Goal: Information Seeking & Learning: Learn about a topic

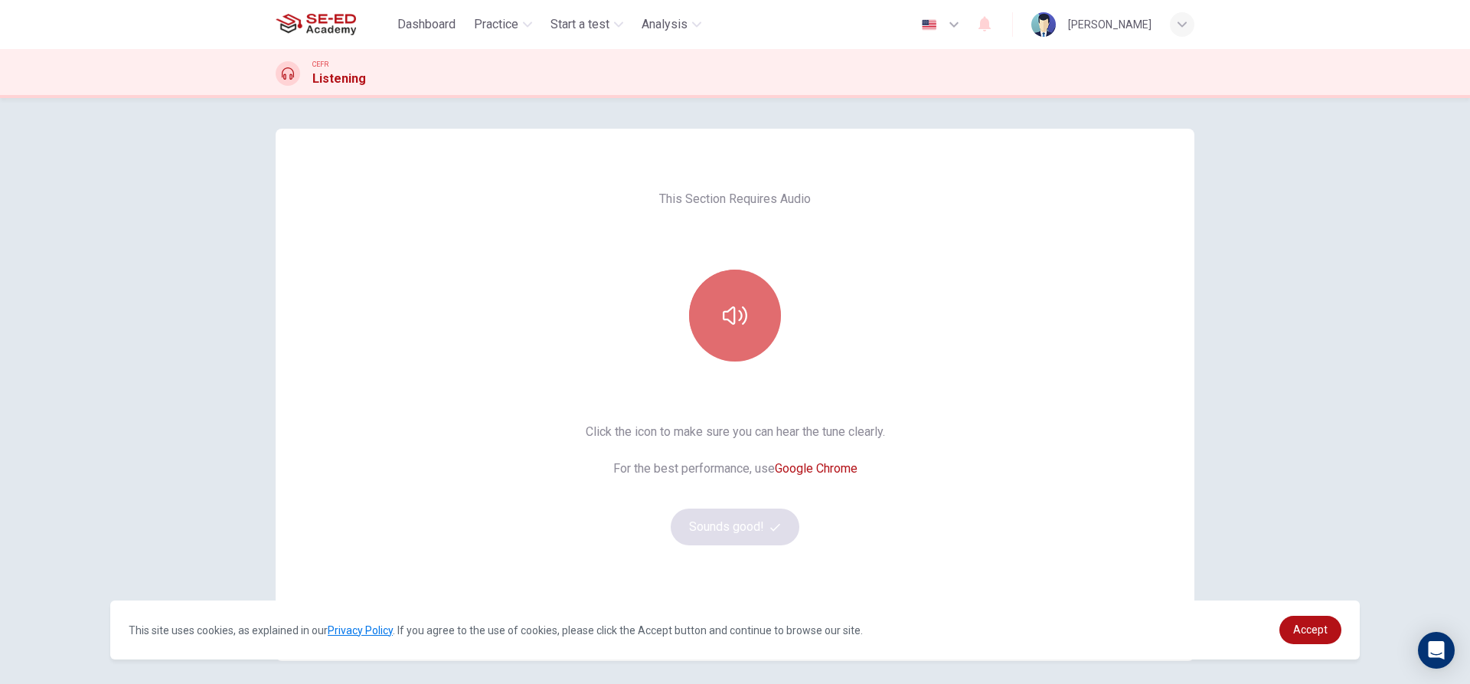
click at [737, 312] on icon "button" at bounding box center [735, 315] width 25 height 18
click at [744, 315] on button "button" at bounding box center [735, 316] width 92 height 92
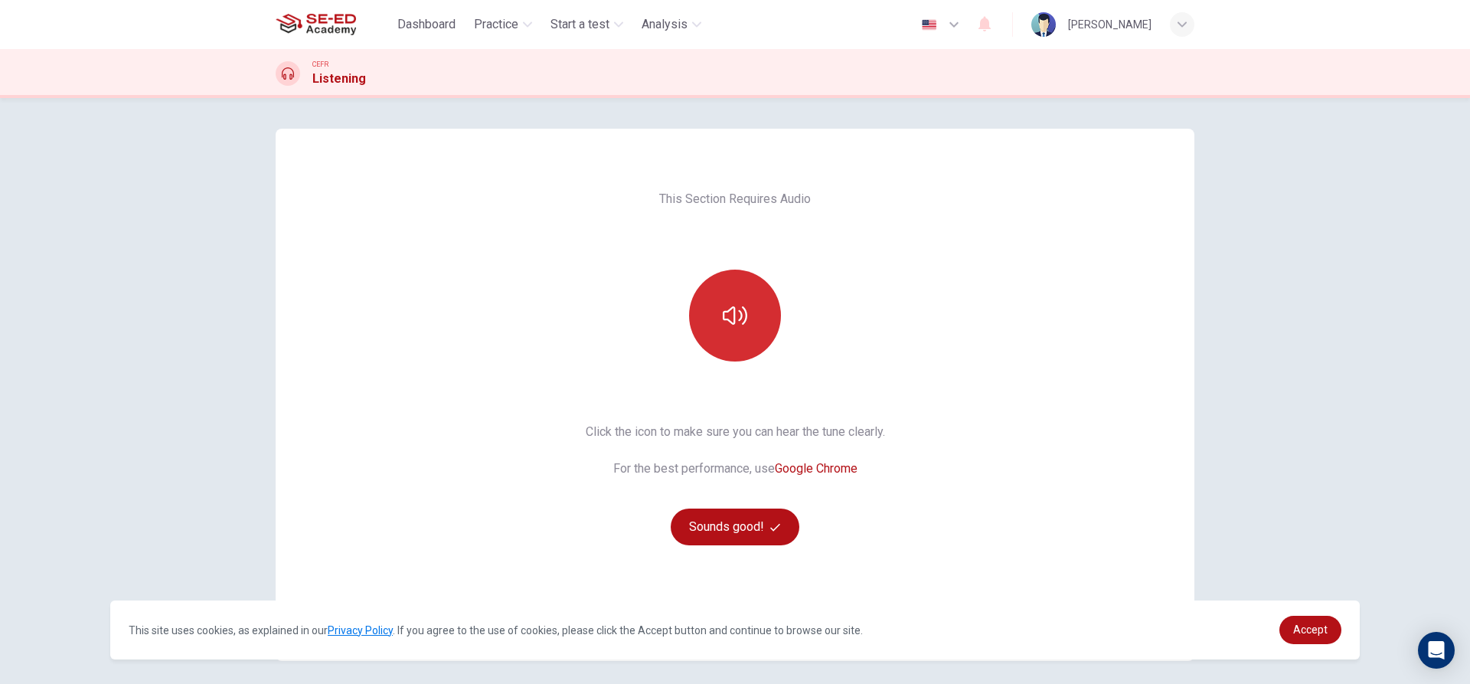
click at [744, 315] on button "button" at bounding box center [735, 316] width 92 height 92
click at [729, 531] on button "Sounds good!" at bounding box center [735, 526] width 129 height 37
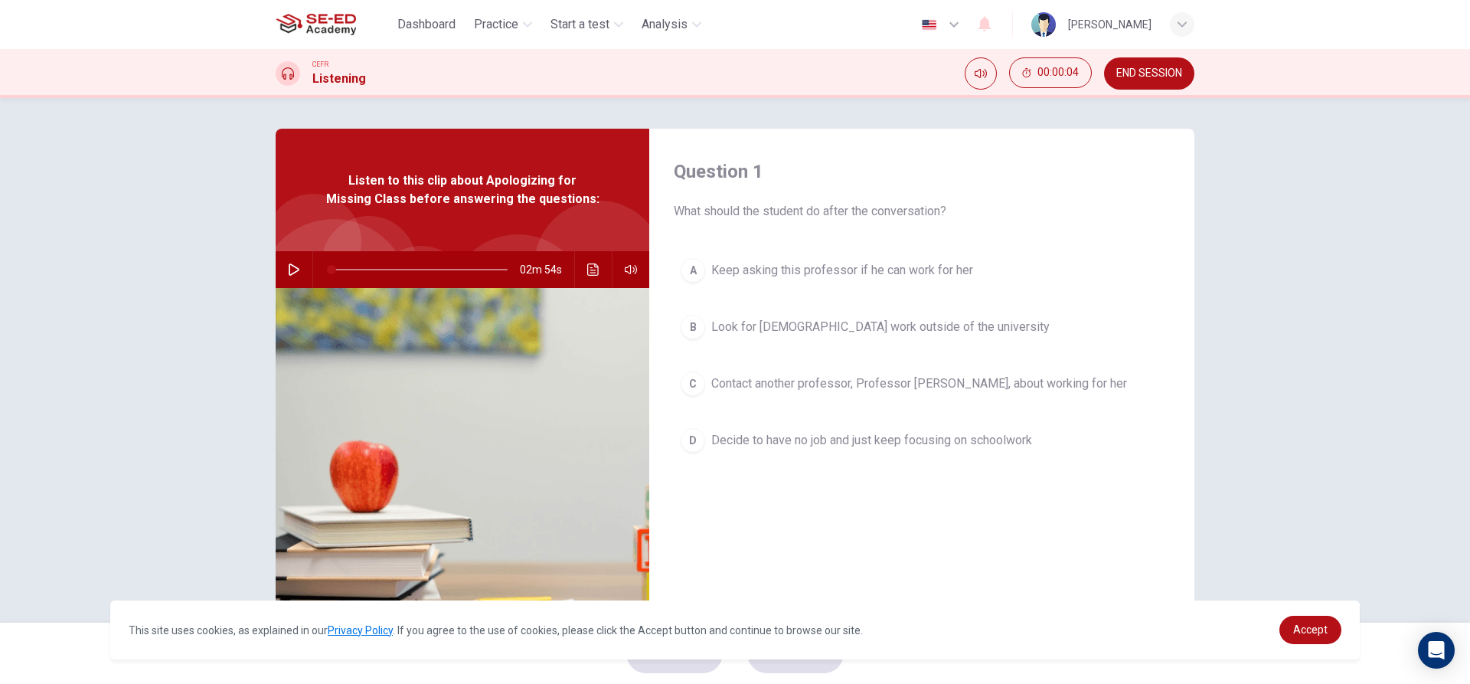
click at [296, 262] on button "button" at bounding box center [294, 269] width 25 height 37
click at [692, 377] on div "C" at bounding box center [693, 383] width 25 height 25
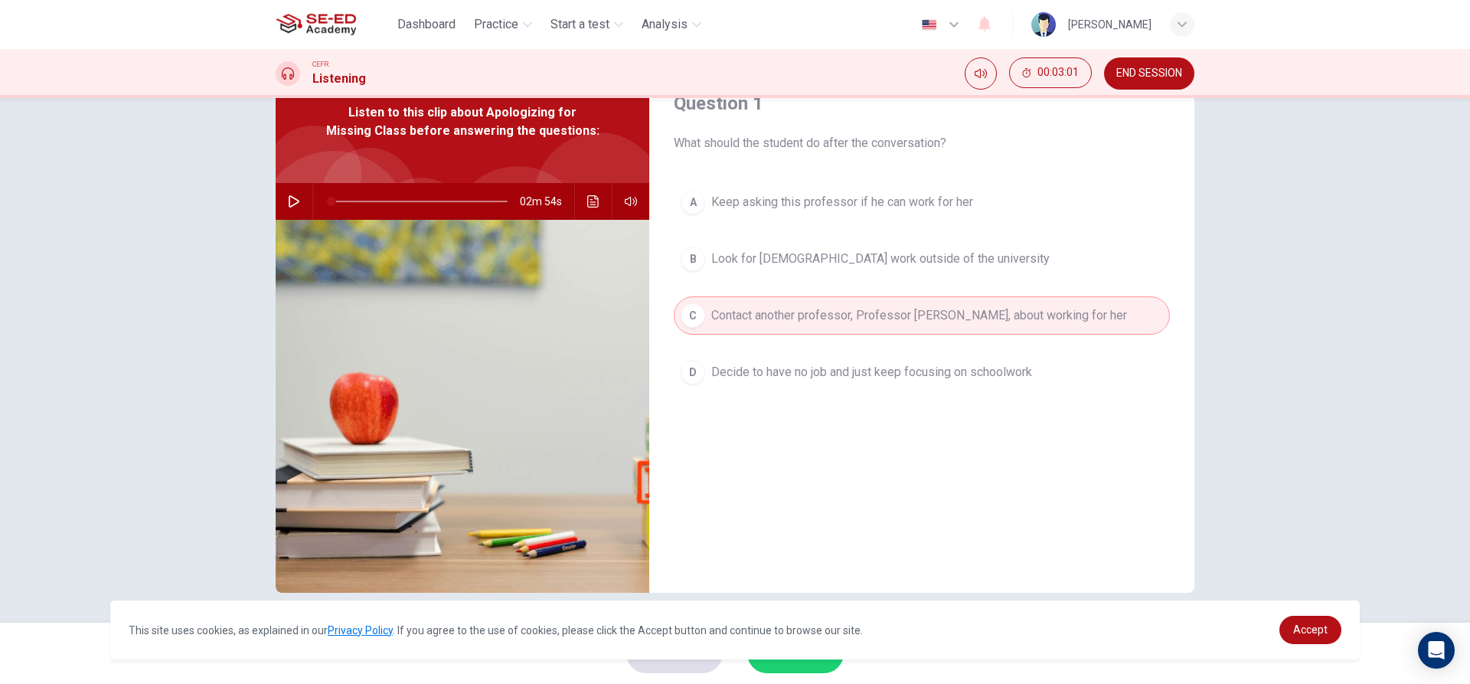
scroll to position [69, 0]
click at [1315, 629] on span "Accept" at bounding box center [1310, 629] width 34 height 12
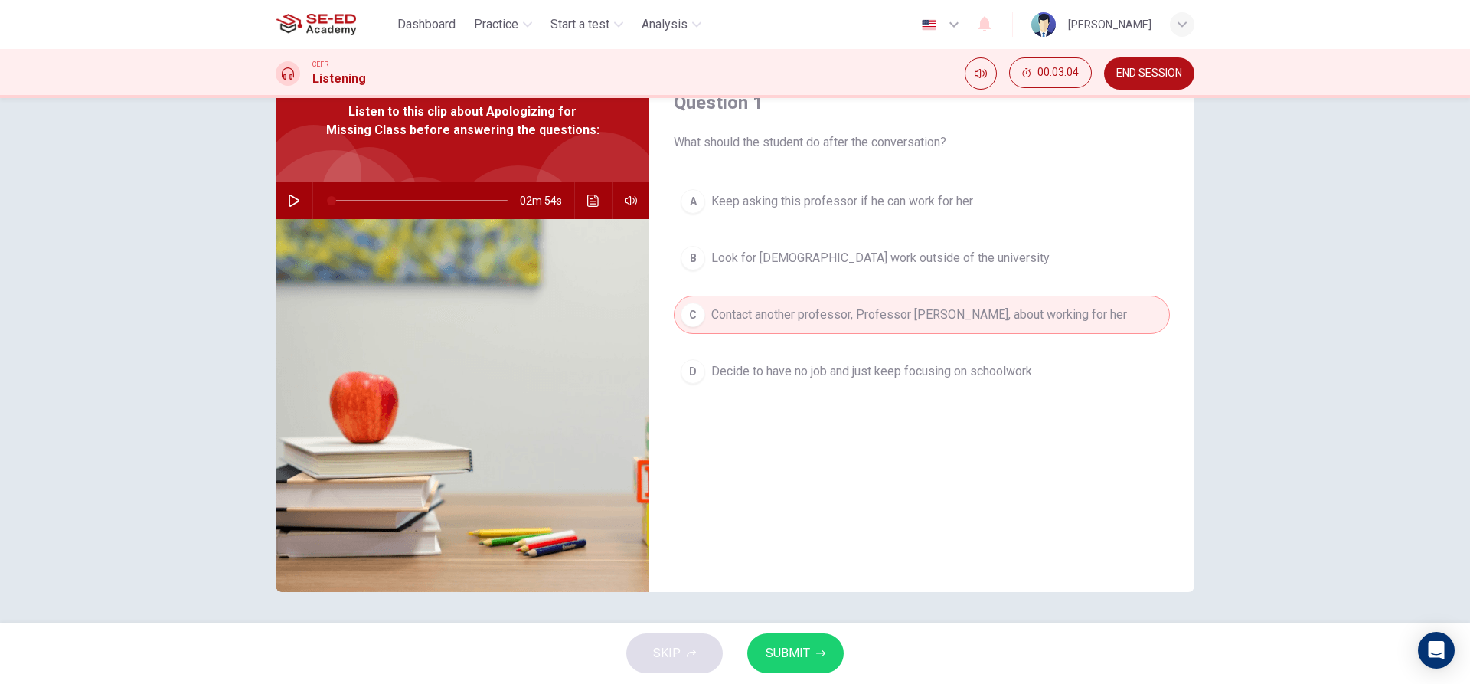
scroll to position [0, 0]
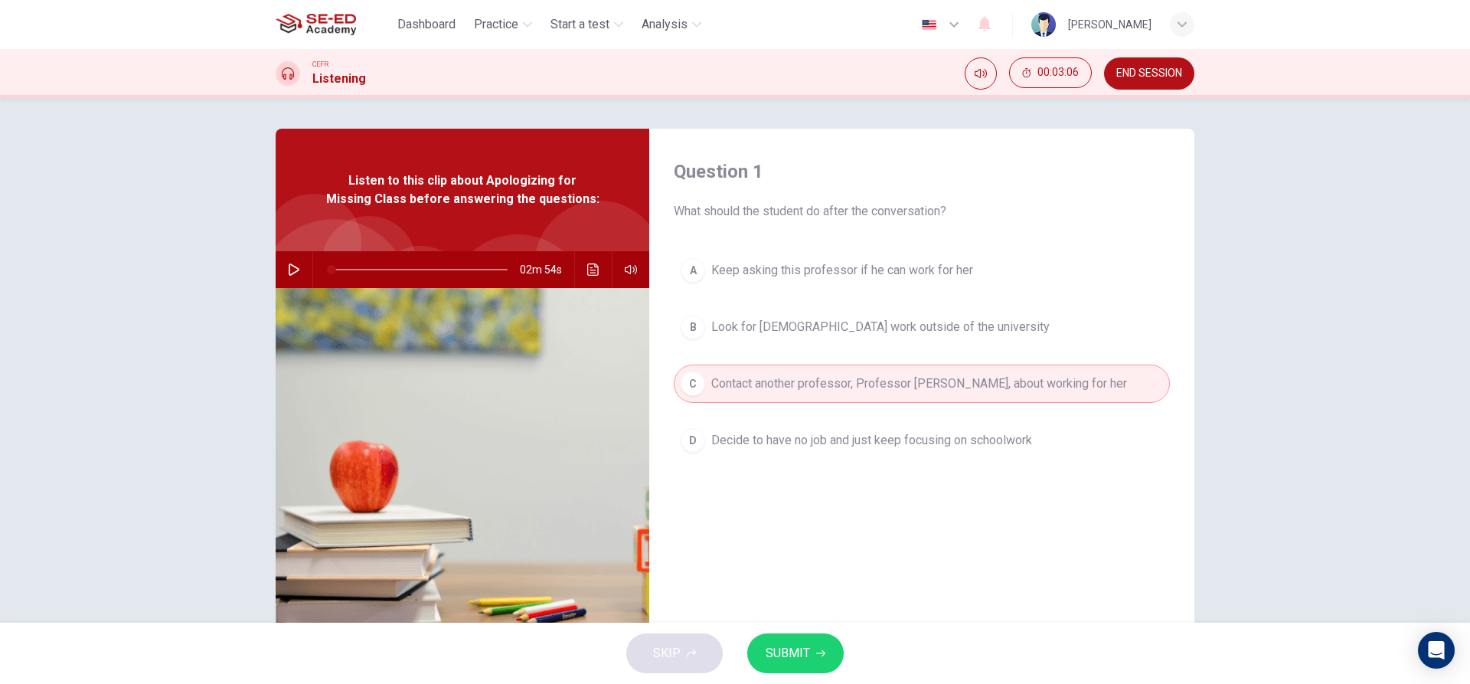
click at [787, 653] on span "SUBMIT" at bounding box center [788, 652] width 44 height 21
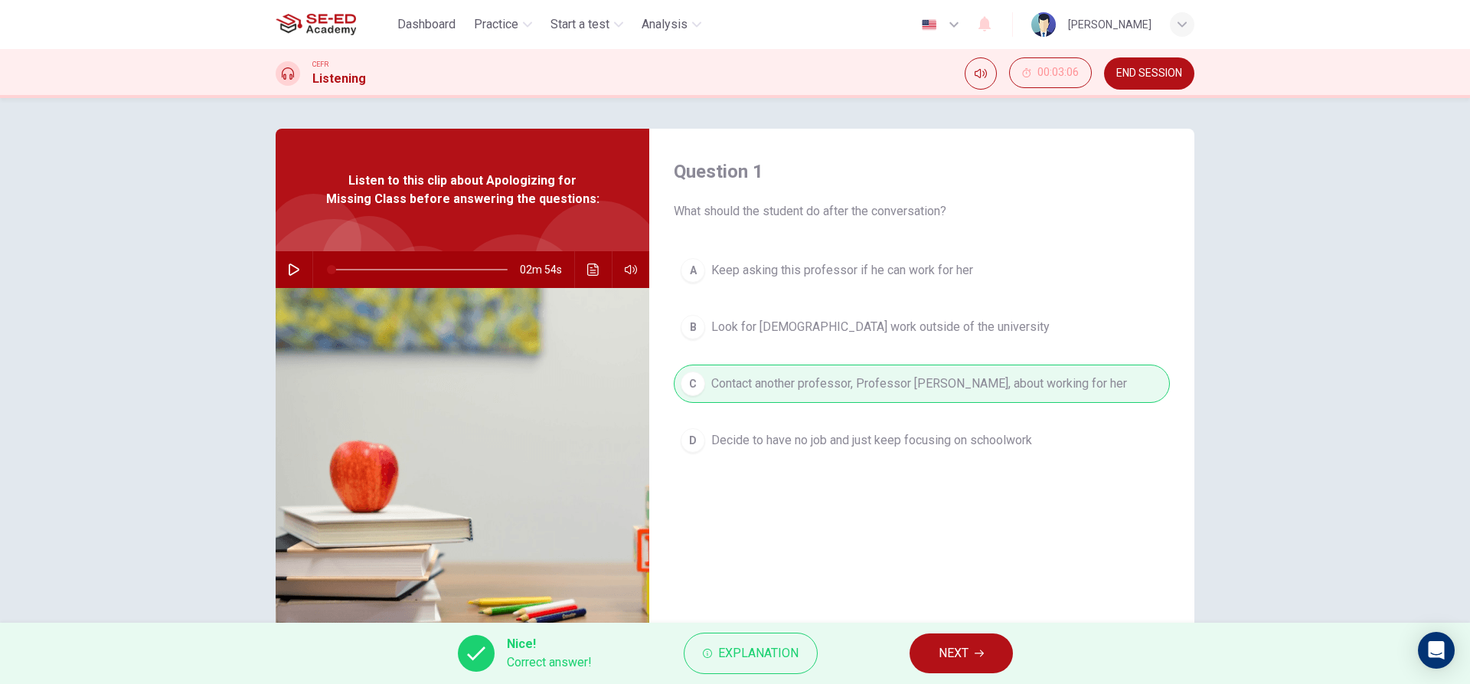
click at [973, 659] on button "NEXT" at bounding box center [961, 653] width 103 height 40
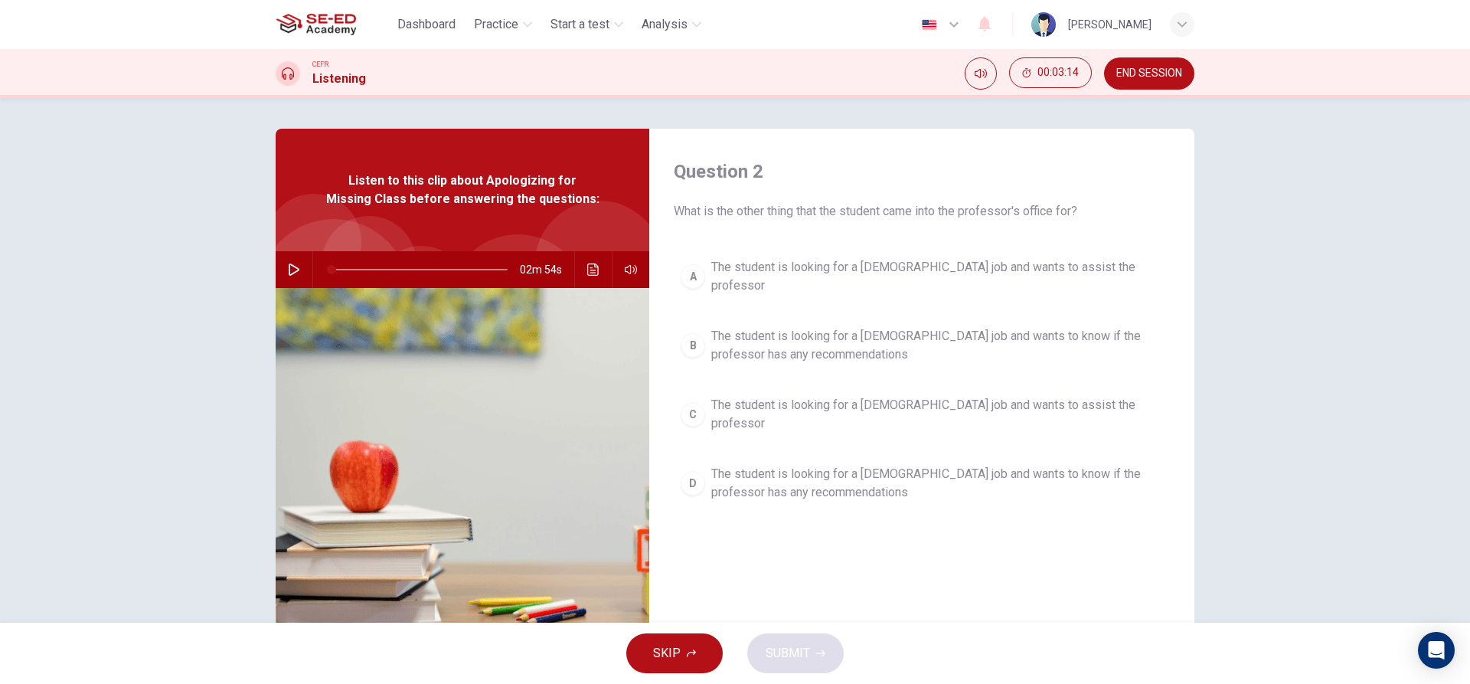
click at [290, 264] on icon "button" at bounding box center [294, 269] width 12 height 12
click at [288, 266] on icon "button" at bounding box center [294, 269] width 12 height 12
click at [697, 333] on div "B" at bounding box center [693, 345] width 25 height 25
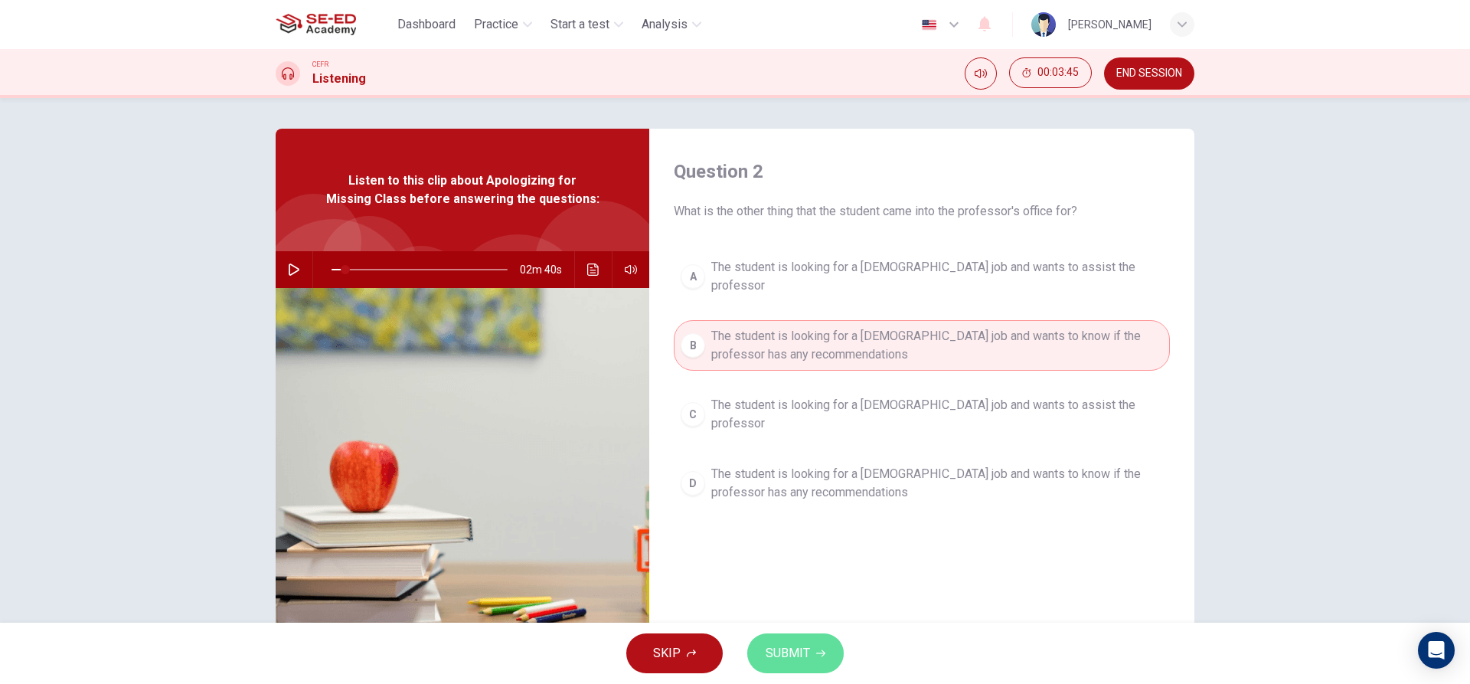
click at [814, 653] on button "SUBMIT" at bounding box center [795, 653] width 96 height 40
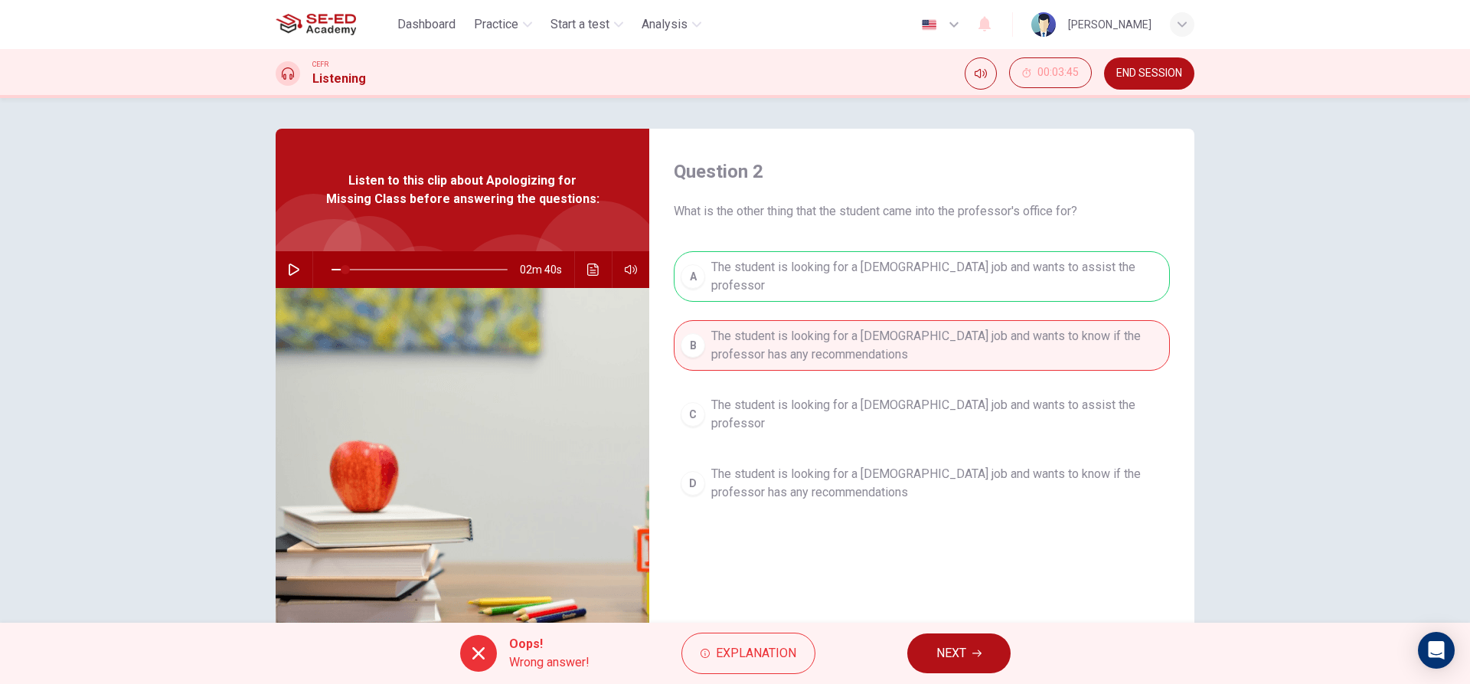
click at [848, 391] on div "A The student is looking for a [DEMOGRAPHIC_DATA] job and wants to assist the p…" at bounding box center [922, 395] width 496 height 288
click at [779, 658] on span "Explanation" at bounding box center [756, 652] width 80 height 21
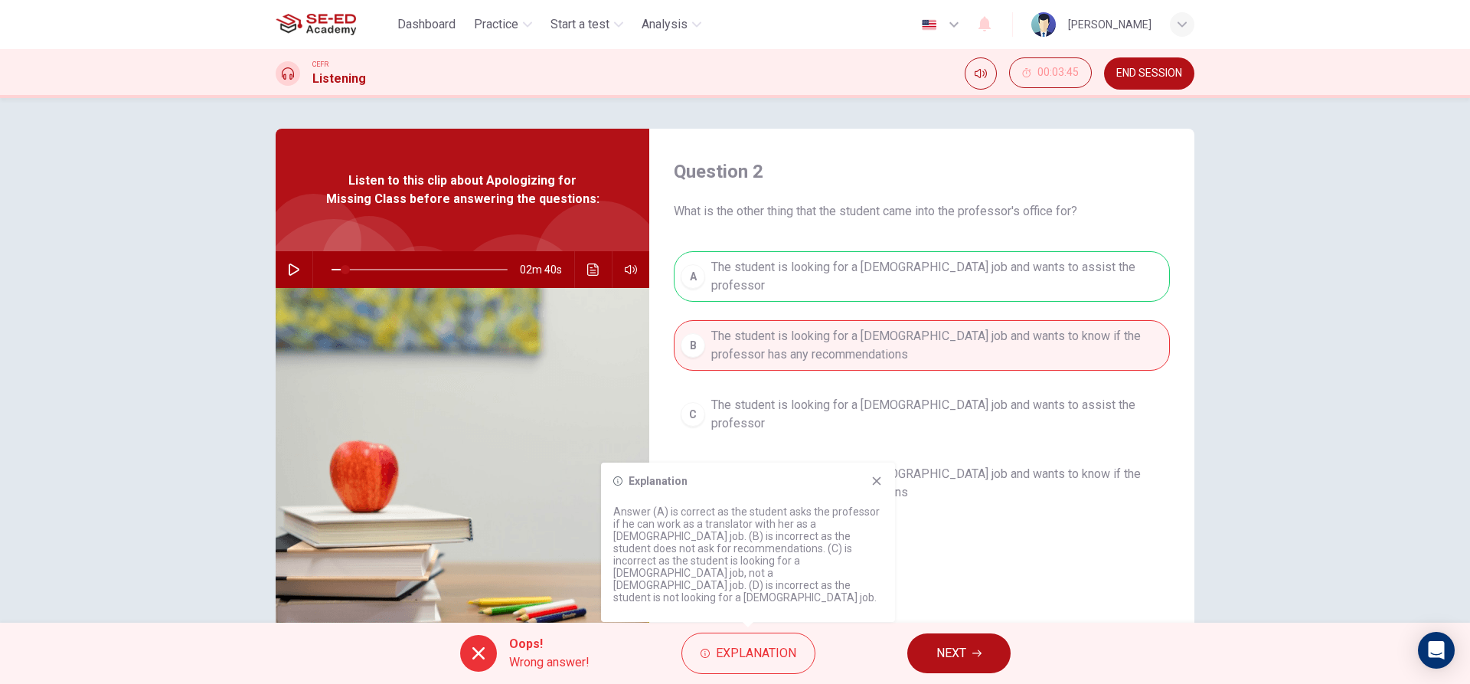
click at [874, 487] on icon at bounding box center [877, 481] width 12 height 12
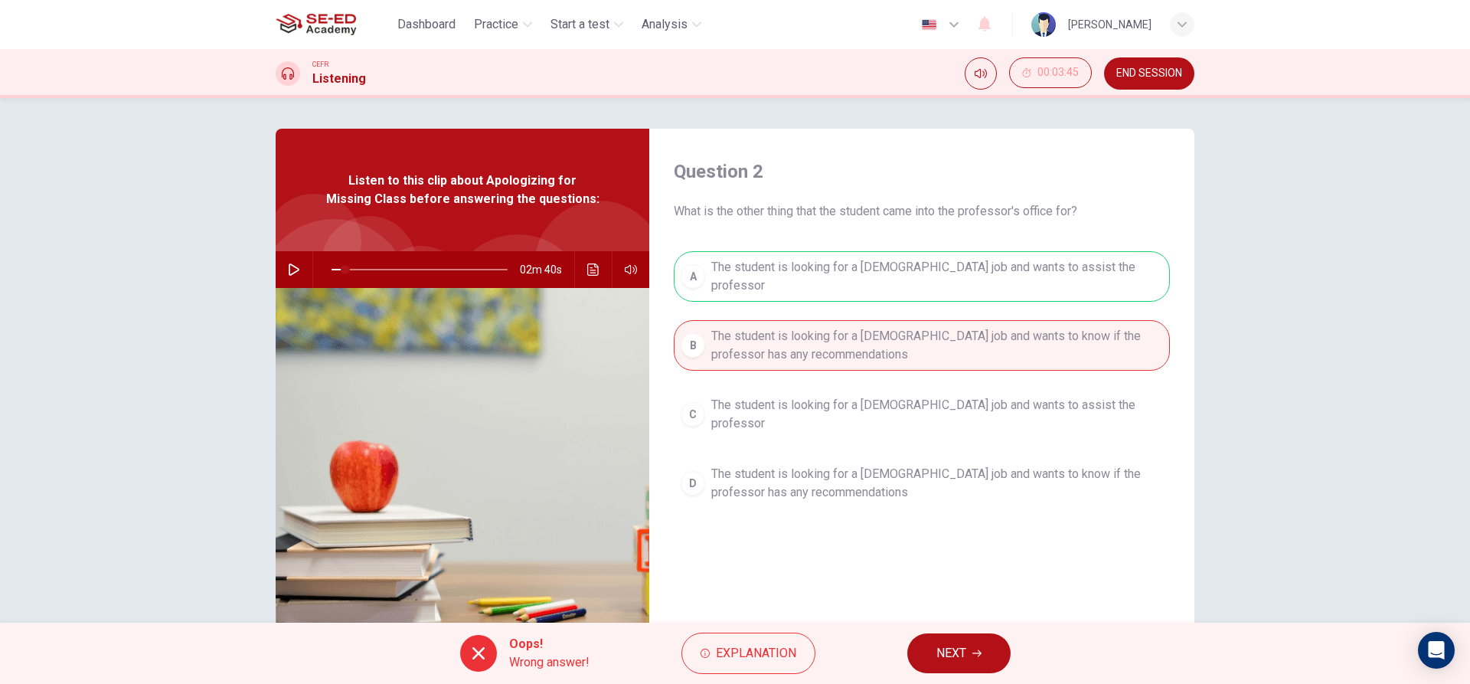
click at [975, 651] on icon "button" at bounding box center [976, 652] width 9 height 9
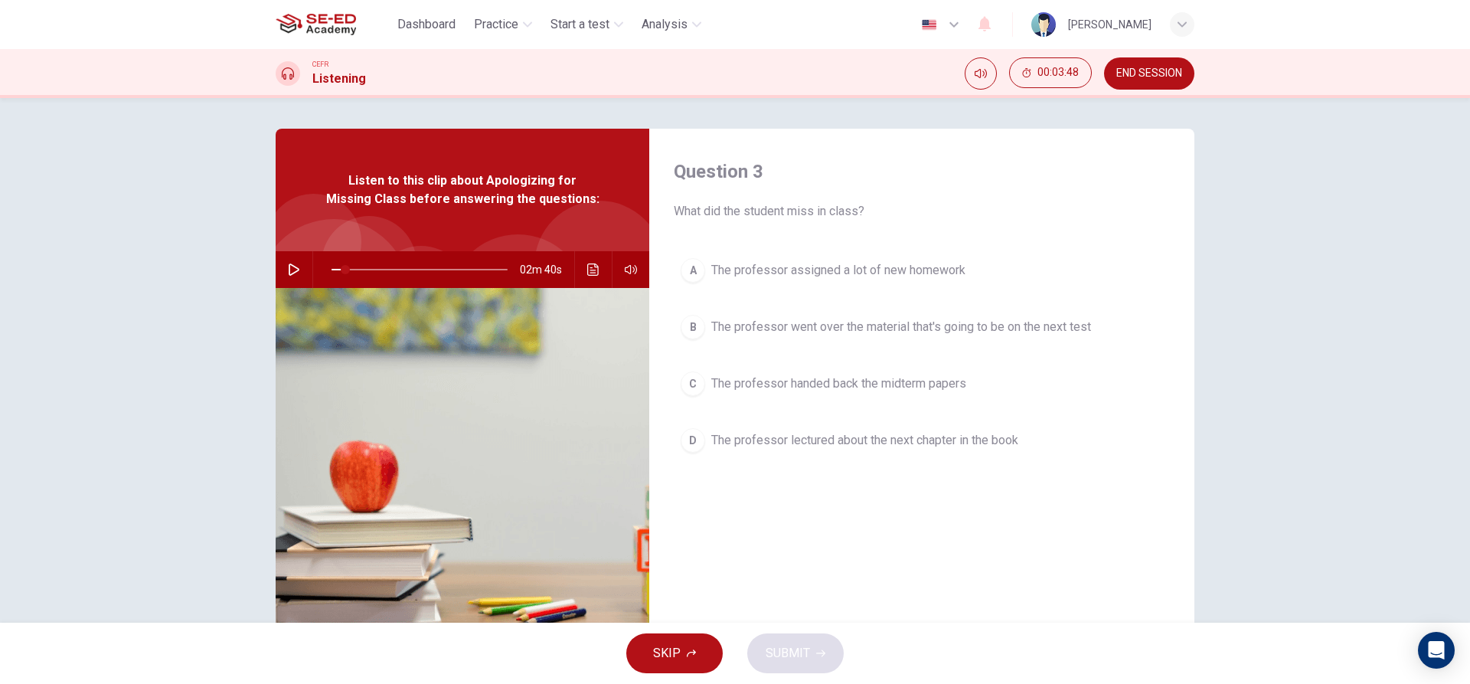
click at [288, 270] on icon "button" at bounding box center [294, 269] width 12 height 12
click at [898, 436] on span "The professor lectured about the next chapter in the book" at bounding box center [864, 440] width 307 height 18
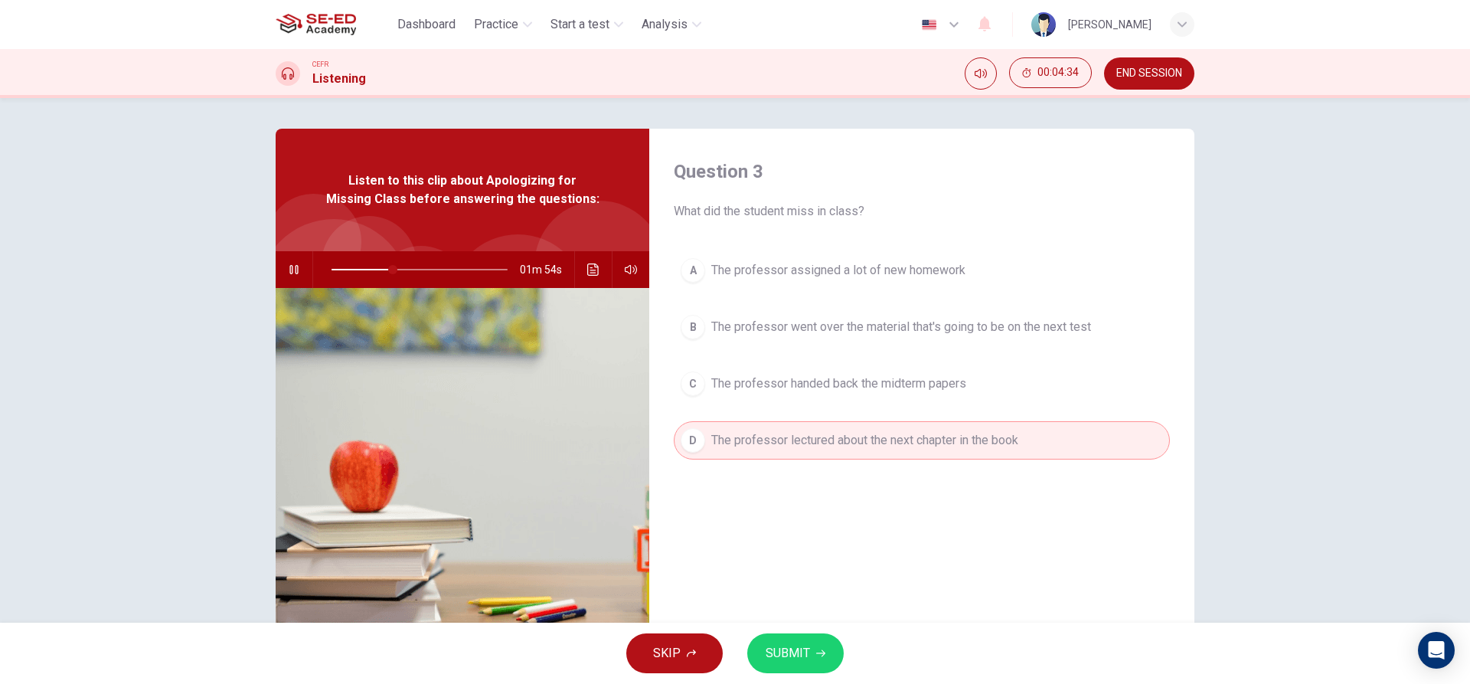
click at [913, 378] on span "The professor handed back the midterm papers" at bounding box center [838, 383] width 255 height 18
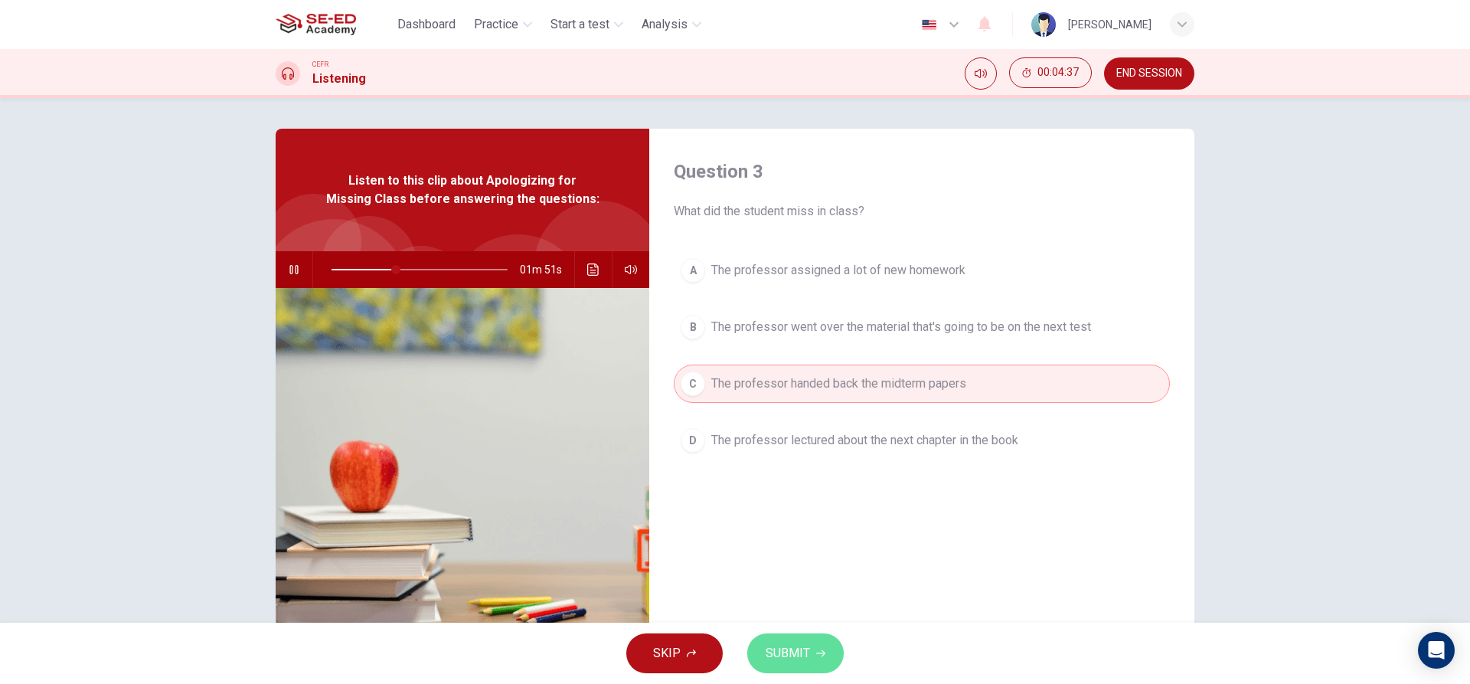
click at [827, 650] on button "SUBMIT" at bounding box center [795, 653] width 96 height 40
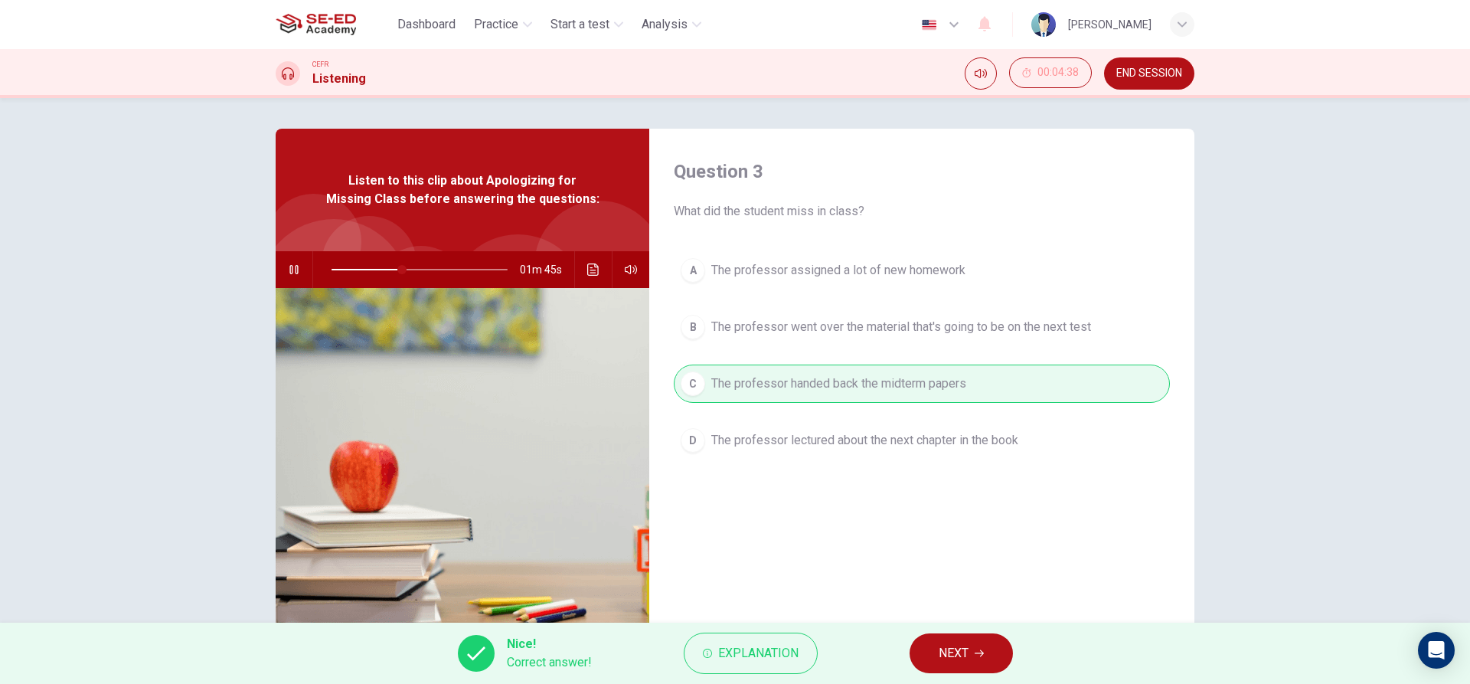
click at [973, 649] on button "NEXT" at bounding box center [961, 653] width 103 height 40
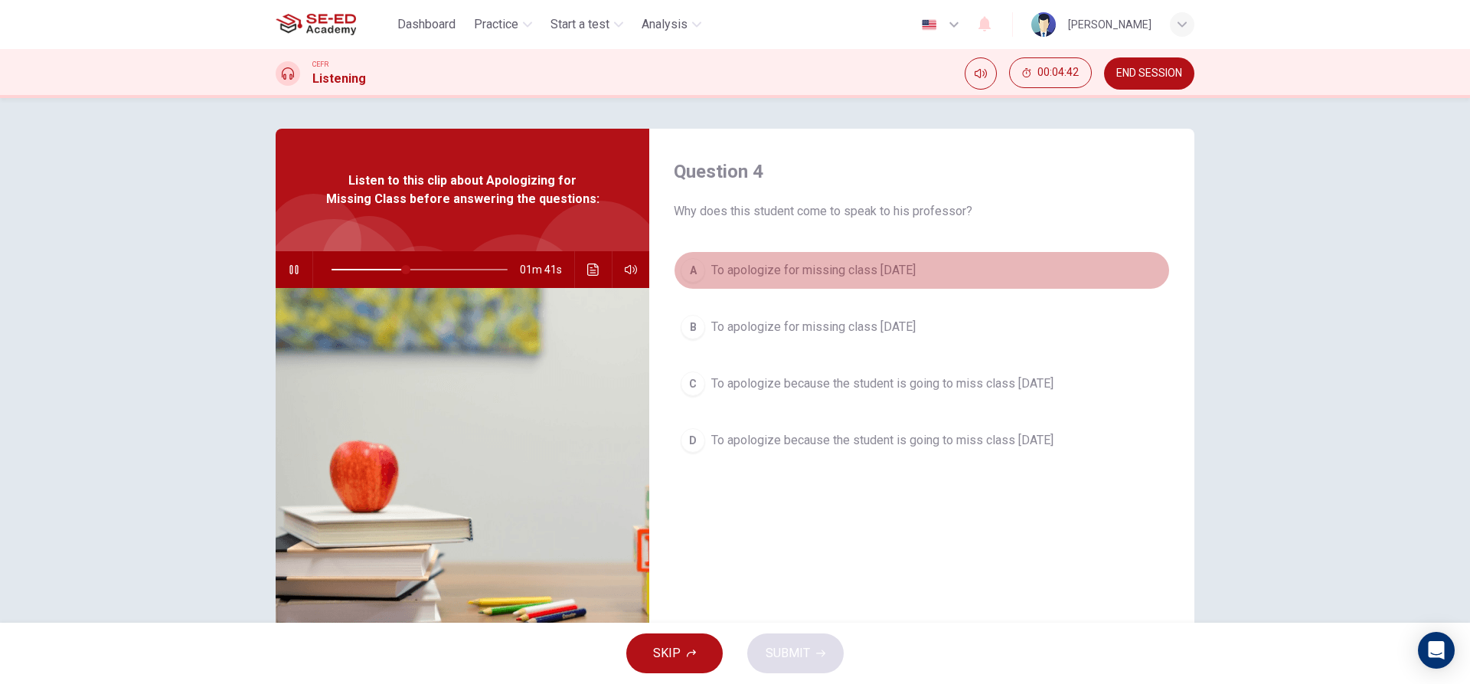
click at [828, 267] on span "To apologize for missing class [DATE]" at bounding box center [813, 270] width 204 height 18
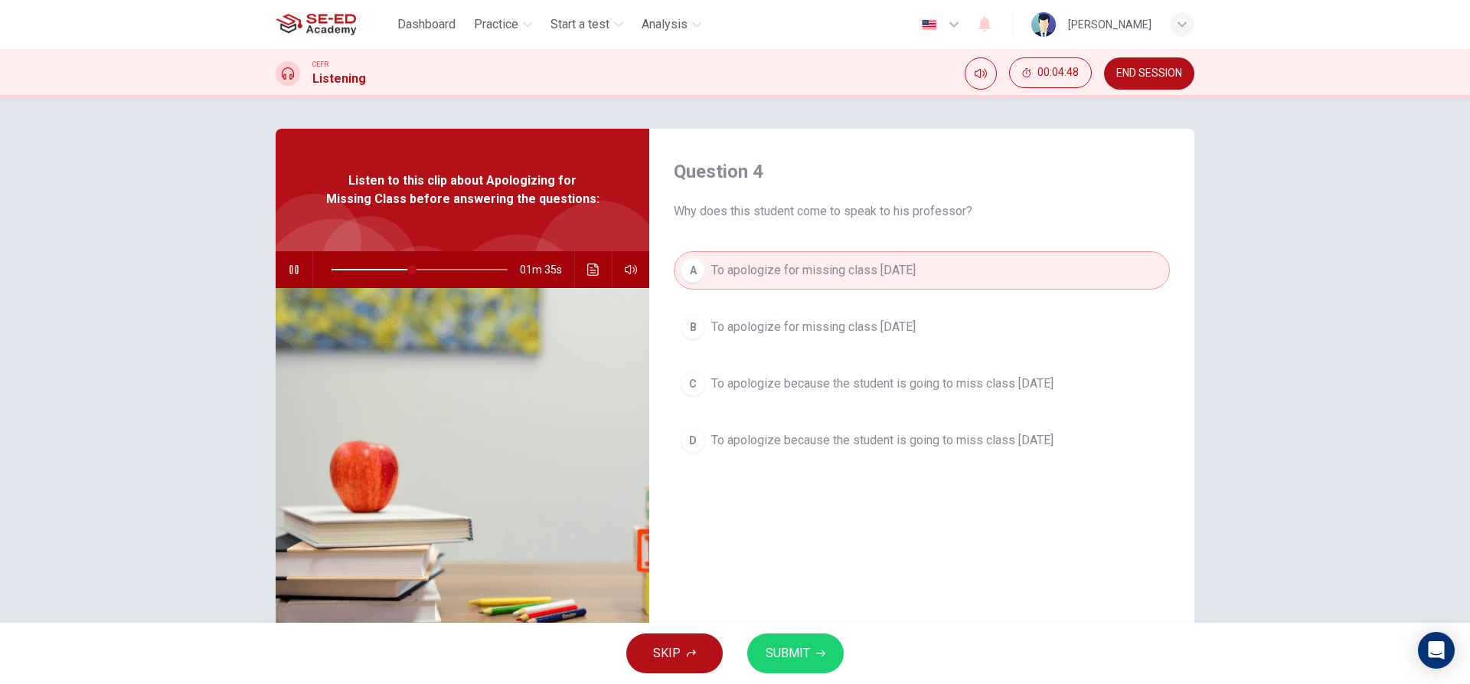
click at [796, 635] on button "SUBMIT" at bounding box center [795, 653] width 96 height 40
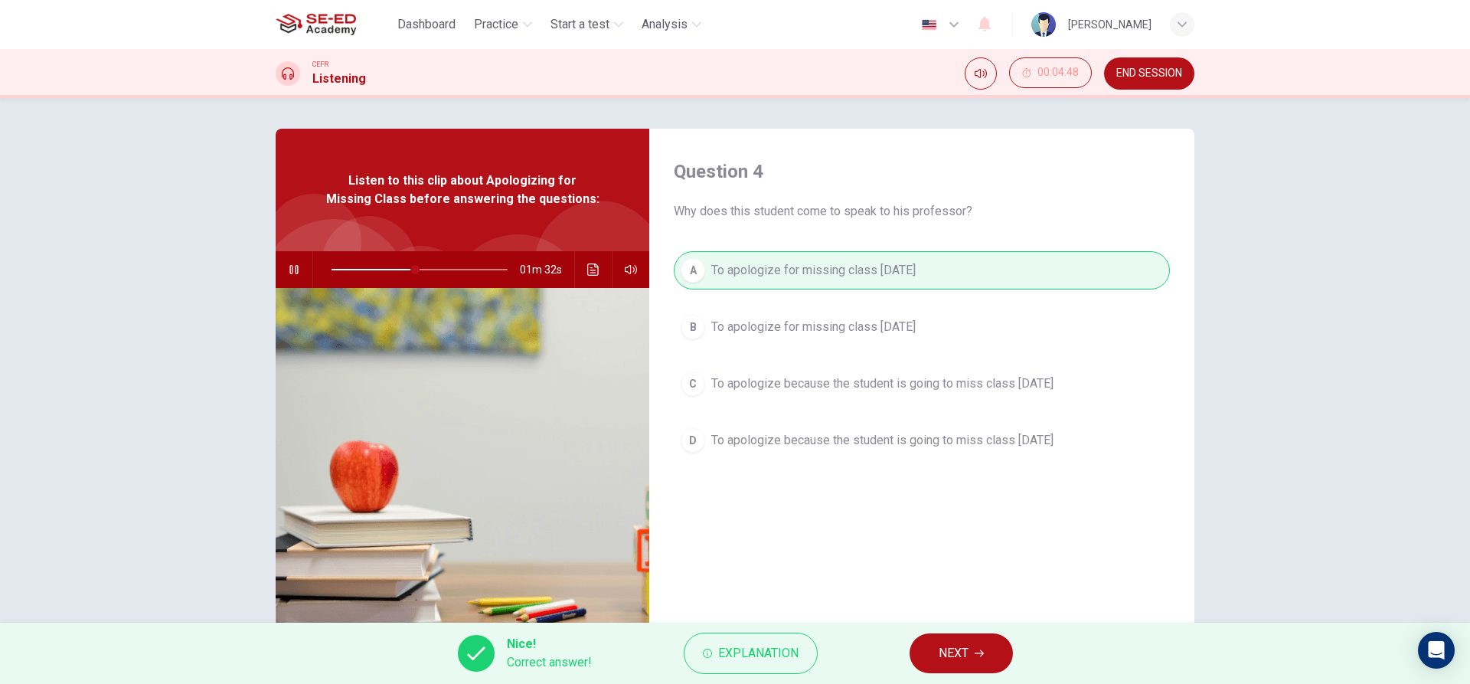
click at [985, 658] on button "NEXT" at bounding box center [961, 653] width 103 height 40
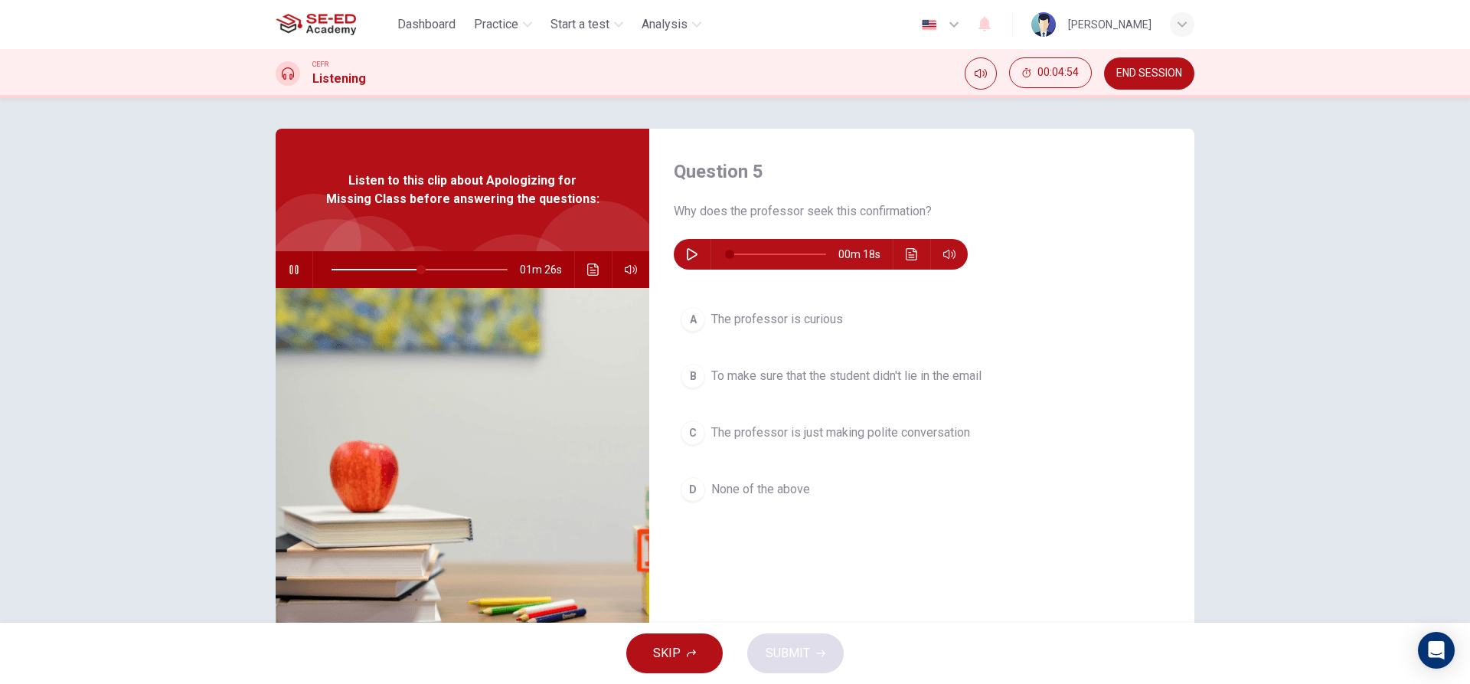
click at [288, 273] on icon "button" at bounding box center [294, 269] width 12 height 12
type input "51"
click at [691, 253] on icon "button" at bounding box center [692, 254] width 11 height 12
type input "74"
click at [839, 305] on button "A The professor is curious" at bounding box center [922, 319] width 496 height 38
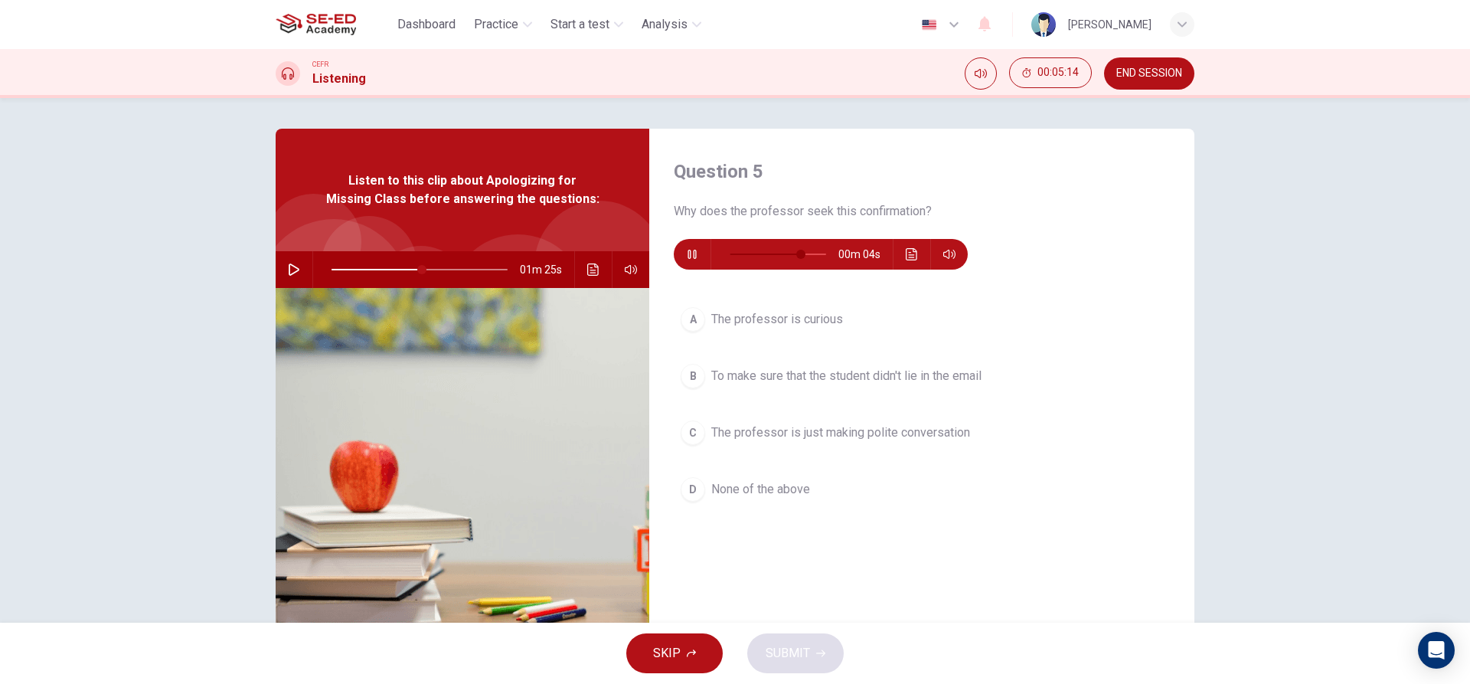
type input "51"
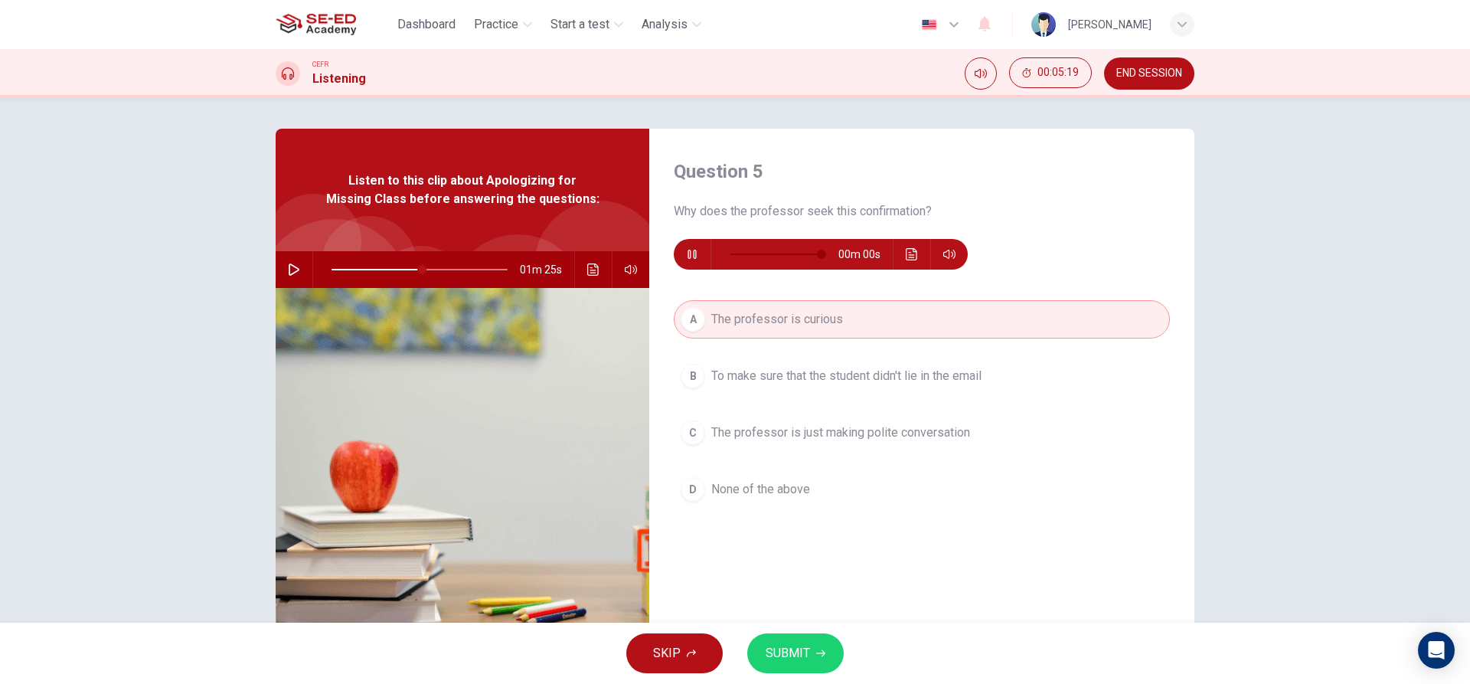
type input "0"
click at [808, 648] on span "SUBMIT" at bounding box center [788, 652] width 44 height 21
type input "51"
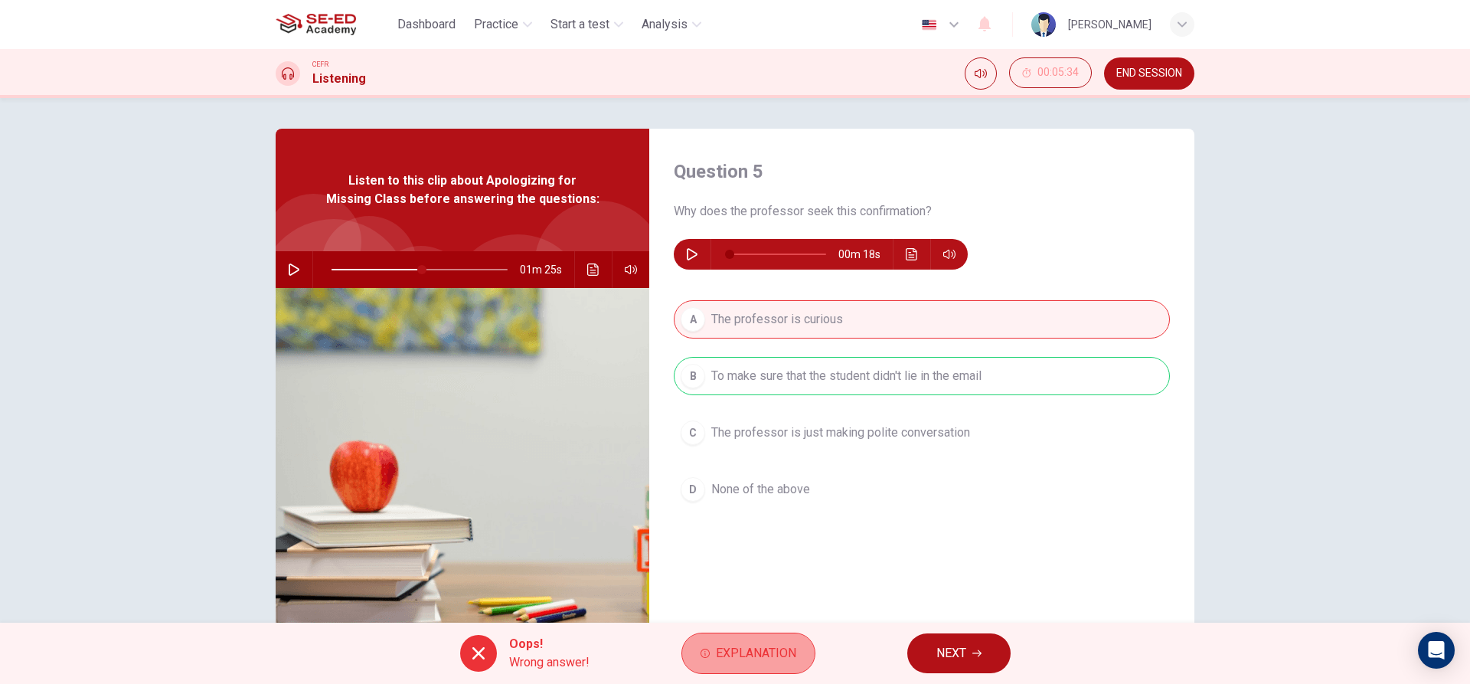
click at [796, 642] on button "Explanation" at bounding box center [748, 652] width 134 height 41
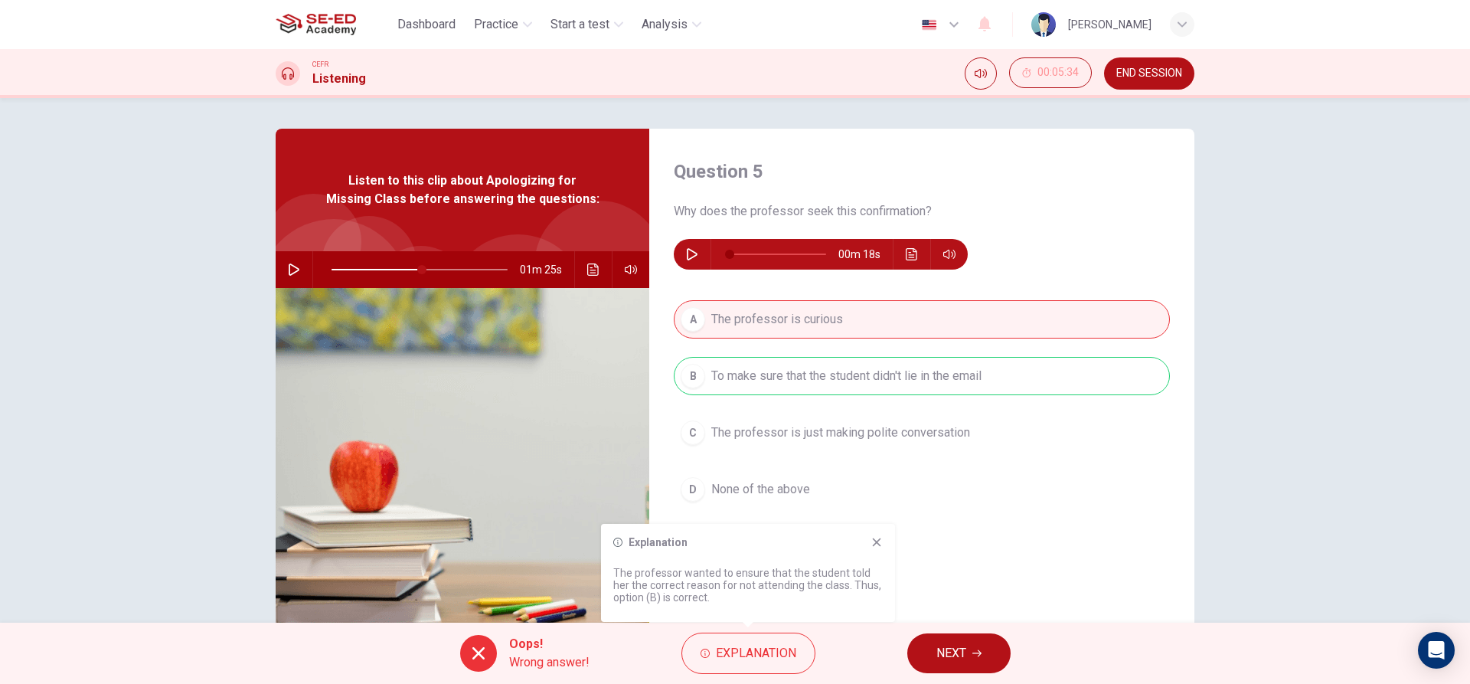
click at [874, 545] on icon at bounding box center [877, 542] width 8 height 8
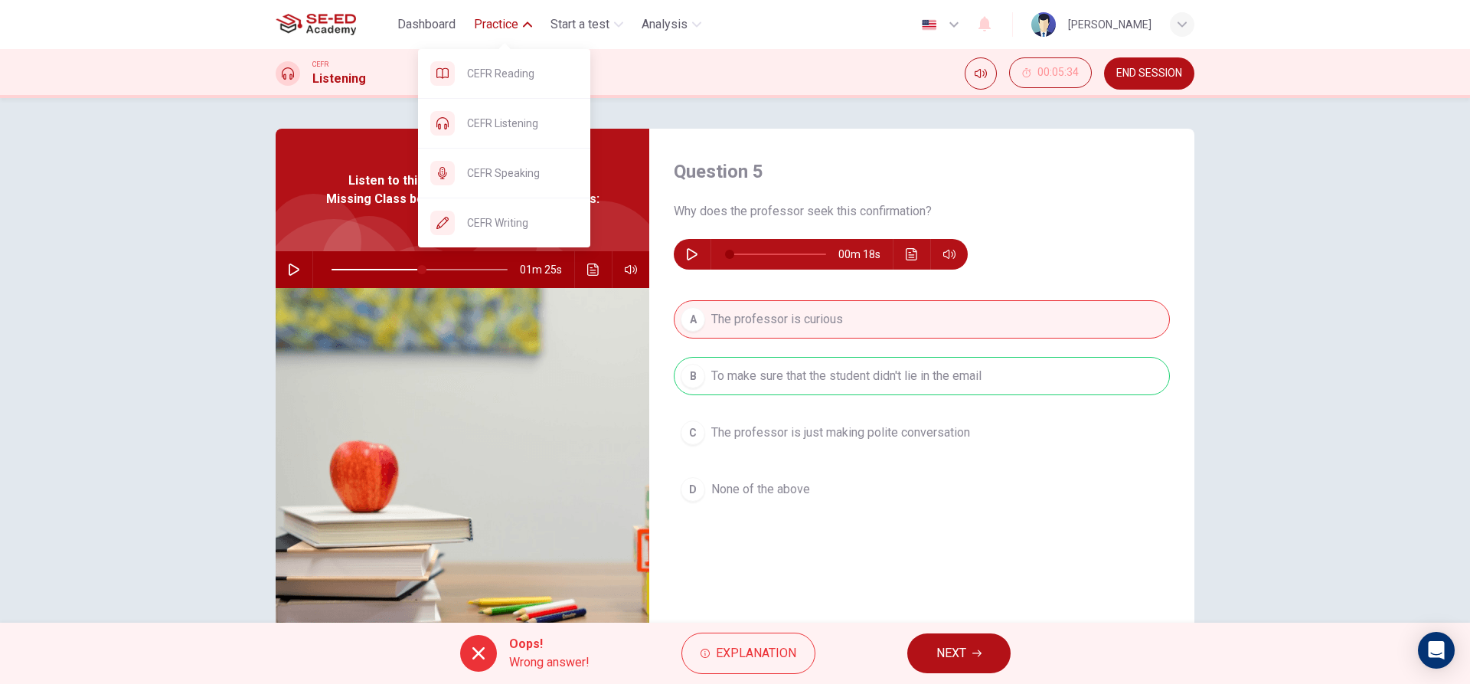
click at [504, 15] on span "Practice" at bounding box center [496, 24] width 44 height 18
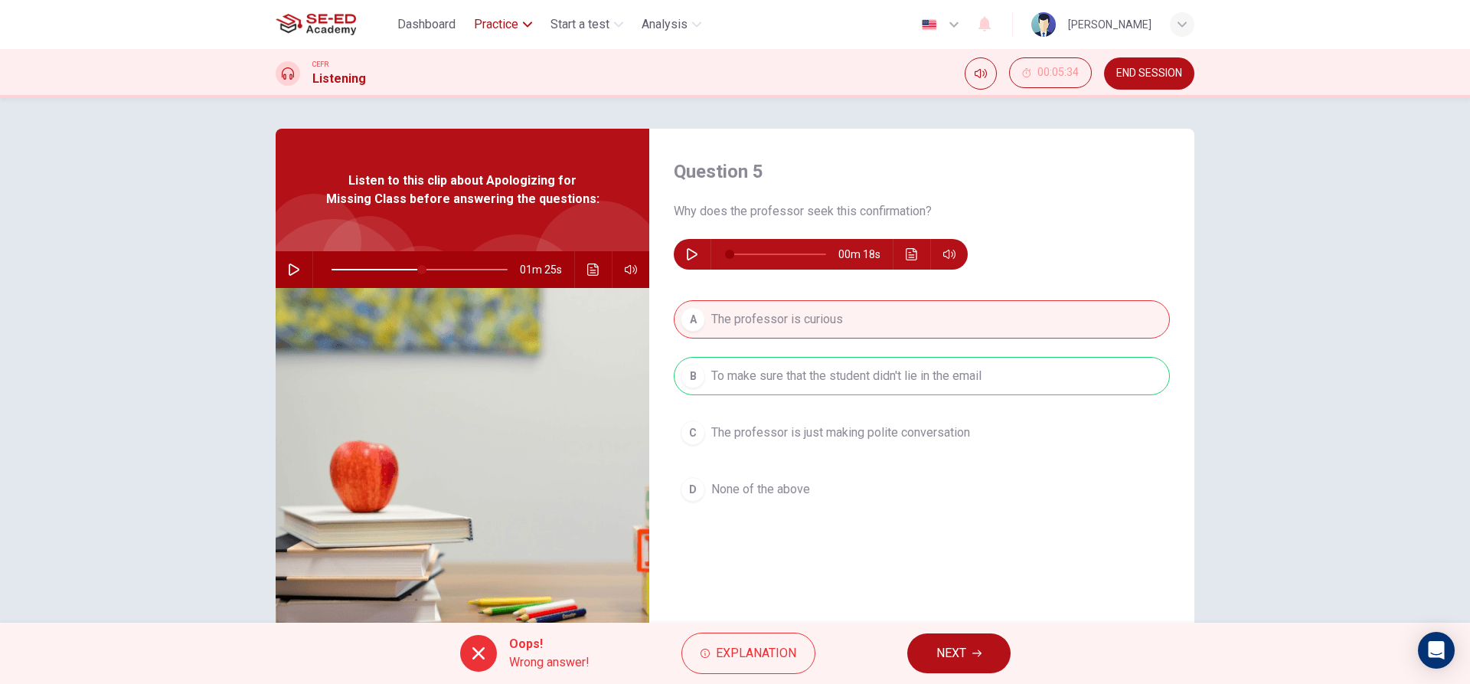
click at [504, 23] on span "Practice" at bounding box center [496, 24] width 44 height 18
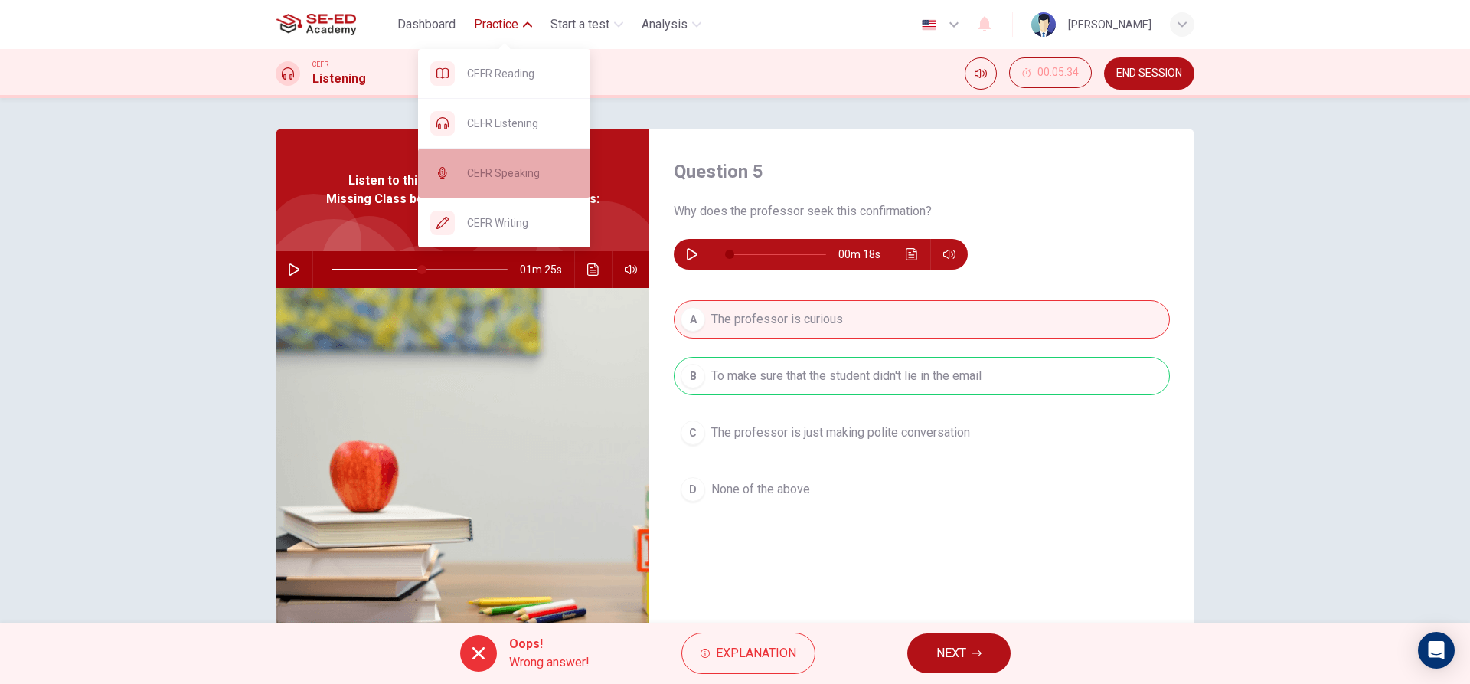
click at [524, 176] on span "CEFR Speaking" at bounding box center [522, 173] width 111 height 18
click at [490, 11] on button "Practice" at bounding box center [503, 25] width 70 height 28
click at [524, 169] on span "CEFR Speaking" at bounding box center [522, 173] width 111 height 18
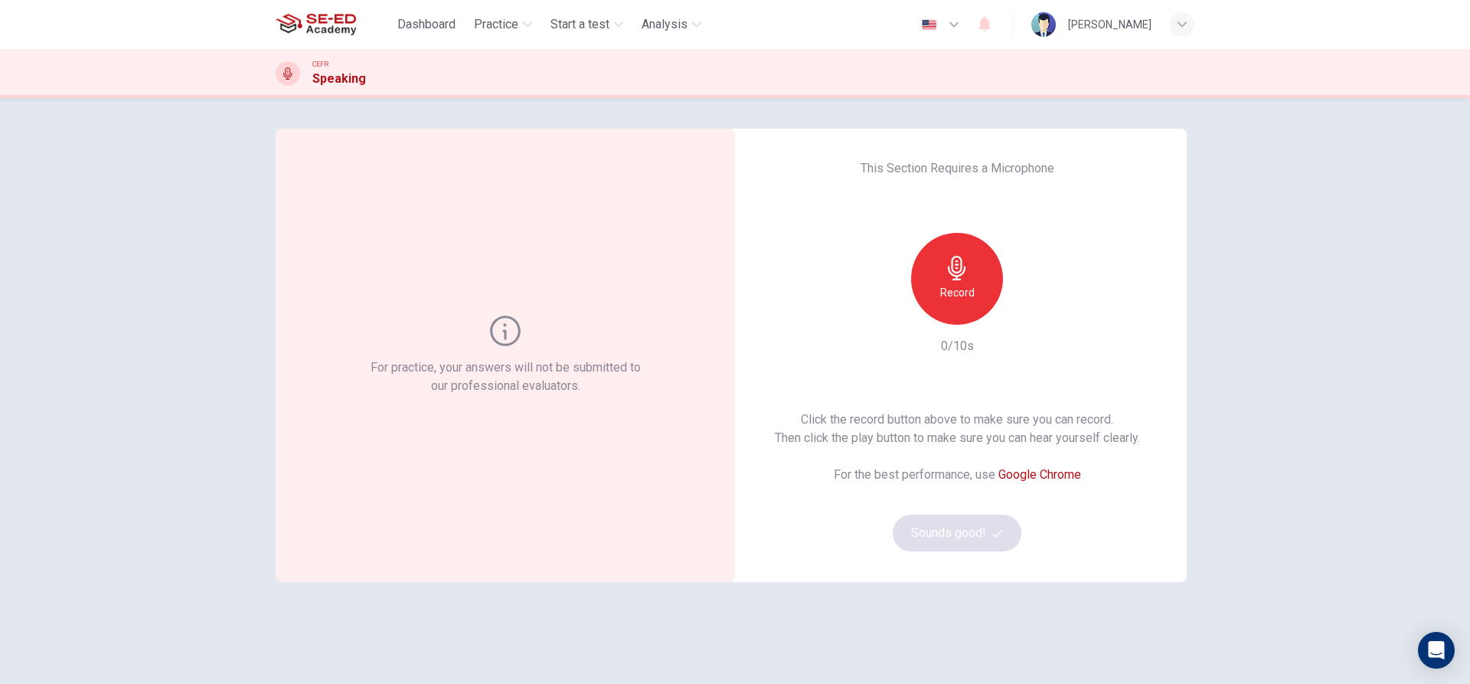
click at [583, 178] on div "For practice, your answers will not be submitted to our professional evaluators." at bounding box center [505, 355] width 459 height 453
click at [953, 264] on icon "button" at bounding box center [957, 268] width 18 height 25
click at [953, 263] on icon "button" at bounding box center [957, 268] width 25 height 25
click at [961, 276] on icon "button" at bounding box center [957, 268] width 25 height 25
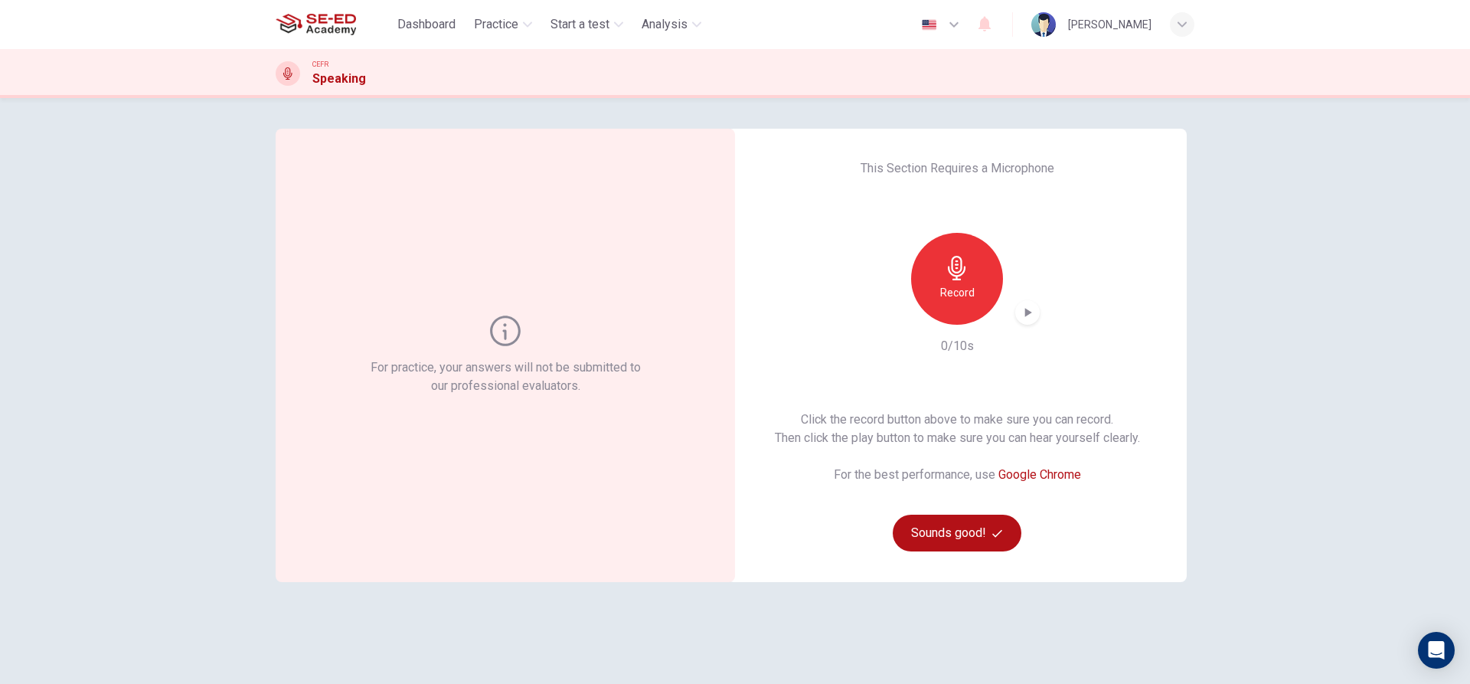
click at [1015, 312] on div "button" at bounding box center [1027, 312] width 25 height 25
click at [972, 302] on div "Record" at bounding box center [957, 279] width 92 height 92
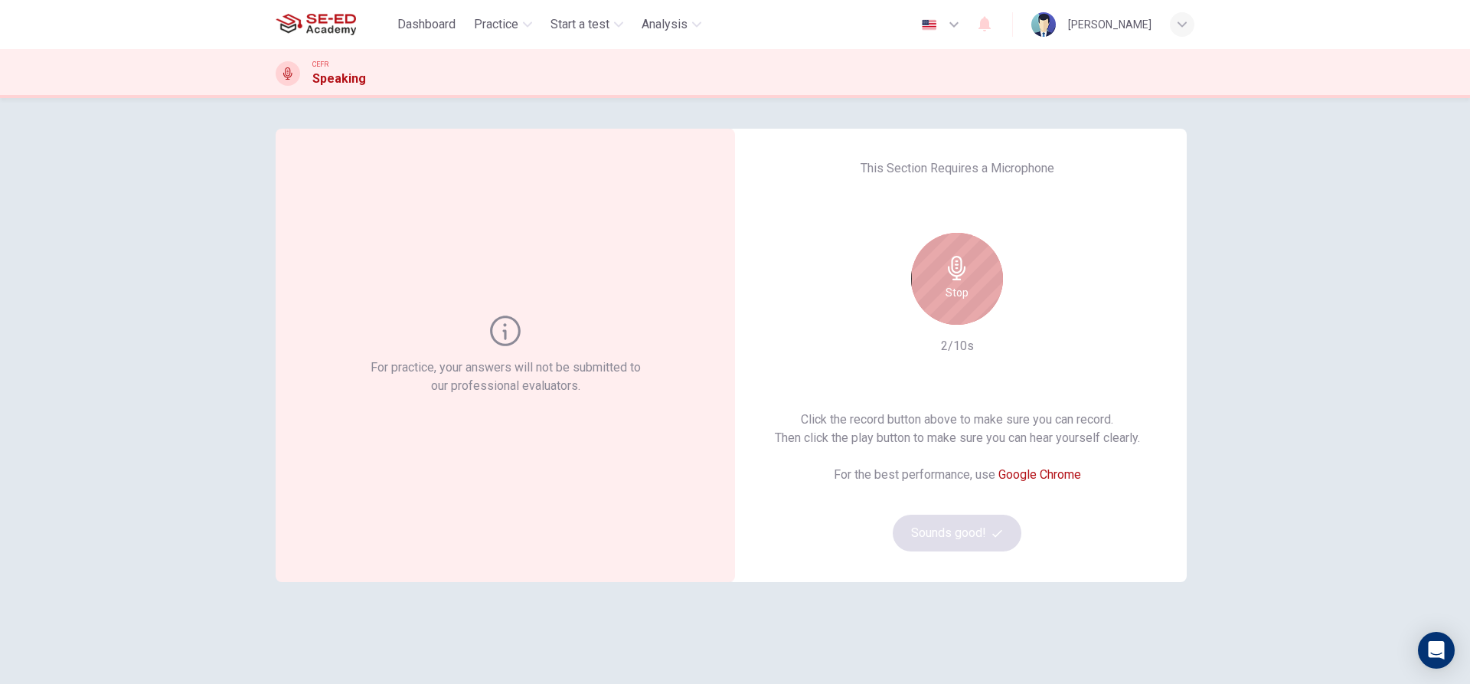
click at [972, 288] on div "Stop" at bounding box center [957, 279] width 92 height 92
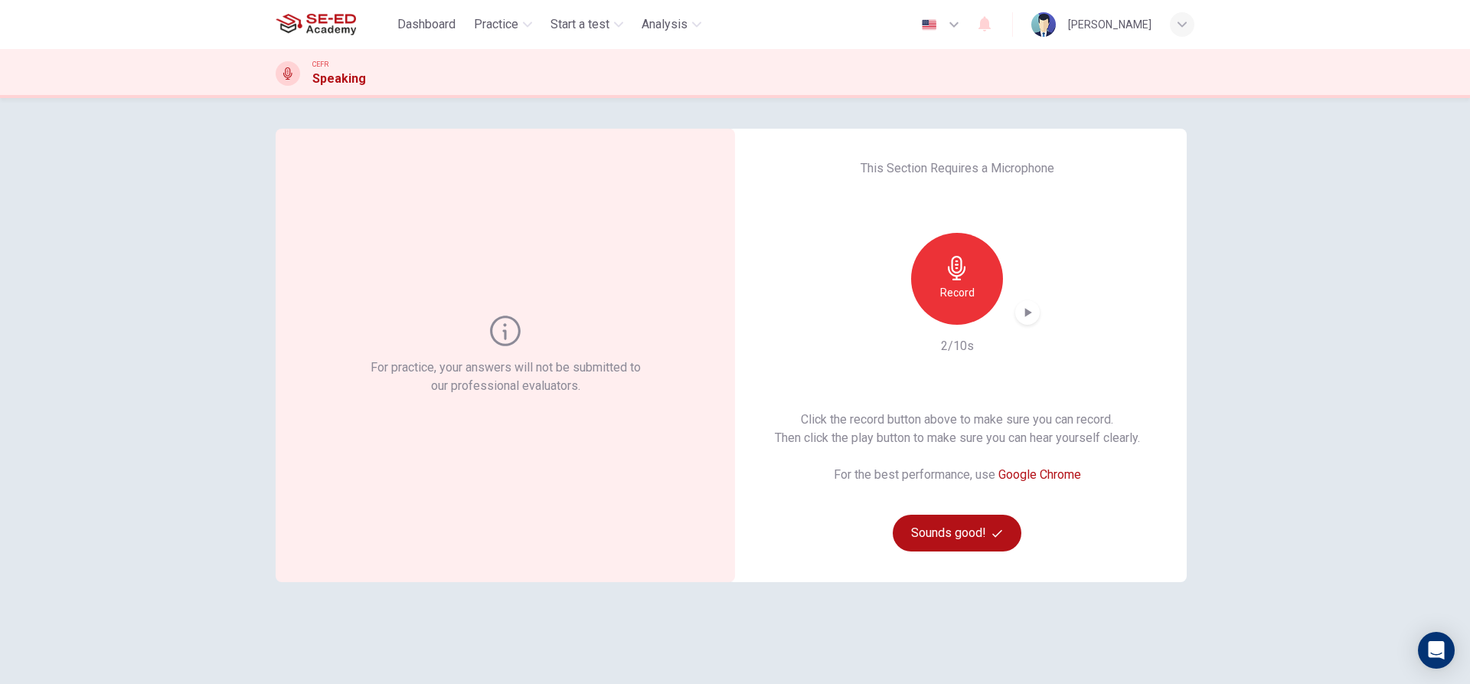
click at [942, 293] on h6 "Record" at bounding box center [957, 292] width 34 height 18
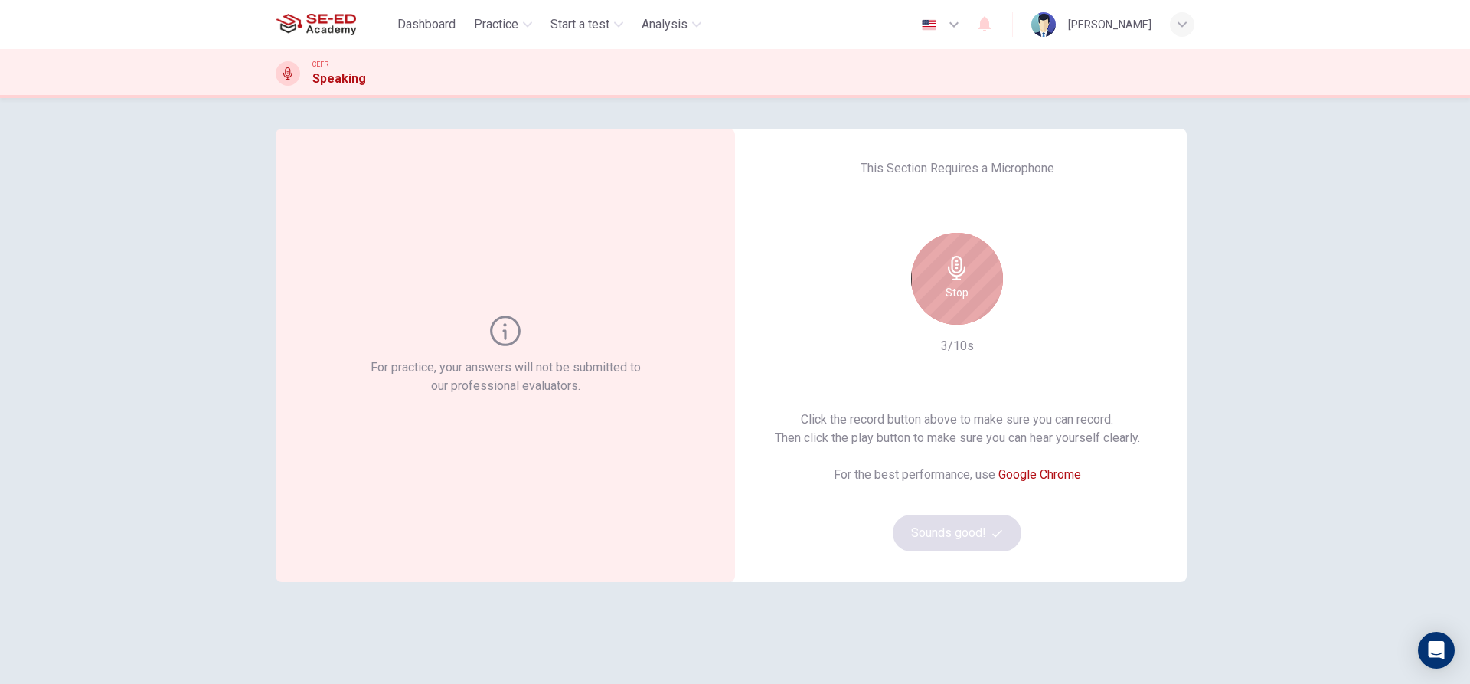
click at [960, 289] on h6 "Stop" at bounding box center [957, 292] width 23 height 18
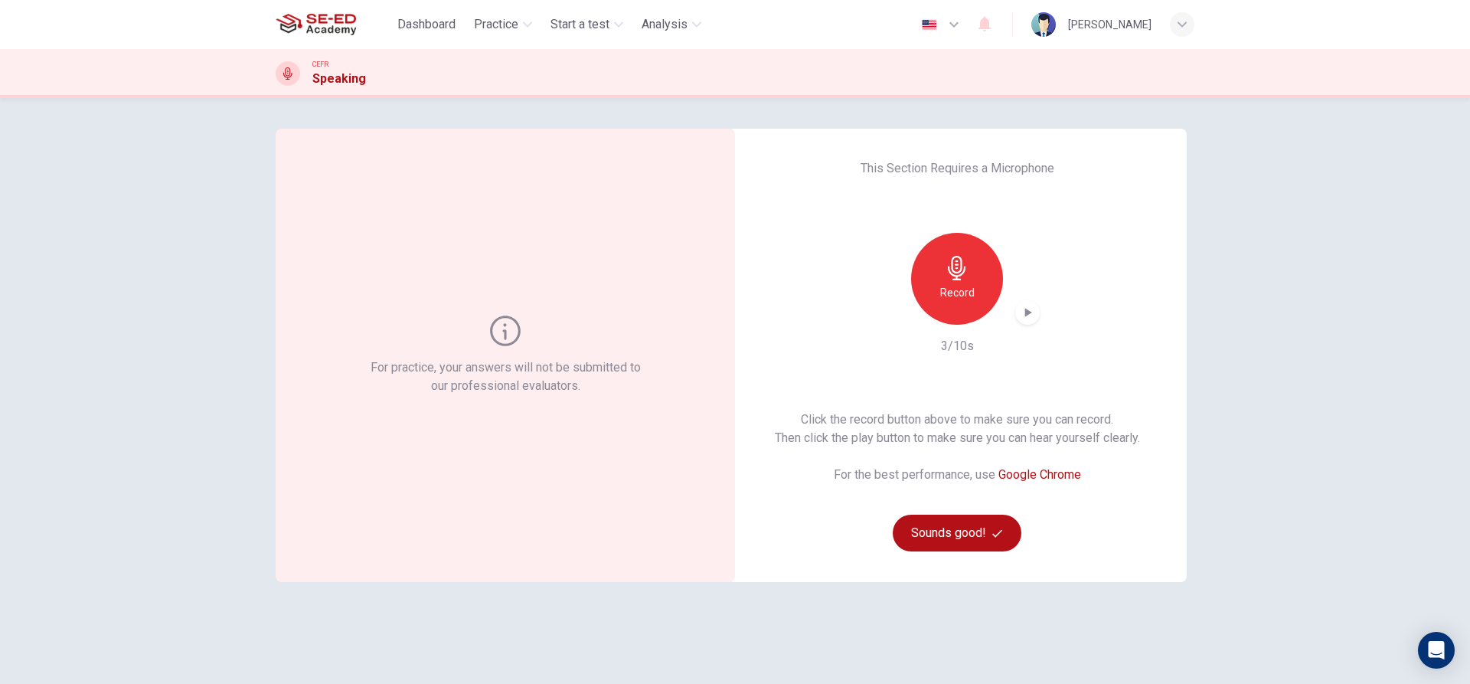
click at [1025, 310] on icon "button" at bounding box center [1027, 312] width 15 height 15
click at [1023, 316] on icon "button" at bounding box center [1027, 312] width 15 height 15
click at [984, 275] on div "Record" at bounding box center [957, 279] width 92 height 92
click at [970, 273] on div "Record" at bounding box center [957, 279] width 92 height 92
click at [1031, 317] on div "button" at bounding box center [1027, 312] width 25 height 25
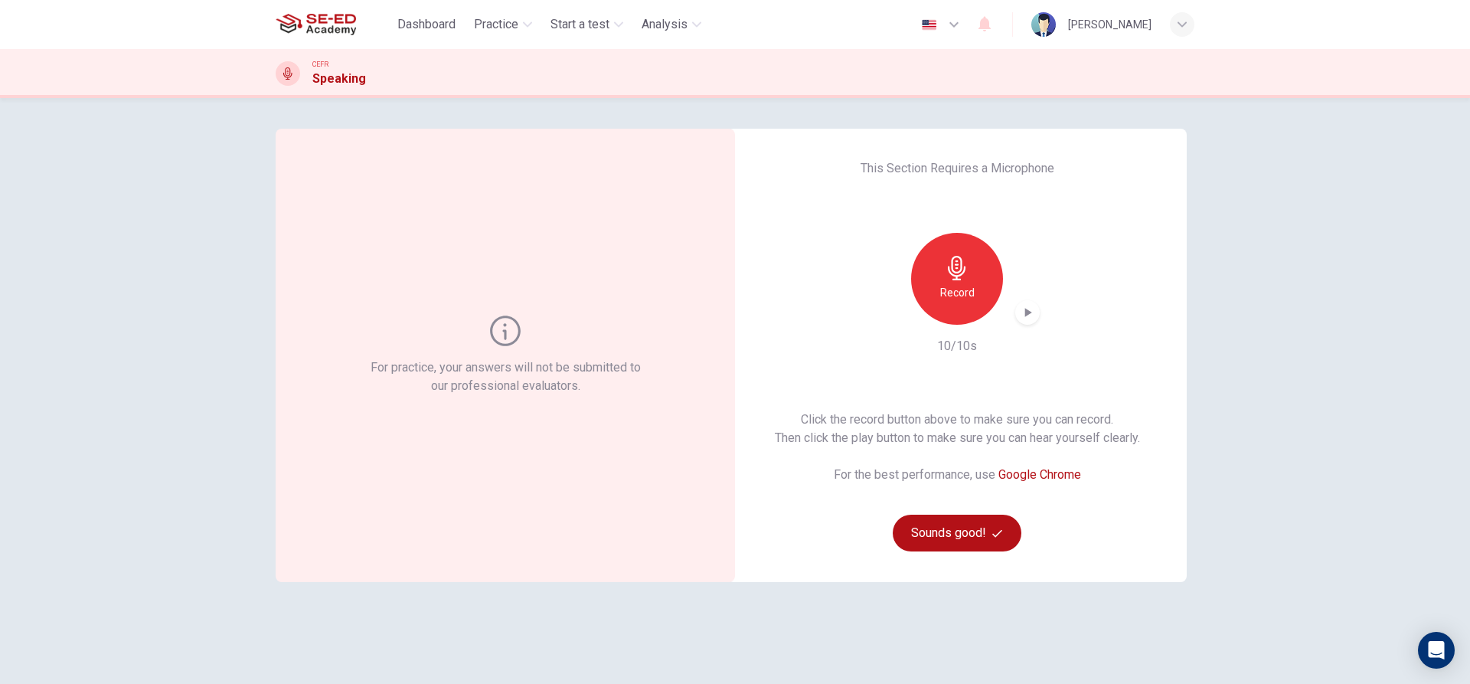
click at [969, 271] on div "Record" at bounding box center [957, 279] width 92 height 92
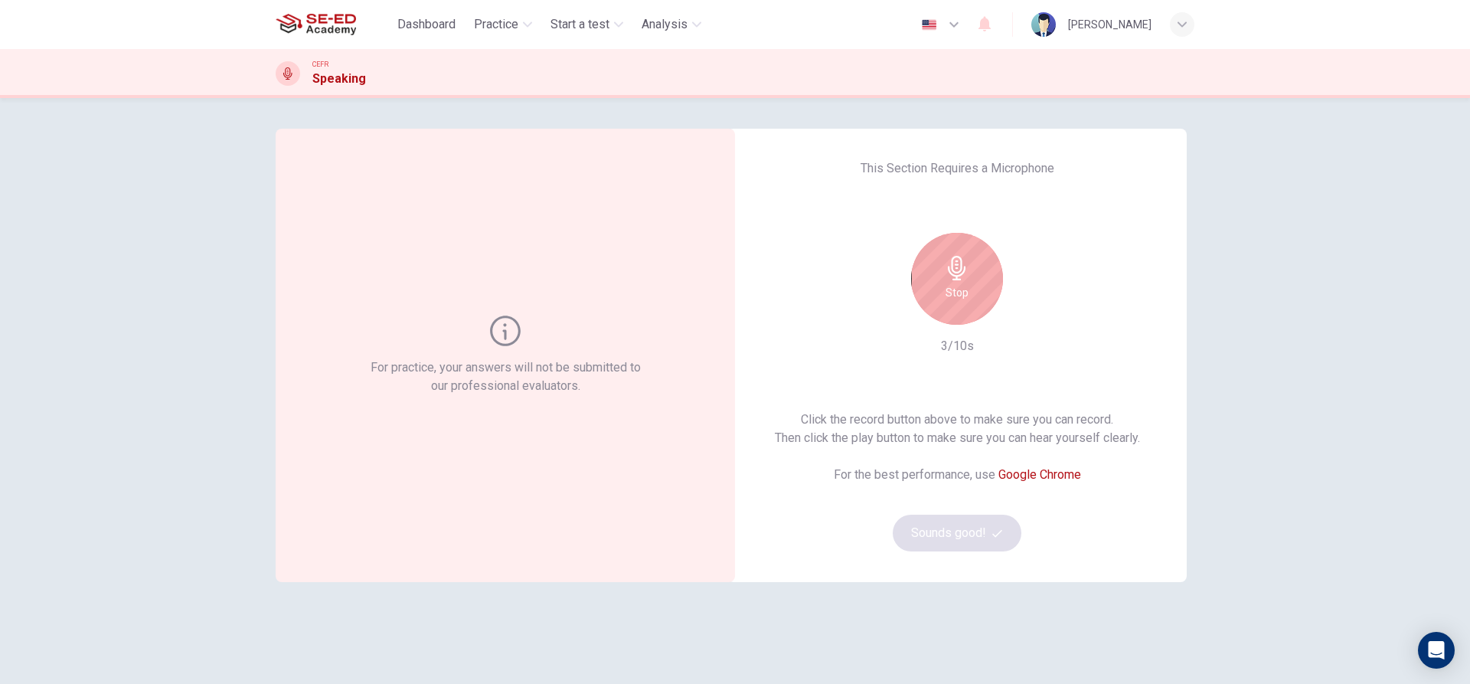
click at [968, 265] on div "Stop" at bounding box center [957, 279] width 92 height 92
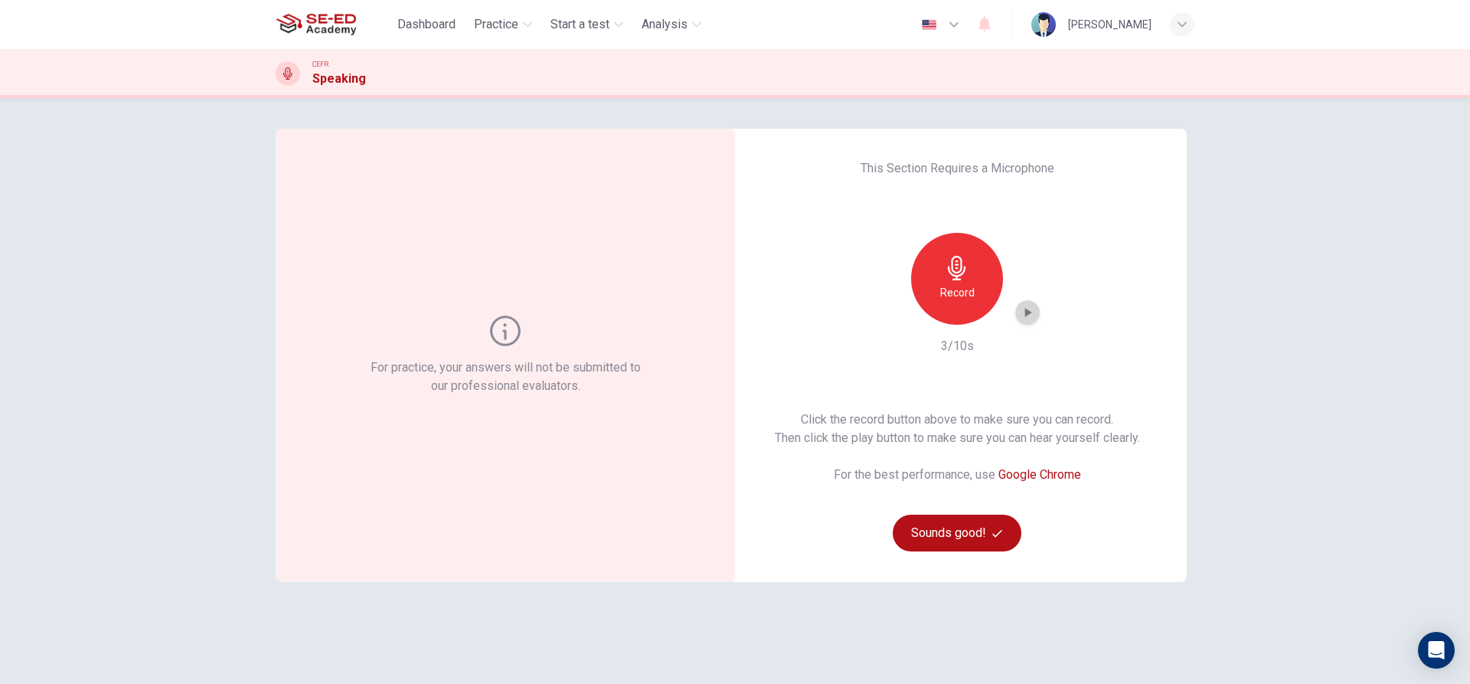
click at [1031, 309] on div "button" at bounding box center [1027, 312] width 25 height 25
click at [330, 28] on img at bounding box center [316, 24] width 80 height 31
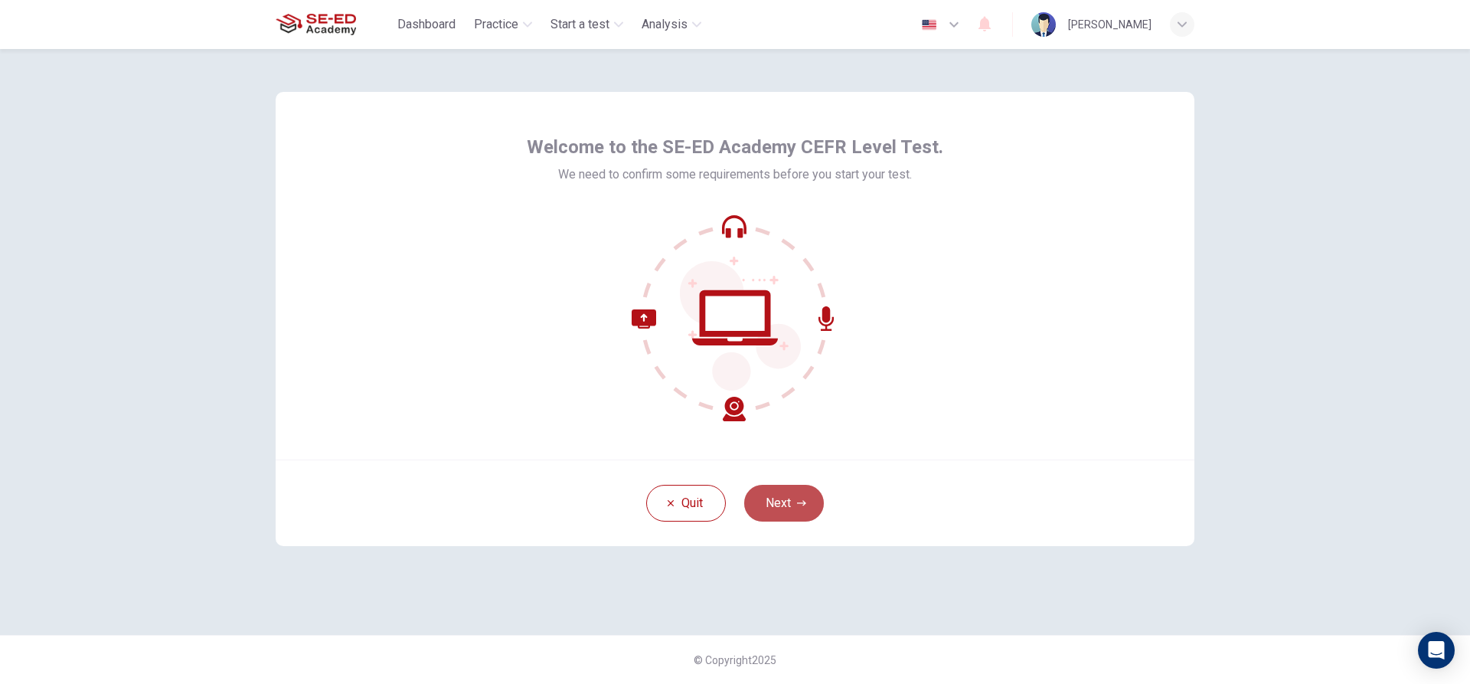
click at [778, 512] on button "Next" at bounding box center [784, 503] width 80 height 37
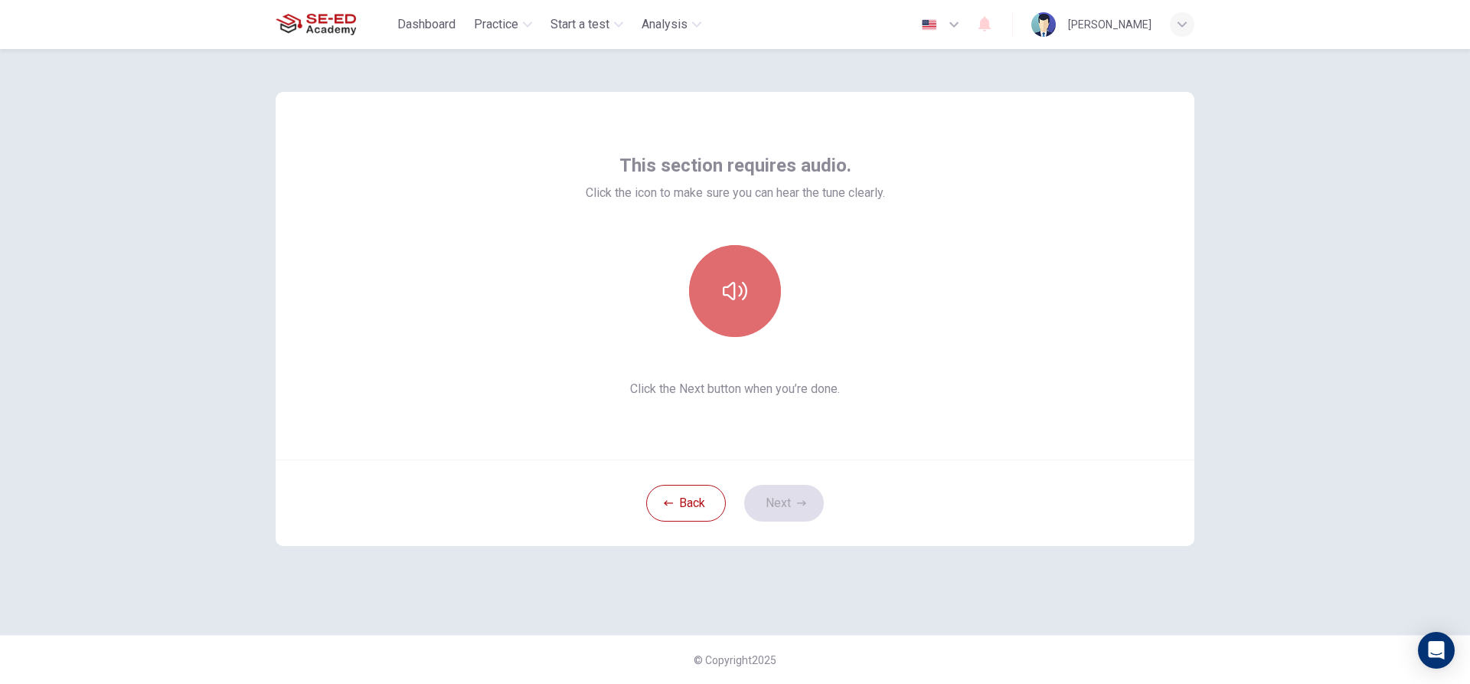
click at [735, 278] on button "button" at bounding box center [735, 291] width 92 height 92
click at [778, 498] on button "Next" at bounding box center [784, 503] width 80 height 37
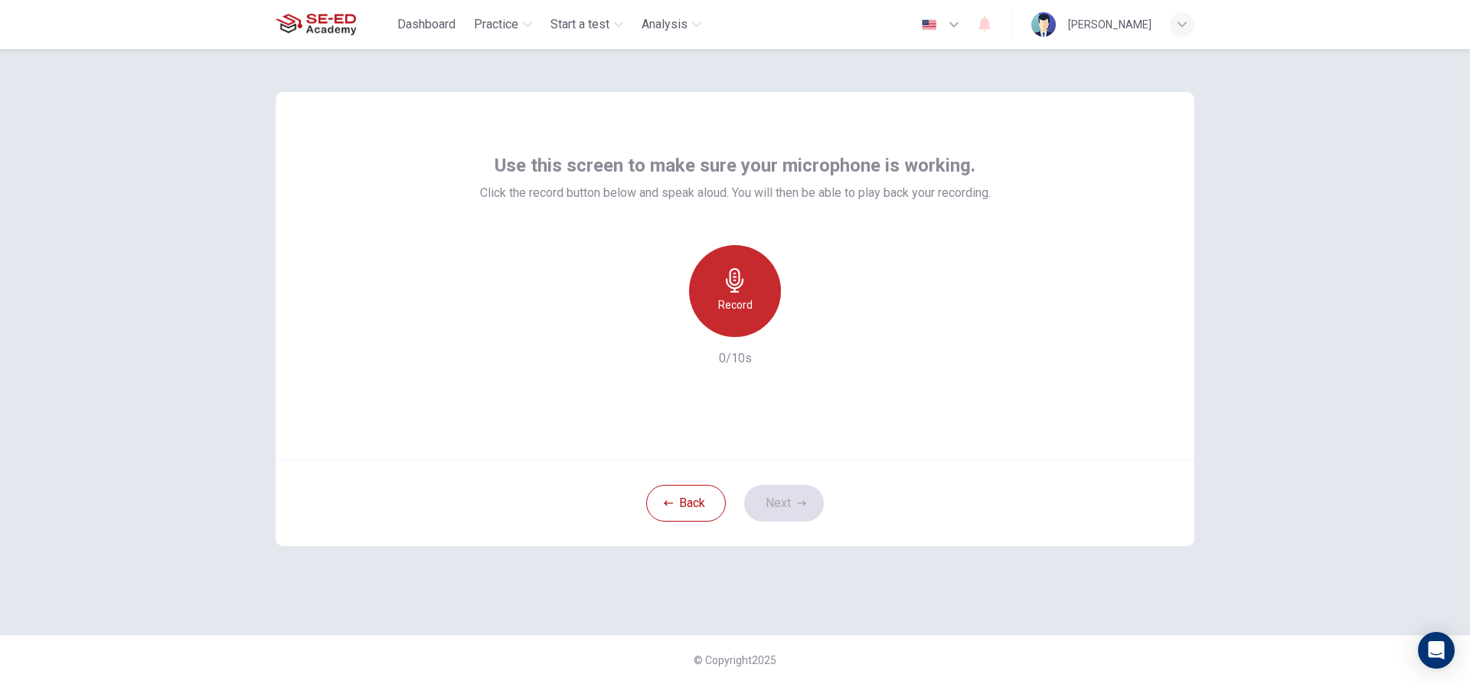
click at [733, 283] on icon "button" at bounding box center [735, 280] width 25 height 25
click at [809, 329] on icon "button" at bounding box center [805, 324] width 15 height 15
click at [803, 506] on icon "button" at bounding box center [801, 502] width 9 height 9
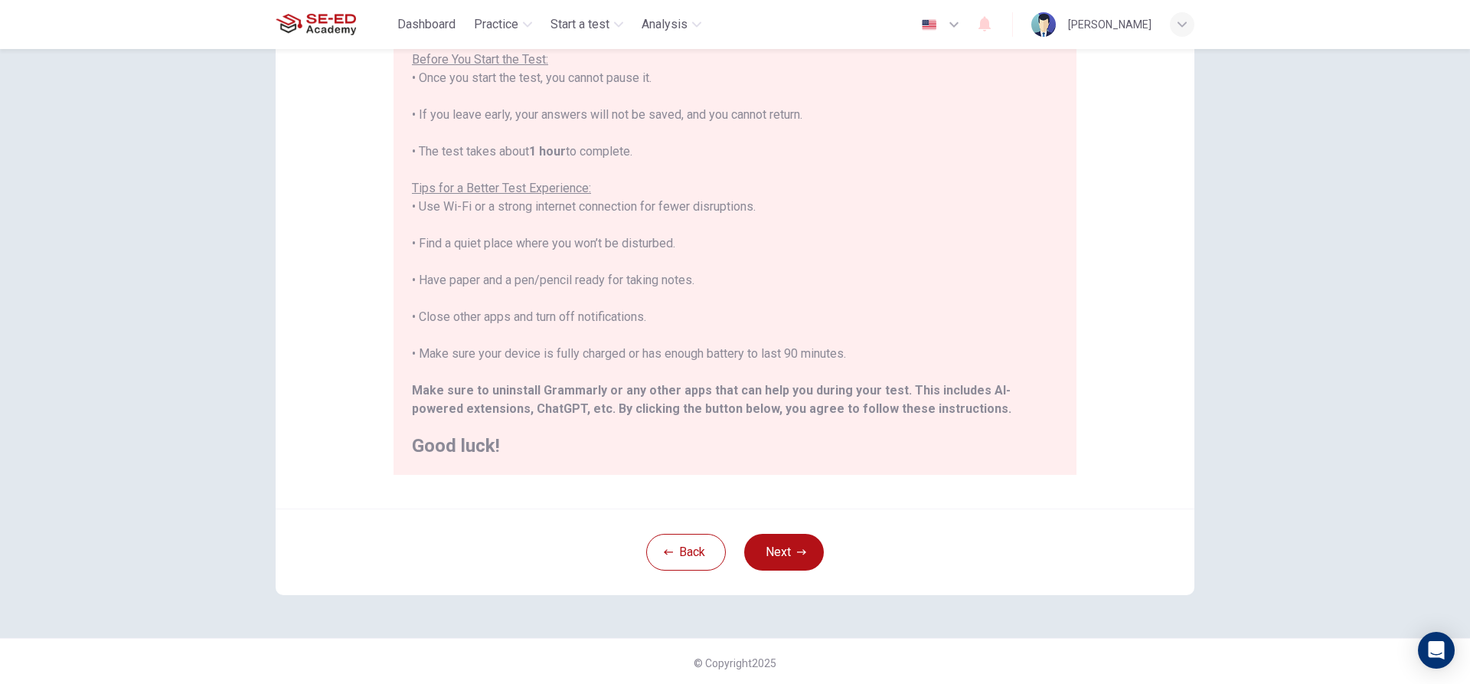
scroll to position [168, 0]
click at [788, 548] on button "Next" at bounding box center [784, 549] width 80 height 37
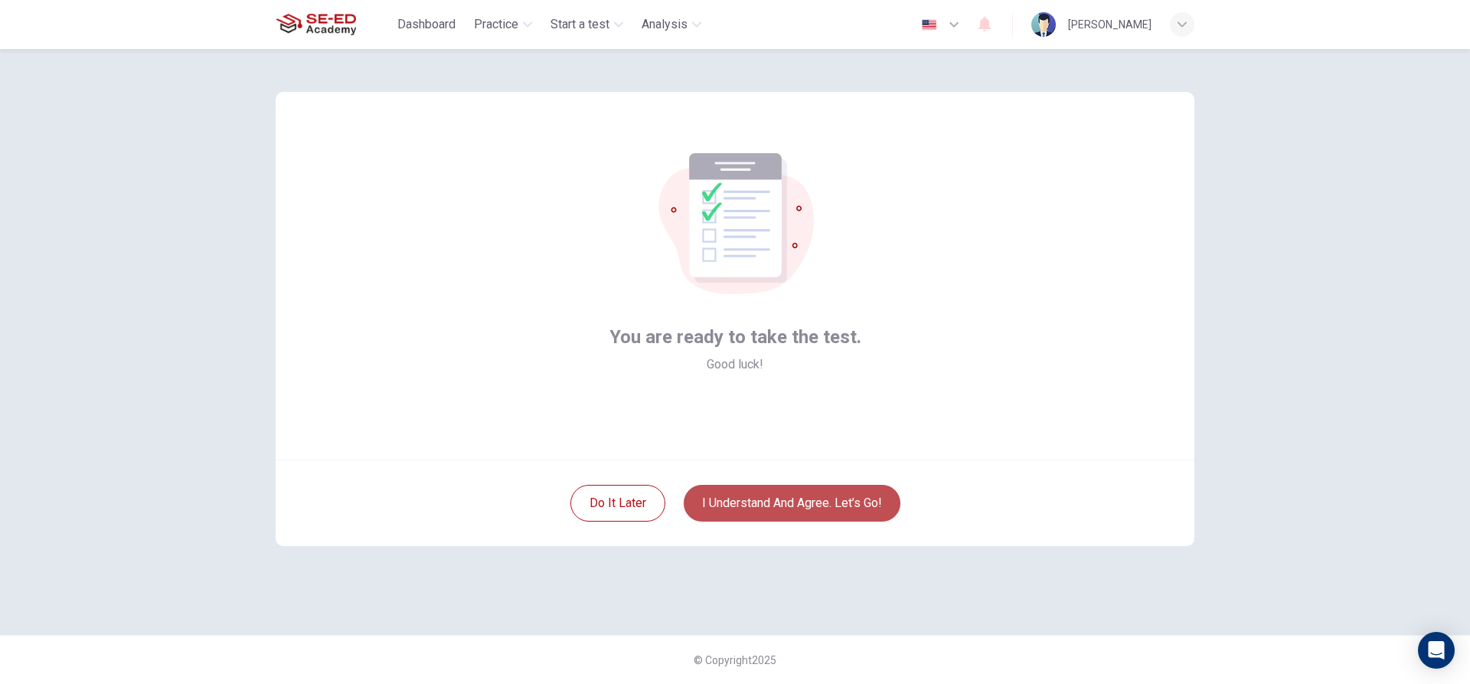
click at [835, 508] on button "I understand and agree. Let’s go!" at bounding box center [792, 503] width 217 height 37
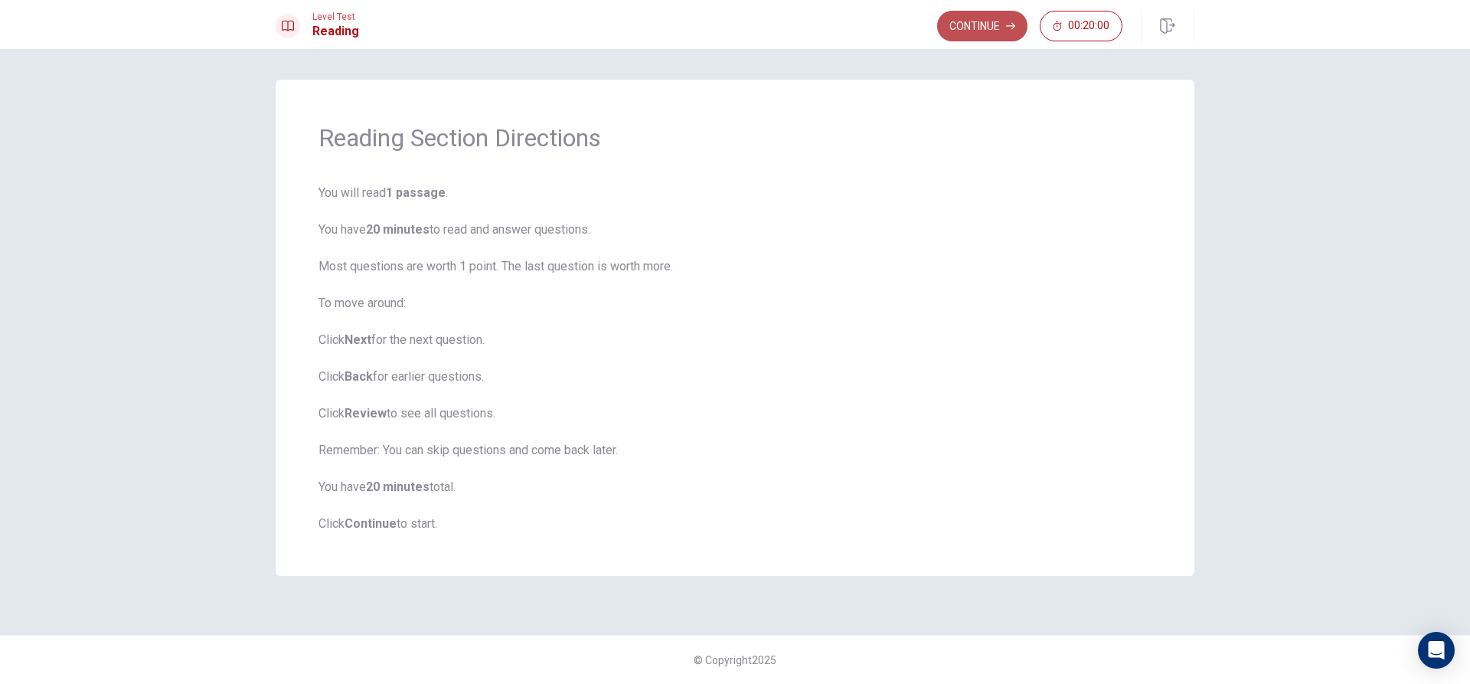
click at [1005, 29] on button "Continue" at bounding box center [982, 26] width 90 height 31
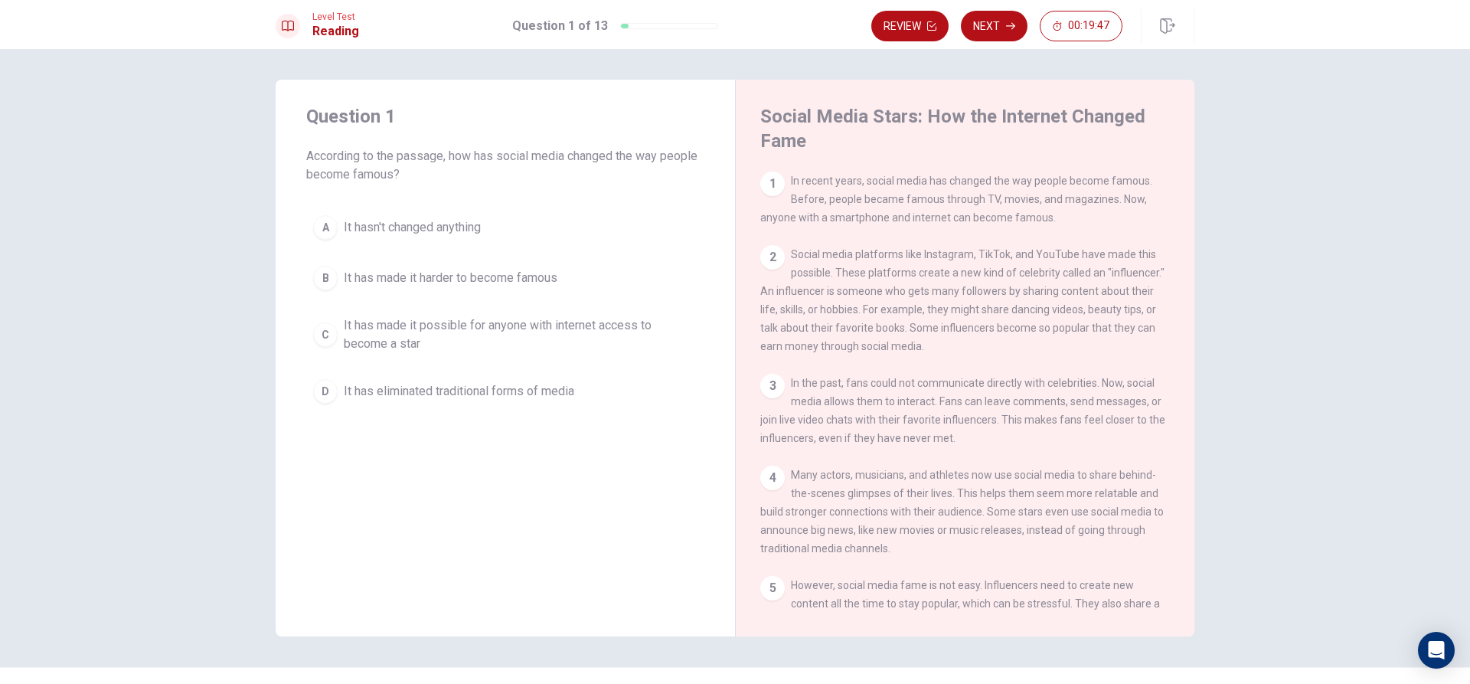
click at [768, 262] on div "2" at bounding box center [772, 257] width 25 height 25
click at [453, 338] on span "It has made it possible for anyone with internet access to become a star" at bounding box center [521, 334] width 354 height 37
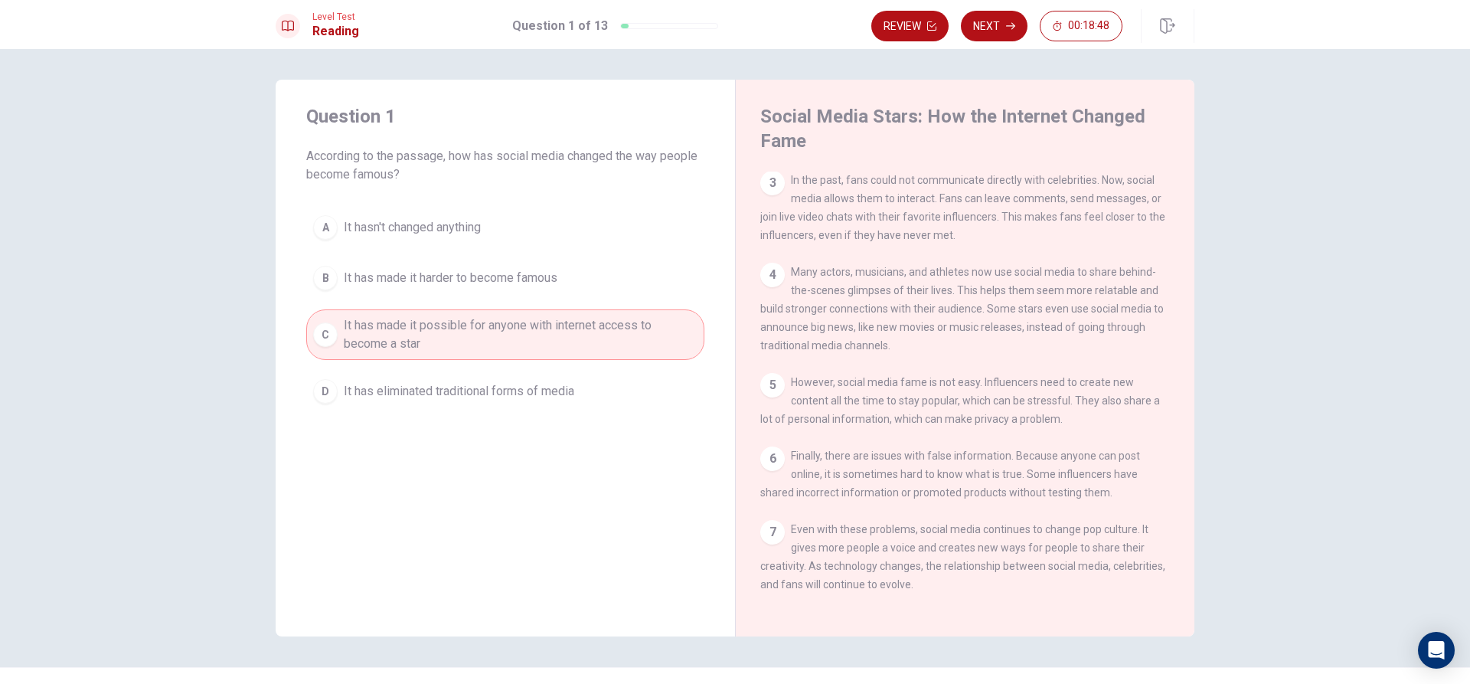
scroll to position [224, 0]
click at [1000, 18] on button "Next" at bounding box center [994, 26] width 67 height 31
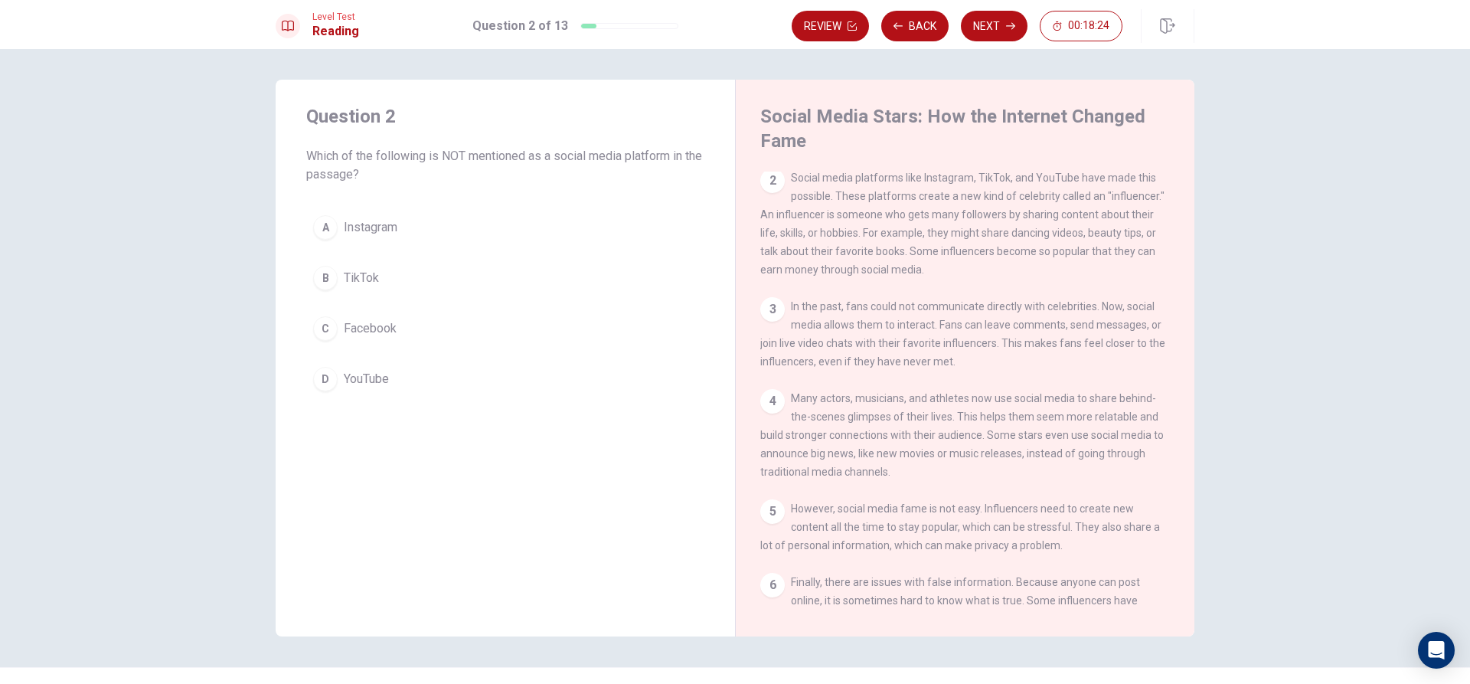
scroll to position [0, 0]
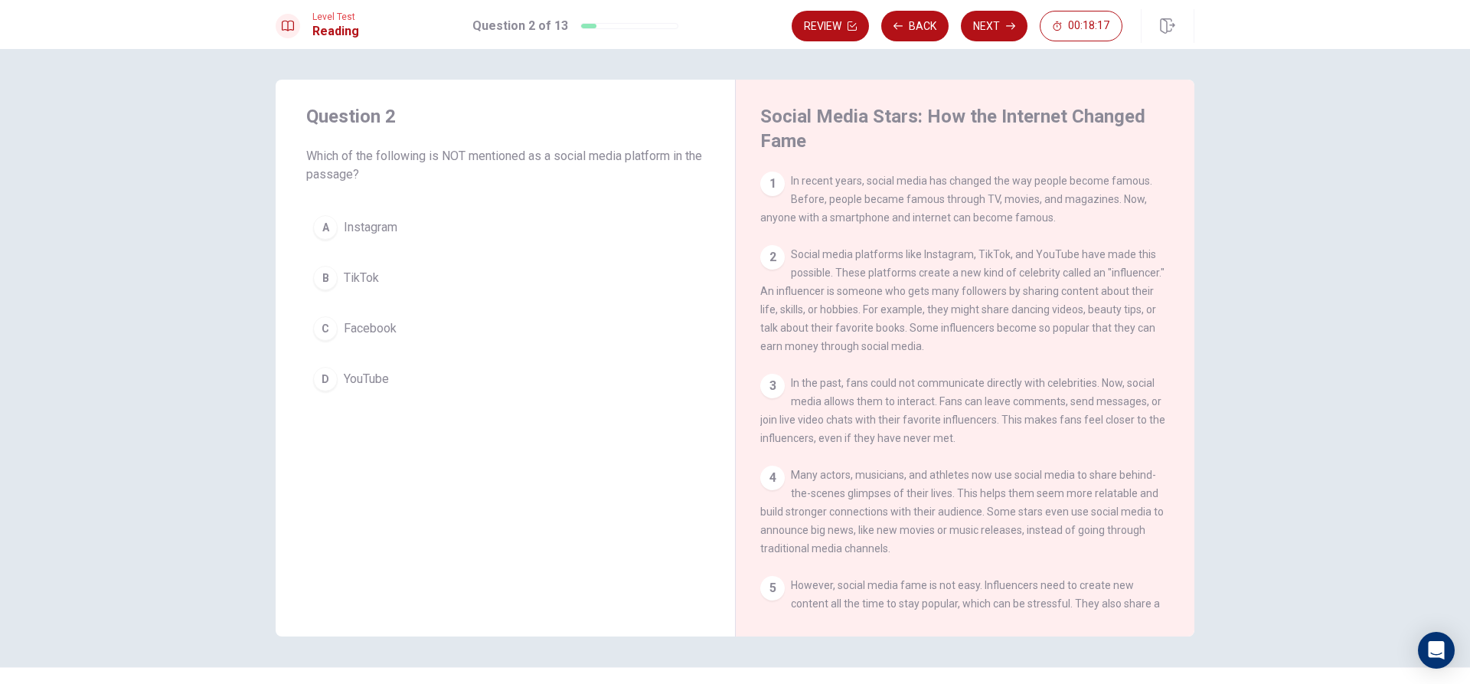
click at [466, 319] on button "C Facebook" at bounding box center [505, 328] width 398 height 38
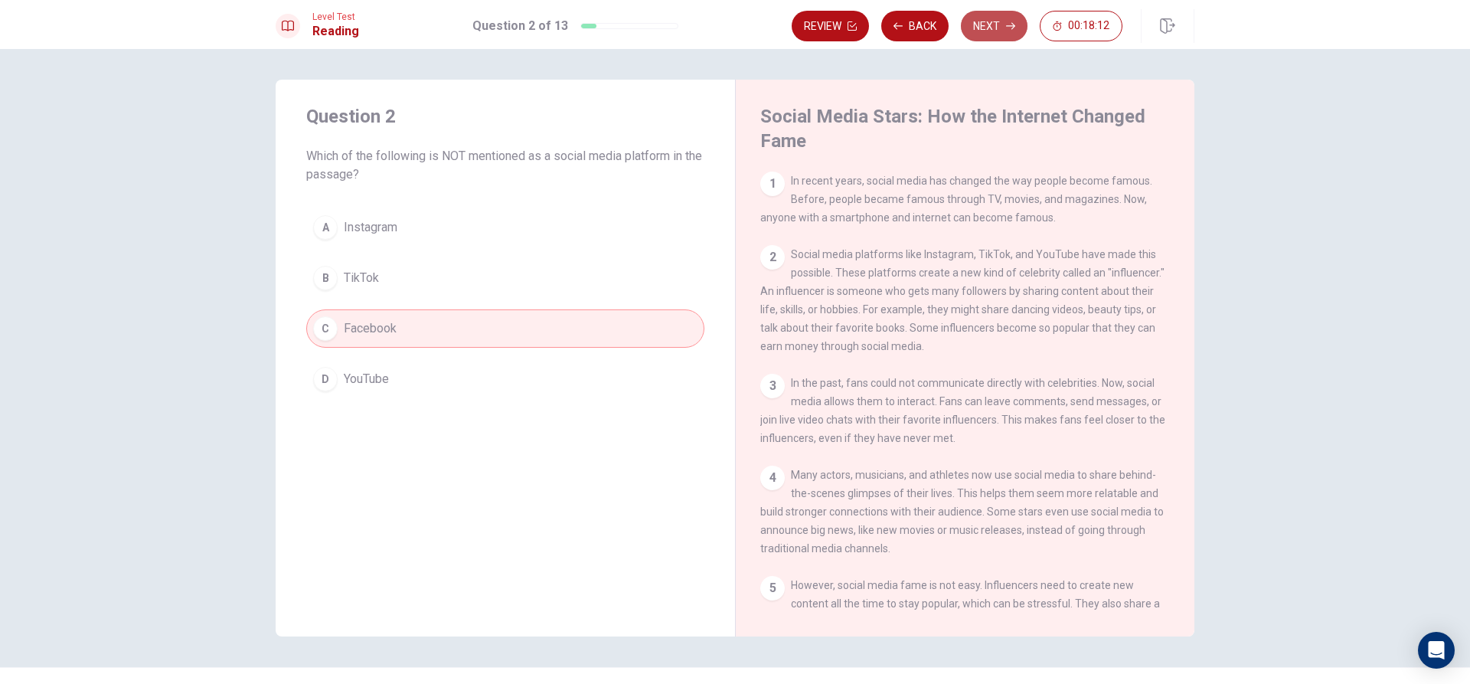
click at [983, 21] on button "Next" at bounding box center [994, 26] width 67 height 31
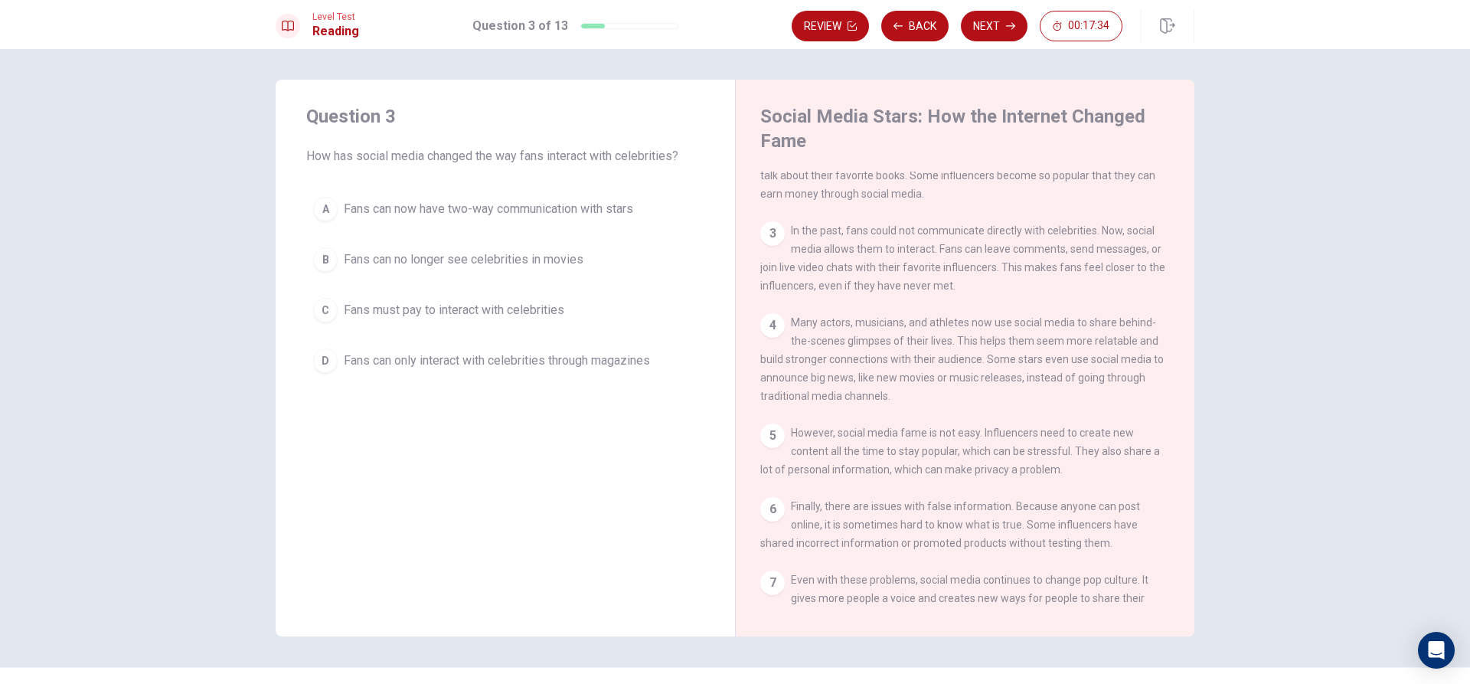
scroll to position [153, 0]
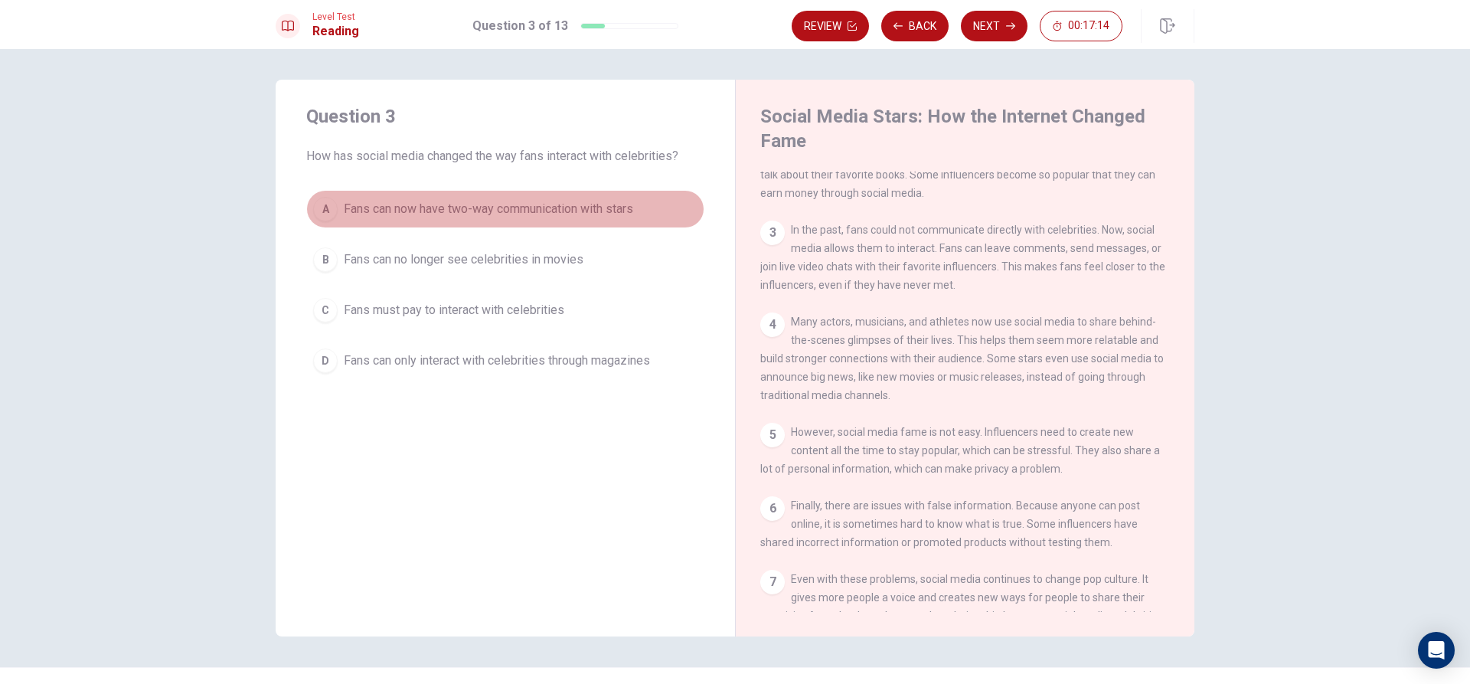
click at [547, 201] on span "Fans can now have two-way communication with stars" at bounding box center [488, 209] width 289 height 18
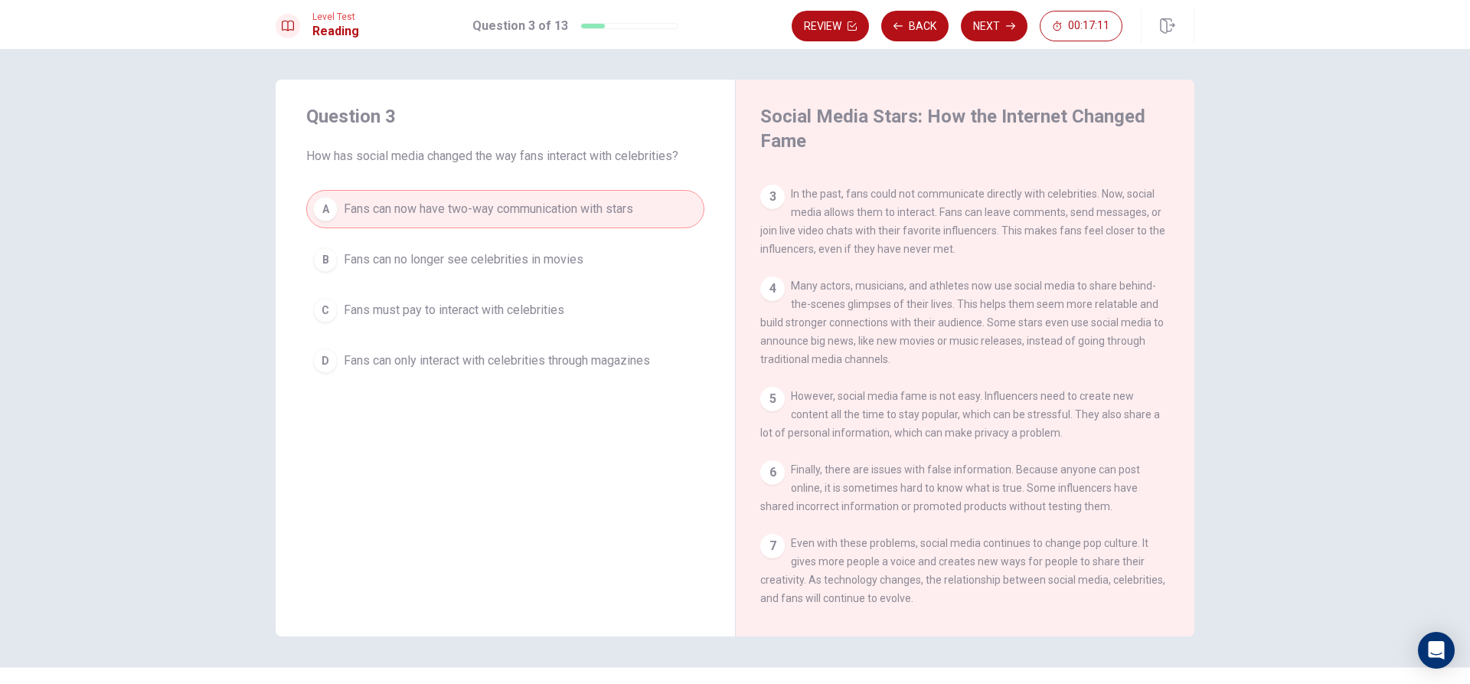
scroll to position [224, 0]
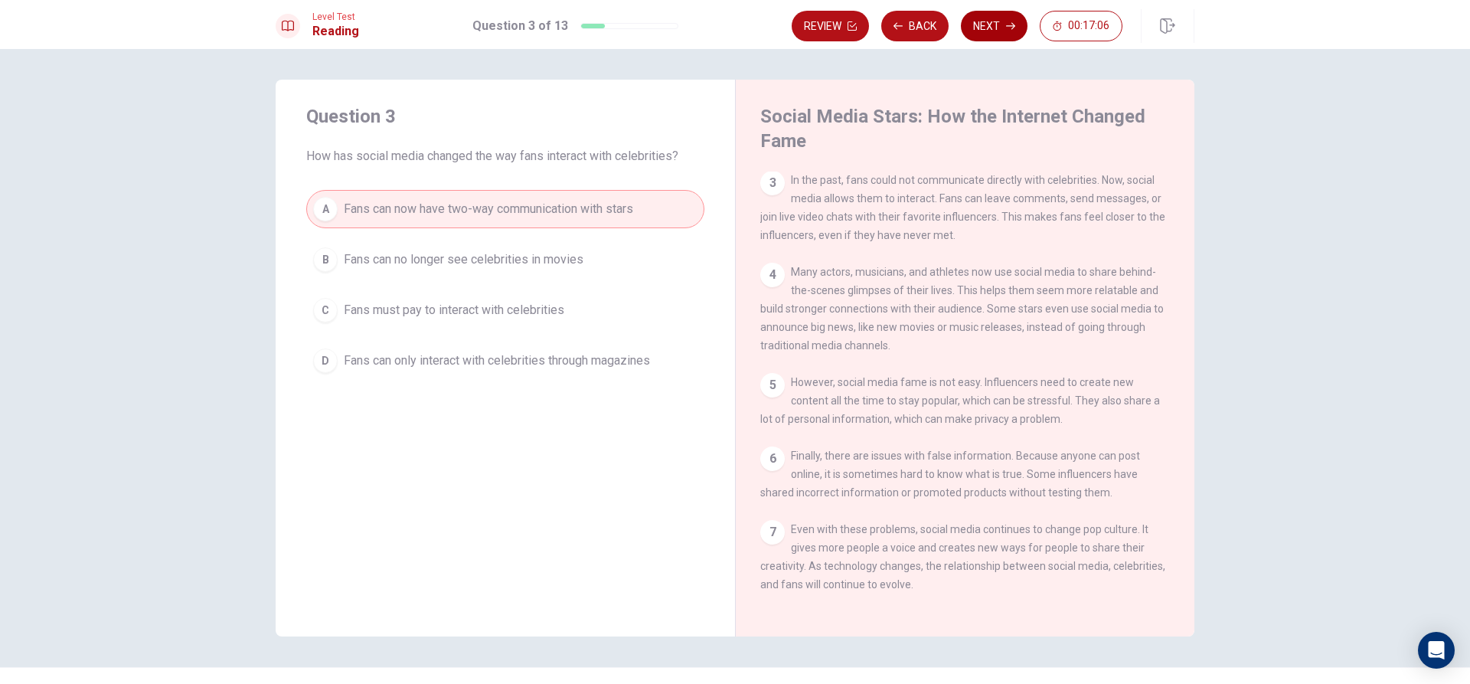
click at [980, 23] on button "Next" at bounding box center [994, 26] width 67 height 31
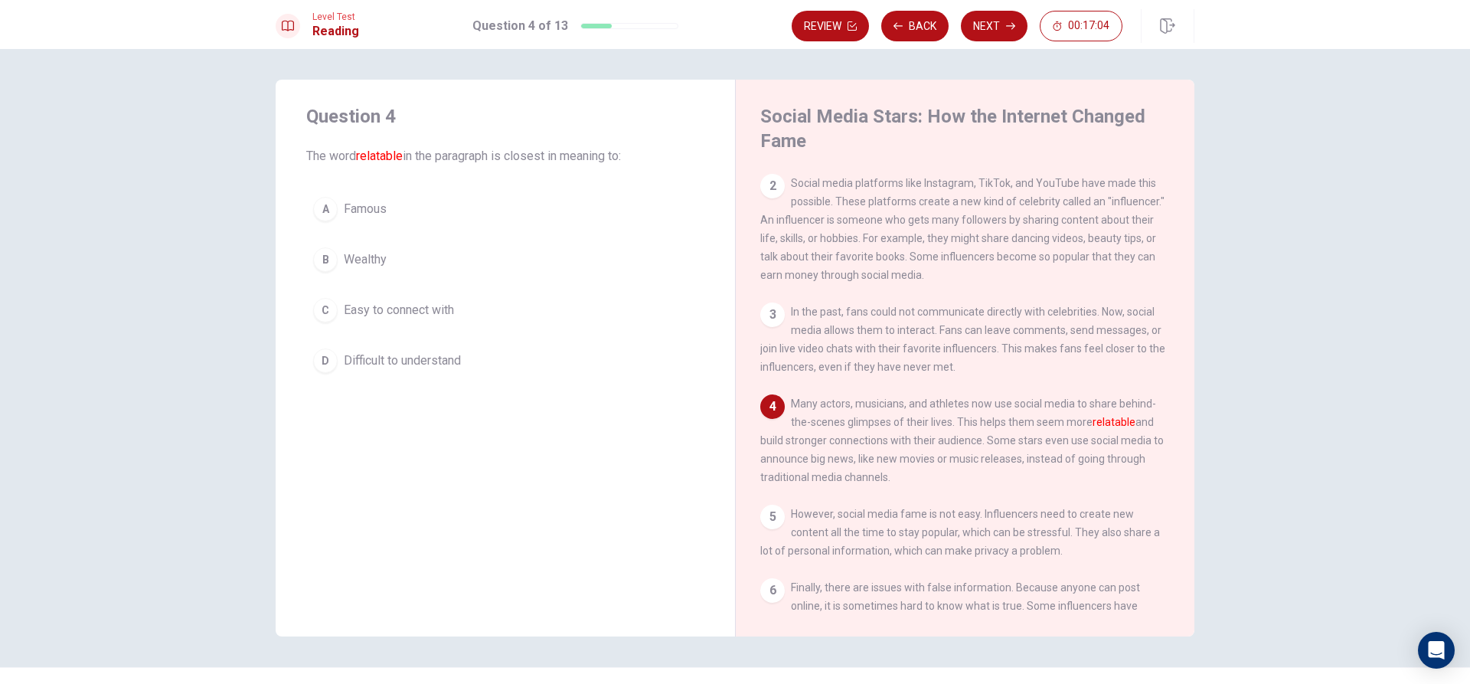
scroll to position [148, 0]
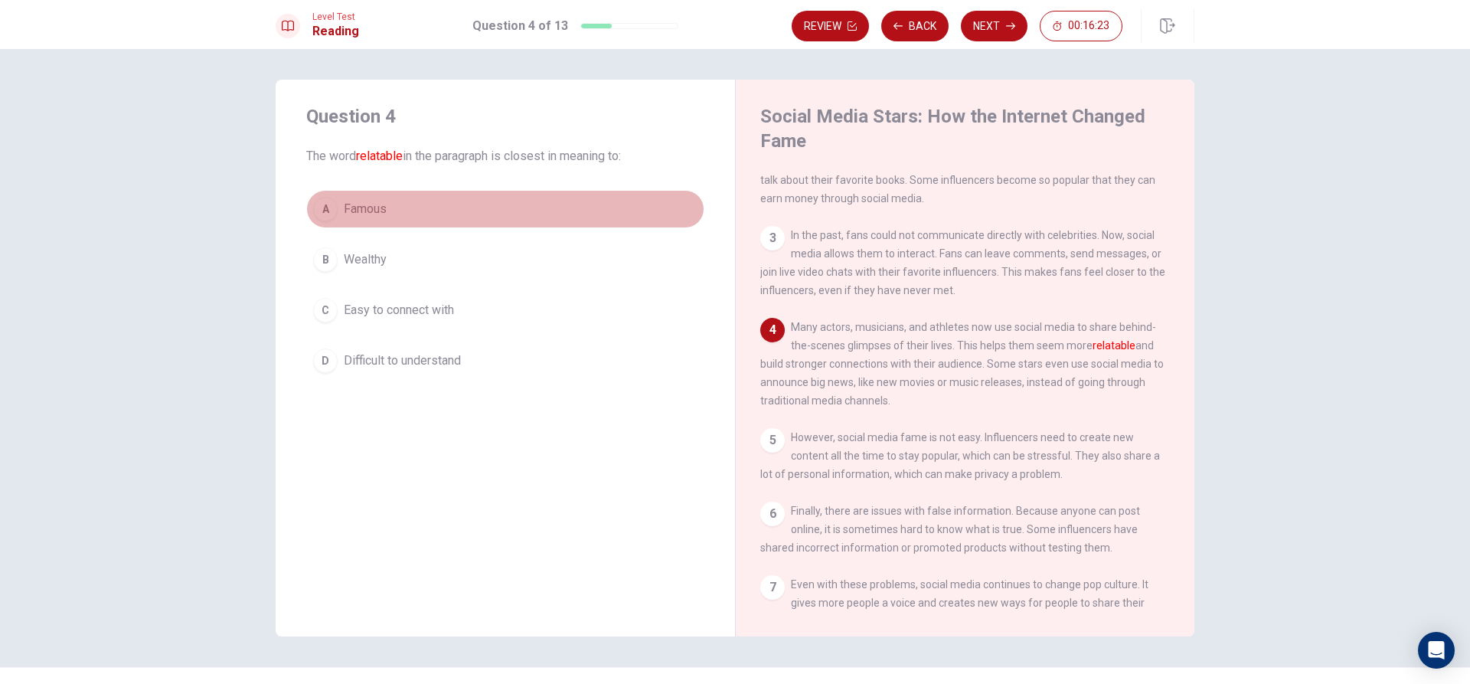
click at [391, 209] on button "A Famous" at bounding box center [505, 209] width 398 height 38
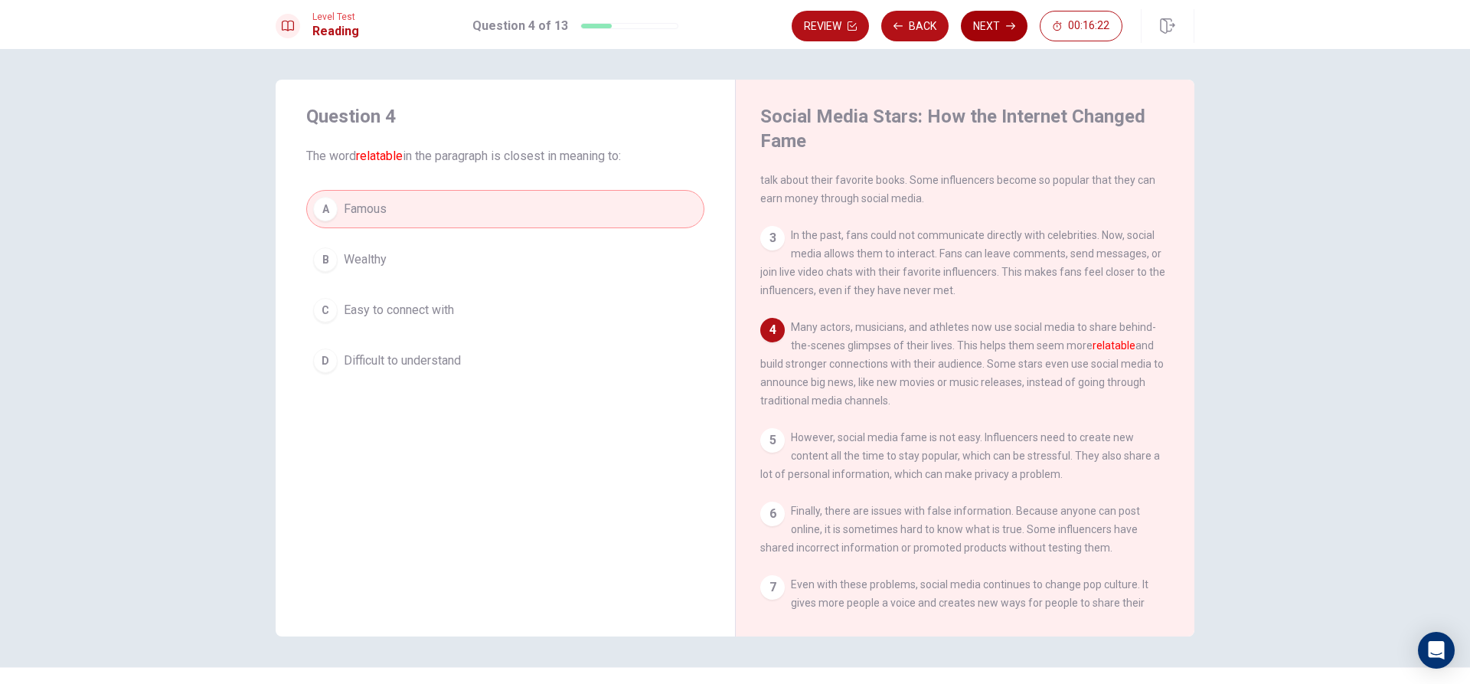
click at [999, 21] on button "Next" at bounding box center [994, 26] width 67 height 31
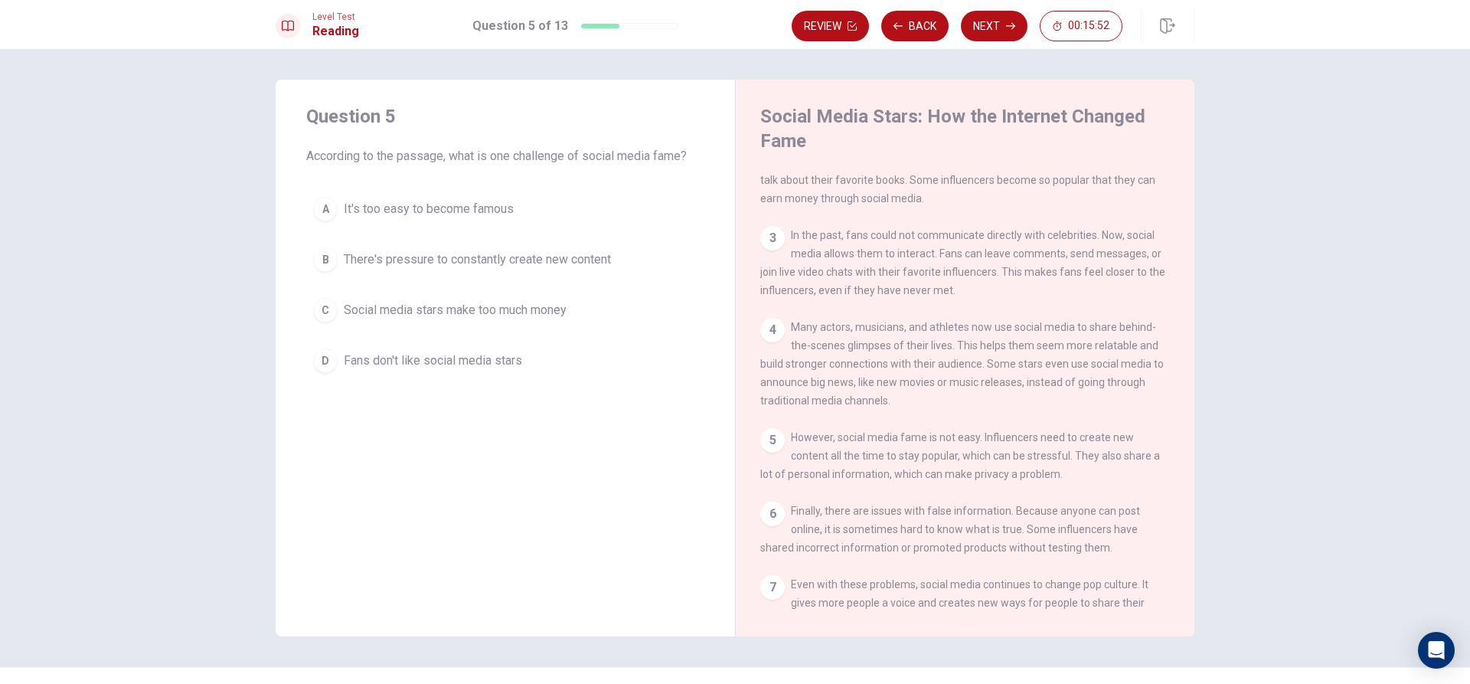
scroll to position [224, 0]
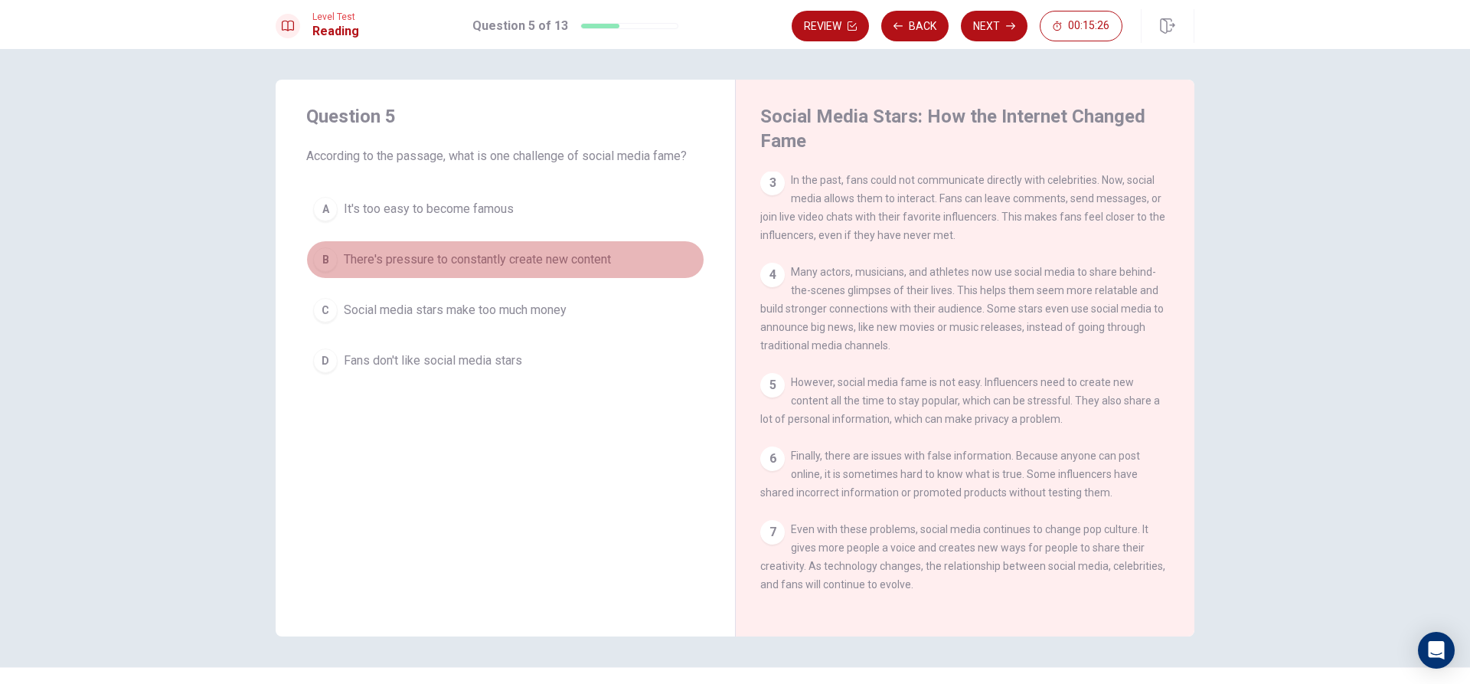
click at [466, 260] on span "There's pressure to constantly create new content" at bounding box center [477, 259] width 267 height 18
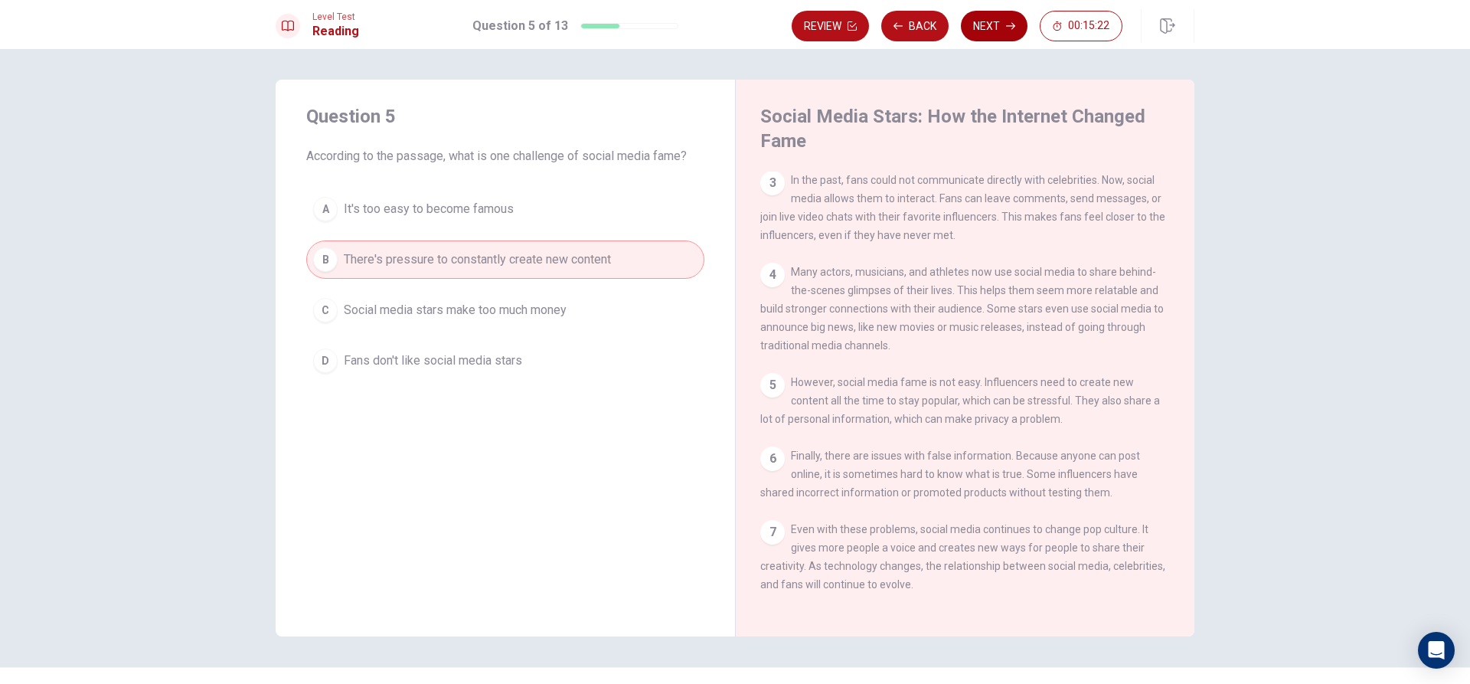
click at [998, 28] on button "Next" at bounding box center [994, 26] width 67 height 31
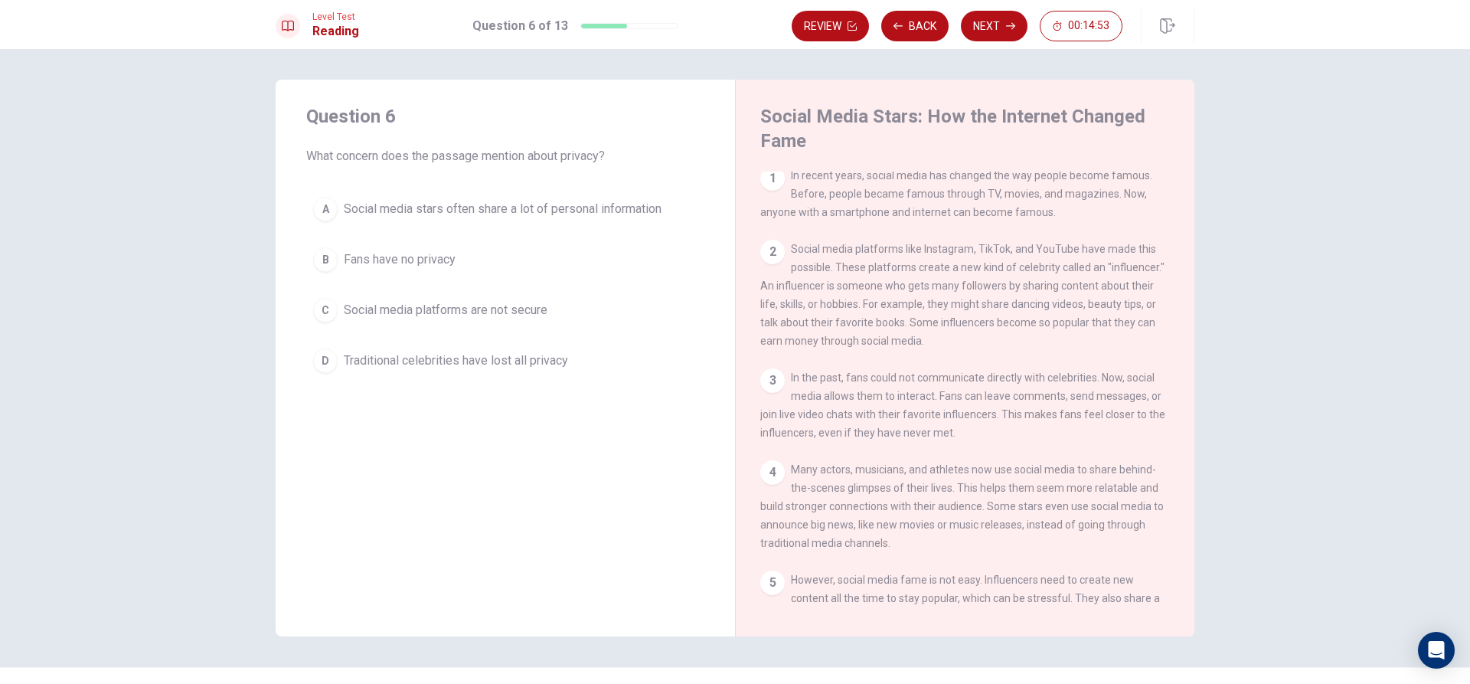
scroll to position [0, 0]
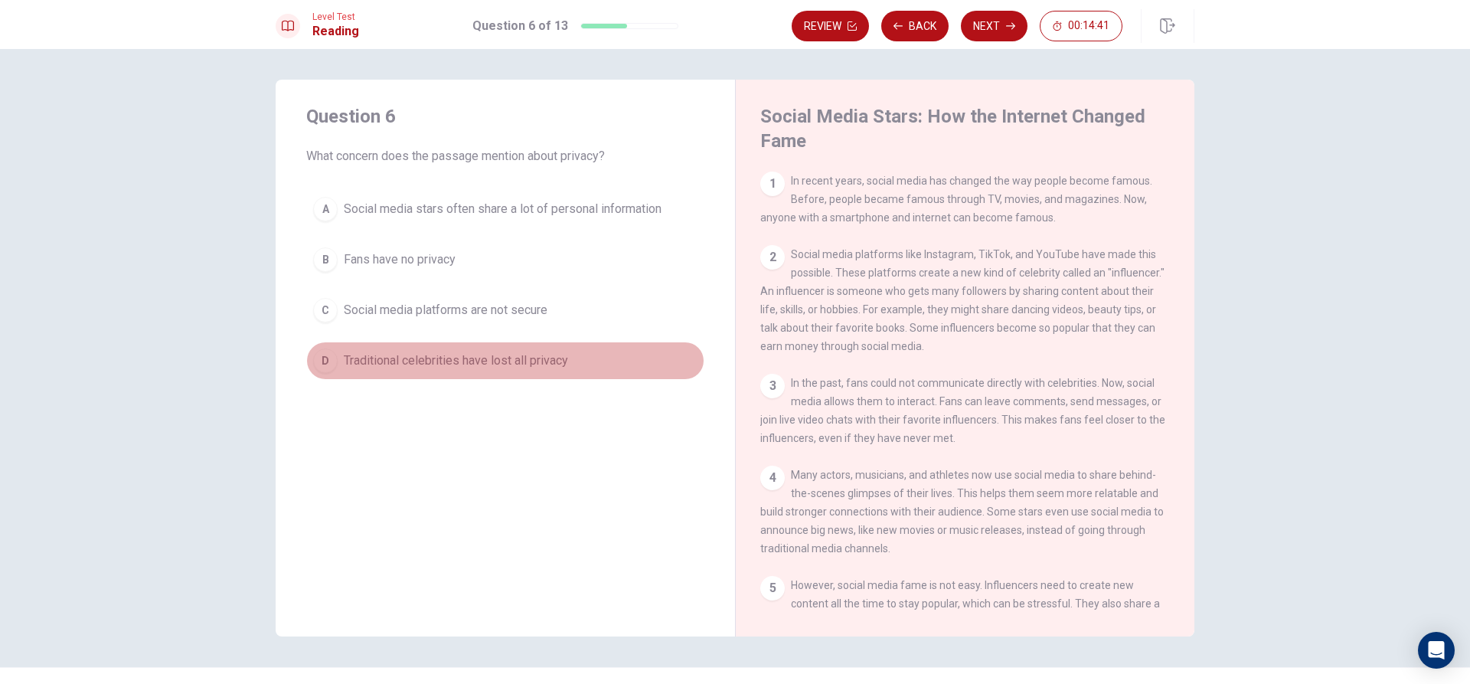
click at [588, 358] on button "D Traditional celebrities have lost all privacy" at bounding box center [505, 360] width 398 height 38
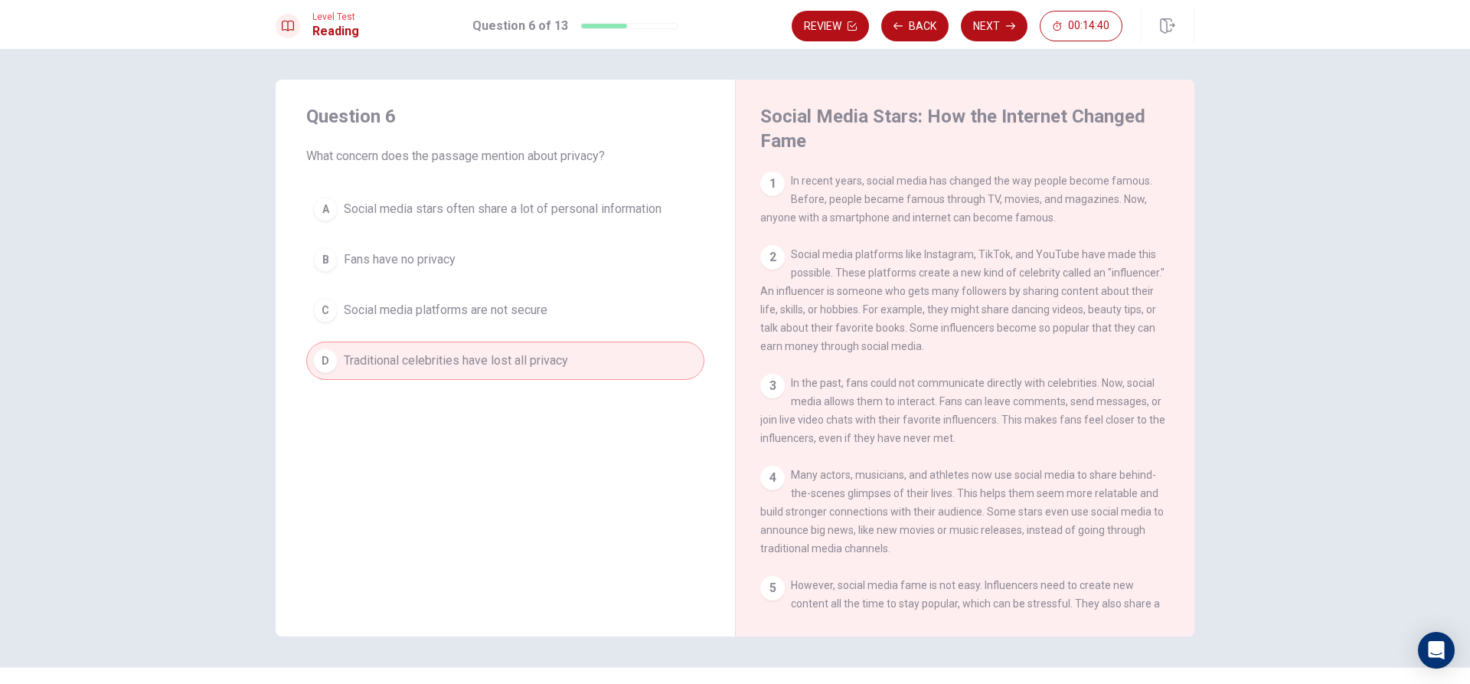
click at [593, 312] on button "C Social media platforms are not secure" at bounding box center [505, 310] width 398 height 38
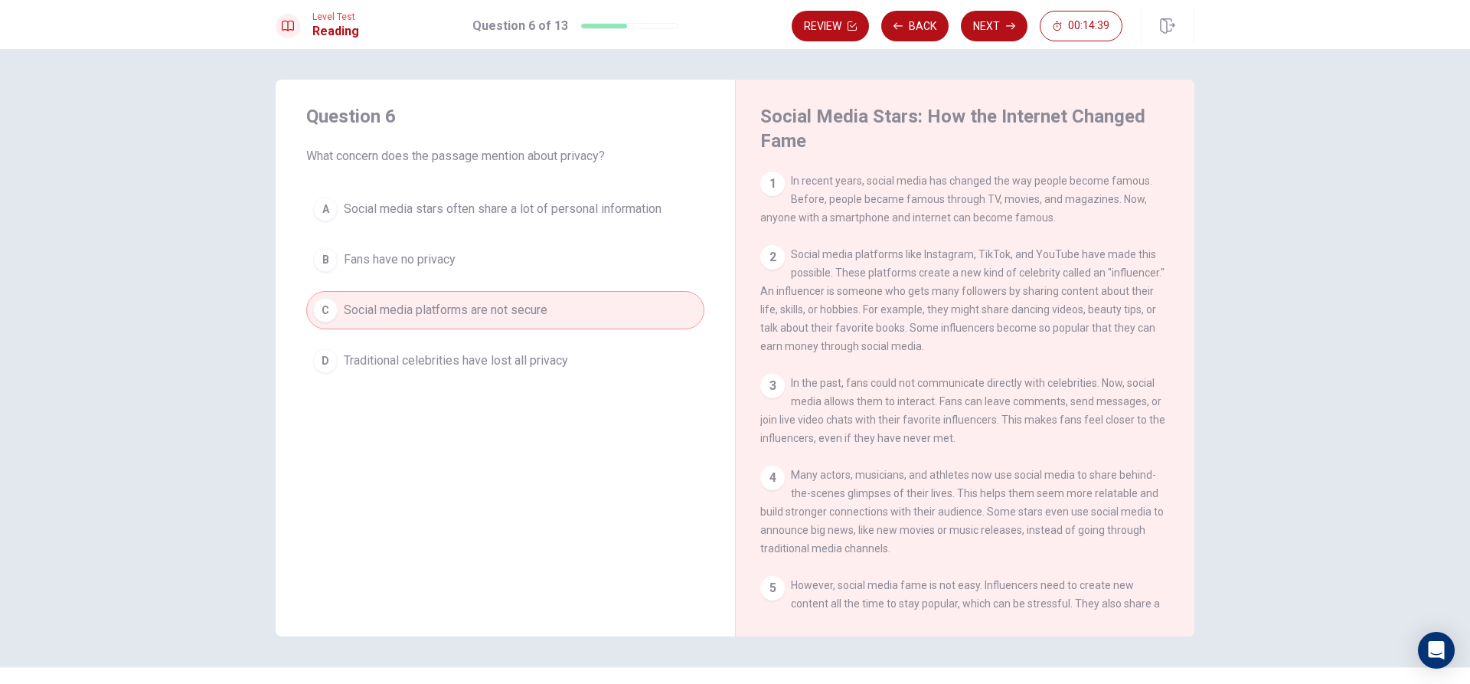
click at [573, 356] on button "D Traditional celebrities have lost all privacy" at bounding box center [505, 360] width 398 height 38
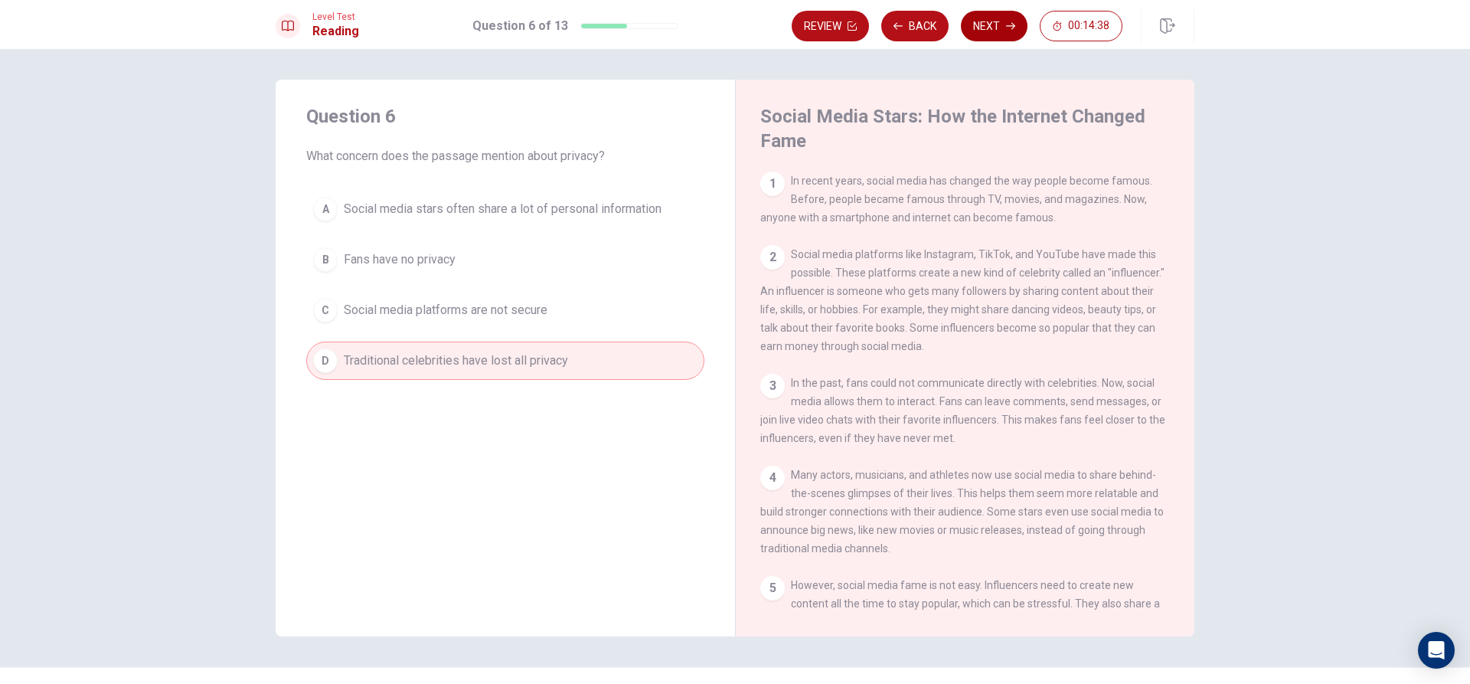
click at [996, 30] on button "Next" at bounding box center [994, 26] width 67 height 31
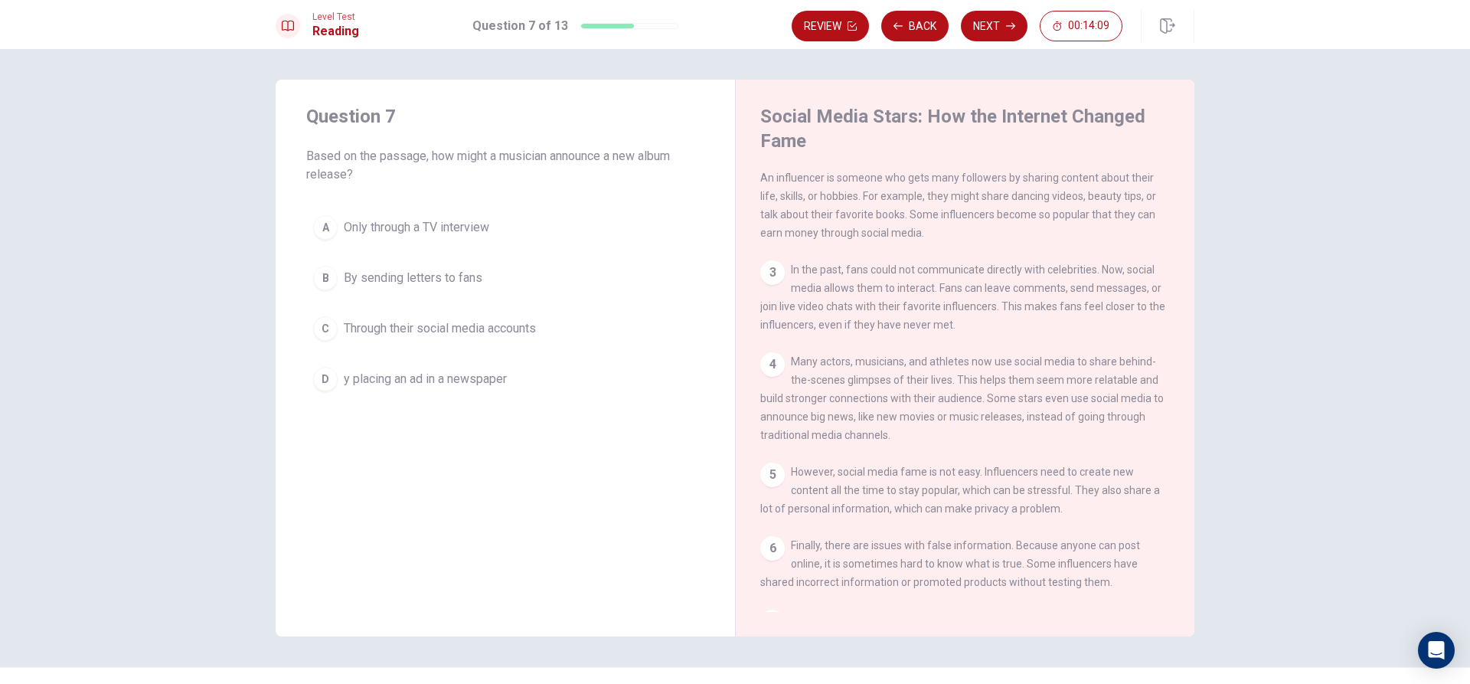
scroll to position [153, 0]
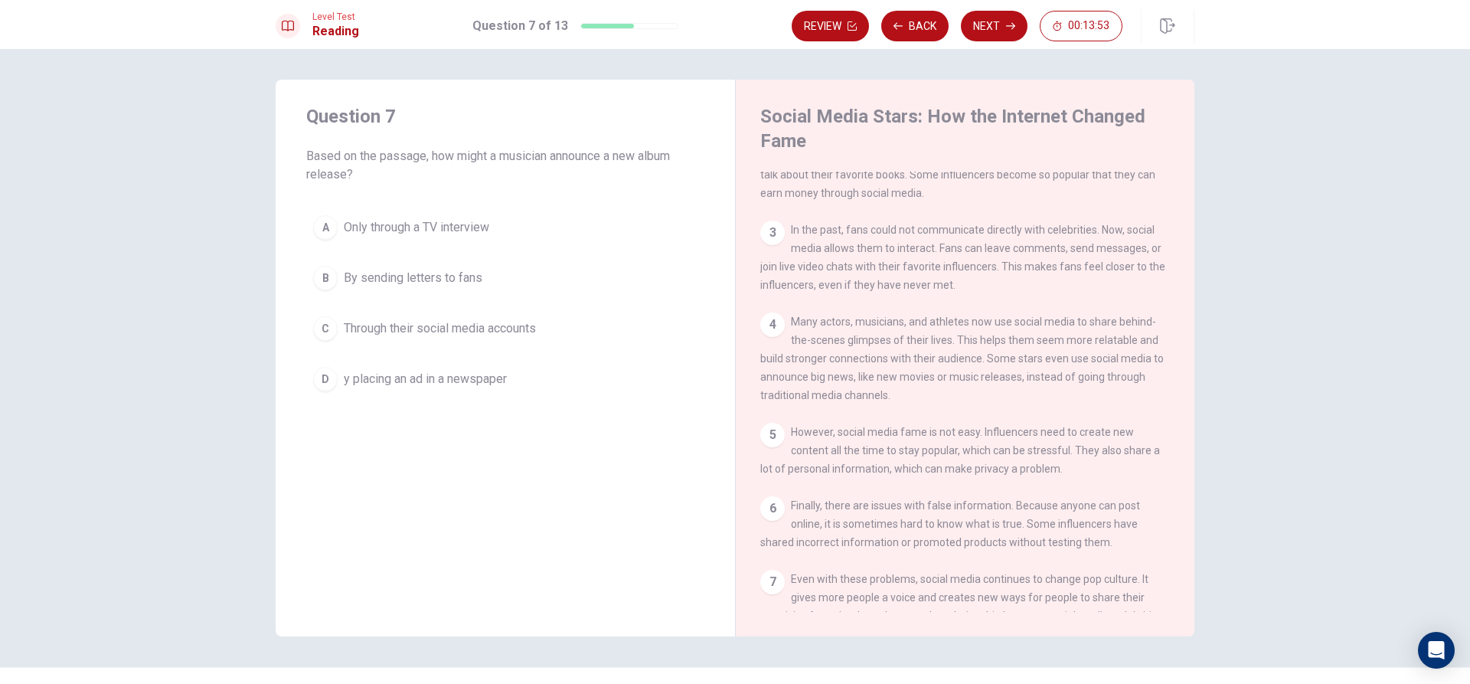
click at [531, 335] on span "Through their social media accounts" at bounding box center [440, 328] width 192 height 18
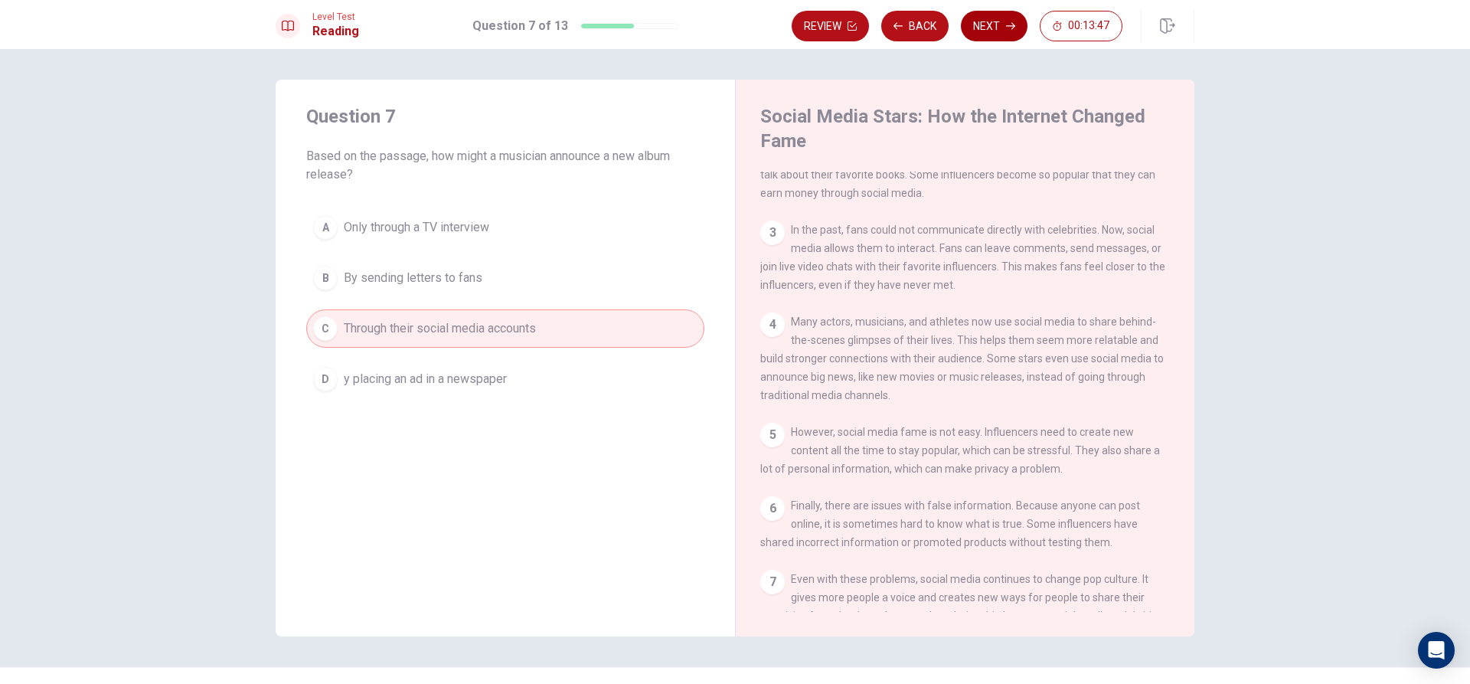
click at [989, 25] on button "Next" at bounding box center [994, 26] width 67 height 31
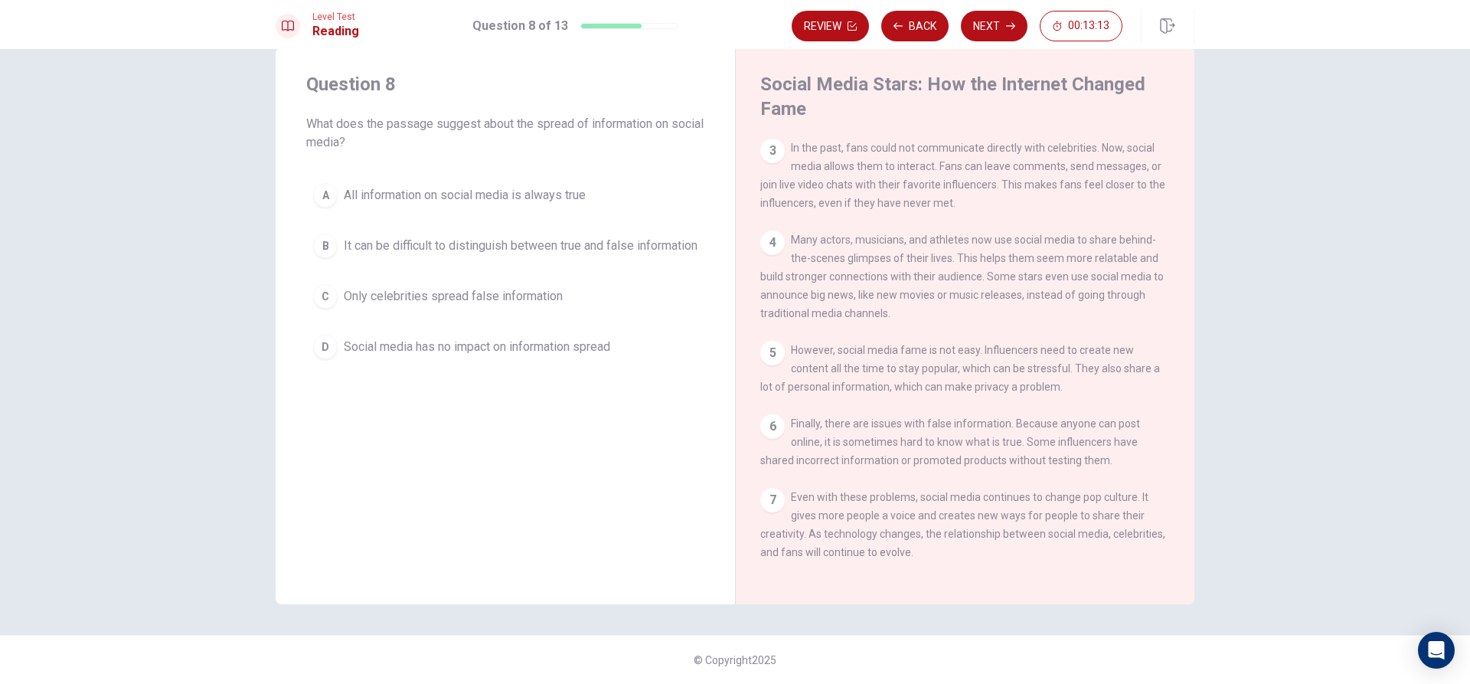
scroll to position [0, 0]
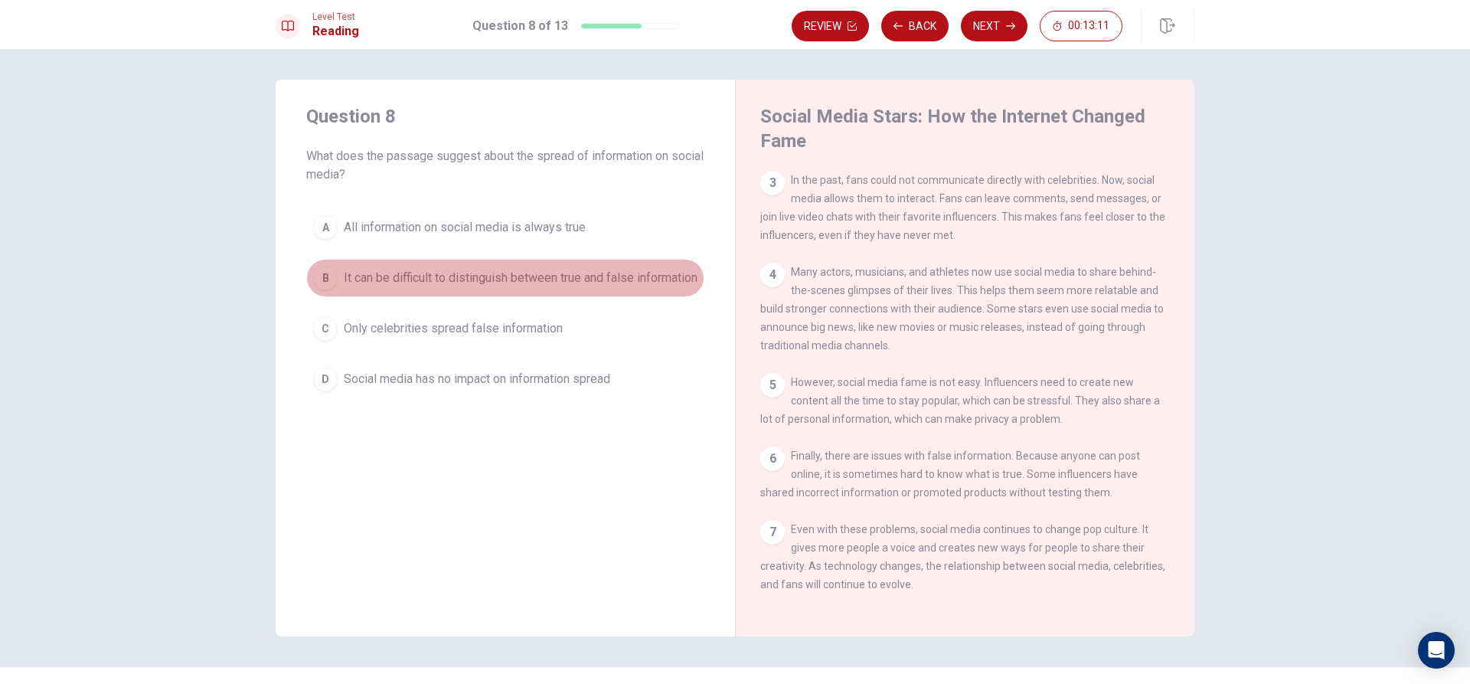
click at [467, 287] on span "It can be difficult to distinguish between true and false information" at bounding box center [521, 278] width 354 height 18
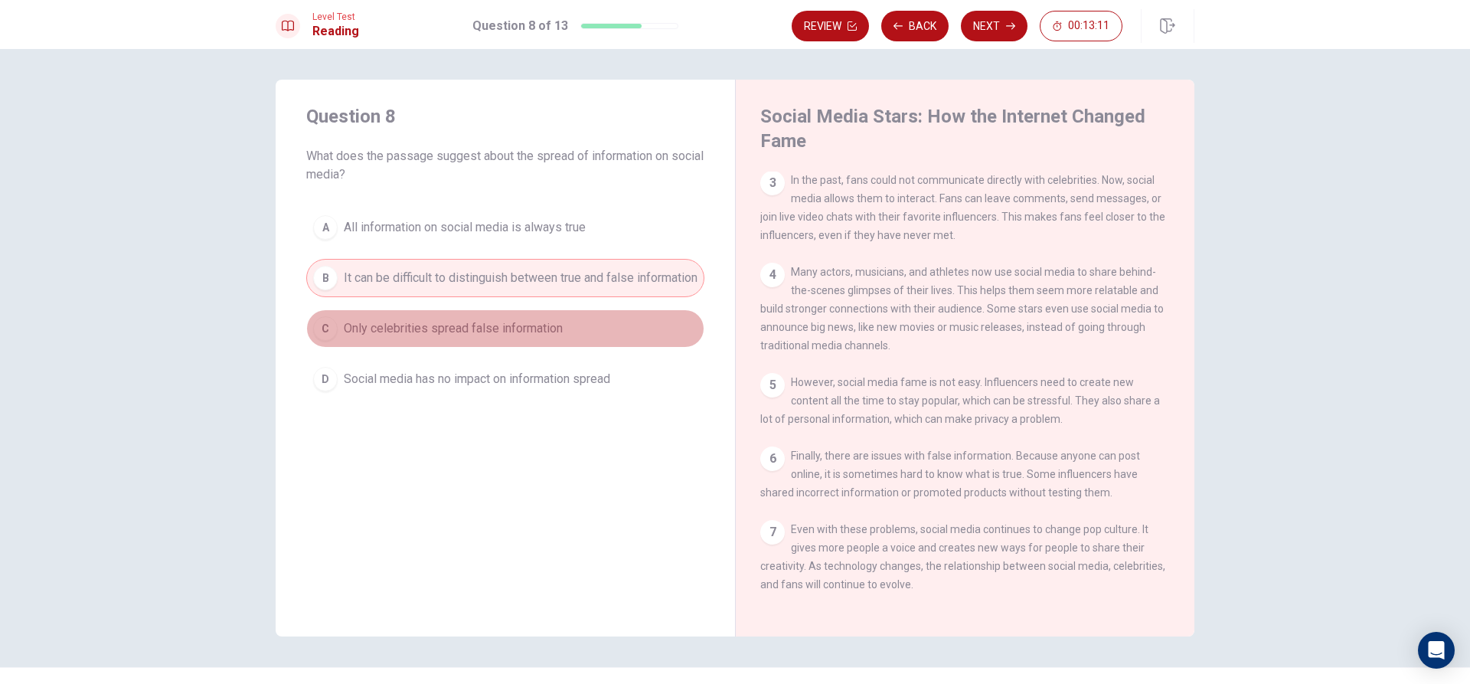
click at [464, 328] on button "C Only celebrities spread false information" at bounding box center [505, 328] width 398 height 38
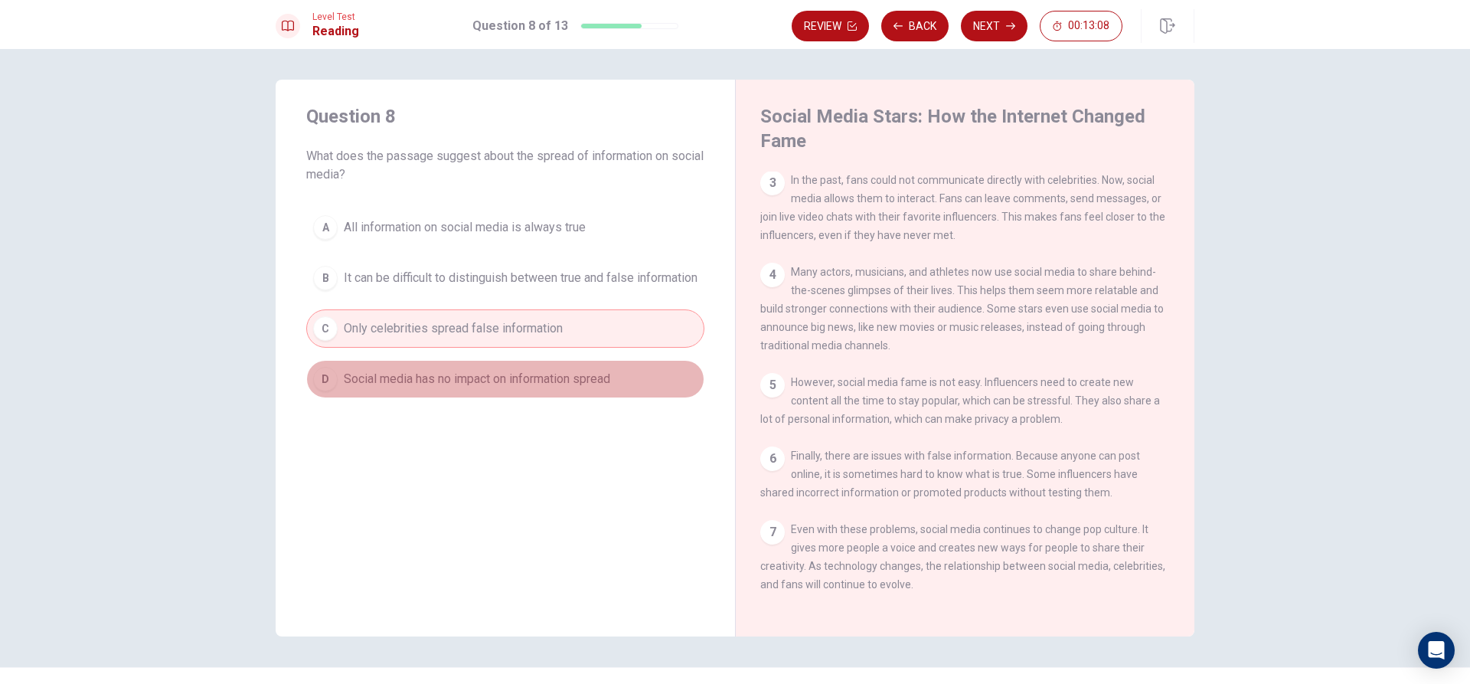
click at [502, 385] on span "Social media has no impact on information spread" at bounding box center [477, 379] width 266 height 18
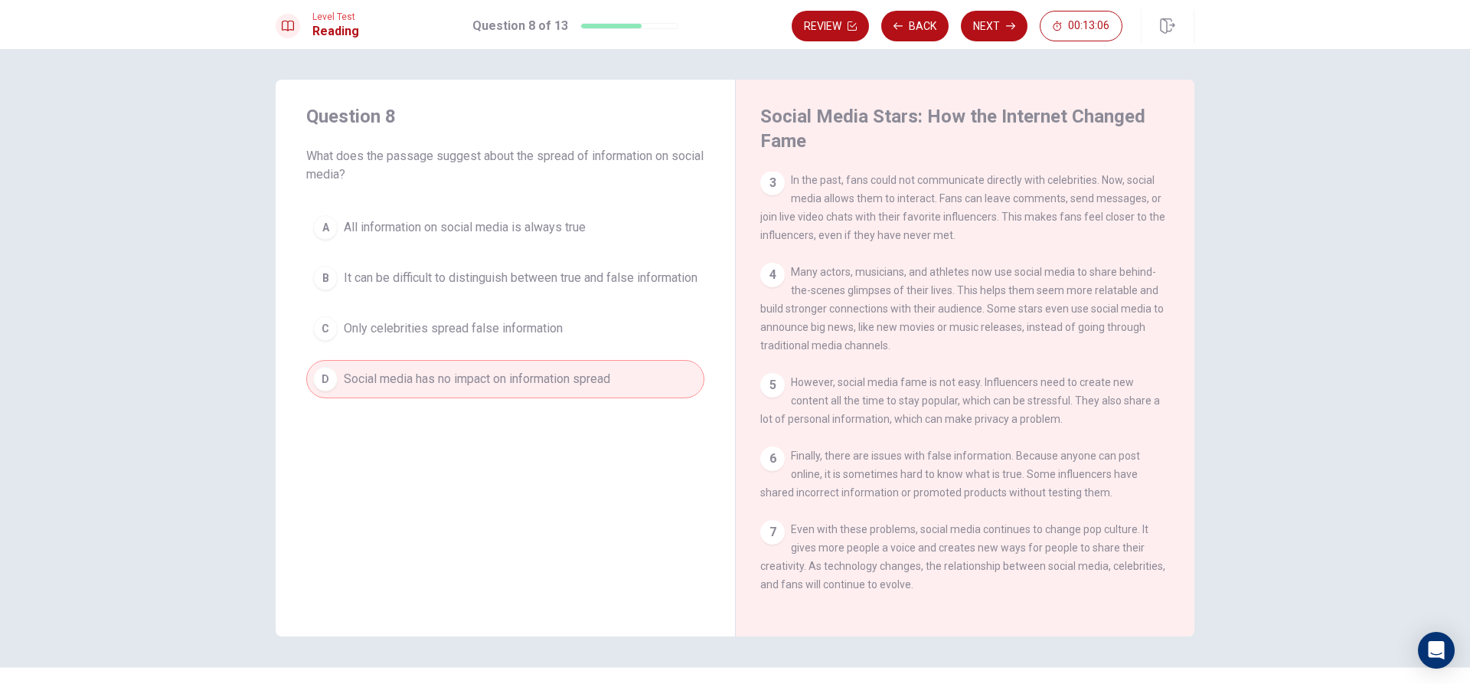
click at [495, 241] on button "A All information on social media is always true" at bounding box center [505, 227] width 398 height 38
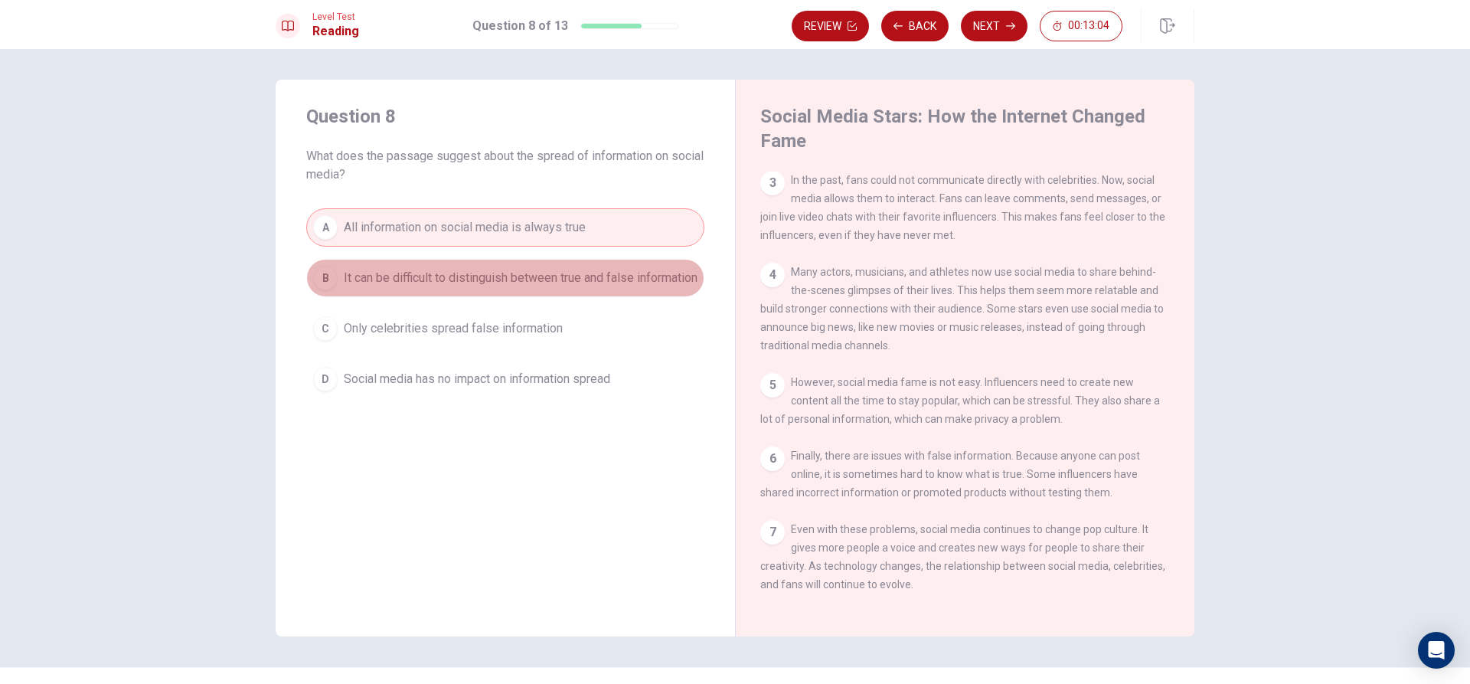
click at [475, 271] on span "It can be difficult to distinguish between true and false information" at bounding box center [521, 278] width 354 height 18
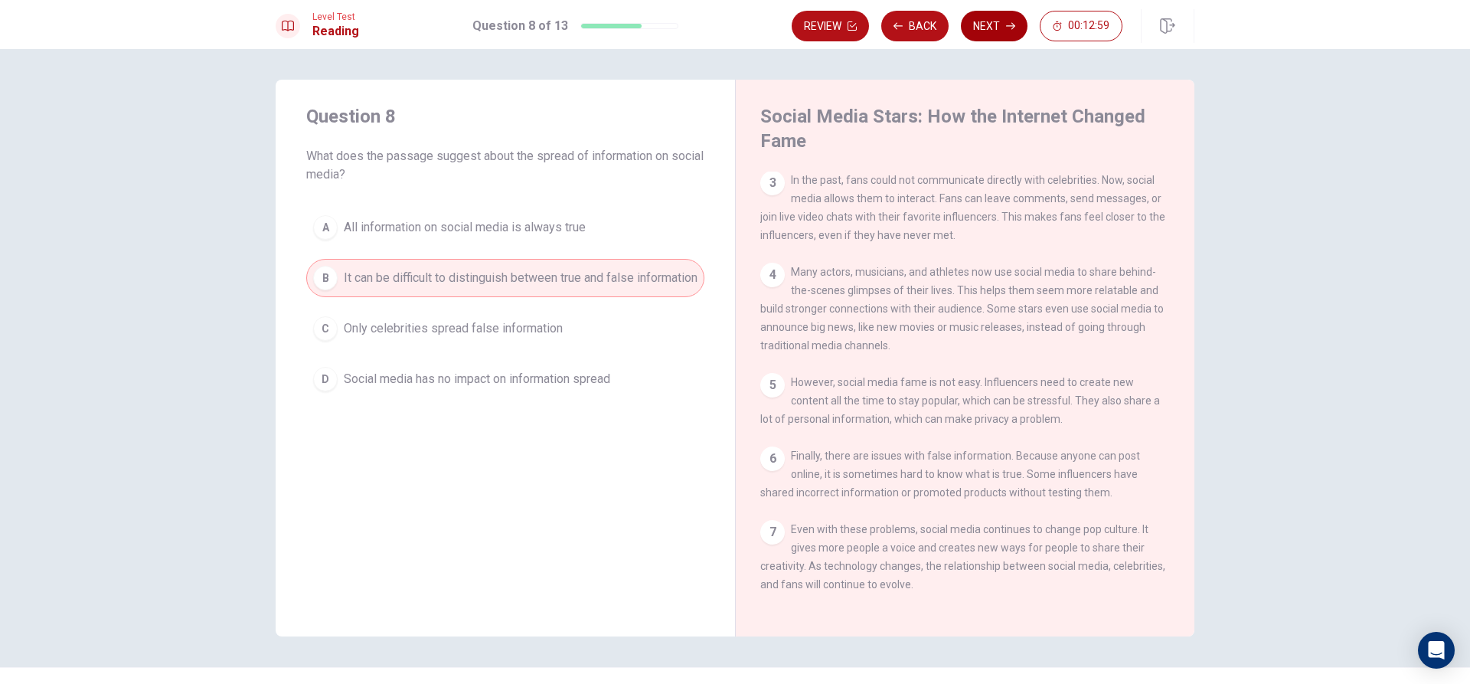
click at [998, 31] on button "Next" at bounding box center [994, 26] width 67 height 31
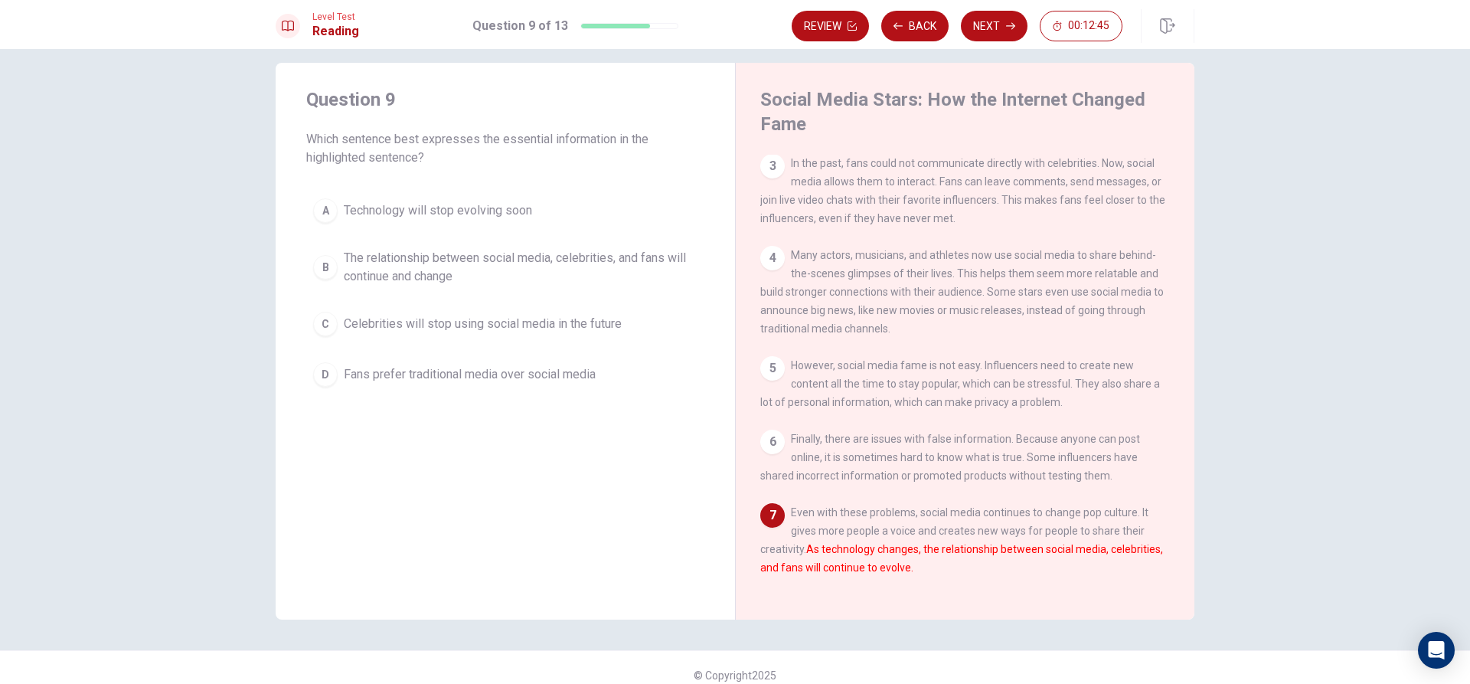
scroll to position [32, 0]
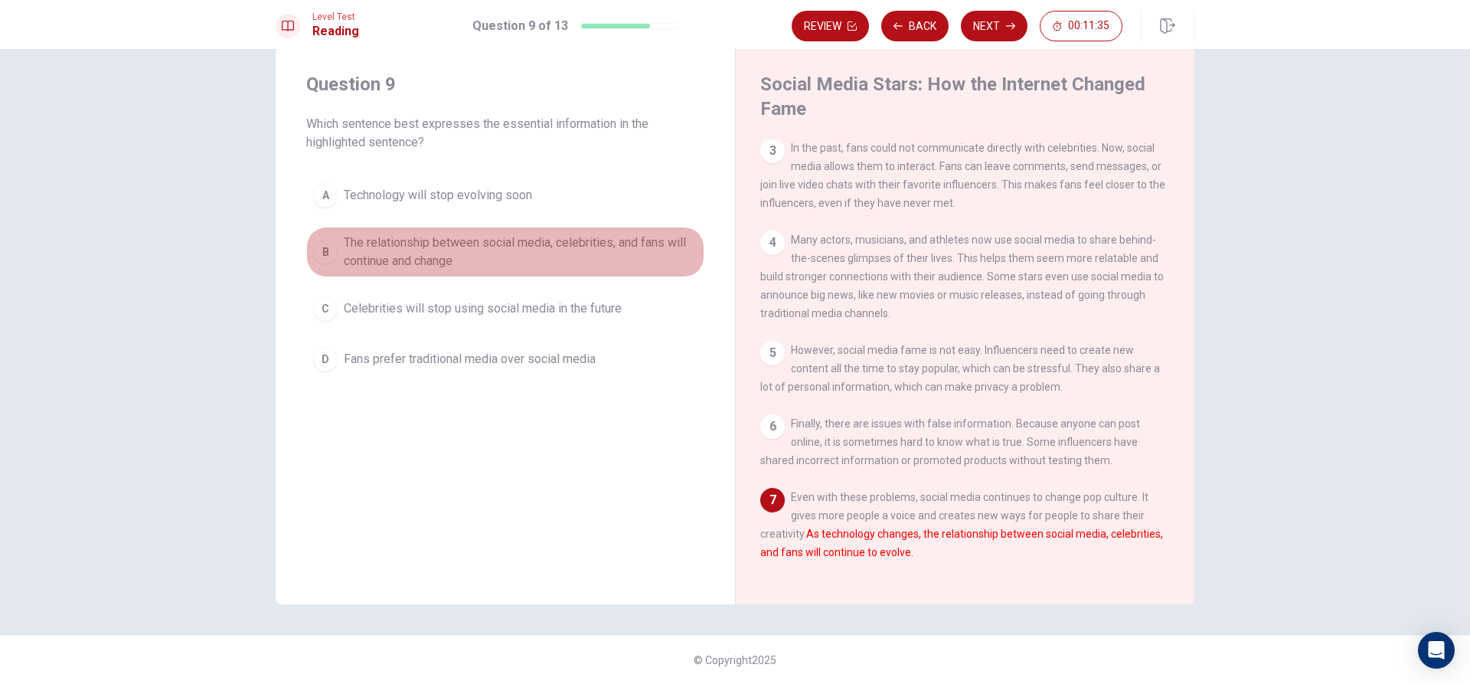
click at [596, 259] on span "The relationship between social media, celebrities, and fans will continue and …" at bounding box center [521, 252] width 354 height 37
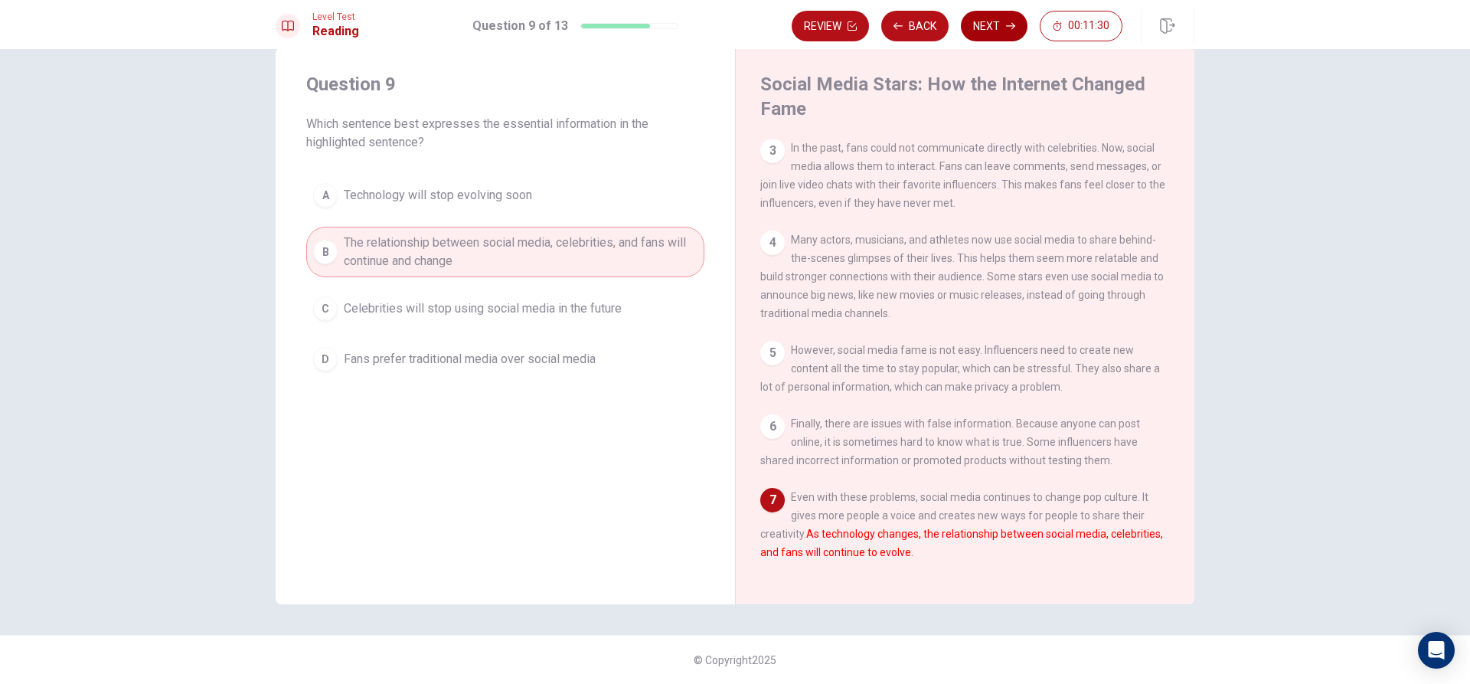
click at [988, 27] on button "Next" at bounding box center [994, 26] width 67 height 31
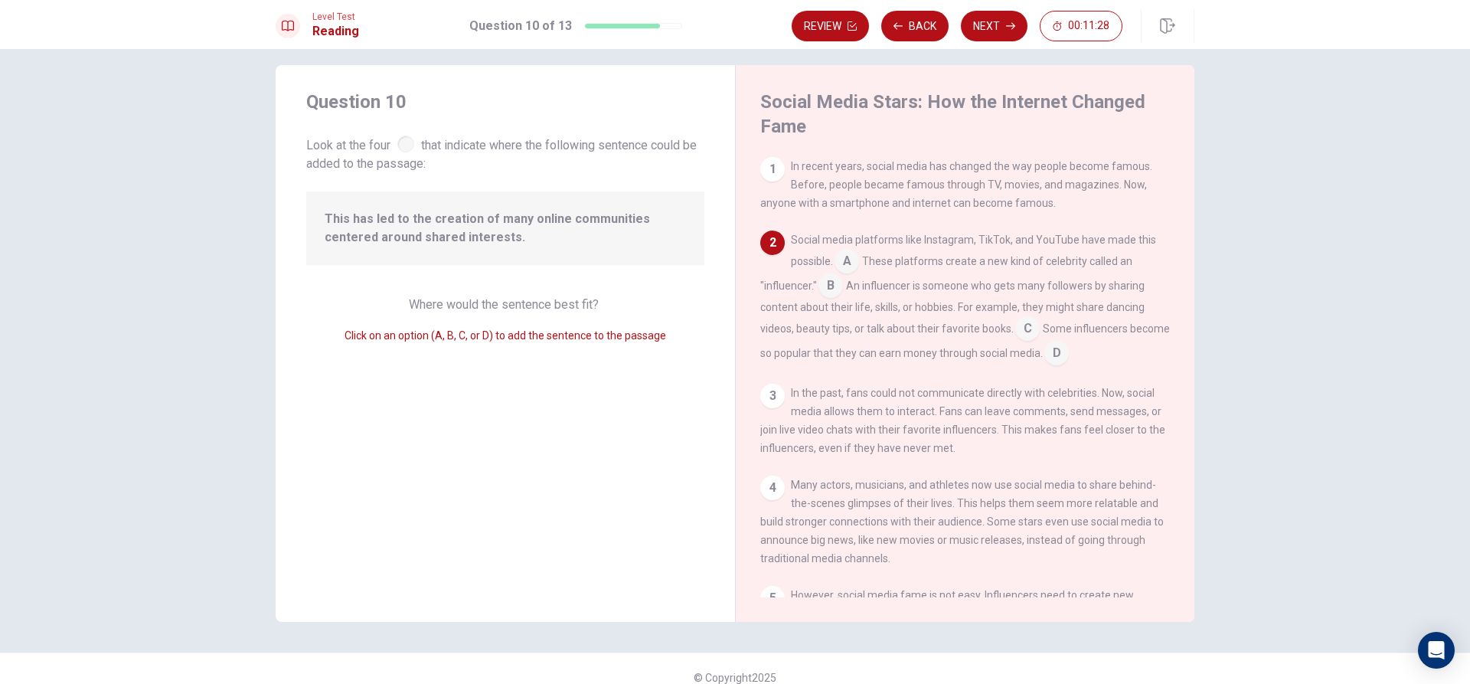
scroll to position [0, 0]
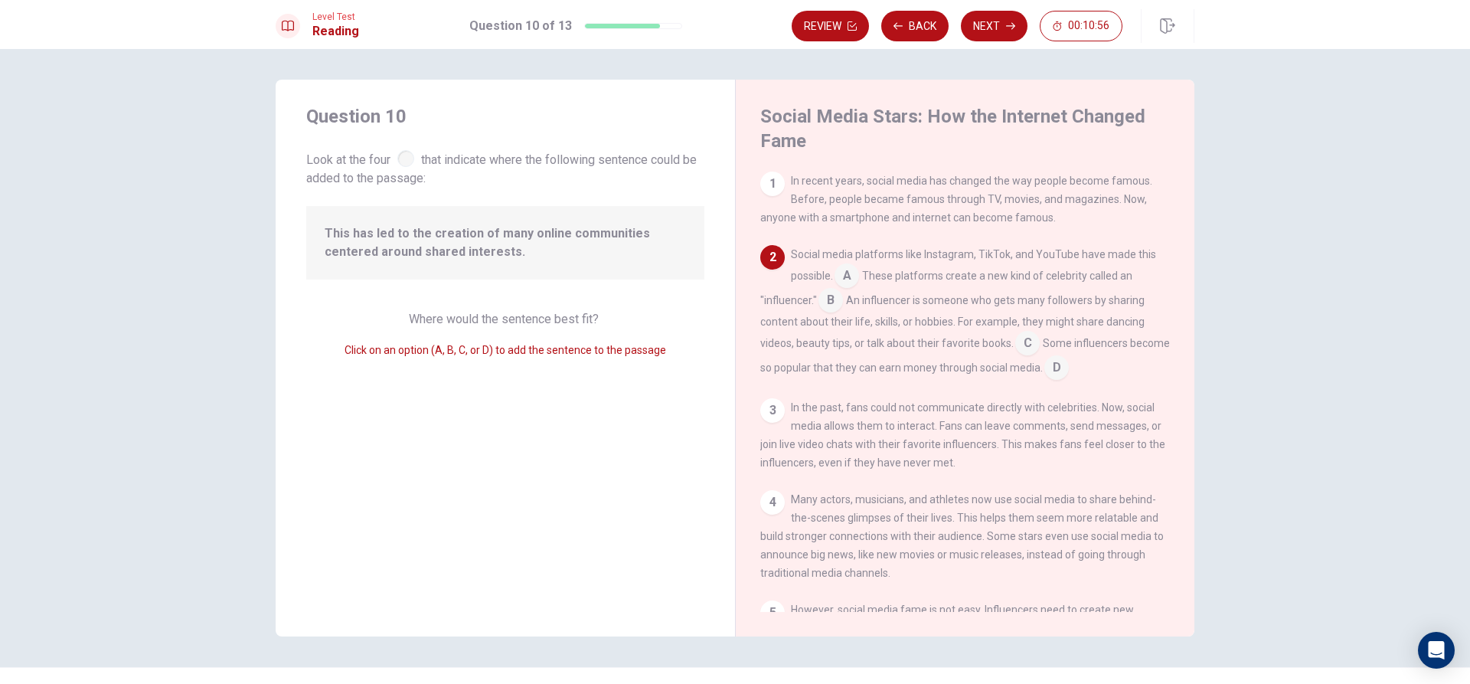
click at [823, 309] on input at bounding box center [830, 301] width 25 height 25
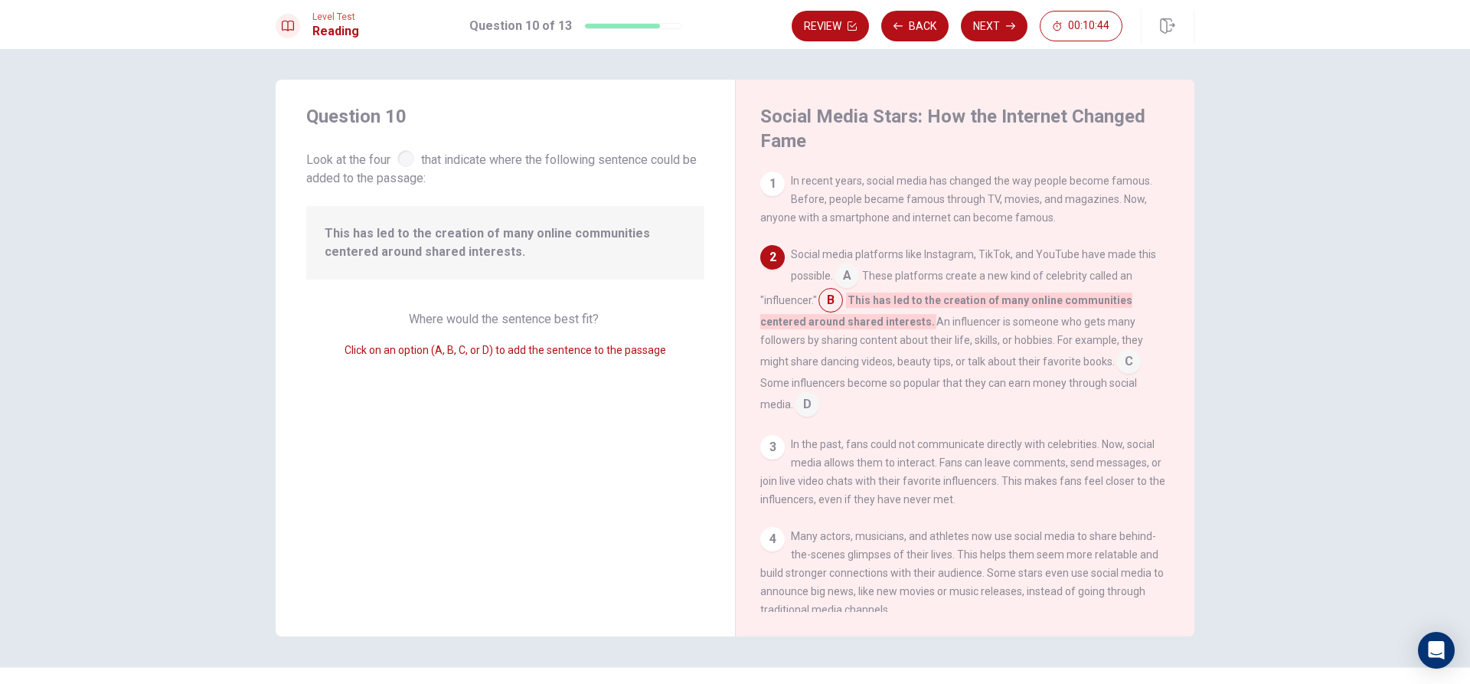
click at [1119, 361] on input at bounding box center [1128, 363] width 25 height 25
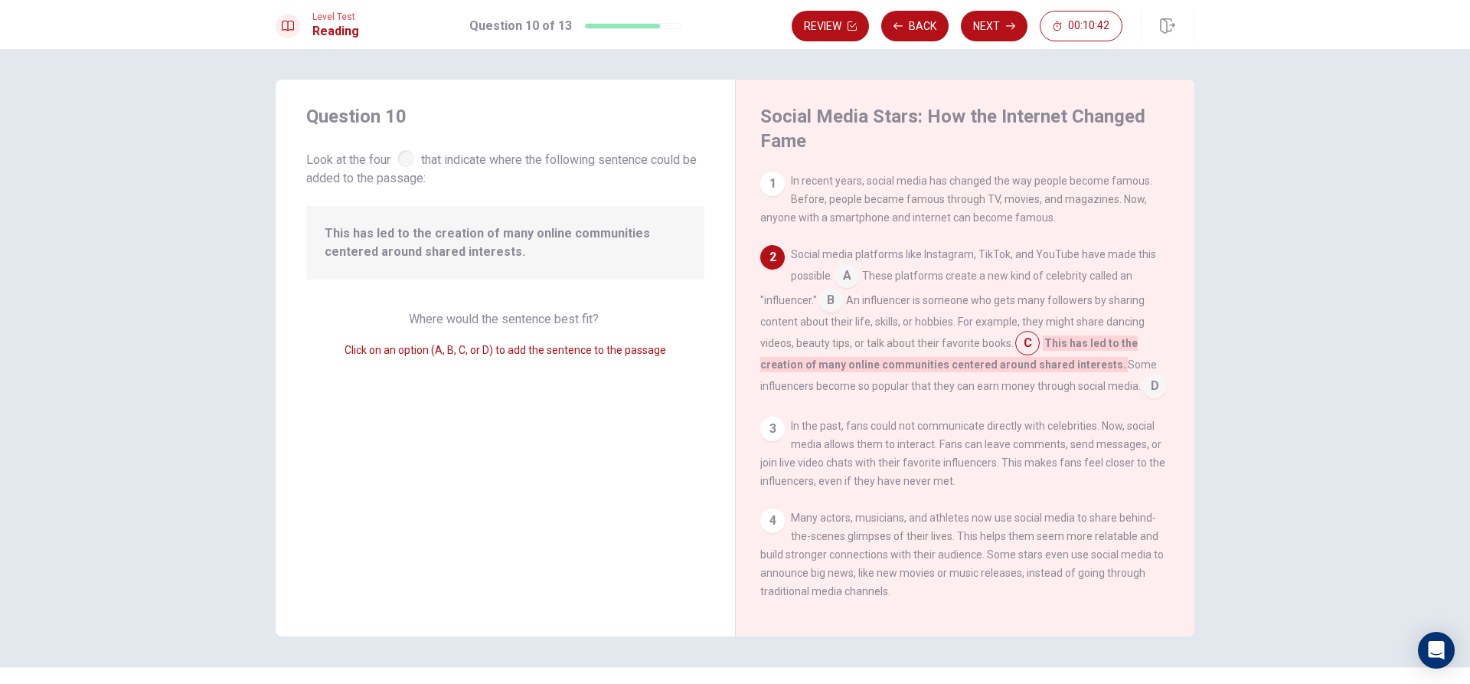
click at [854, 280] on input at bounding box center [847, 277] width 25 height 25
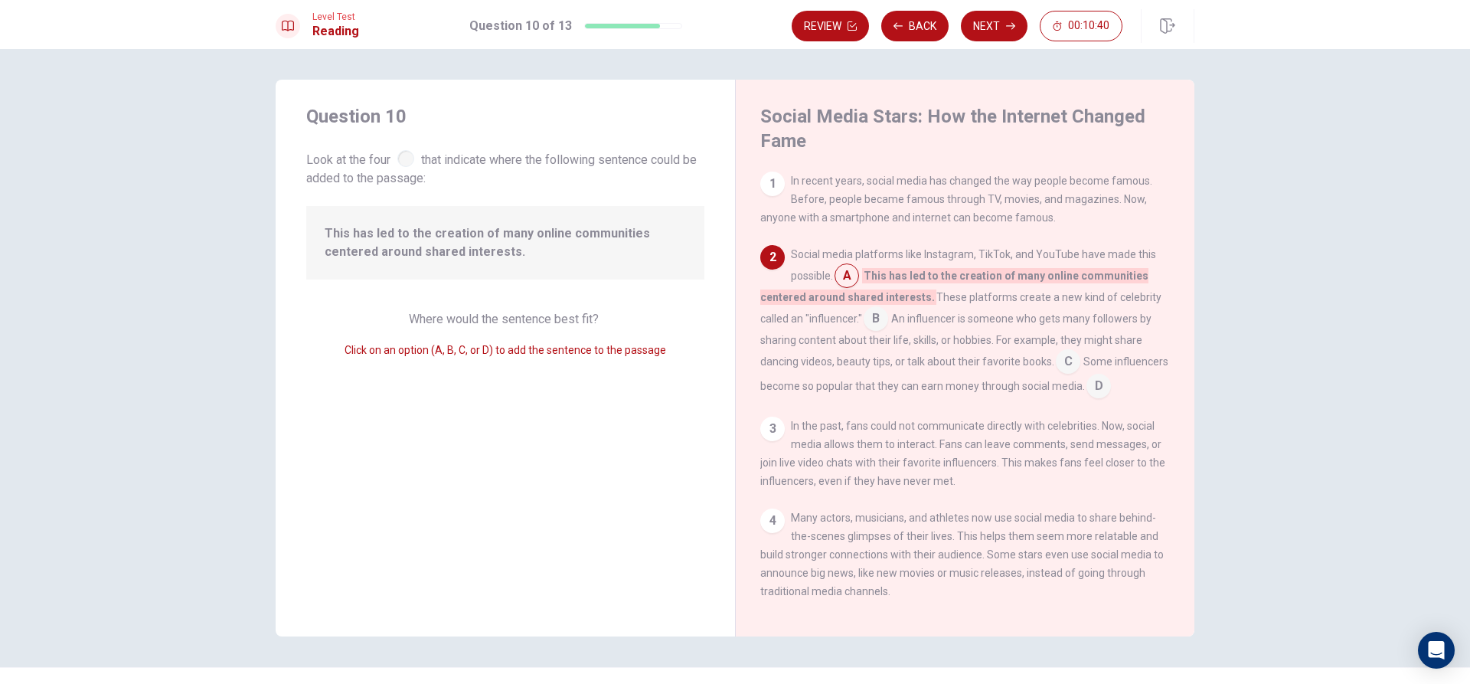
click at [864, 313] on input at bounding box center [876, 320] width 25 height 25
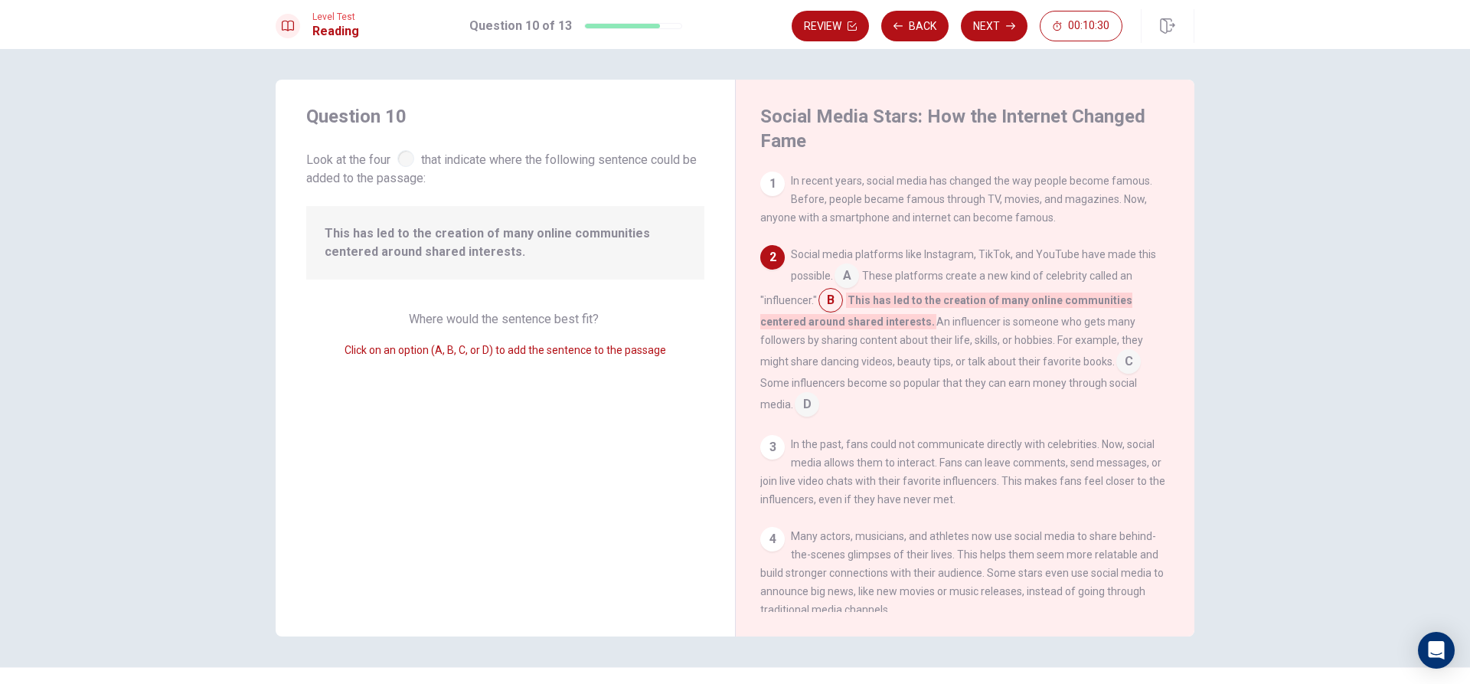
click at [1118, 363] on input at bounding box center [1128, 363] width 25 height 25
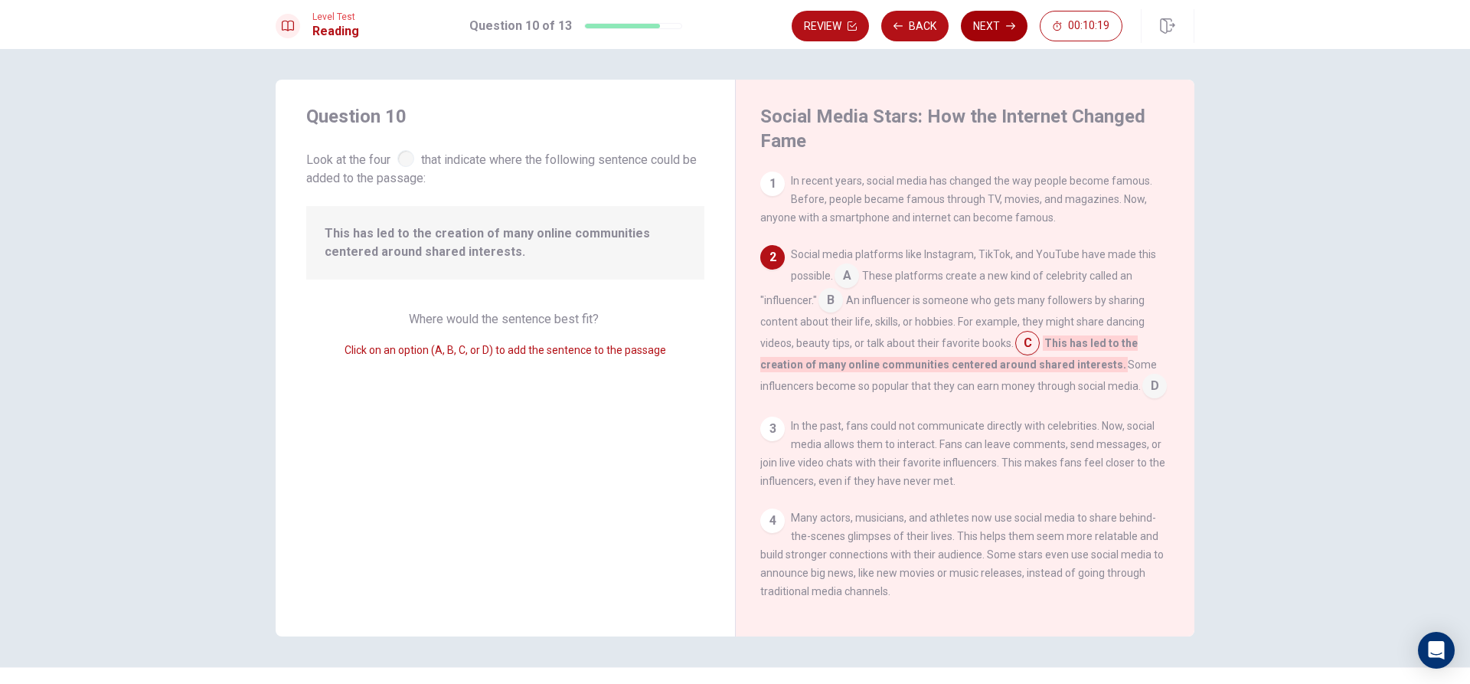
click at [979, 21] on button "Next" at bounding box center [994, 26] width 67 height 31
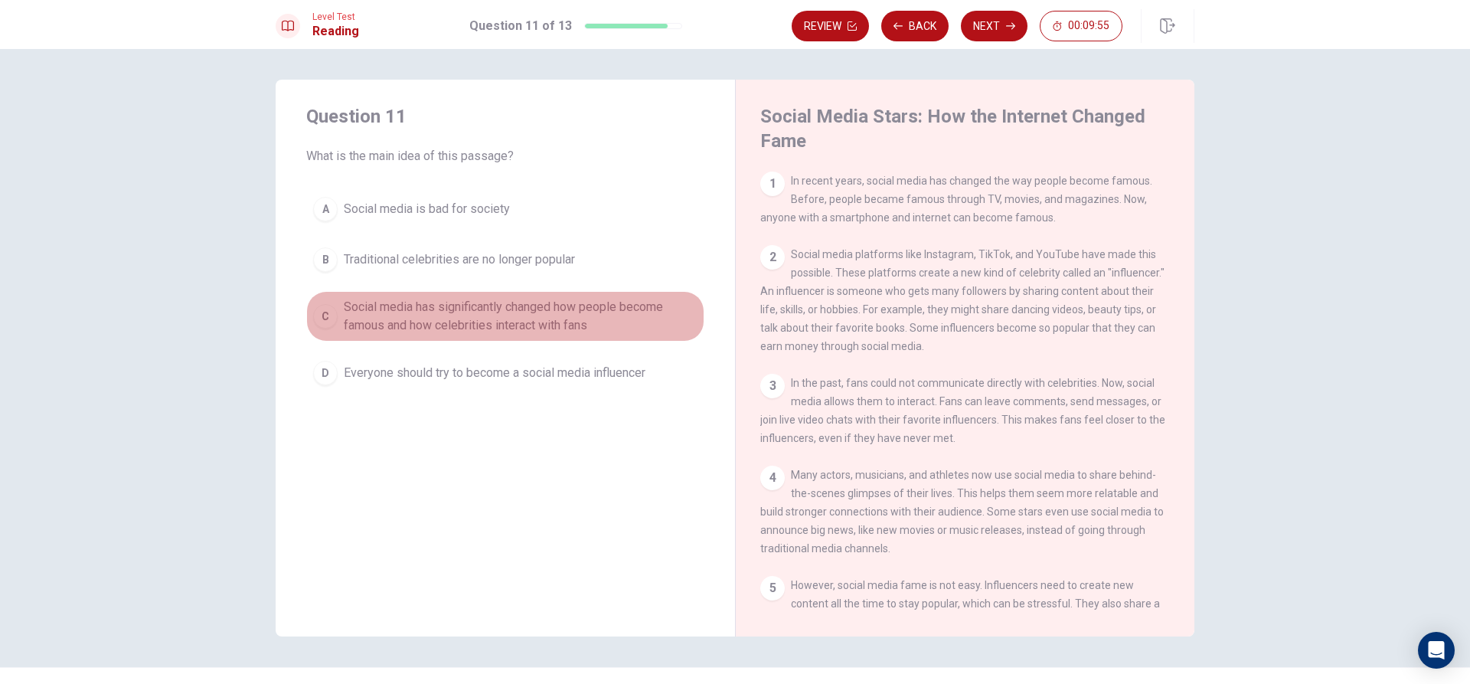
drag, startPoint x: 639, startPoint y: 322, endPoint x: 662, endPoint y: 305, distance: 28.5
click at [642, 321] on span "Social media has significantly changed how people become famous and how celebri…" at bounding box center [521, 316] width 354 height 37
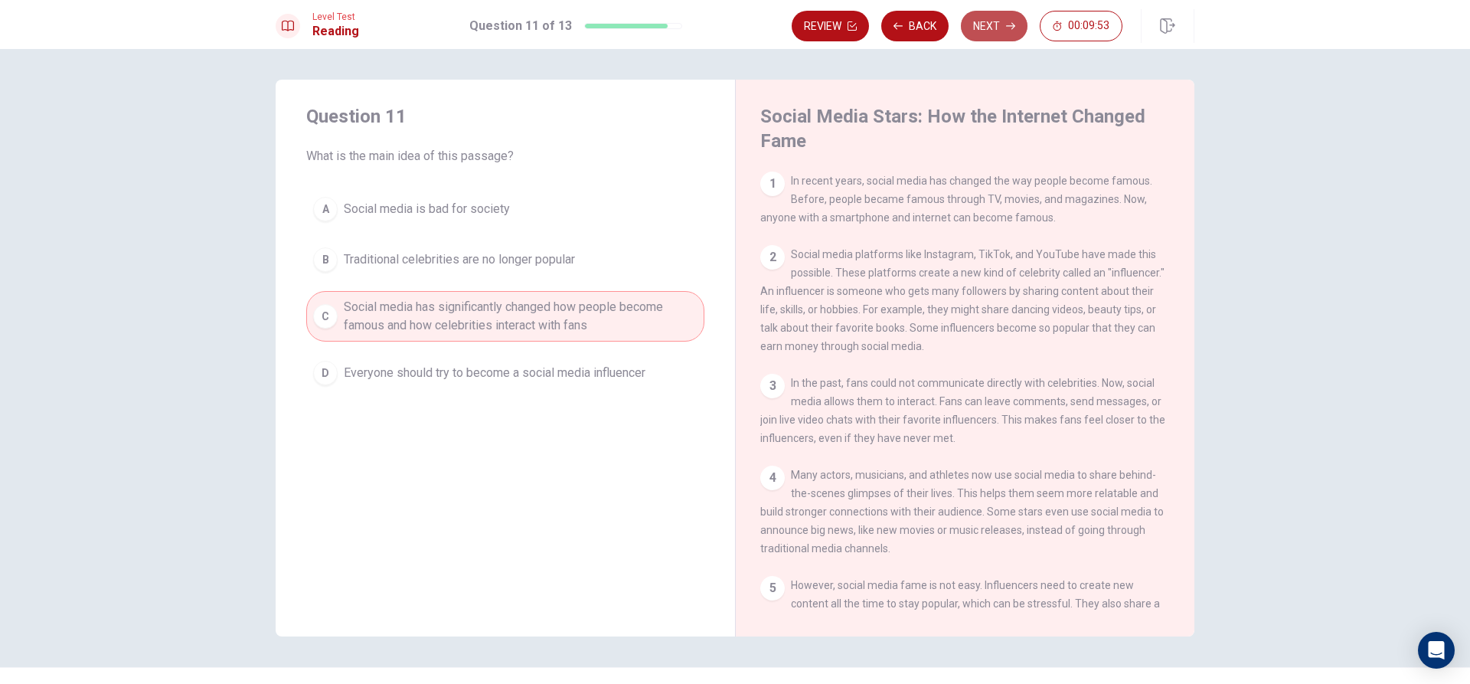
click at [1010, 21] on button "Next" at bounding box center [994, 26] width 67 height 31
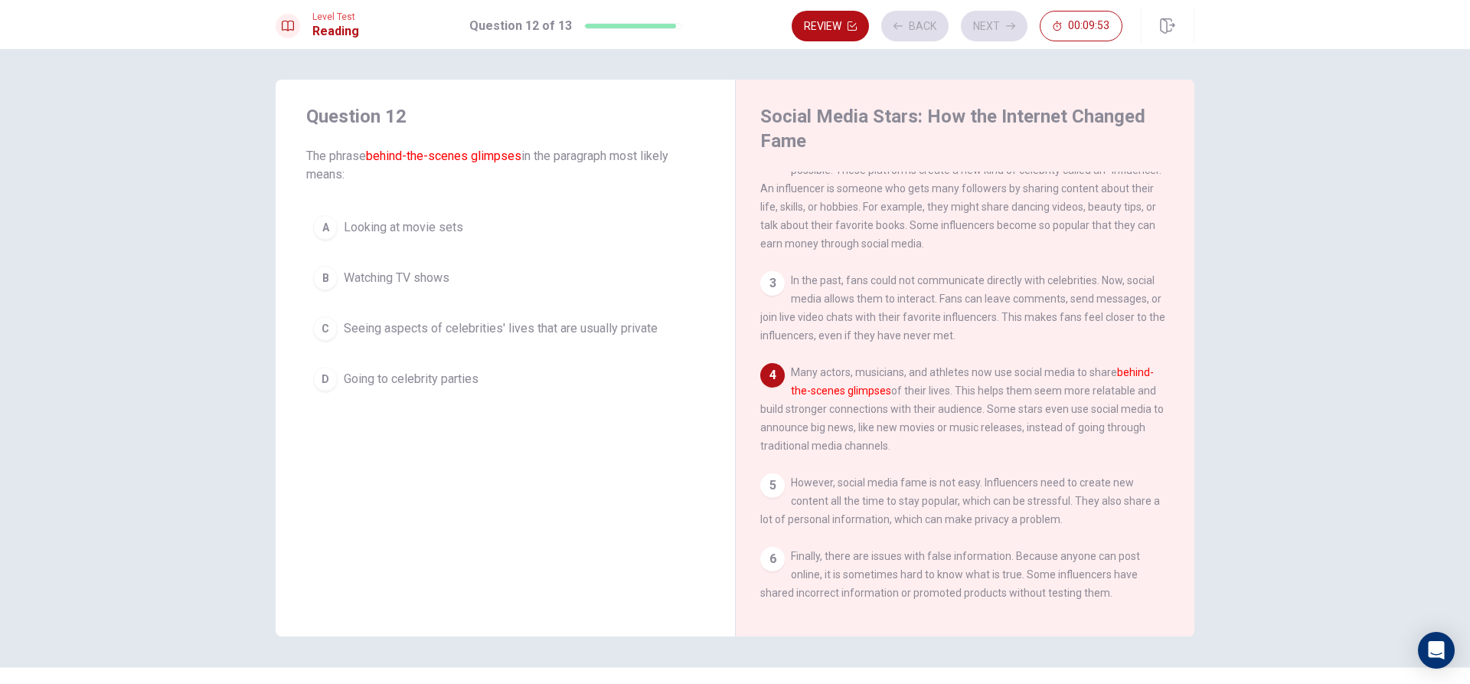
scroll to position [113, 0]
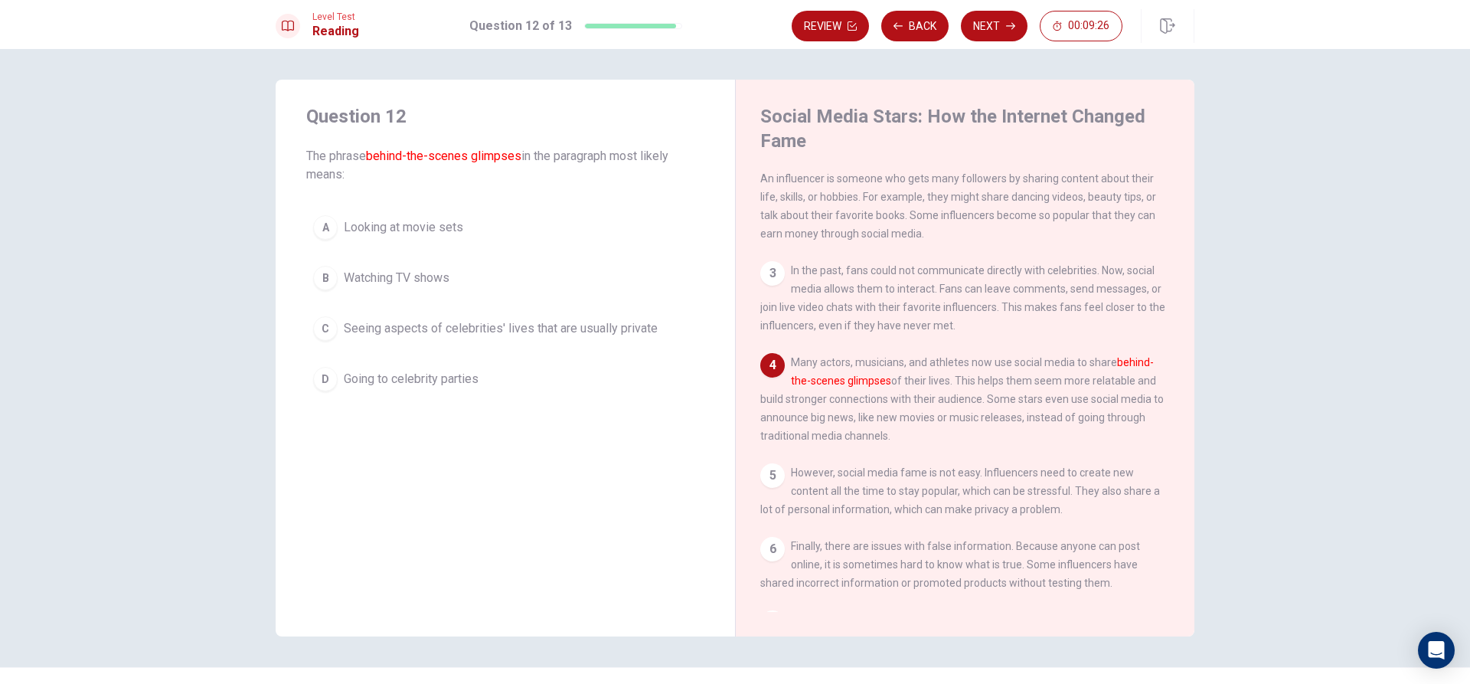
click at [647, 314] on button "C Seeing aspects of celebrities' lives that are usually private" at bounding box center [505, 328] width 398 height 38
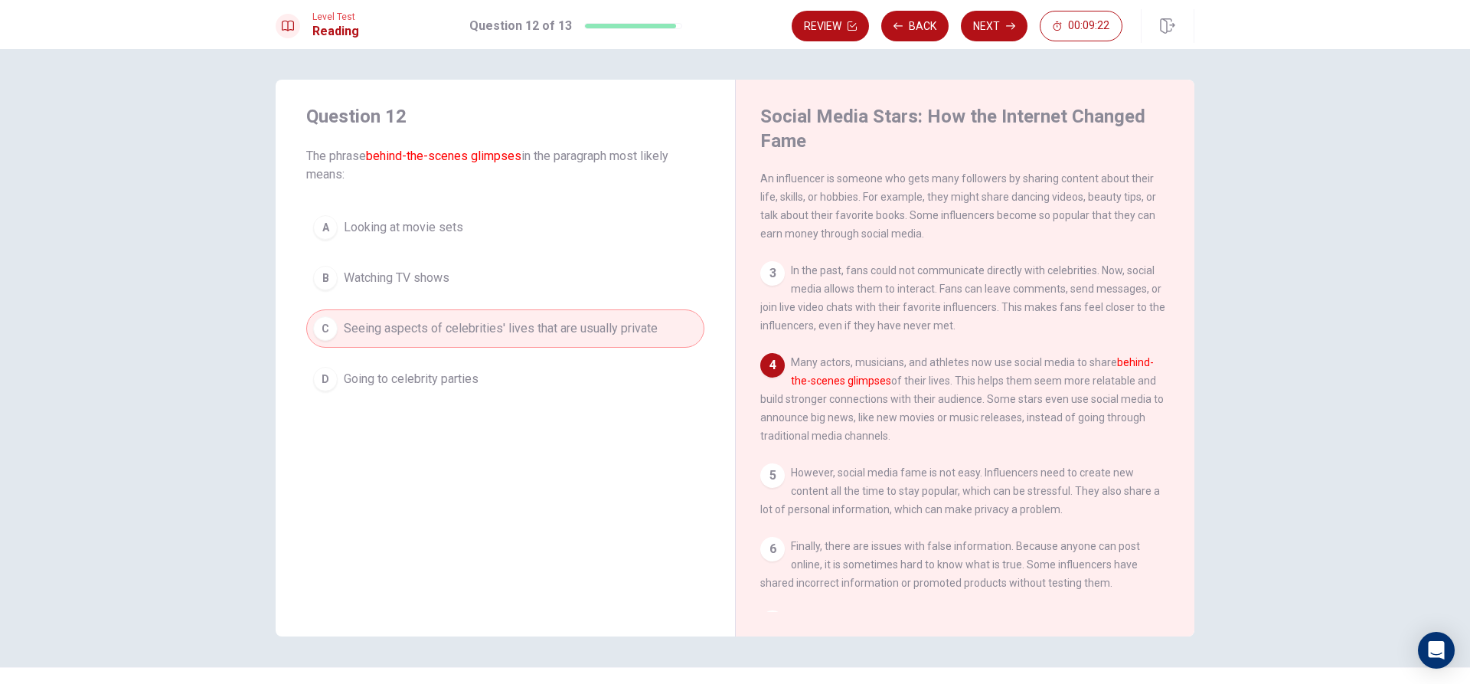
click at [501, 297] on div "A Looking at movie sets B Watching TV shows C Seeing aspects of celebrities' li…" at bounding box center [505, 303] width 398 height 190
click at [505, 276] on button "B Watching TV shows" at bounding box center [505, 278] width 398 height 38
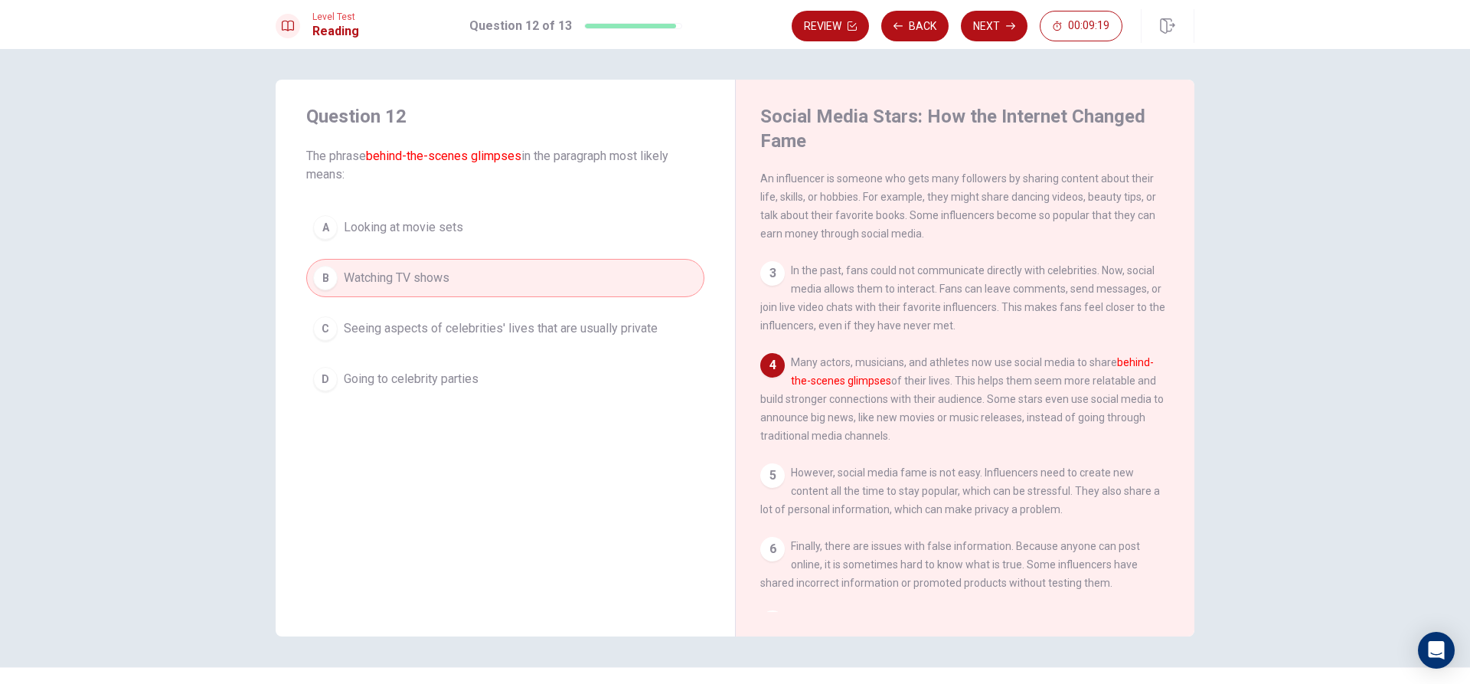
click at [507, 230] on button "A Looking at movie sets" at bounding box center [505, 227] width 398 height 38
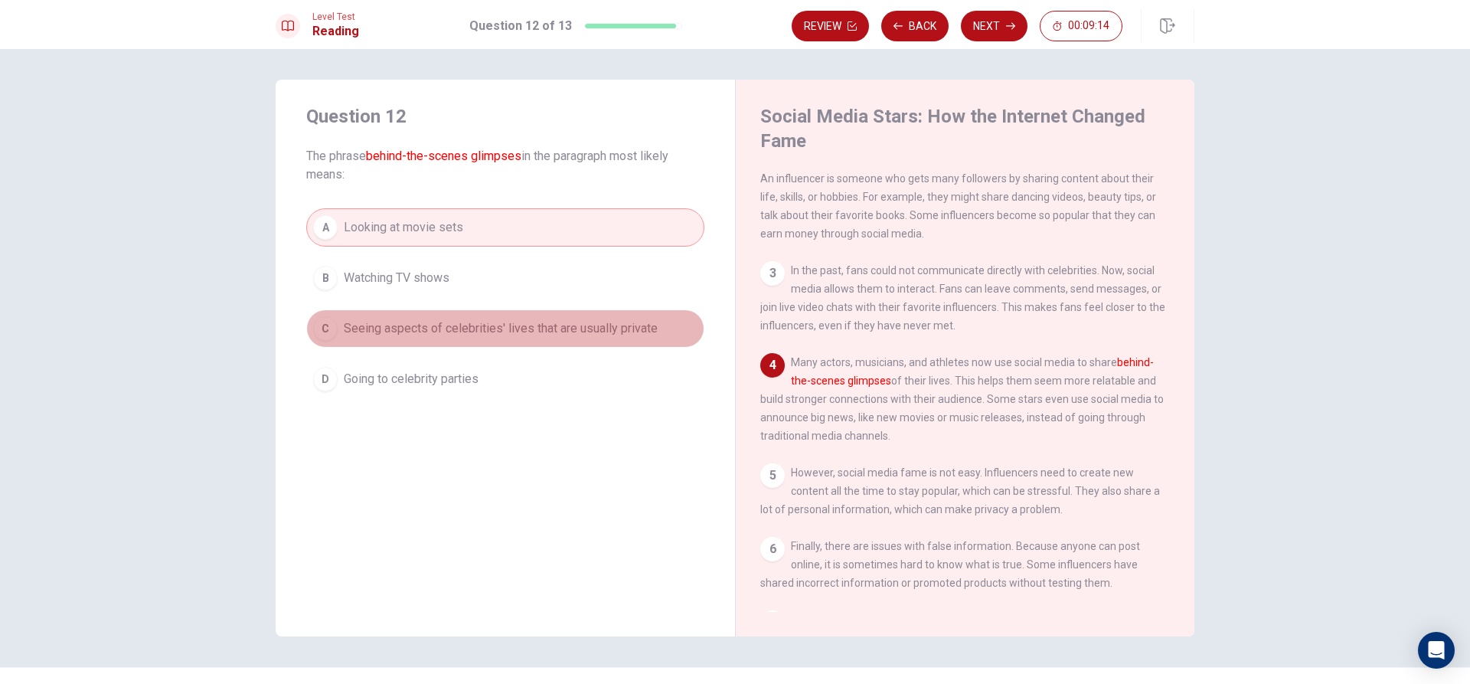
click at [528, 345] on button "C Seeing aspects of celebrities' lives that are usually private" at bounding box center [505, 328] width 398 height 38
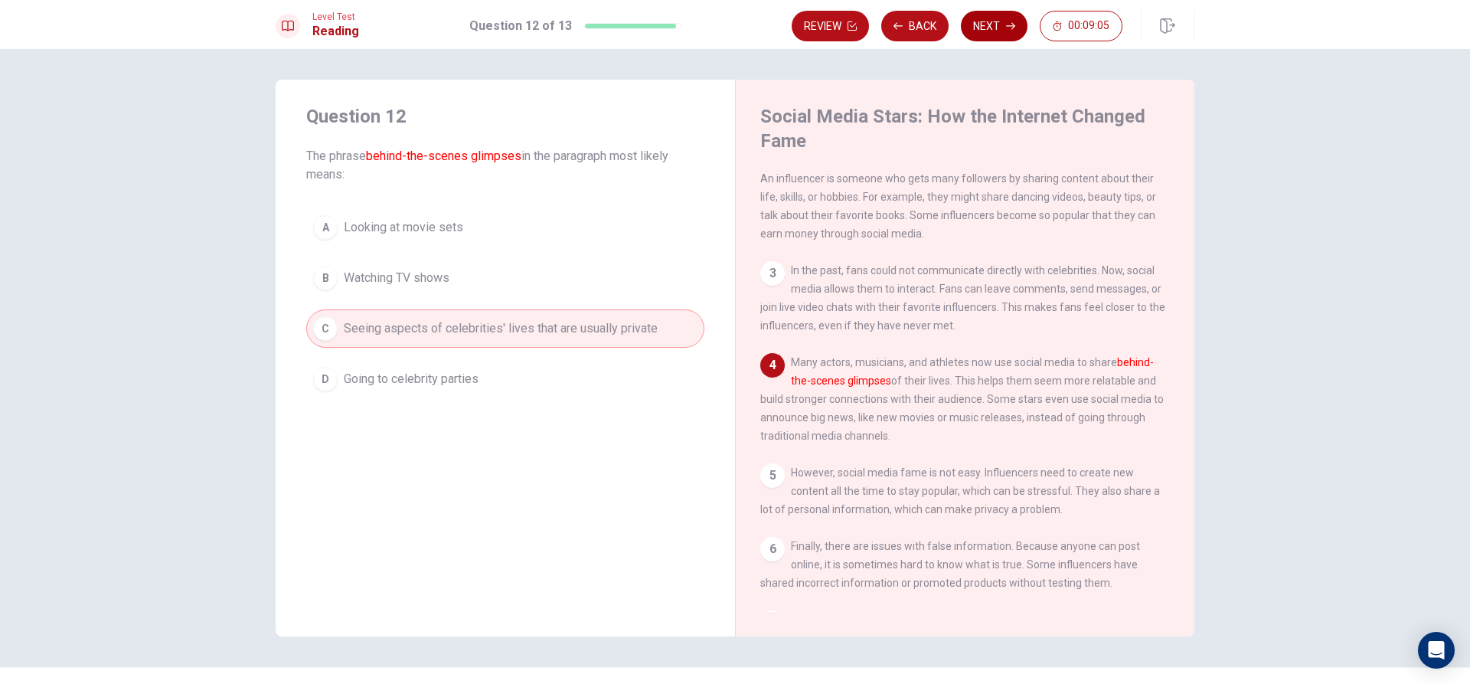
click at [982, 38] on button "Next" at bounding box center [994, 26] width 67 height 31
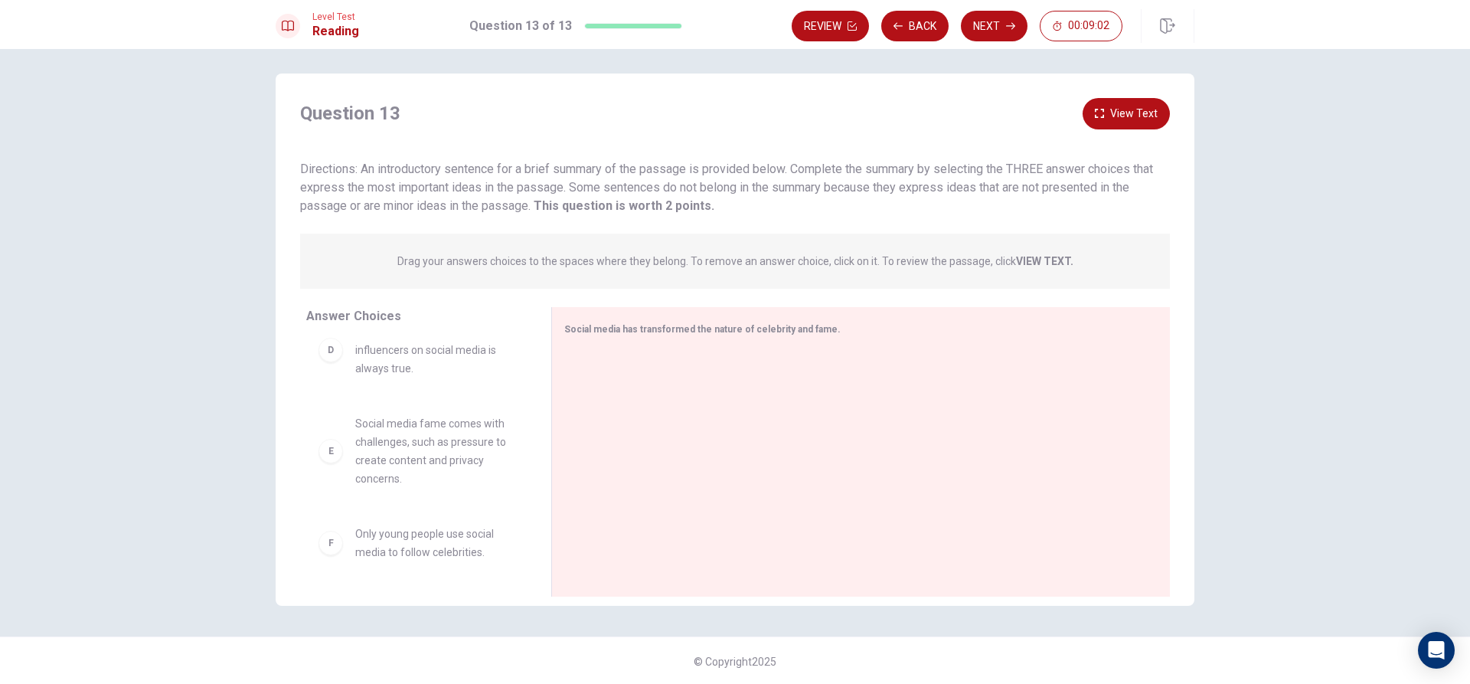
scroll to position [8, 0]
drag, startPoint x: 818, startPoint y: 328, endPoint x: 773, endPoint y: 328, distance: 44.4
click at [773, 328] on span "Social media has transformed the nature of celebrity and fame." at bounding box center [702, 327] width 276 height 11
click at [322, 456] on div "E" at bounding box center [331, 449] width 25 height 25
click at [336, 455] on div "E" at bounding box center [331, 449] width 25 height 25
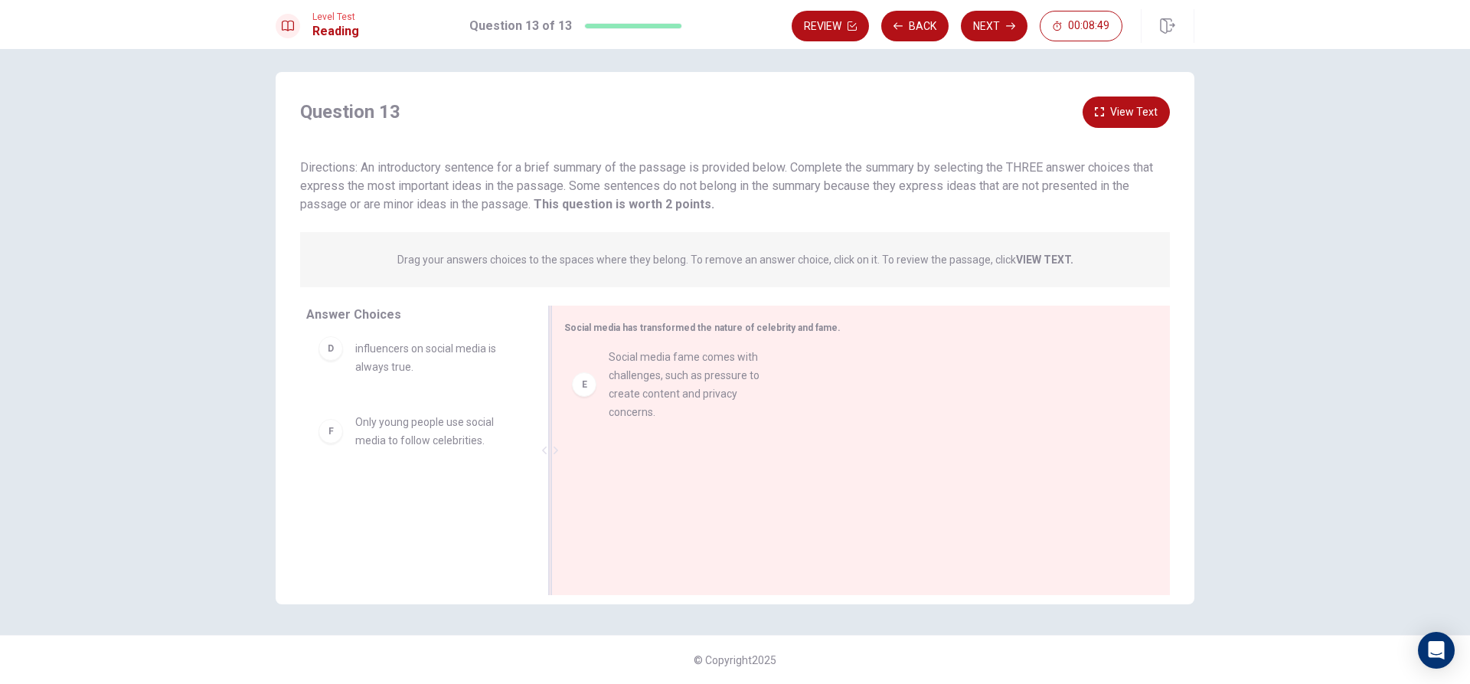
drag, startPoint x: 332, startPoint y: 456, endPoint x: 595, endPoint y: 388, distance: 271.9
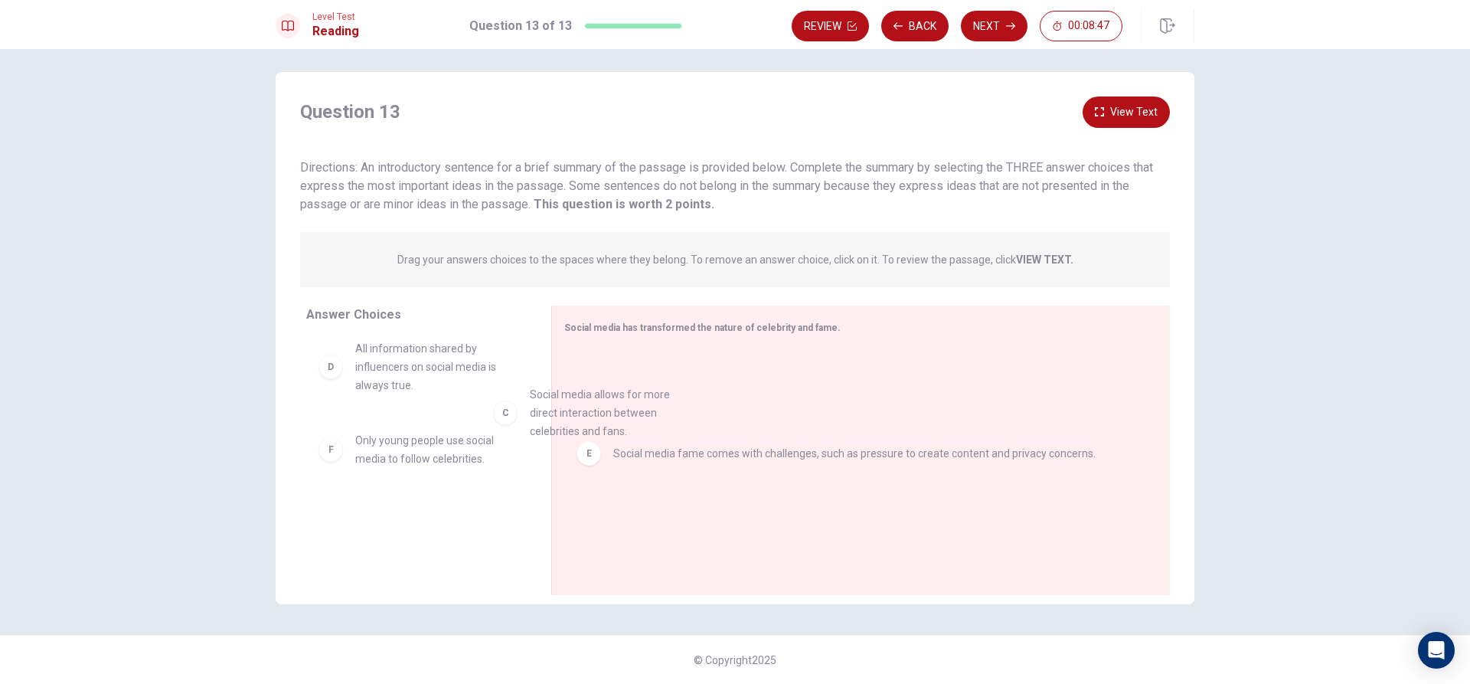
scroll to position [172, 0]
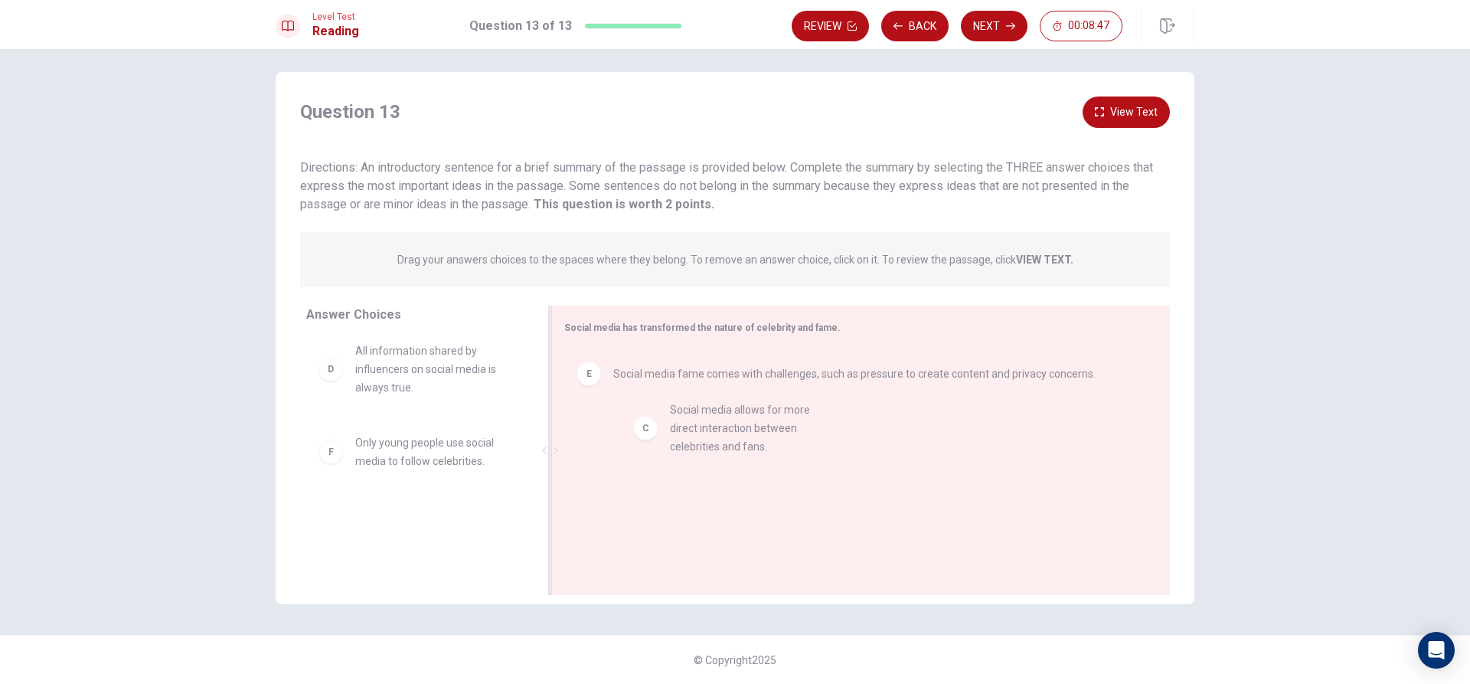
drag, startPoint x: 325, startPoint y: 374, endPoint x: 652, endPoint y: 439, distance: 333.3
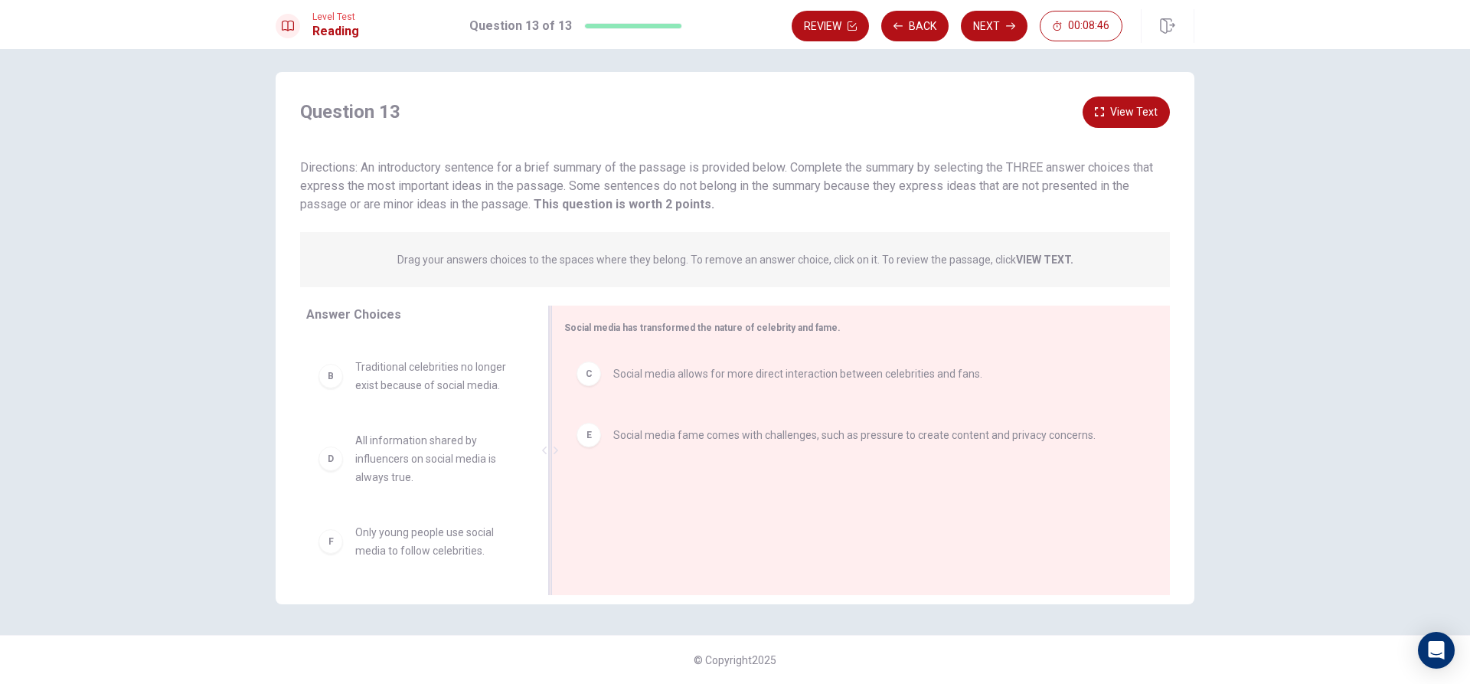
scroll to position [83, 0]
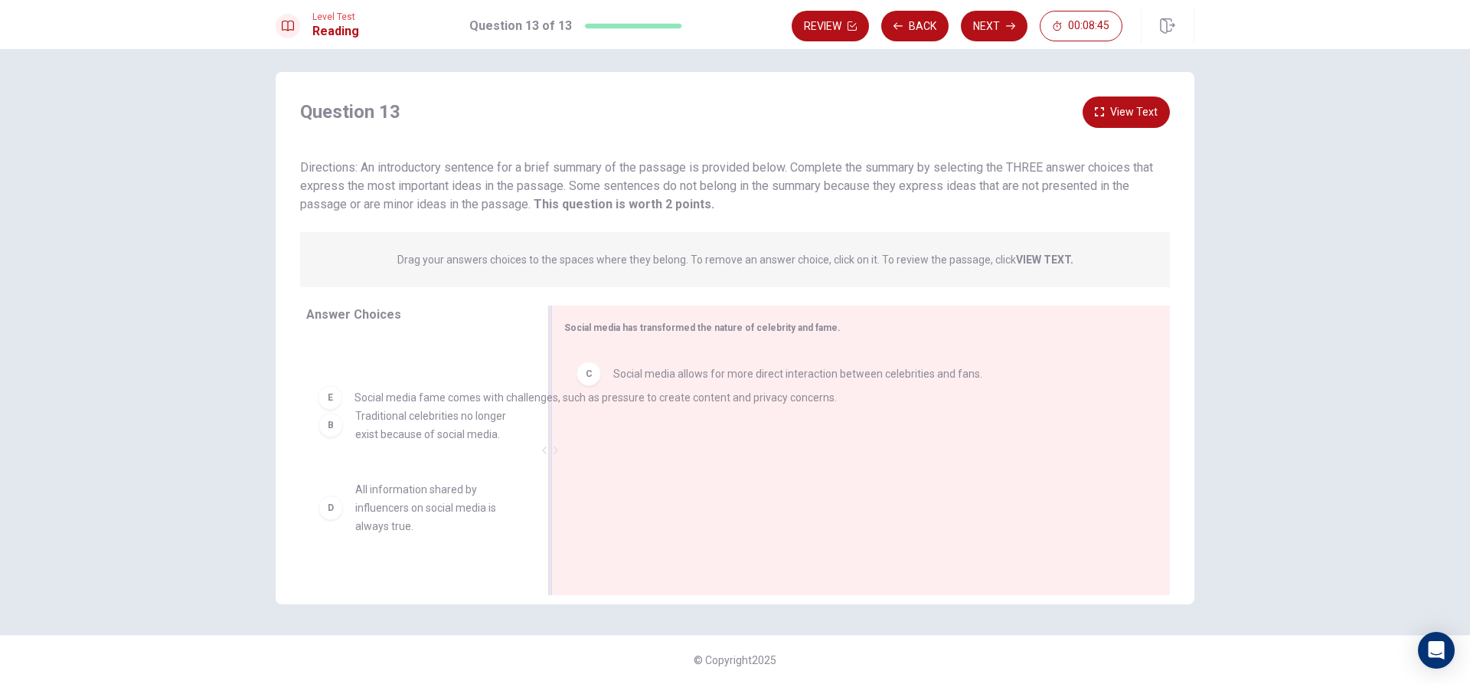
drag, startPoint x: 587, startPoint y: 440, endPoint x: 307, endPoint y: 400, distance: 283.1
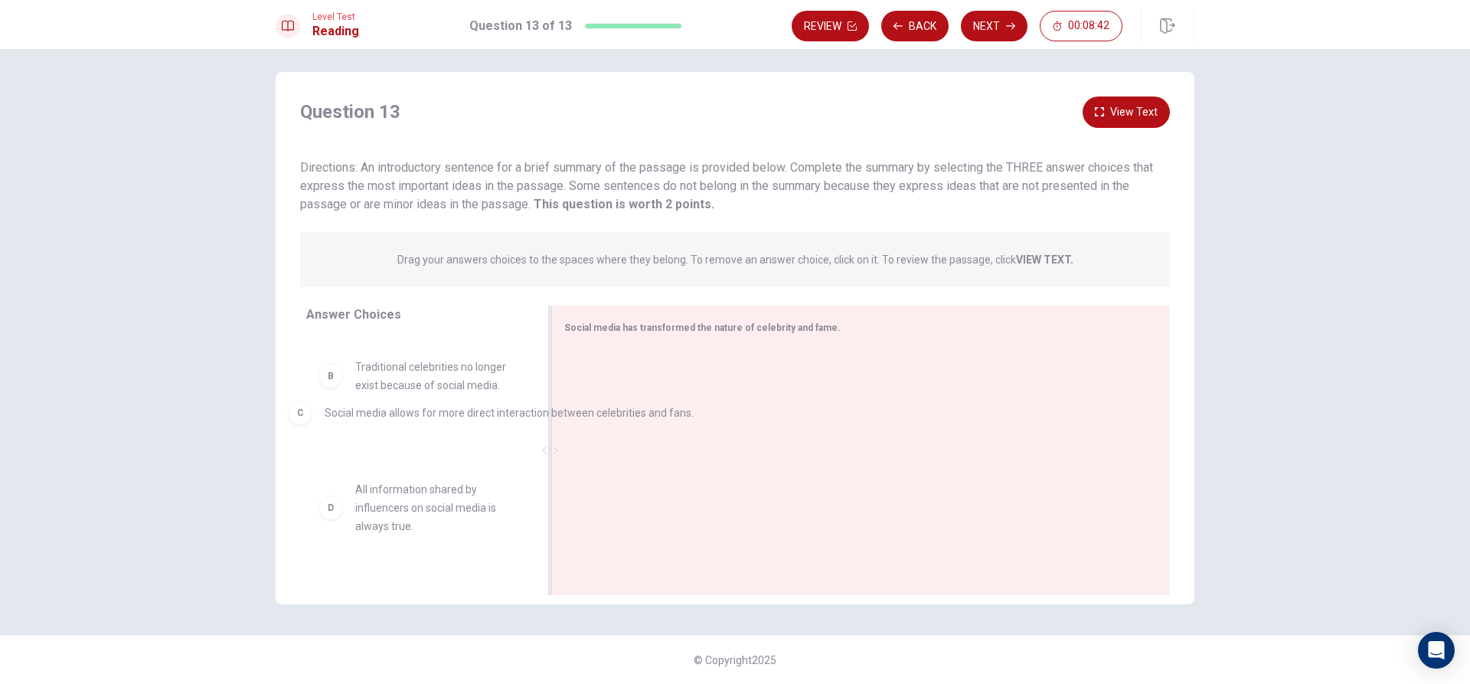
drag, startPoint x: 596, startPoint y: 379, endPoint x: 294, endPoint y: 420, distance: 304.5
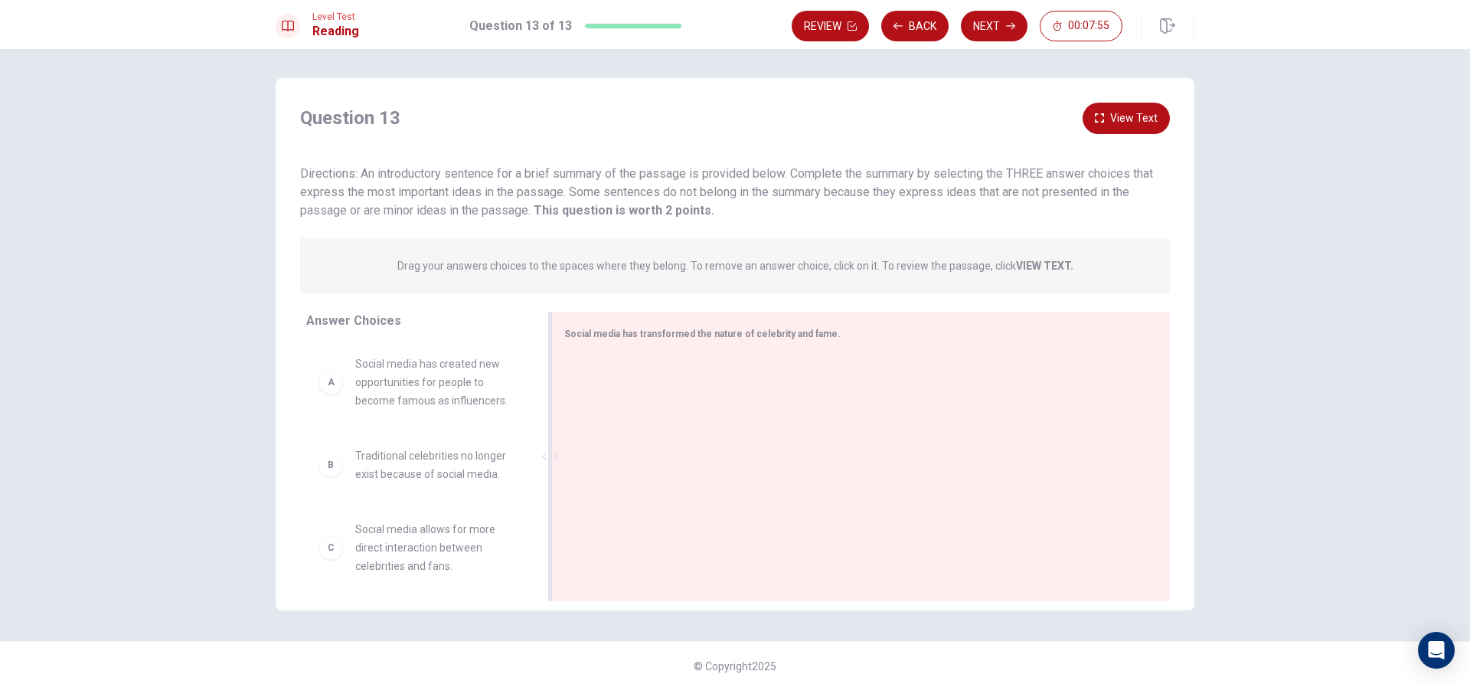
scroll to position [0, 0]
drag, startPoint x: 426, startPoint y: 401, endPoint x: 691, endPoint y: 407, distance: 265.0
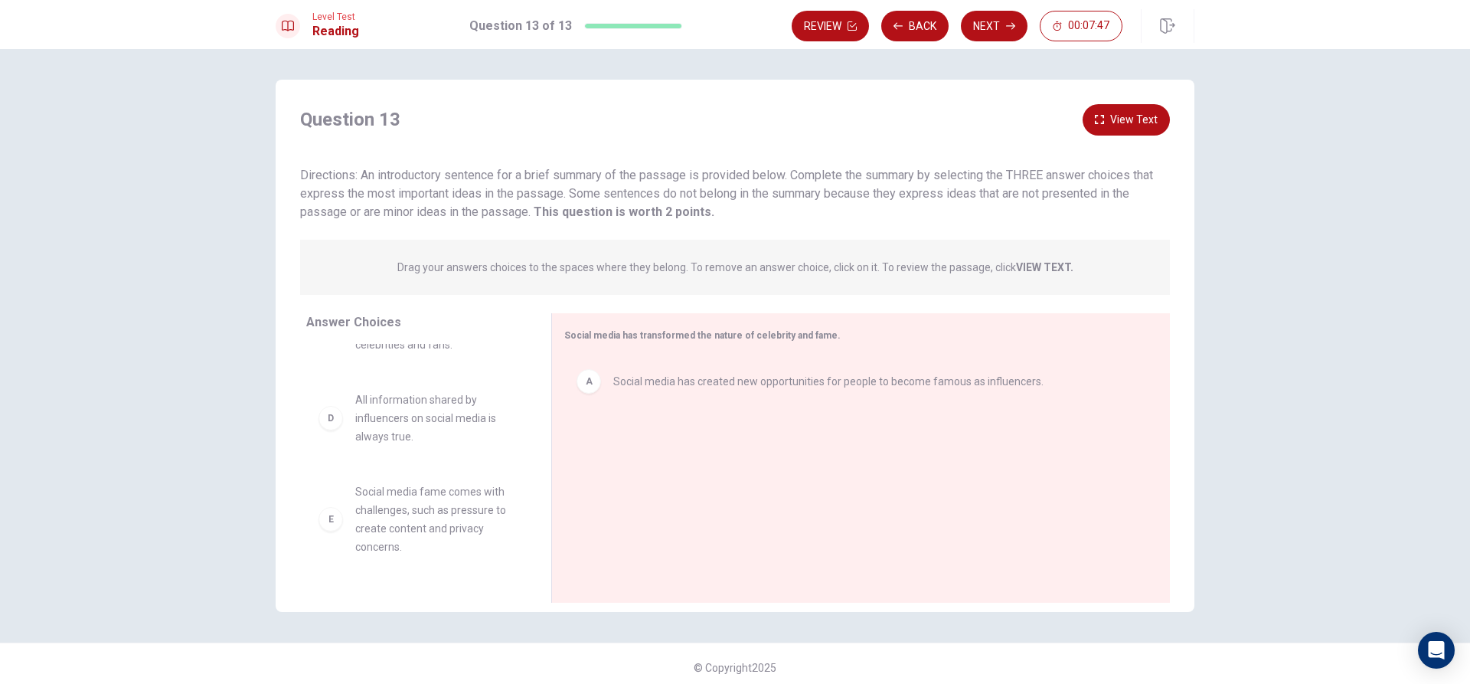
scroll to position [40, 0]
drag, startPoint x: 382, startPoint y: 512, endPoint x: 687, endPoint y: 430, distance: 315.5
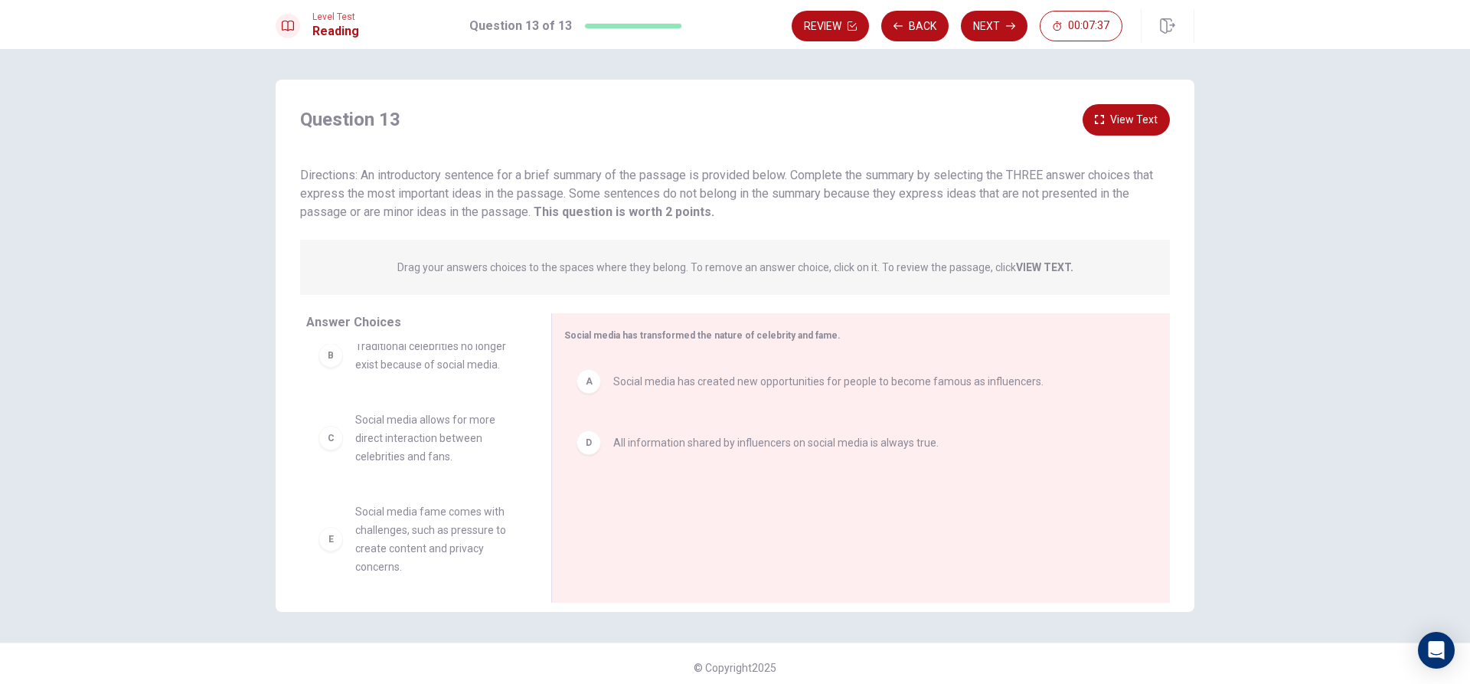
scroll to position [0, 0]
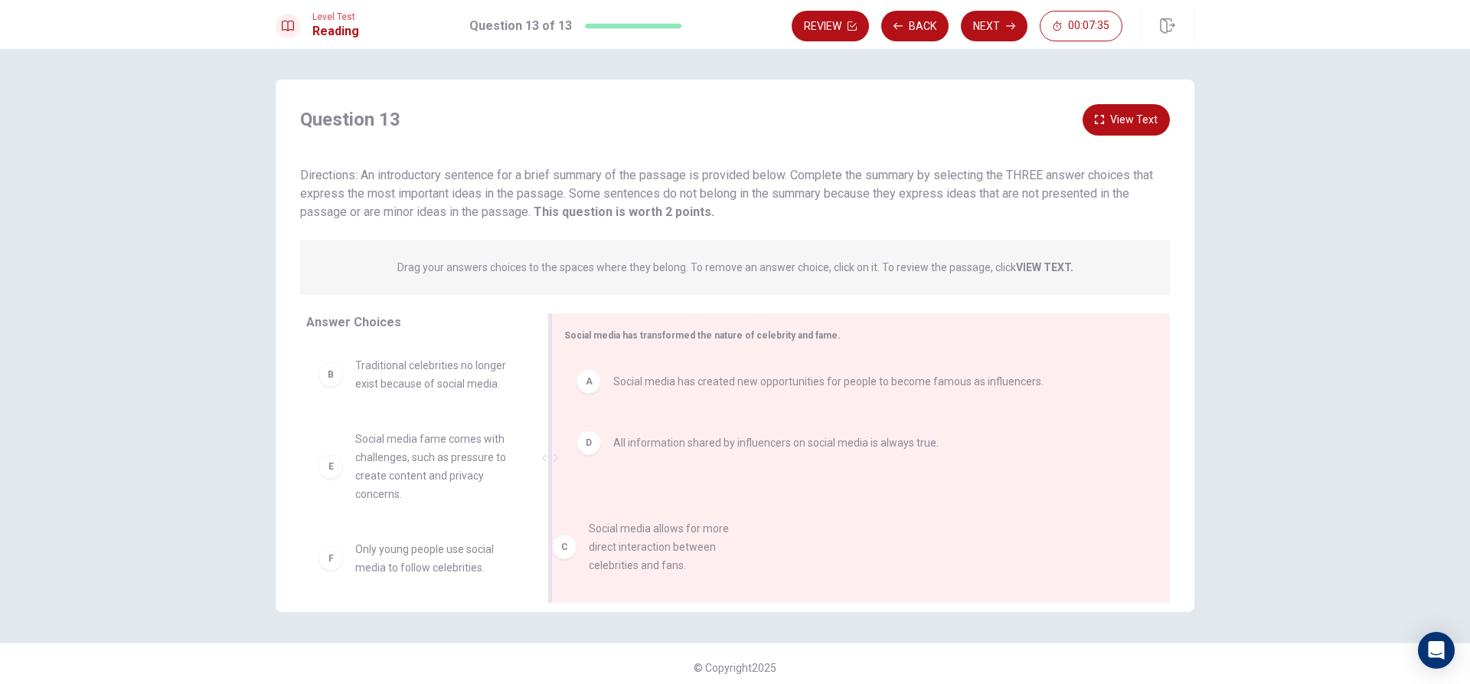
drag, startPoint x: 410, startPoint y: 456, endPoint x: 648, endPoint y: 551, distance: 255.6
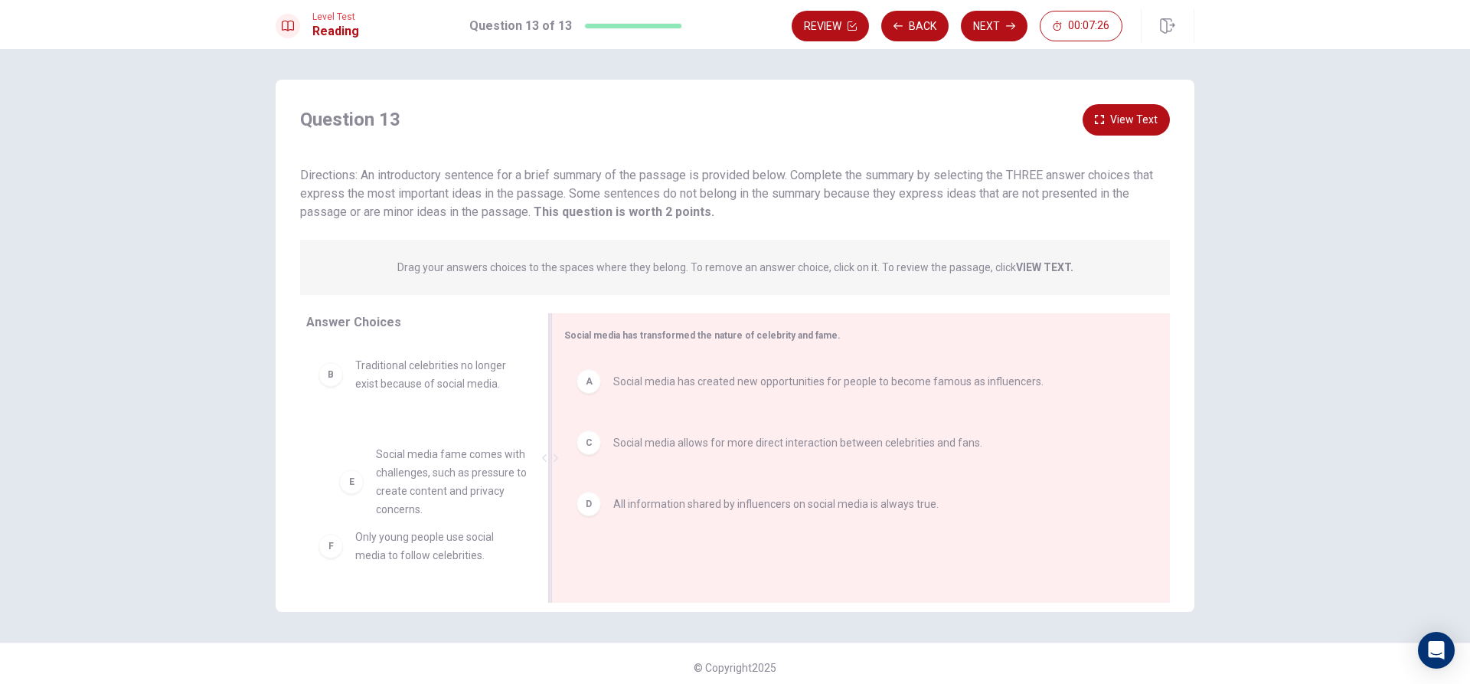
scroll to position [3, 0]
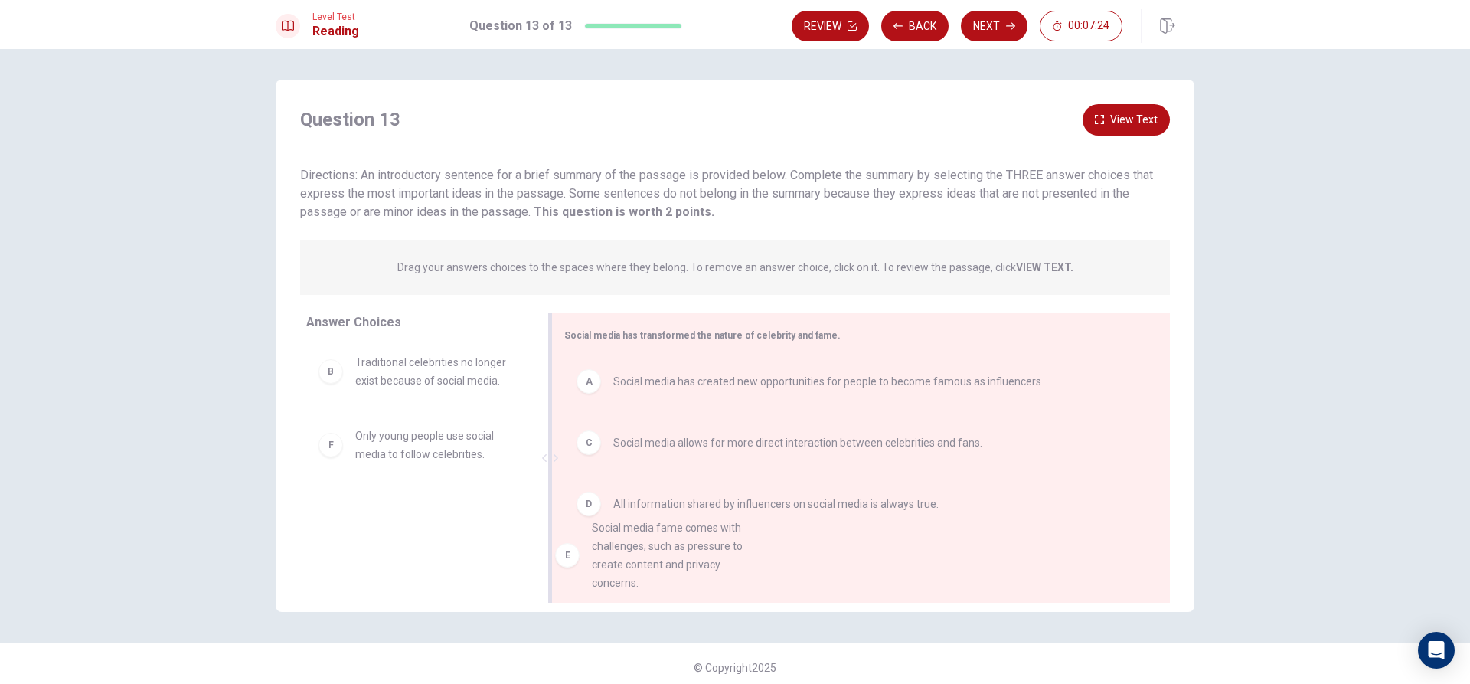
drag, startPoint x: 330, startPoint y: 464, endPoint x: 577, endPoint y: 552, distance: 262.5
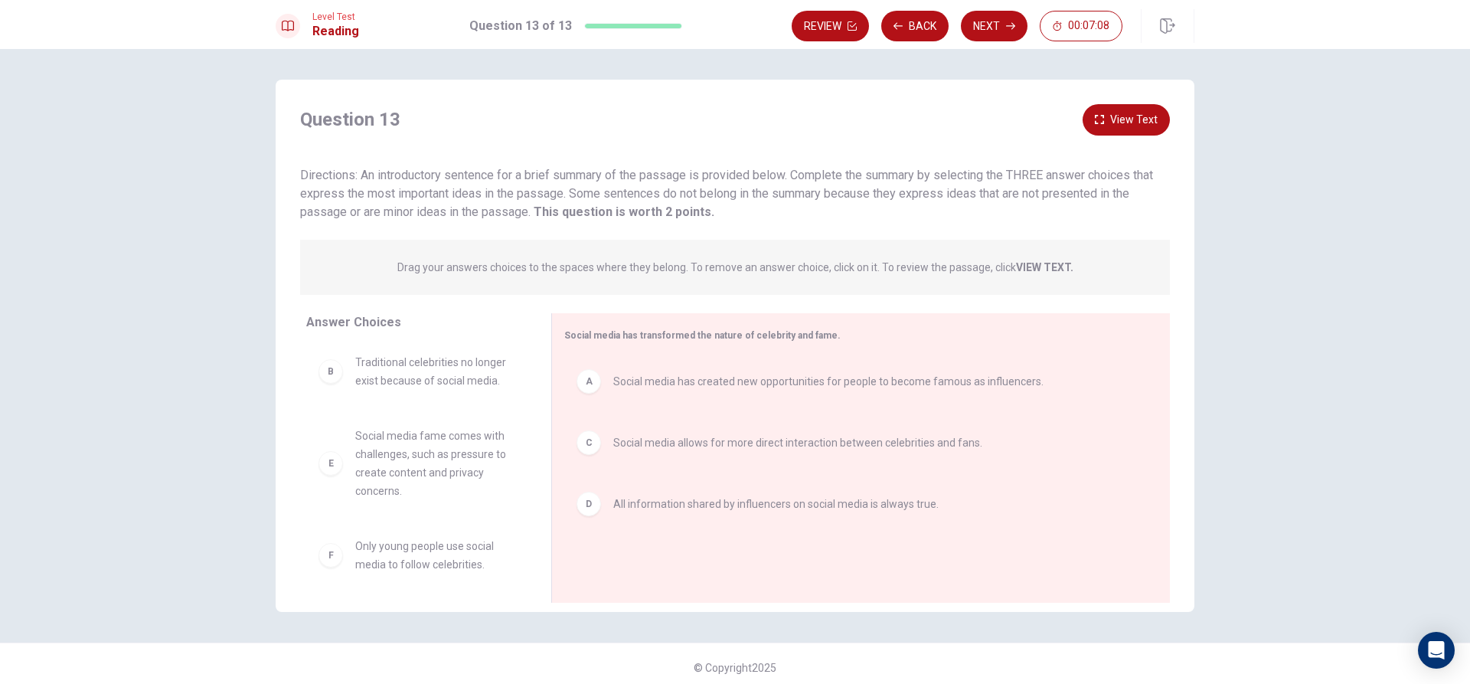
scroll to position [0, 0]
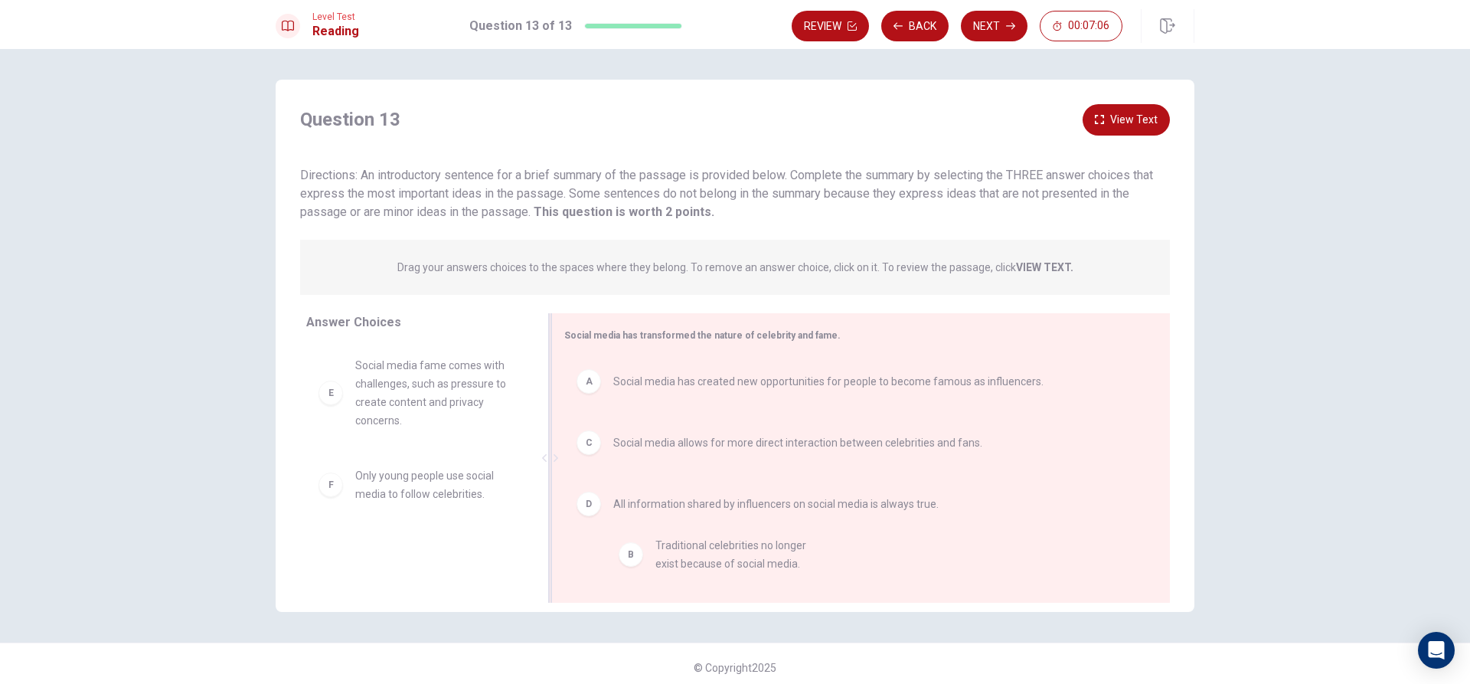
drag, startPoint x: 459, startPoint y: 375, endPoint x: 756, endPoint y: 572, distance: 356.3
drag, startPoint x: 377, startPoint y: 455, endPoint x: 693, endPoint y: 545, distance: 328.9
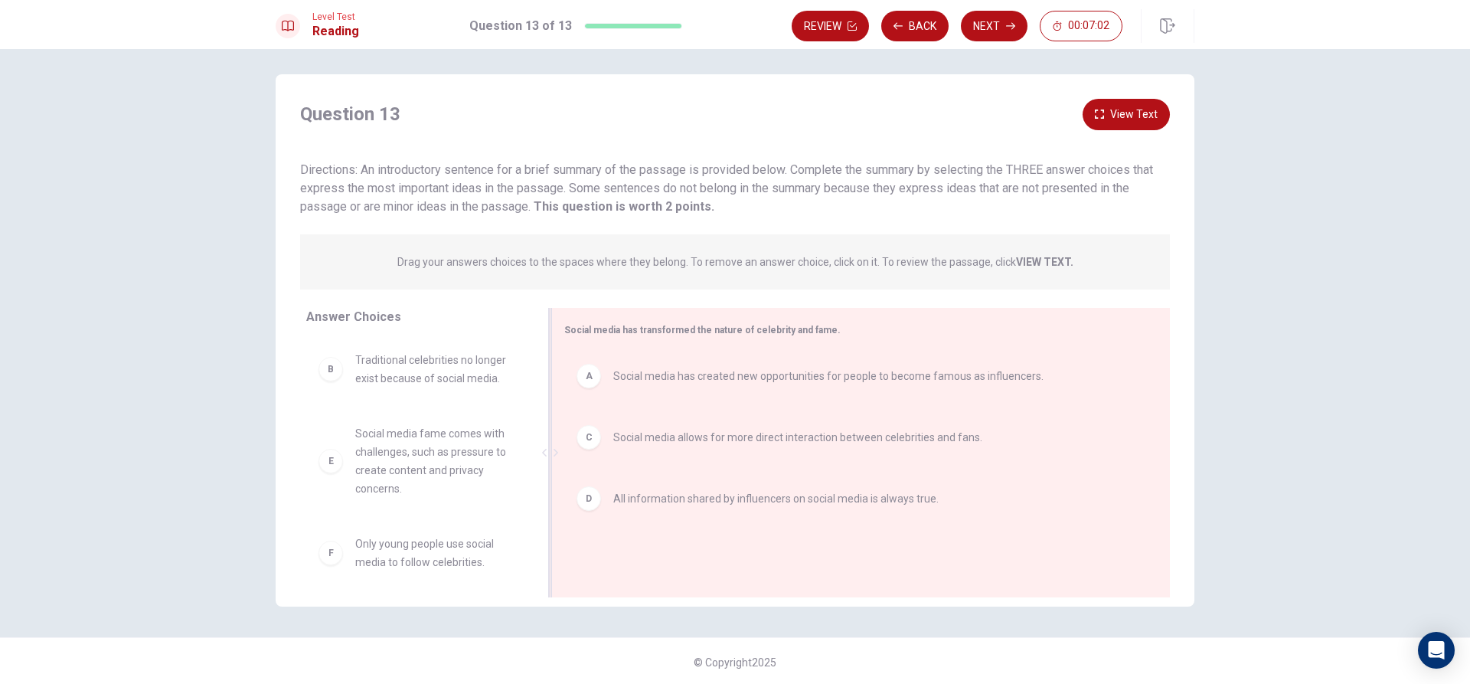
scroll to position [8, 0]
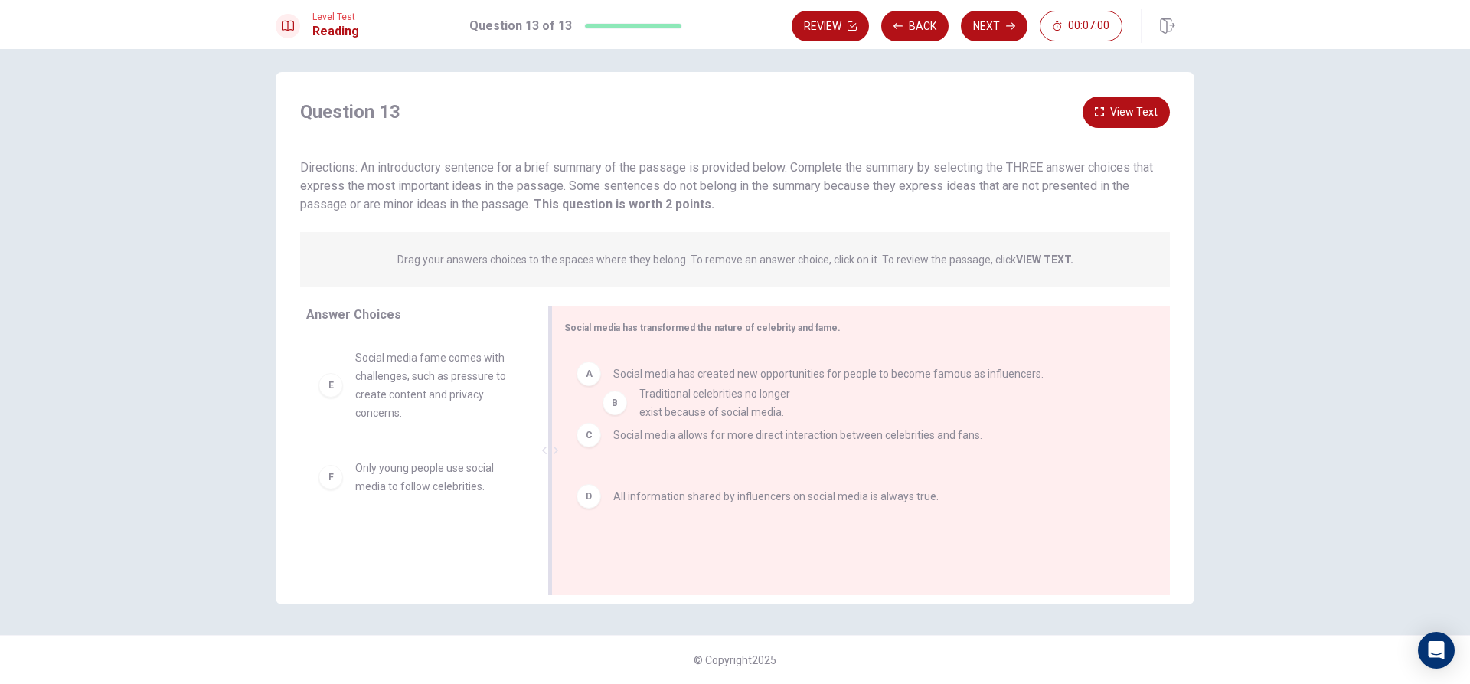
drag, startPoint x: 402, startPoint y: 345, endPoint x: 693, endPoint y: 386, distance: 293.8
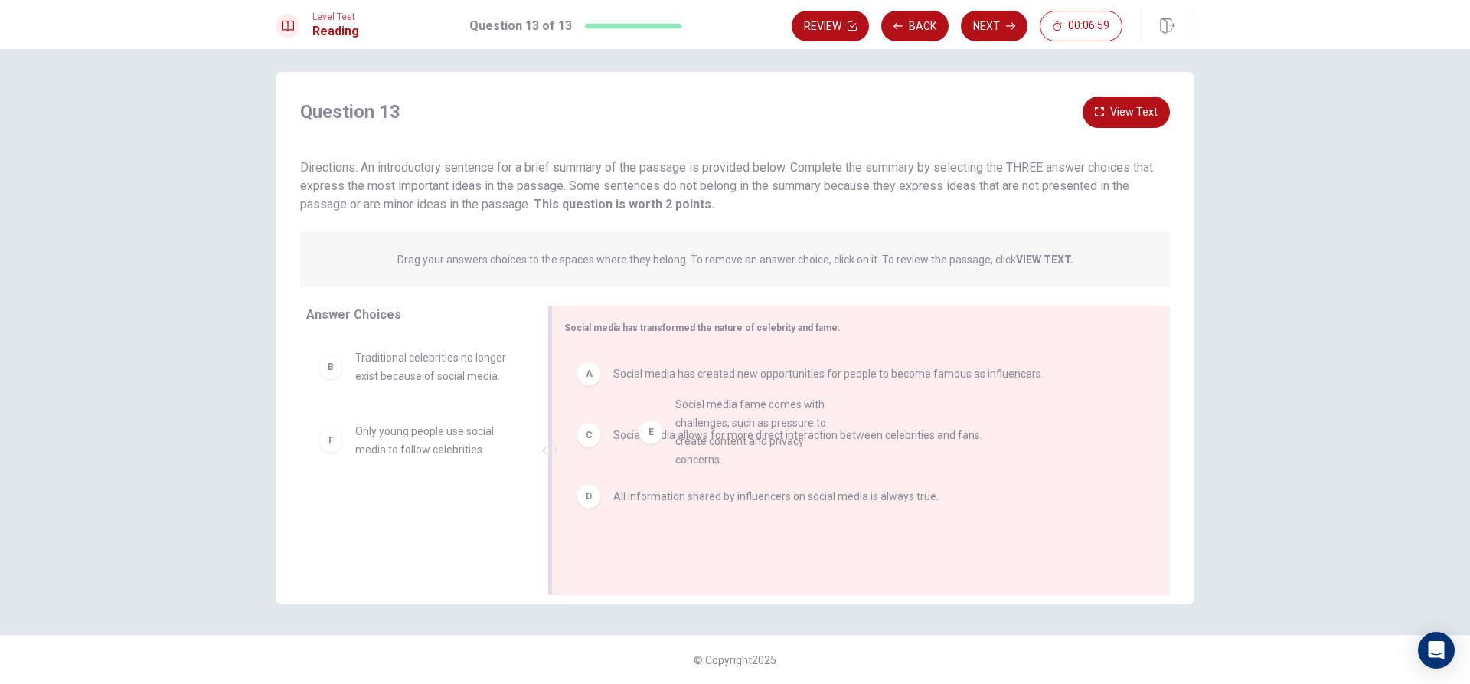
drag, startPoint x: 439, startPoint y: 426, endPoint x: 793, endPoint y: 396, distance: 355.0
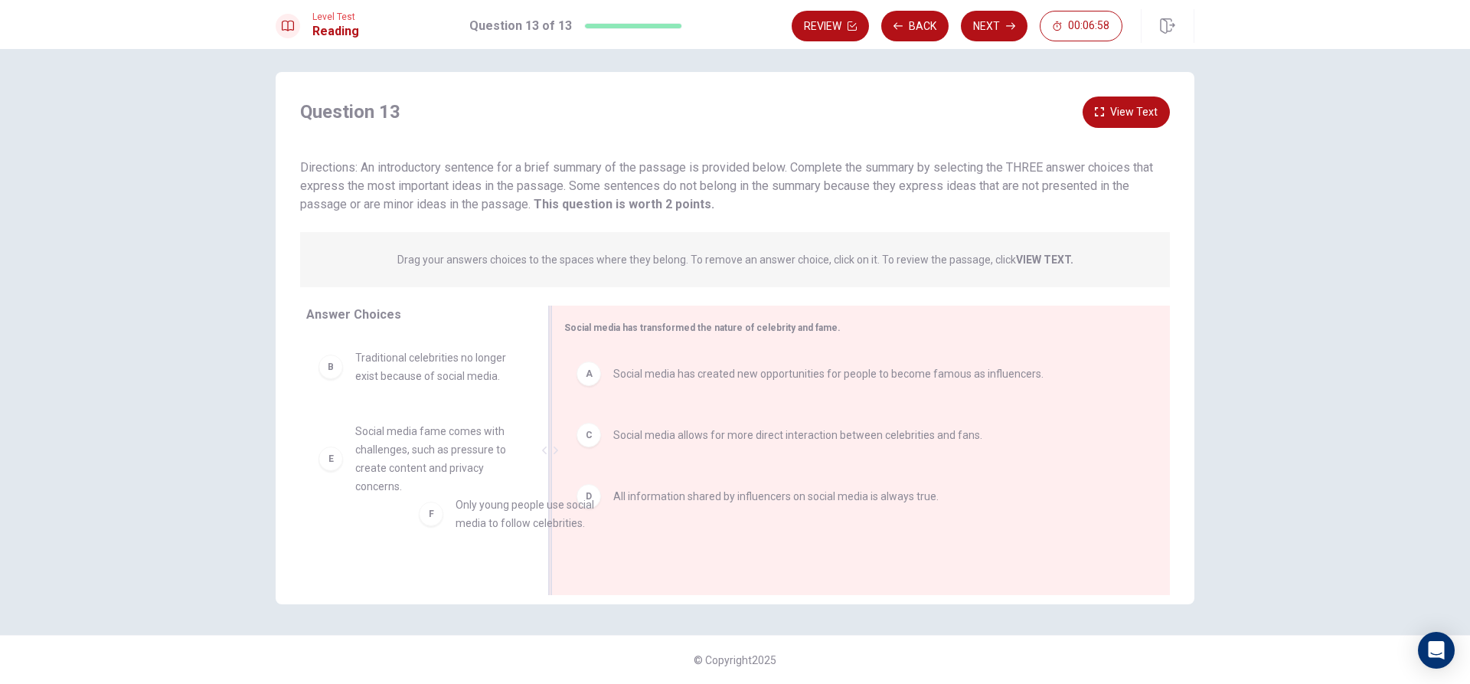
scroll to position [2, 0]
drag, startPoint x: 417, startPoint y: 551, endPoint x: 839, endPoint y: 400, distance: 448.0
click at [997, 28] on button "Next" at bounding box center [994, 26] width 67 height 31
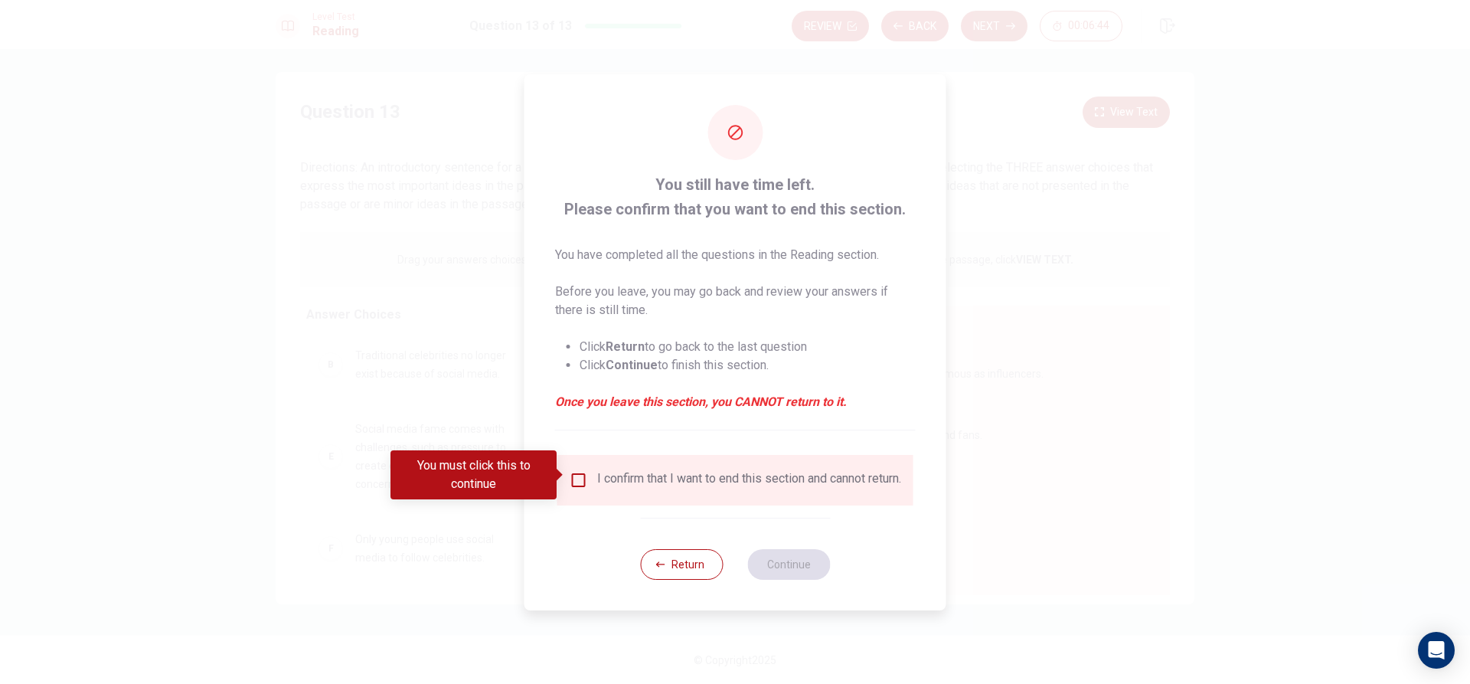
click at [573, 472] on input "You must click this to continue" at bounding box center [579, 480] width 18 height 18
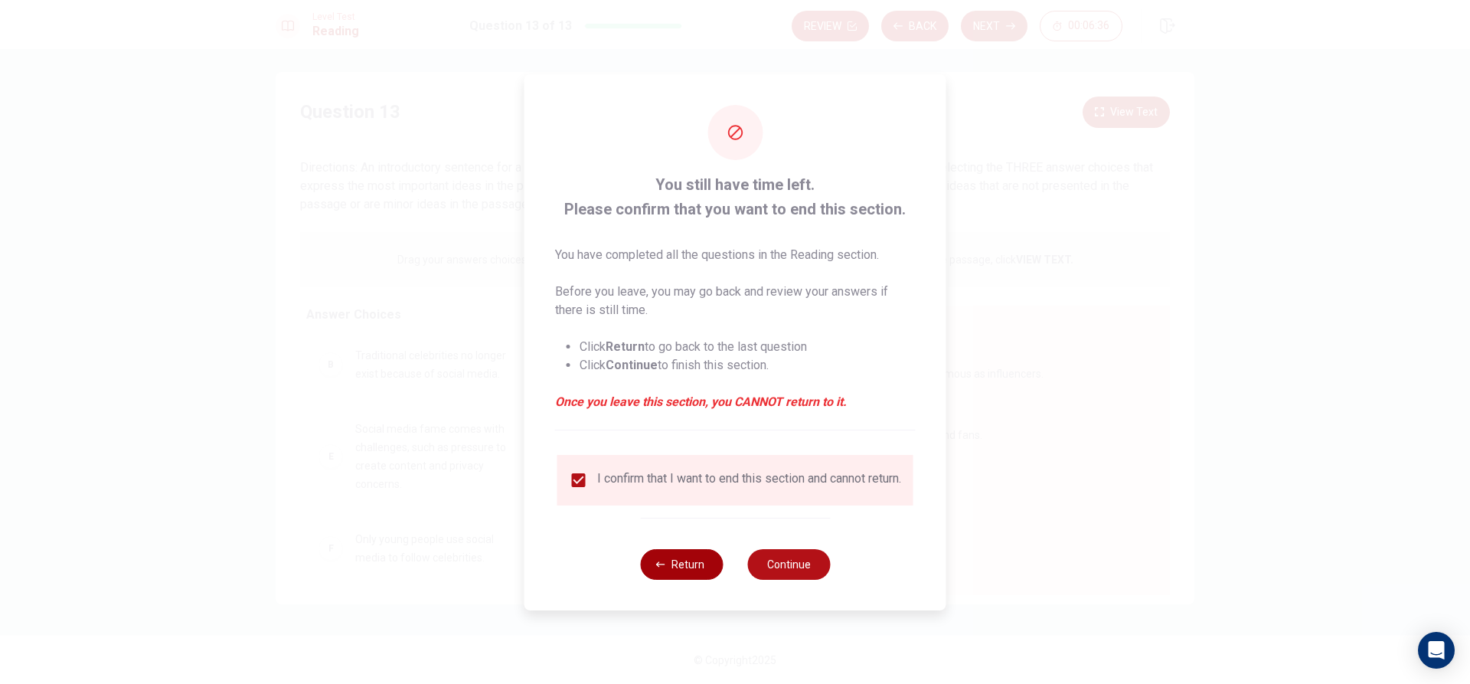
click at [680, 568] on button "Return" at bounding box center [681, 564] width 83 height 31
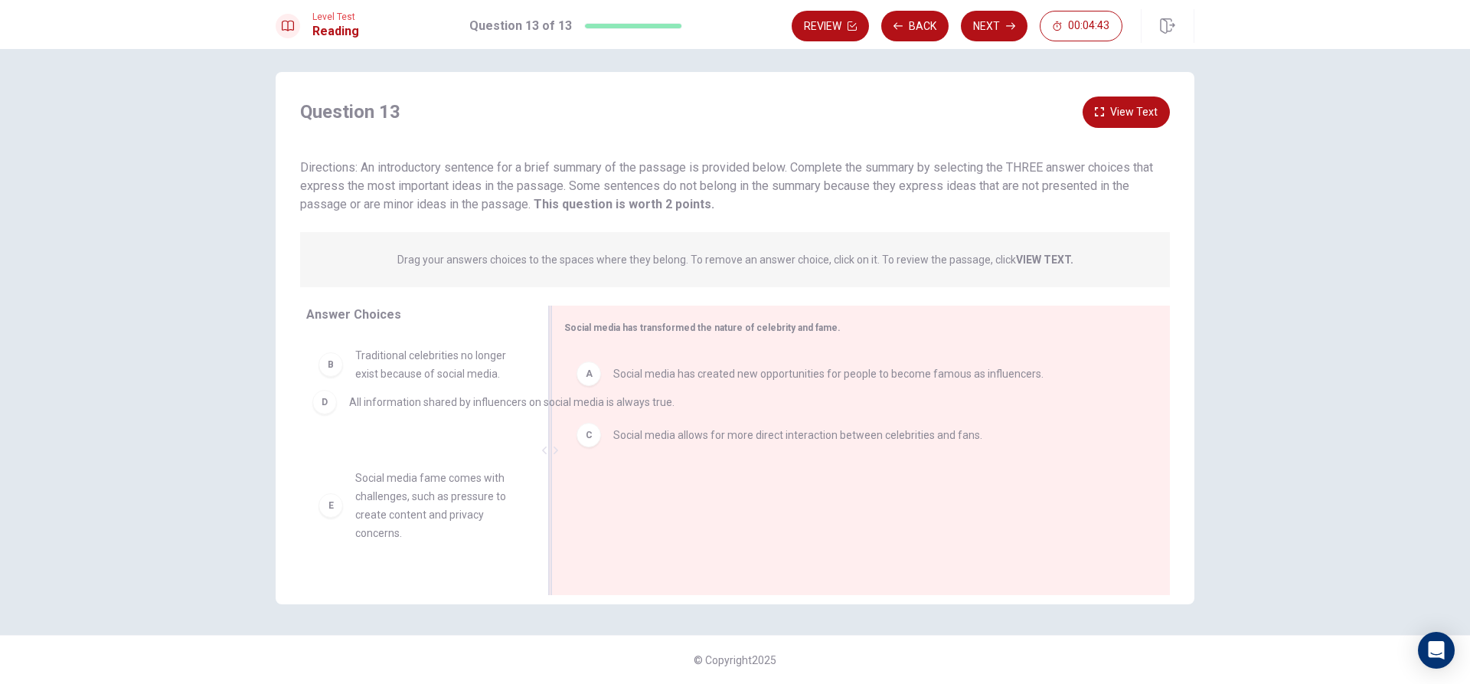
drag, startPoint x: 639, startPoint y: 503, endPoint x: 366, endPoint y: 398, distance: 292.8
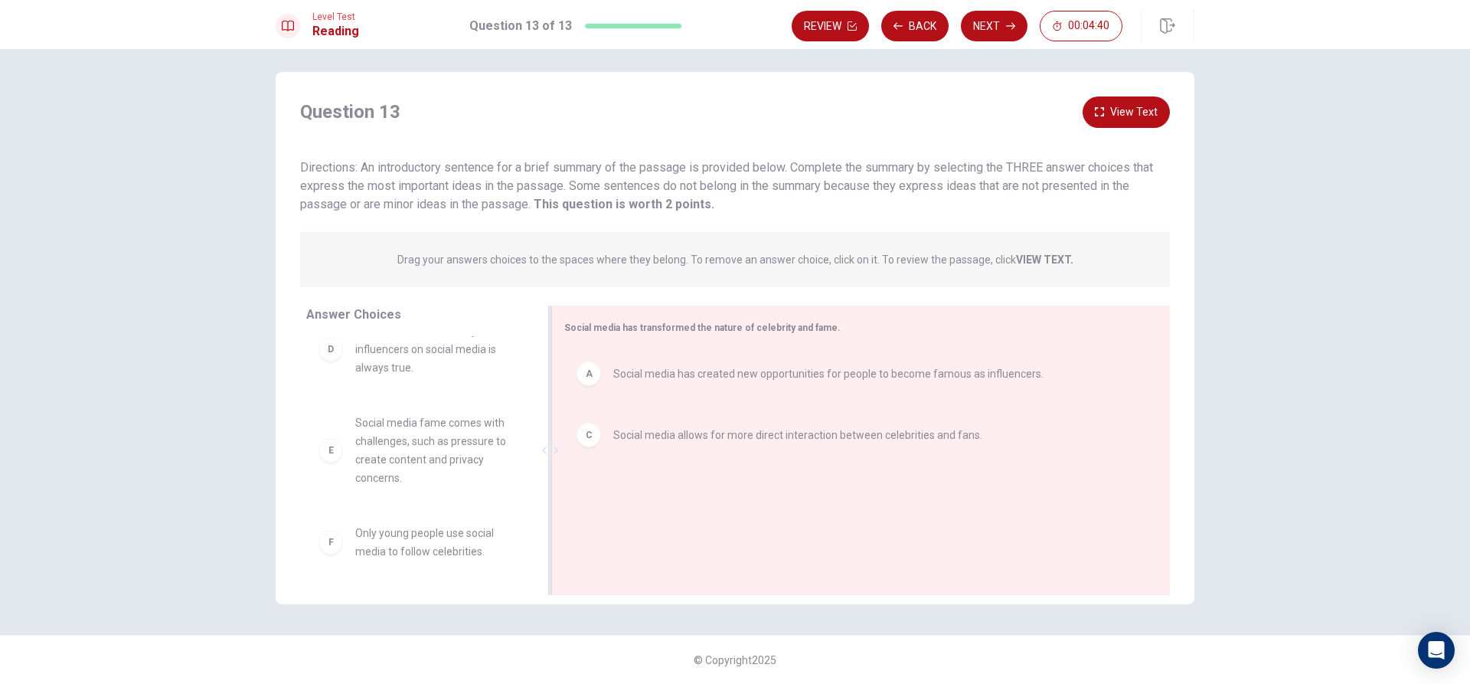
scroll to position [101, 0]
drag, startPoint x: 430, startPoint y: 468, endPoint x: 773, endPoint y: 521, distance: 347.2
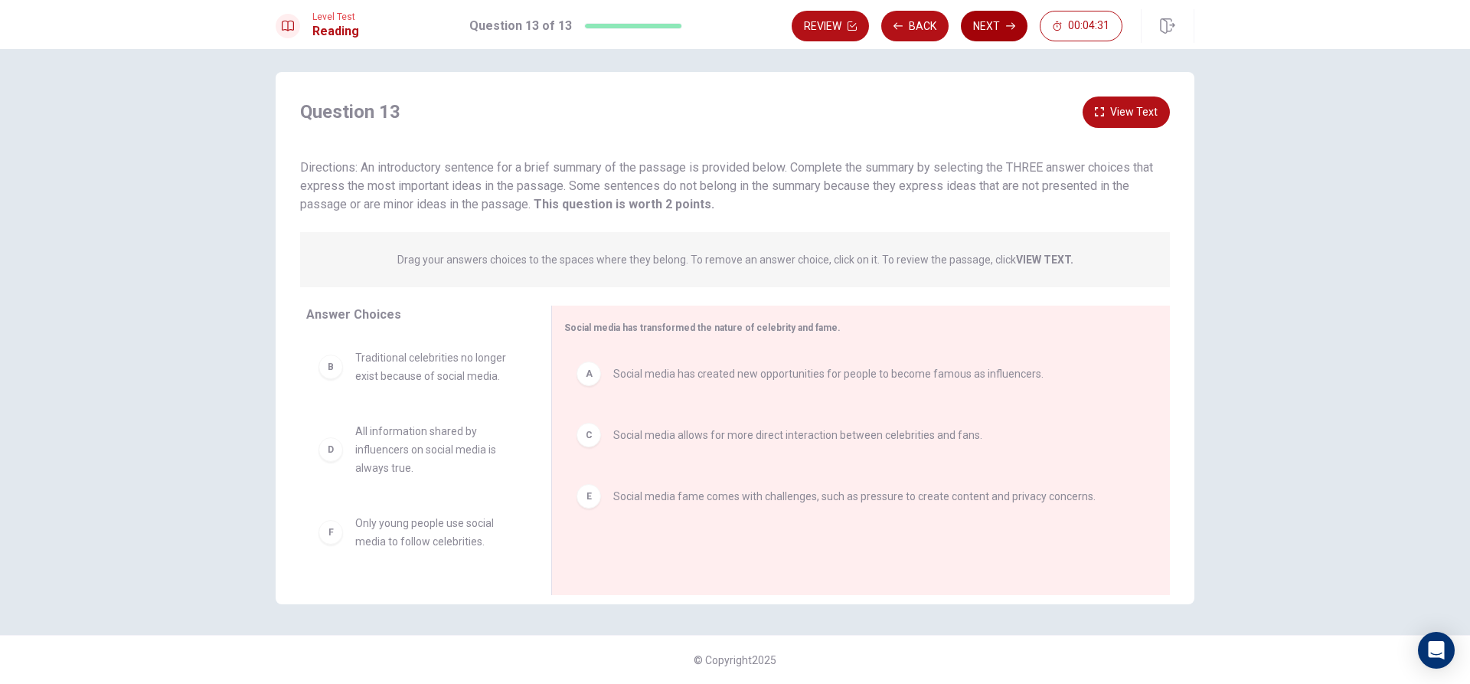
click at [995, 32] on button "Next" at bounding box center [994, 26] width 67 height 31
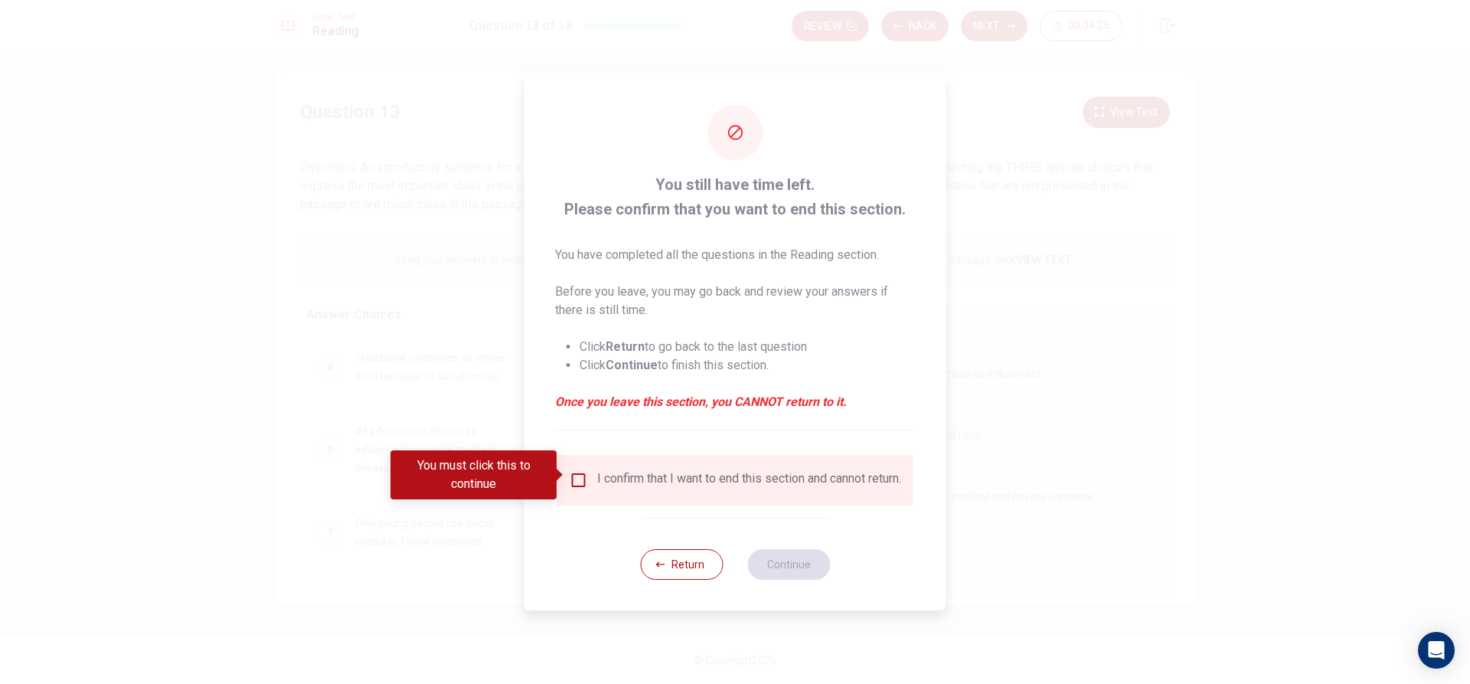
click at [1046, 328] on div at bounding box center [735, 342] width 1470 height 684
click at [676, 575] on button "Return" at bounding box center [681, 564] width 83 height 31
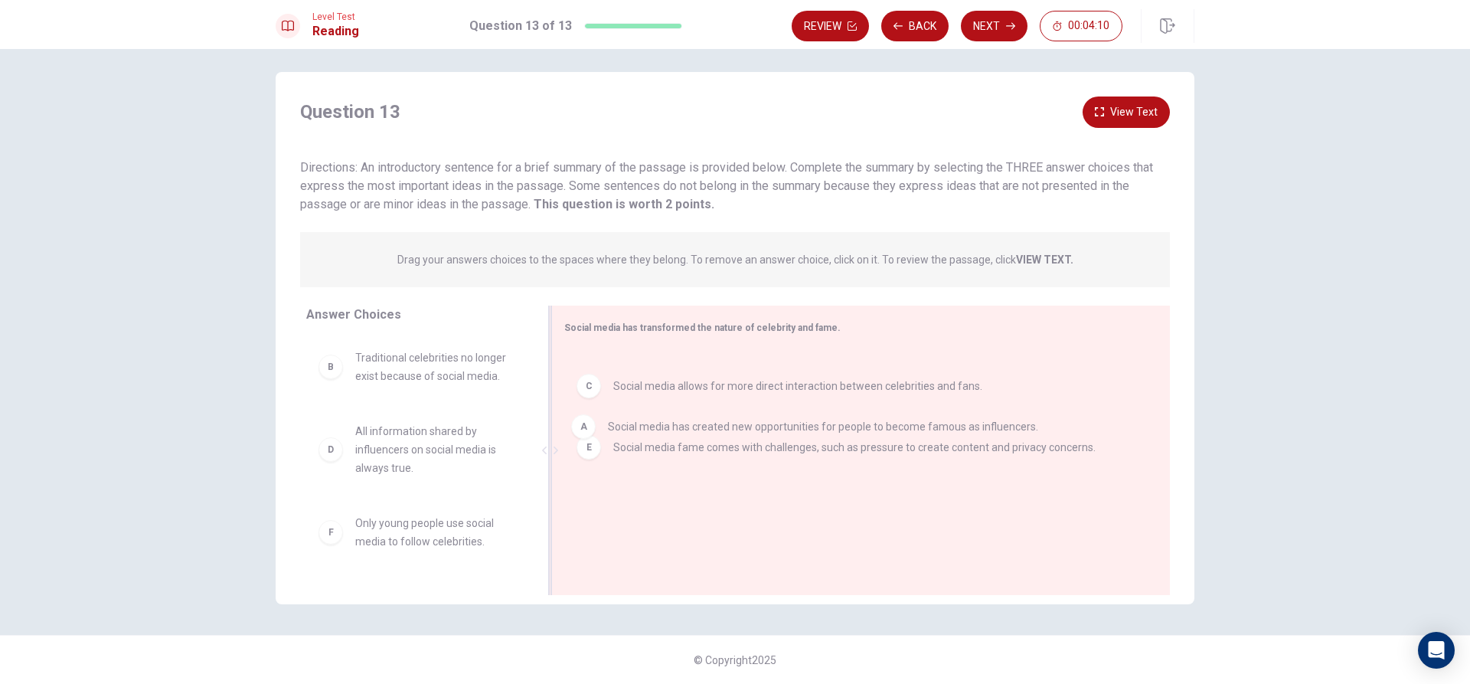
drag, startPoint x: 732, startPoint y: 373, endPoint x: 730, endPoint y: 437, distance: 64.3
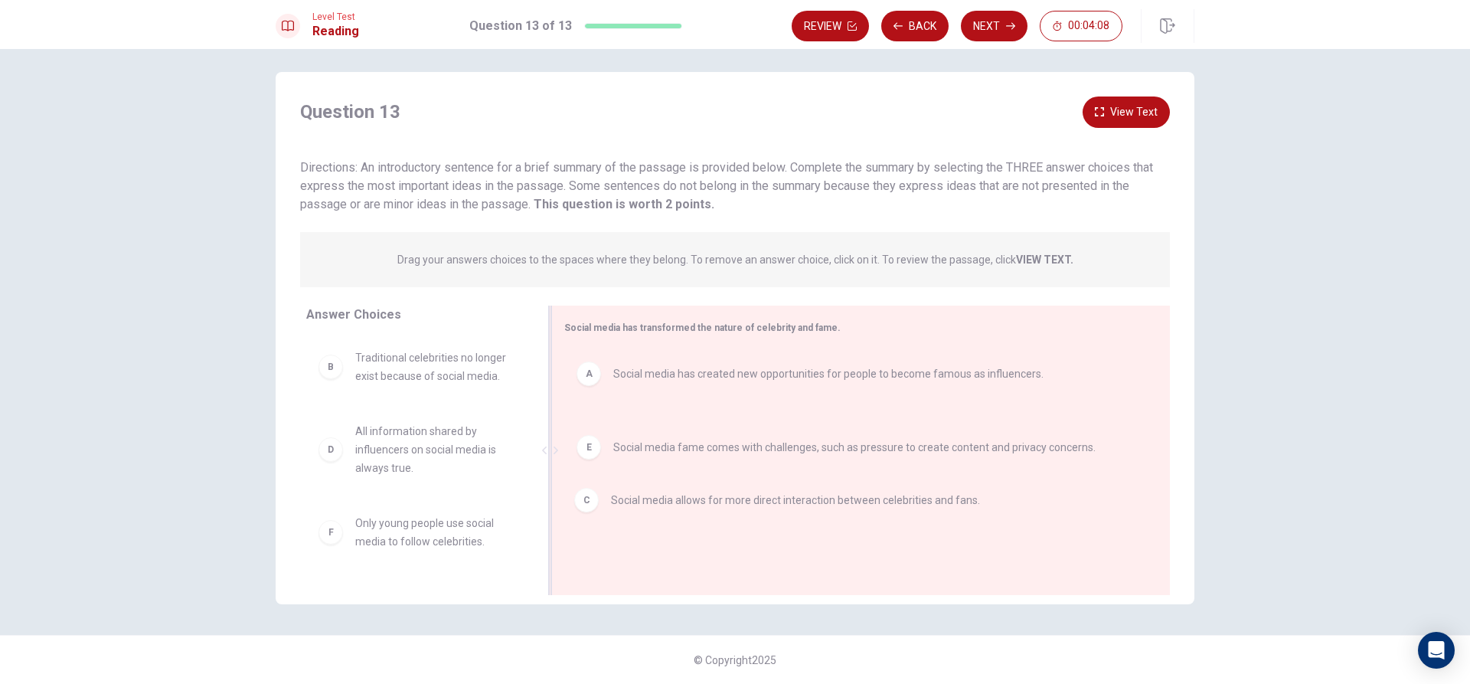
drag, startPoint x: 730, startPoint y: 437, endPoint x: 732, endPoint y: 496, distance: 59.0
drag, startPoint x: 739, startPoint y: 436, endPoint x: 741, endPoint y: 534, distance: 98.0
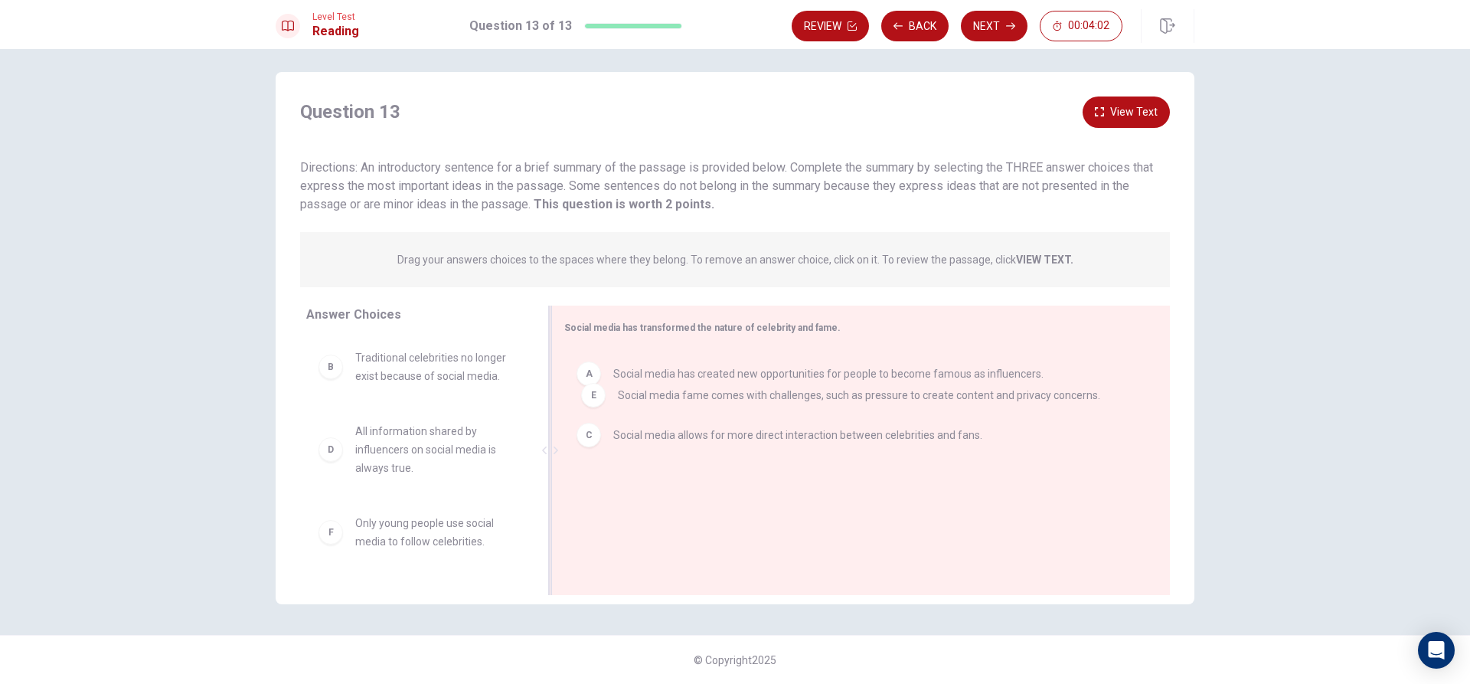
drag, startPoint x: 743, startPoint y: 507, endPoint x: 752, endPoint y: 397, distance: 109.8
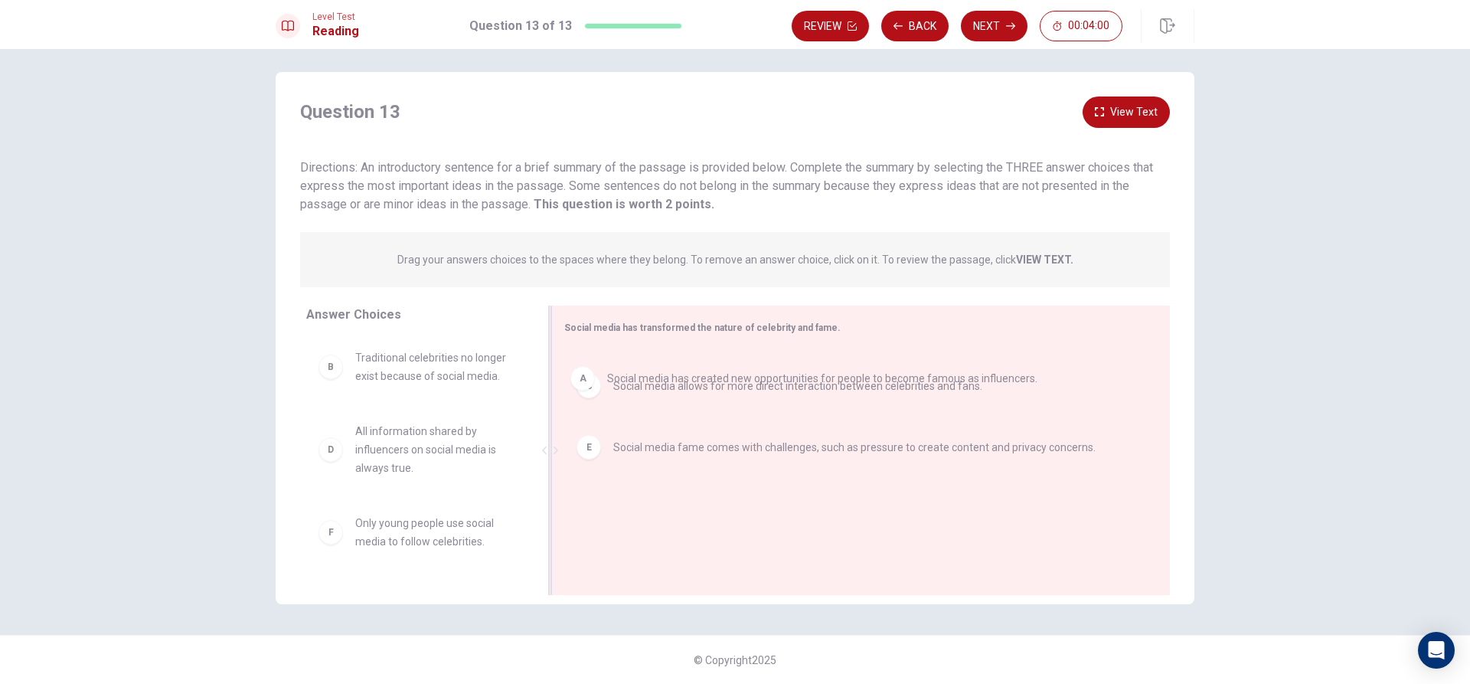
drag, startPoint x: 752, startPoint y: 384, endPoint x: 749, endPoint y: 400, distance: 15.6
drag, startPoint x: 749, startPoint y: 421, endPoint x: 745, endPoint y: 475, distance: 53.7
drag, startPoint x: 747, startPoint y: 438, endPoint x: 747, endPoint y: 505, distance: 67.4
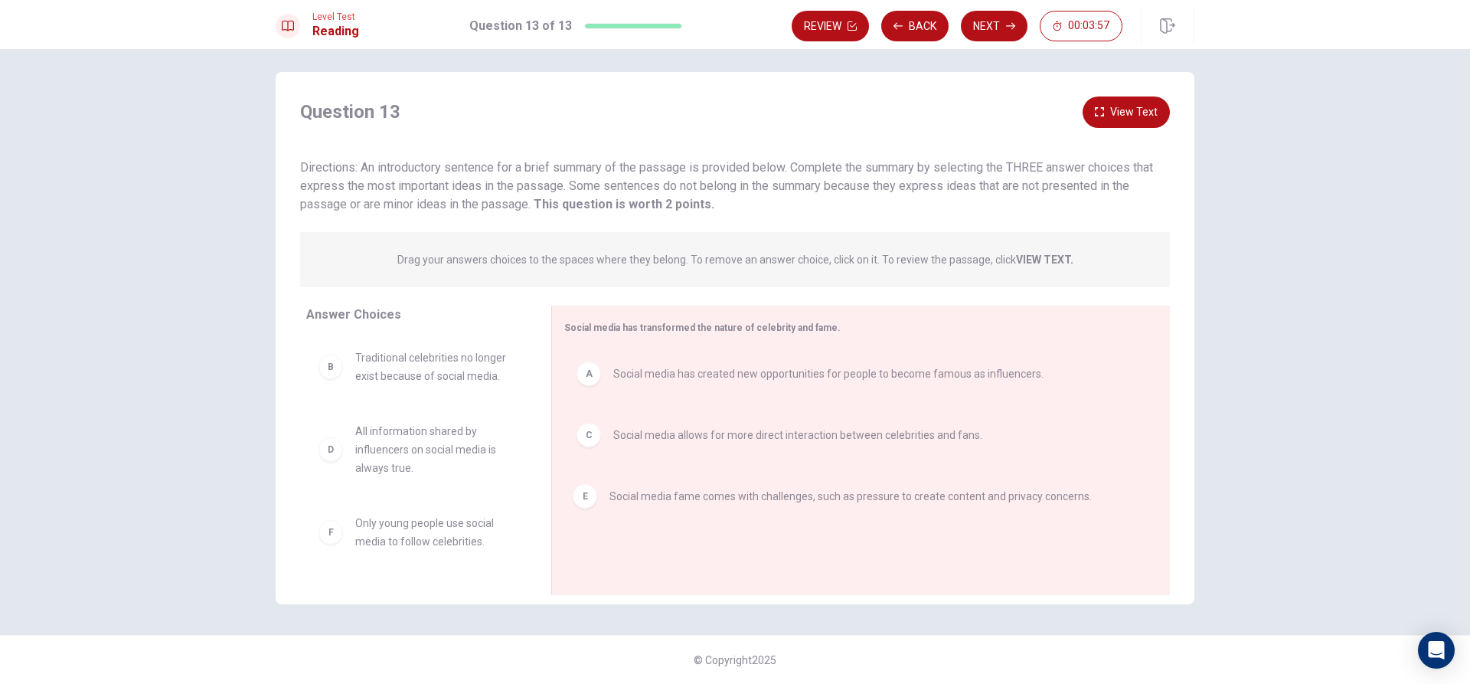
drag, startPoint x: 750, startPoint y: 475, endPoint x: 750, endPoint y: 430, distance: 44.4
drag, startPoint x: 750, startPoint y: 430, endPoint x: 743, endPoint y: 485, distance: 55.7
drag, startPoint x: 744, startPoint y: 381, endPoint x: 747, endPoint y: 410, distance: 29.3
drag, startPoint x: 751, startPoint y: 442, endPoint x: 752, endPoint y: 452, distance: 10.7
drag, startPoint x: 753, startPoint y: 496, endPoint x: 755, endPoint y: 514, distance: 17.8
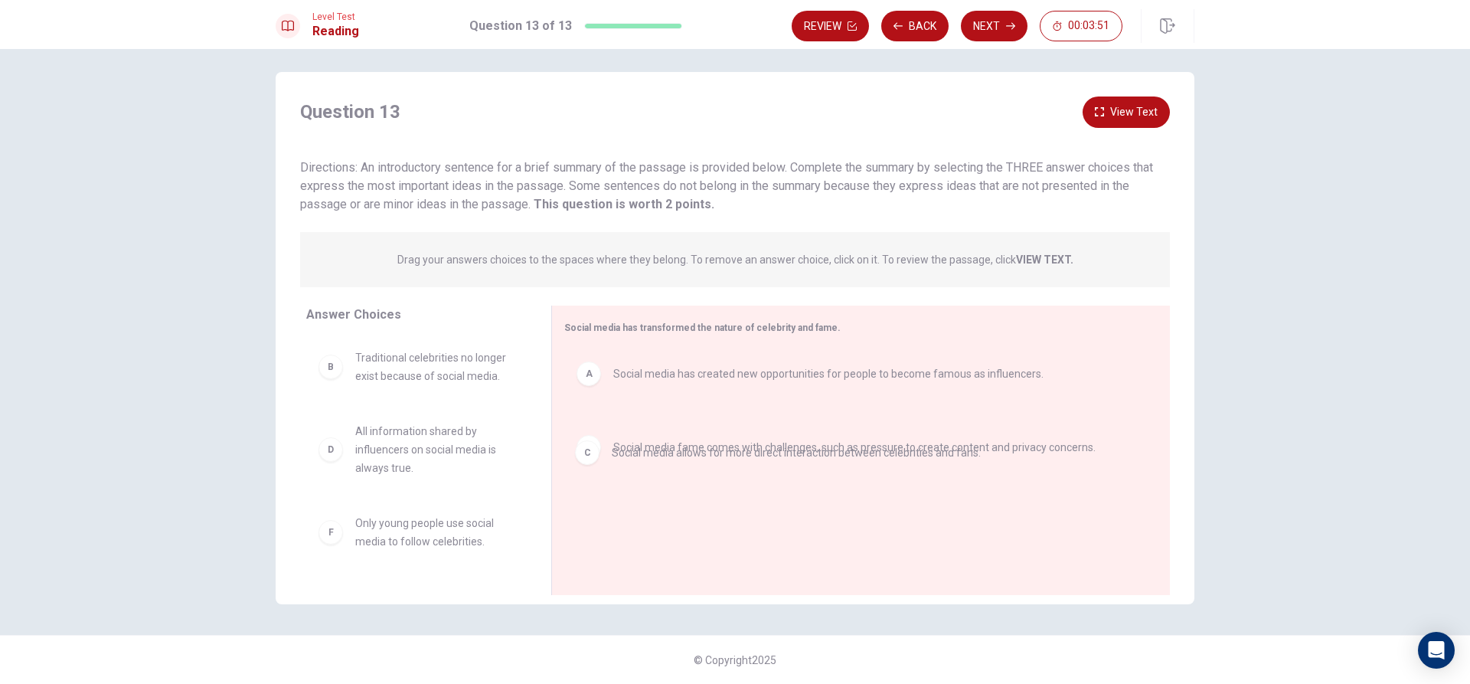
drag, startPoint x: 745, startPoint y: 439, endPoint x: 748, endPoint y: 468, distance: 28.5
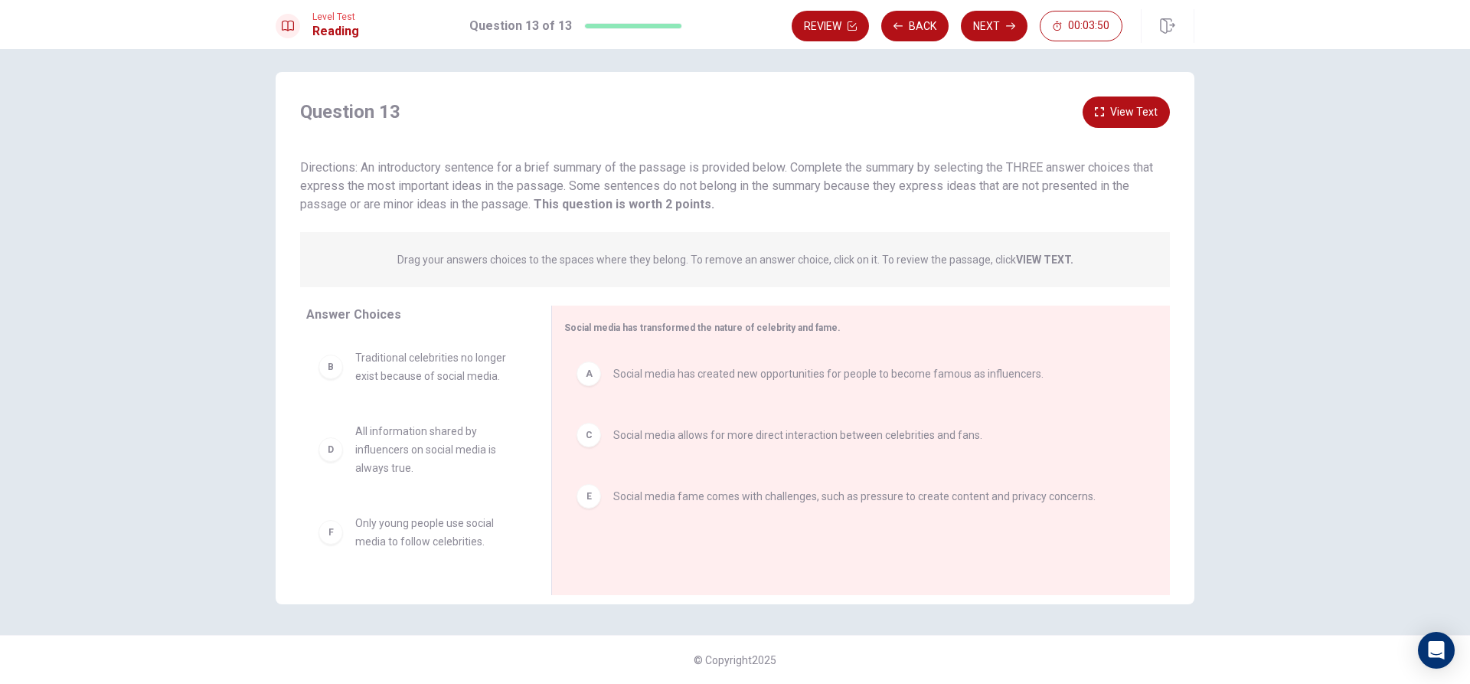
drag, startPoint x: 760, startPoint y: 378, endPoint x: 760, endPoint y: 400, distance: 22.2
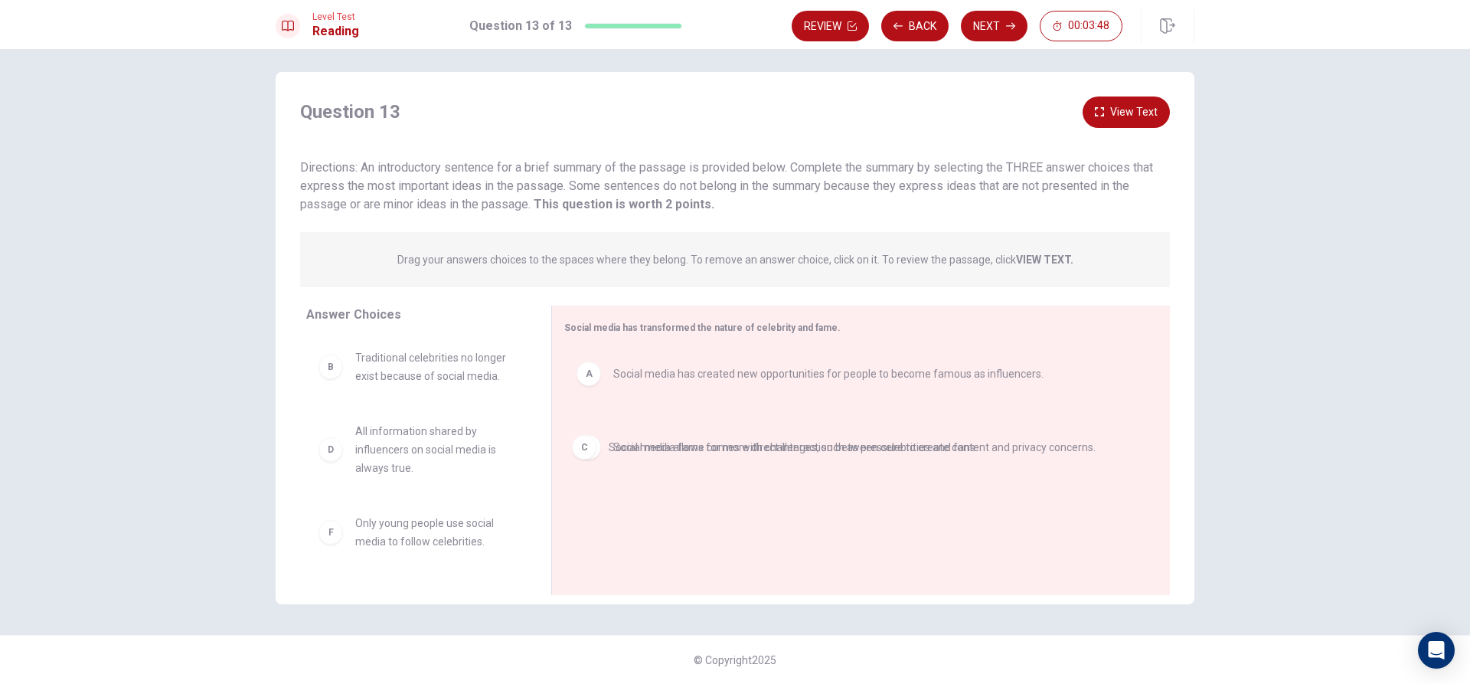
drag, startPoint x: 759, startPoint y: 441, endPoint x: 757, endPoint y: 462, distance: 21.5
drag, startPoint x: 757, startPoint y: 446, endPoint x: 751, endPoint y: 501, distance: 55.5
drag, startPoint x: 748, startPoint y: 441, endPoint x: 748, endPoint y: 511, distance: 70.4
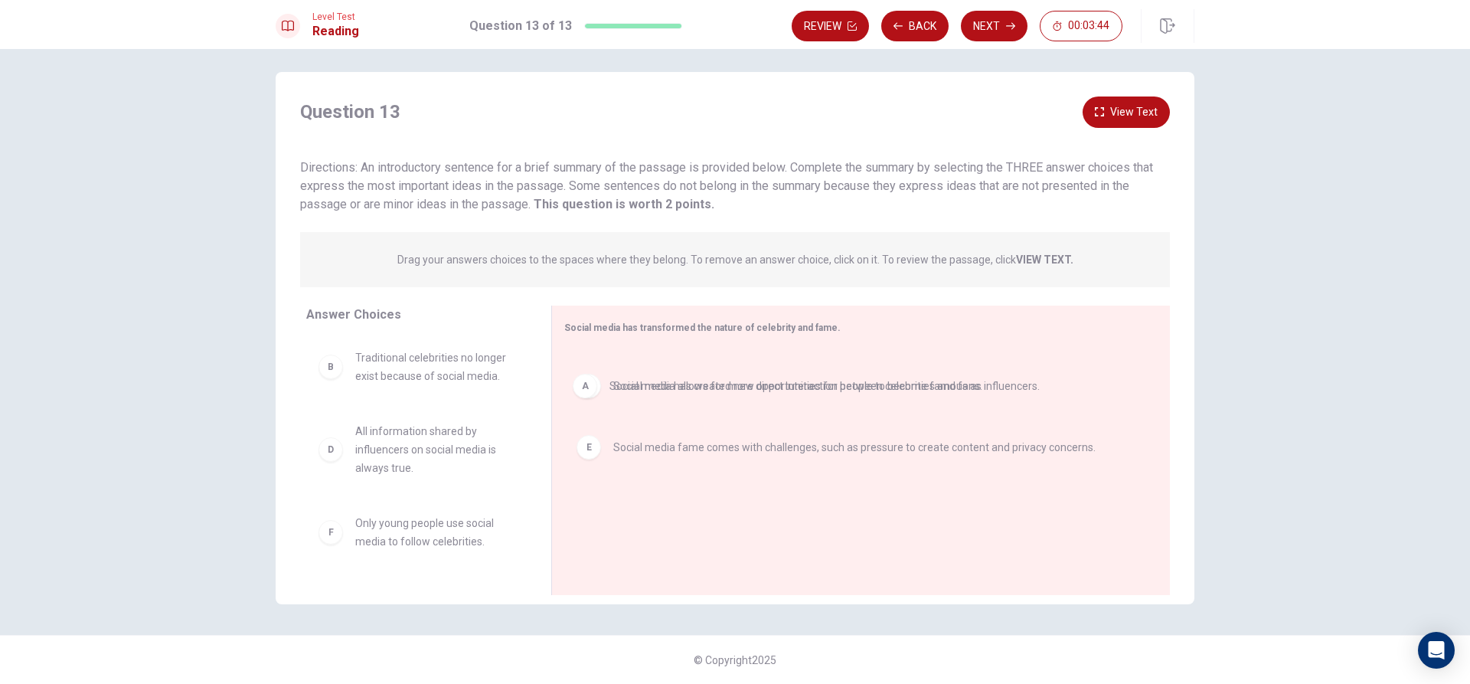
drag, startPoint x: 738, startPoint y: 378, endPoint x: 738, endPoint y: 397, distance: 19.1
drag, startPoint x: 741, startPoint y: 379, endPoint x: 741, endPoint y: 400, distance: 21.4
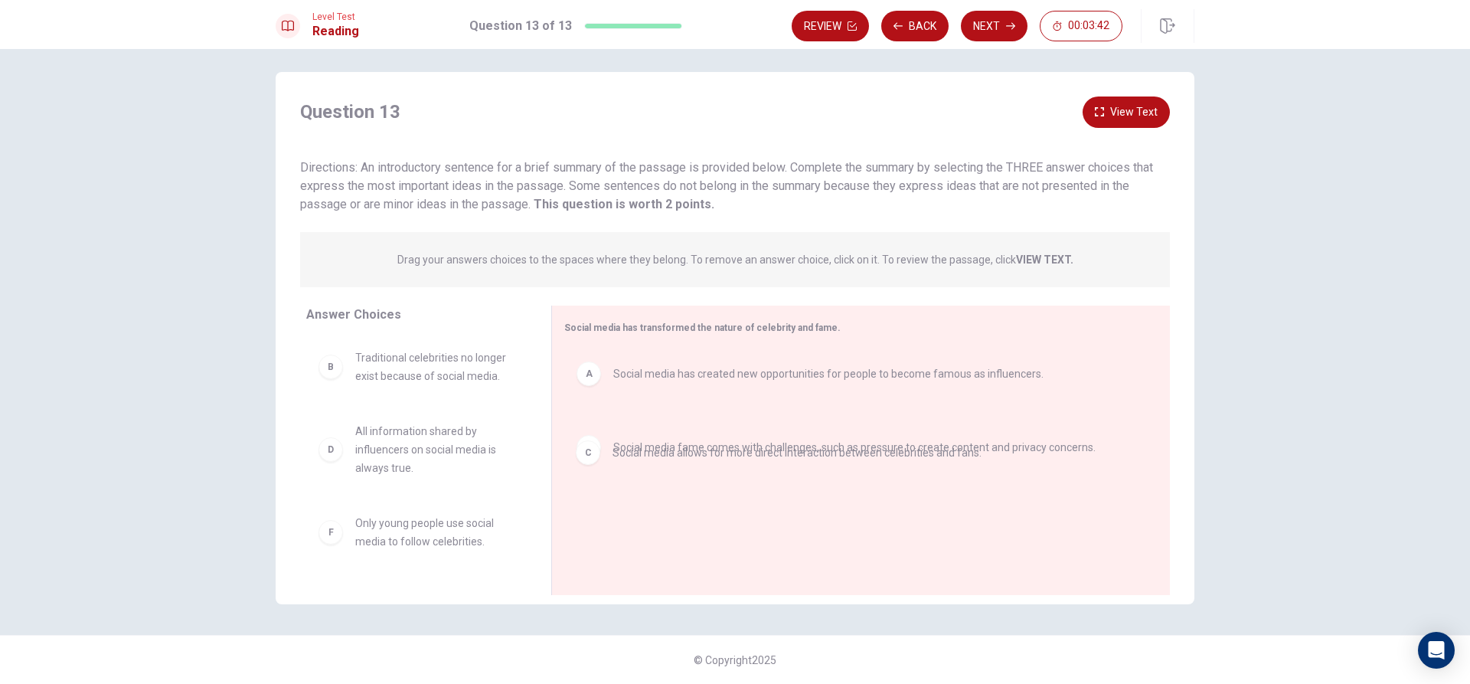
drag, startPoint x: 743, startPoint y: 438, endPoint x: 746, endPoint y: 461, distance: 23.2
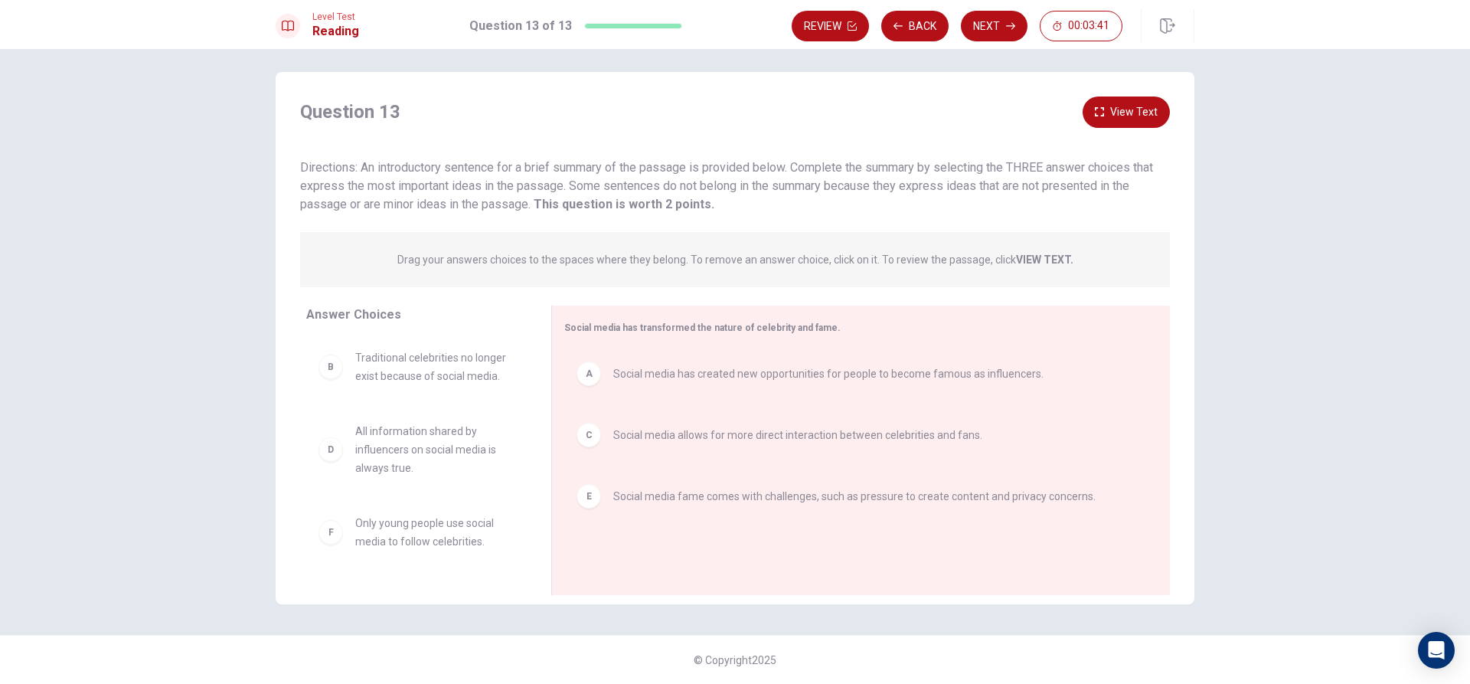
drag, startPoint x: 744, startPoint y: 497, endPoint x: 744, endPoint y: 519, distance: 22.2
drag, startPoint x: 737, startPoint y: 447, endPoint x: 737, endPoint y: 463, distance: 16.1
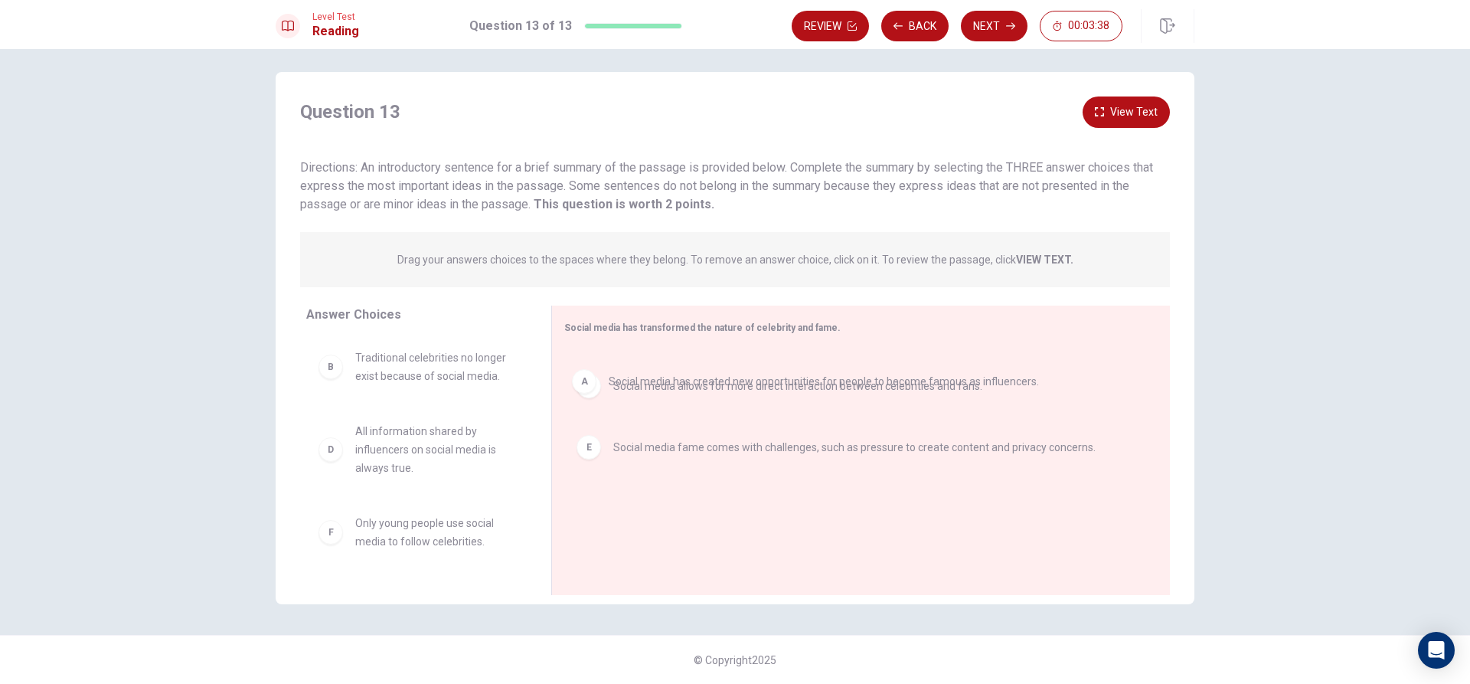
drag, startPoint x: 737, startPoint y: 380, endPoint x: 735, endPoint y: 393, distance: 13.1
drag, startPoint x: 696, startPoint y: 438, endPoint x: 717, endPoint y: 434, distance: 21.8
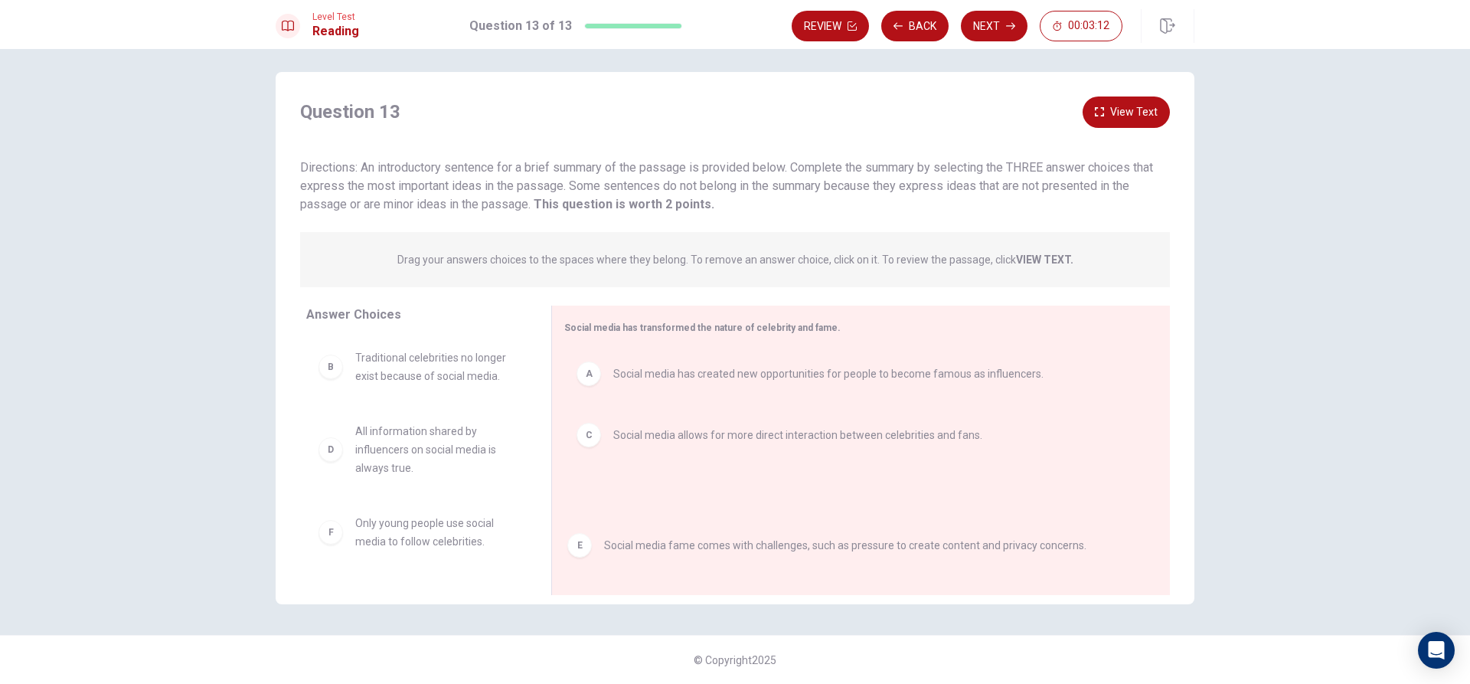
drag, startPoint x: 715, startPoint y: 508, endPoint x: 711, endPoint y: 538, distance: 30.9
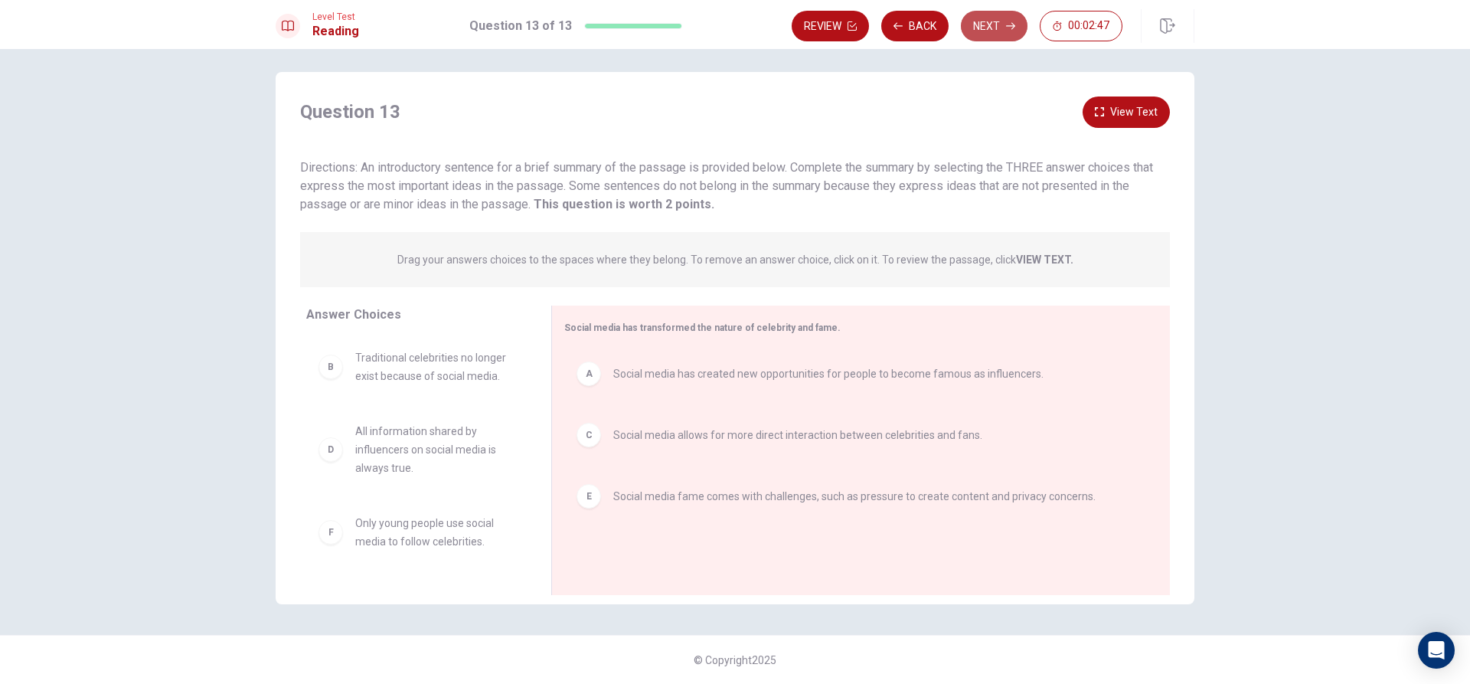
click at [995, 32] on button "Next" at bounding box center [994, 26] width 67 height 31
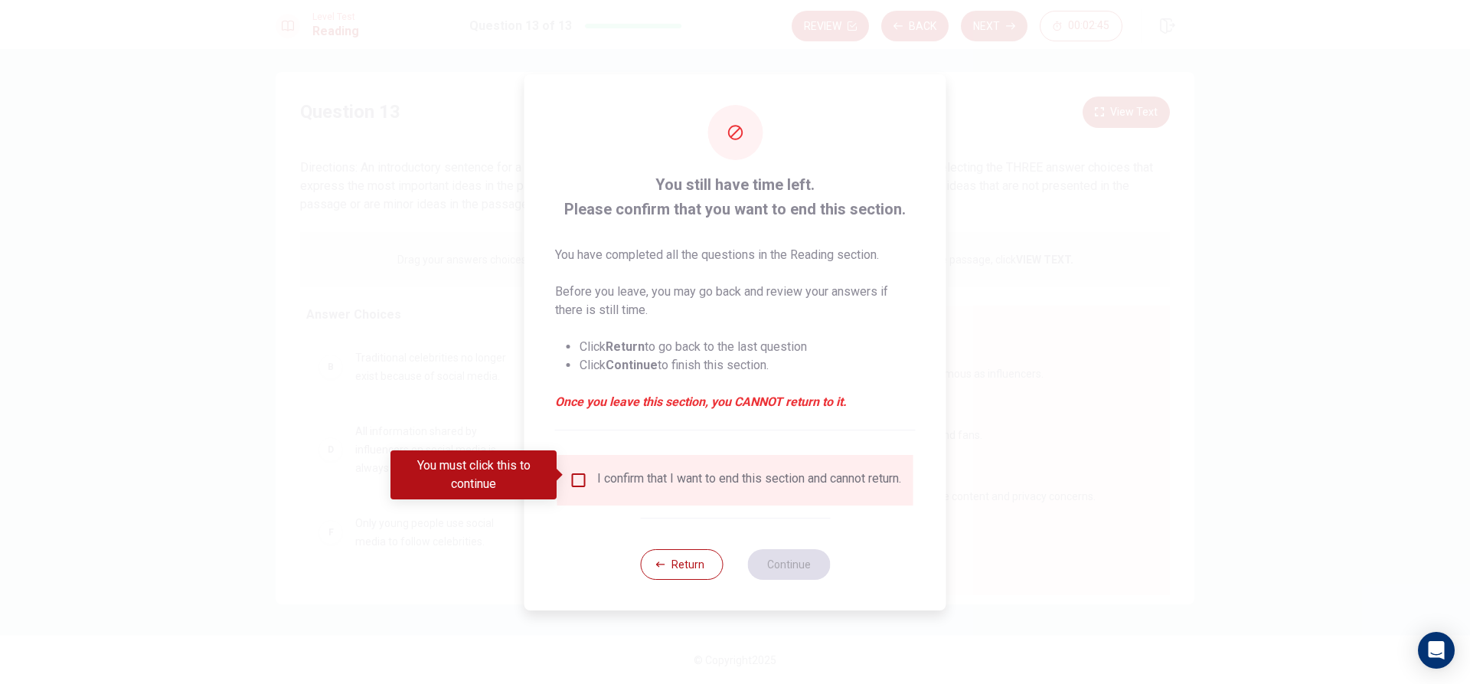
click at [575, 472] on input "You must click this to continue" at bounding box center [579, 480] width 18 height 18
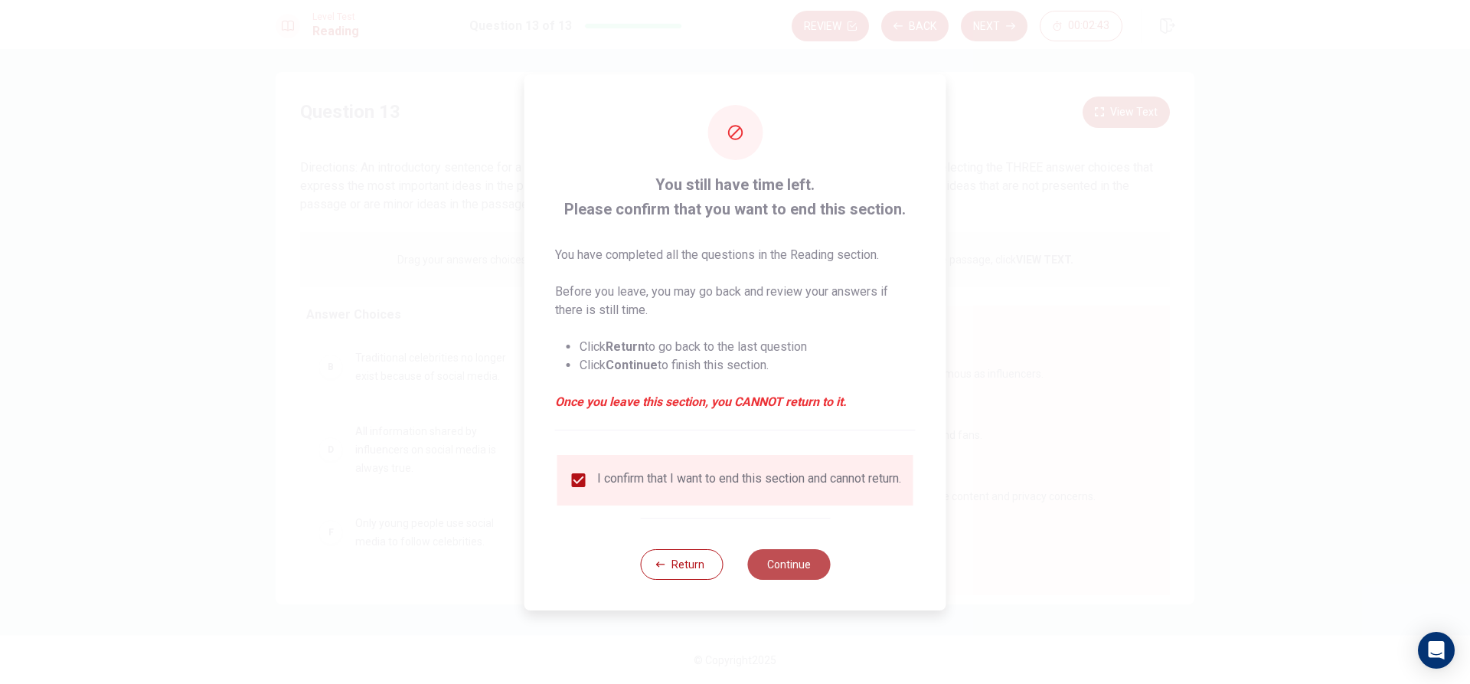
click at [793, 571] on button "Continue" at bounding box center [788, 564] width 83 height 31
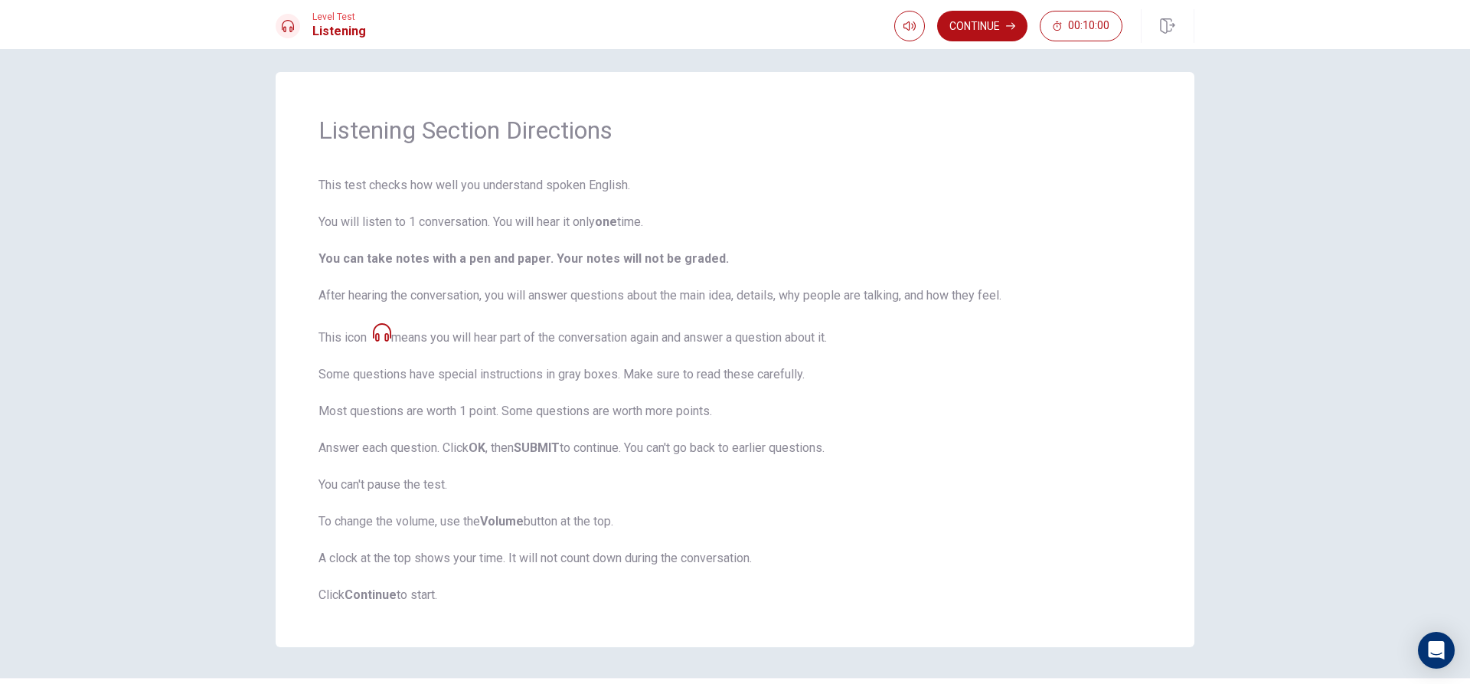
click at [385, 334] on icon at bounding box center [382, 332] width 18 height 18
click at [910, 25] on icon "button" at bounding box center [909, 26] width 12 height 12
click at [978, 21] on button "Continue" at bounding box center [982, 26] width 90 height 31
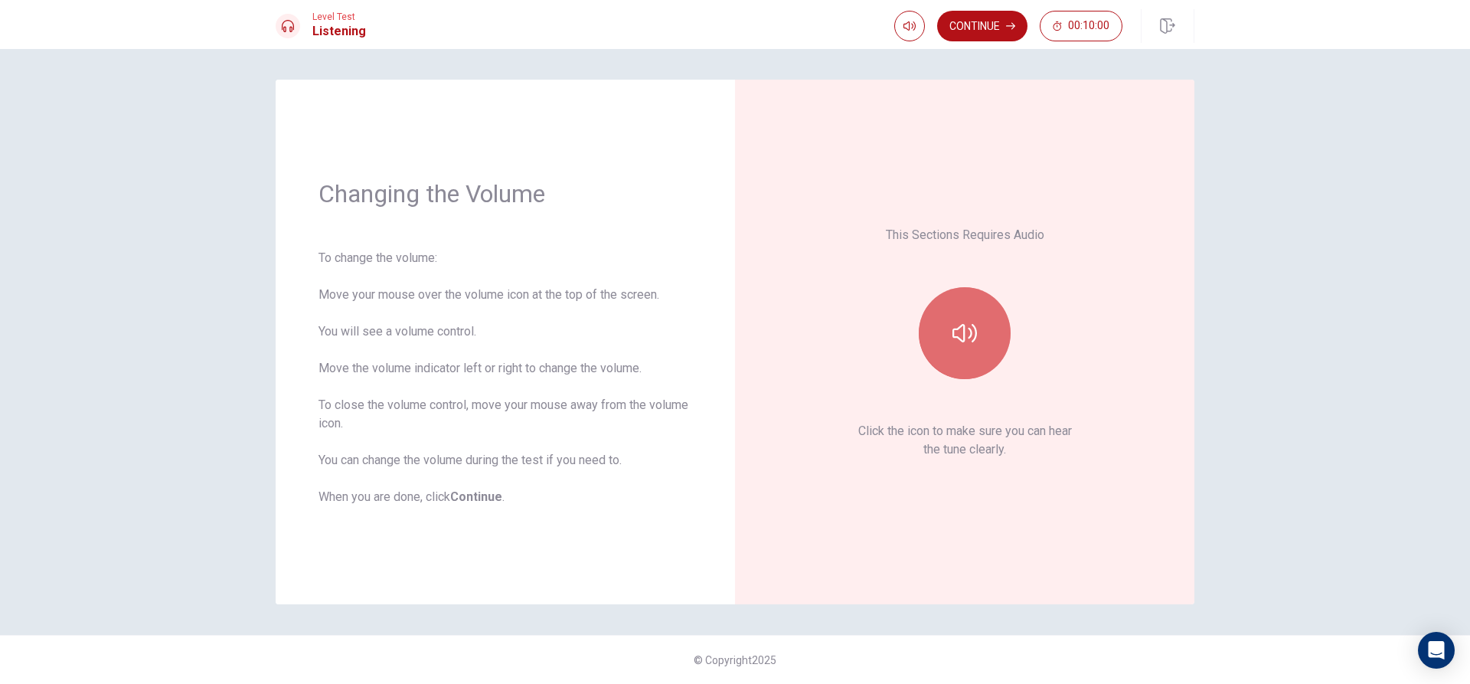
click at [979, 334] on button "button" at bounding box center [965, 333] width 92 height 92
click at [952, 324] on icon "button" at bounding box center [964, 333] width 25 height 25
click at [968, 28] on button "Continue" at bounding box center [982, 26] width 90 height 31
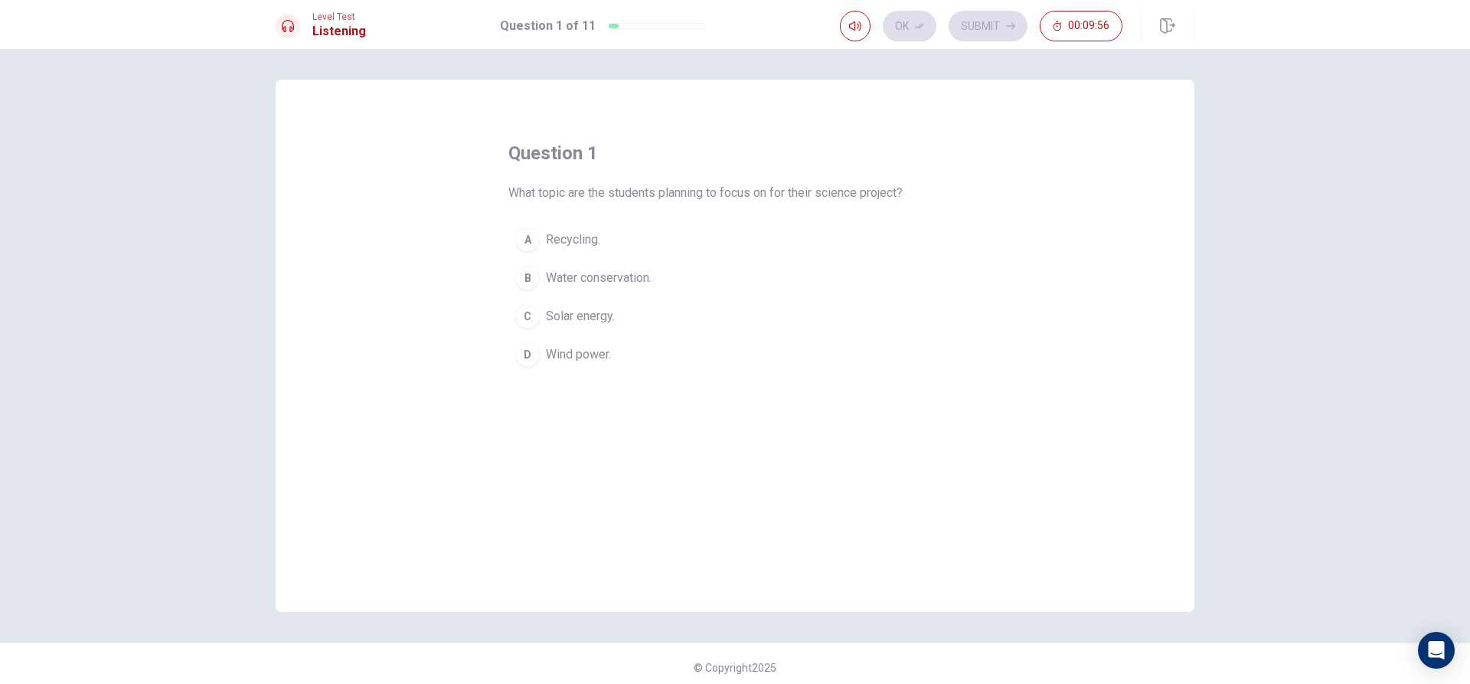
click at [580, 357] on span "Wind power." at bounding box center [578, 354] width 65 height 18
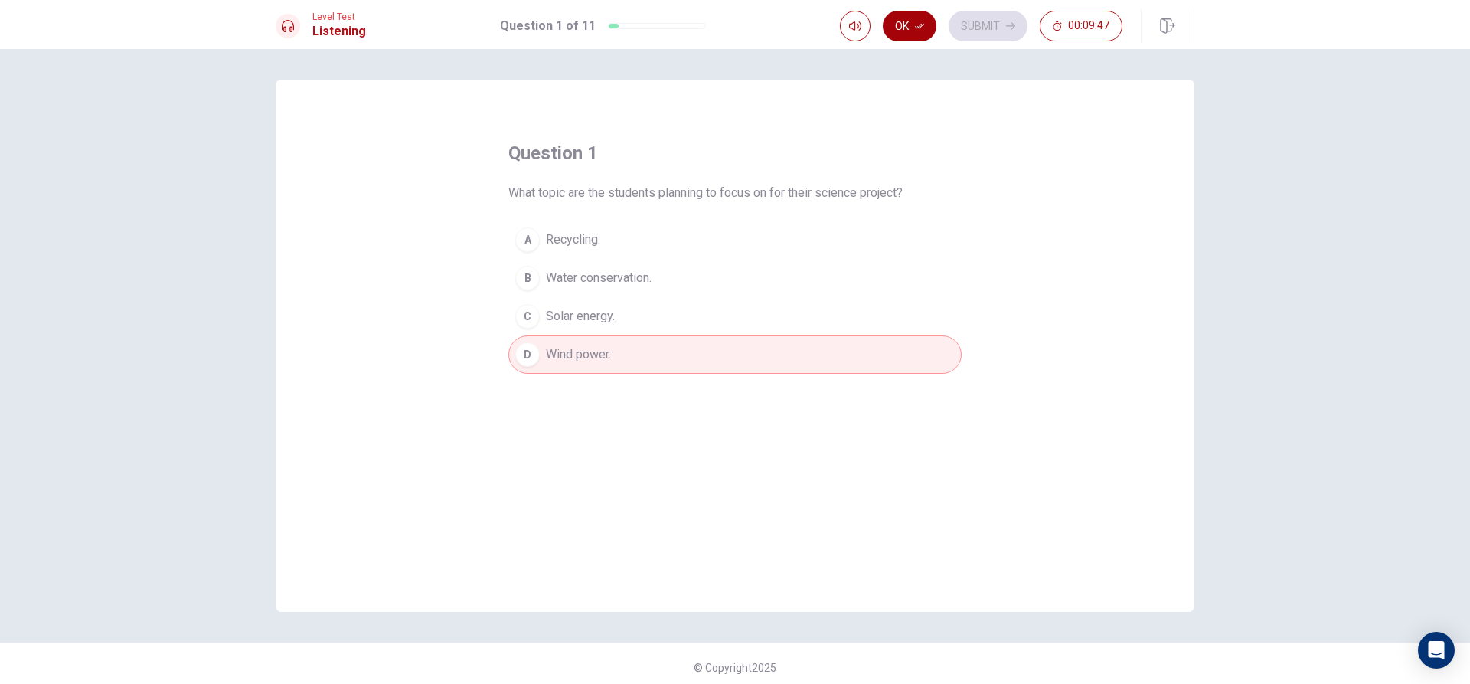
click at [919, 36] on button "Ok" at bounding box center [910, 26] width 54 height 31
click at [985, 30] on button "Submit" at bounding box center [988, 26] width 79 height 31
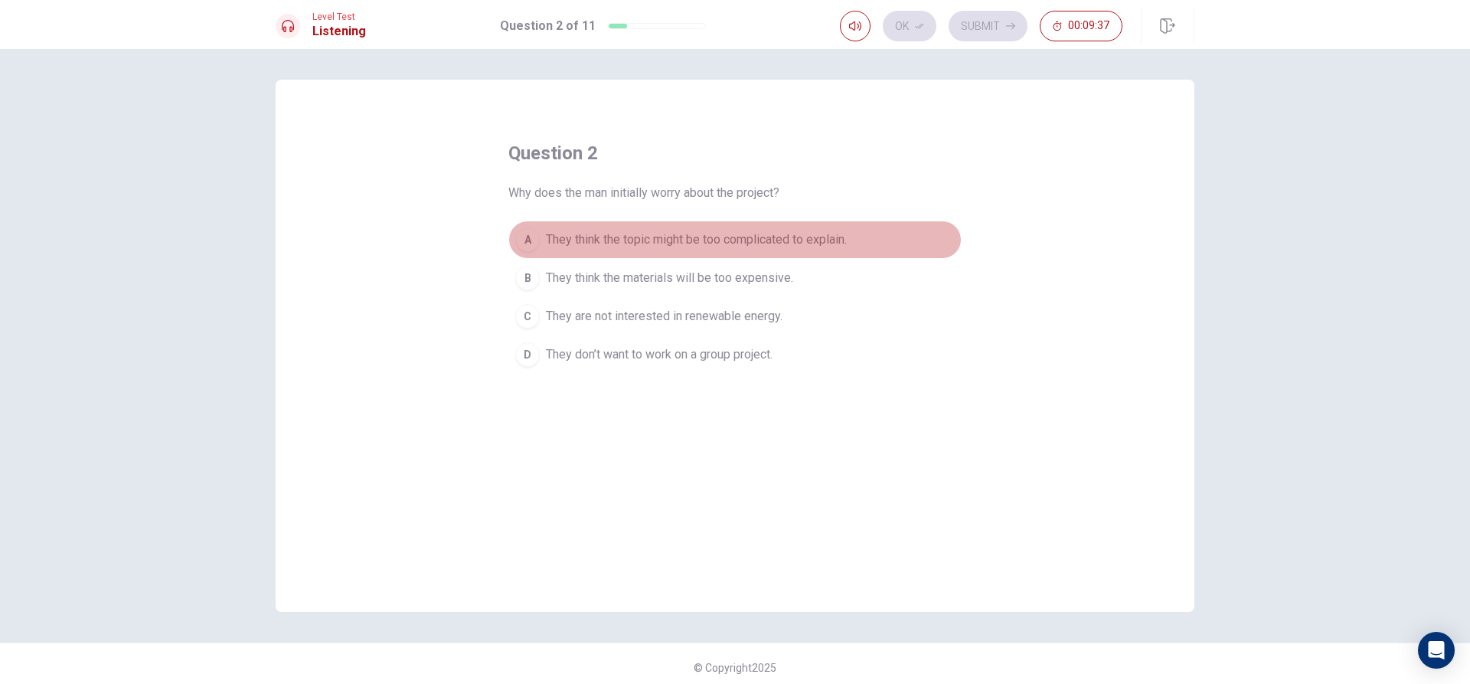
click at [808, 238] on span "They think the topic might be too complicated to explain." at bounding box center [696, 239] width 301 height 18
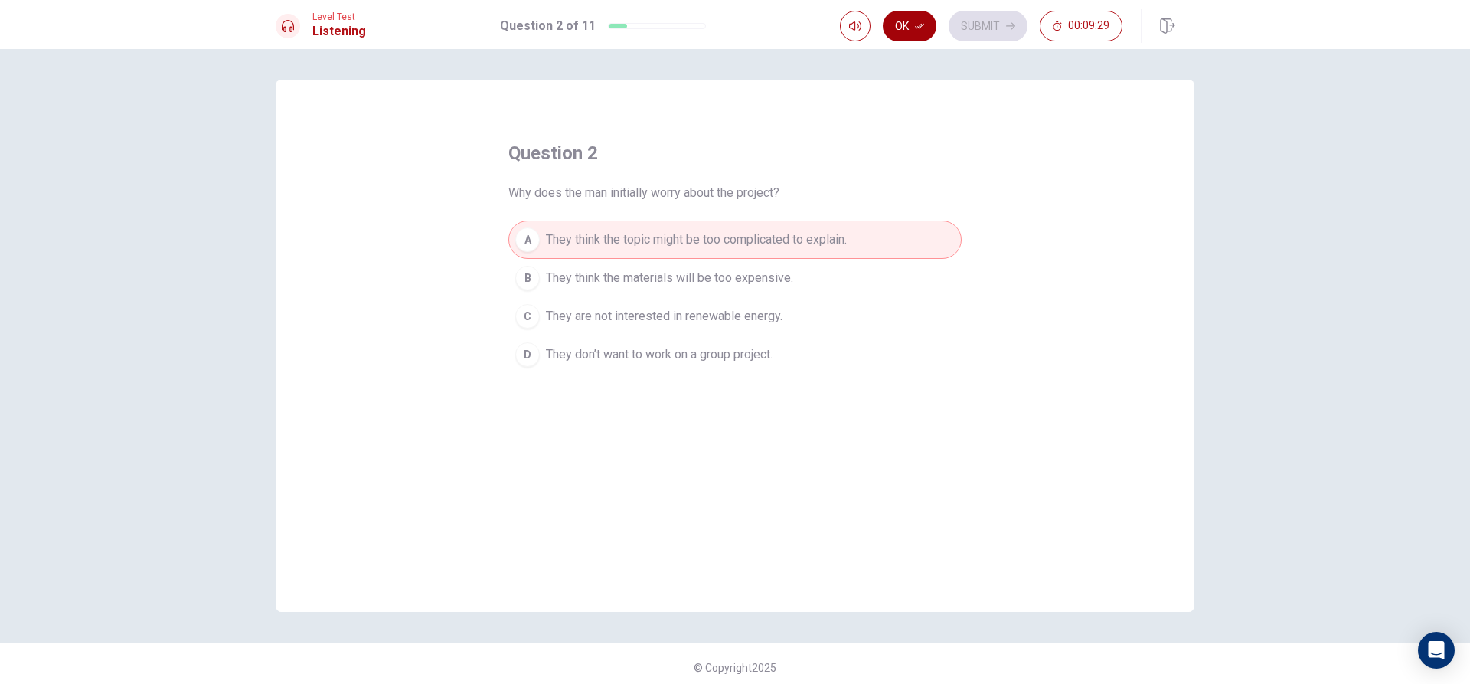
click at [919, 26] on icon "button" at bounding box center [919, 25] width 9 height 9
click at [993, 25] on button "Submit" at bounding box center [988, 26] width 79 height 31
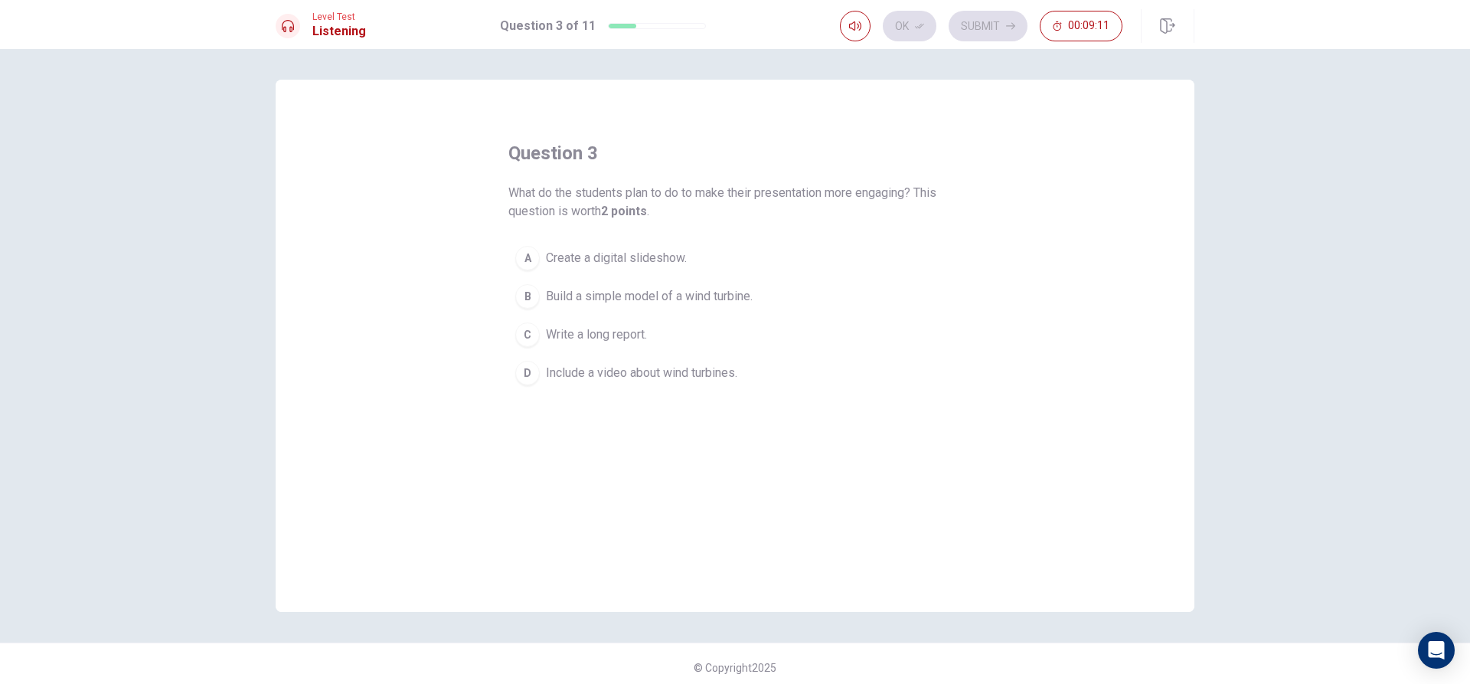
click at [684, 301] on span "Build a simple model of a wind turbine." at bounding box center [649, 296] width 207 height 18
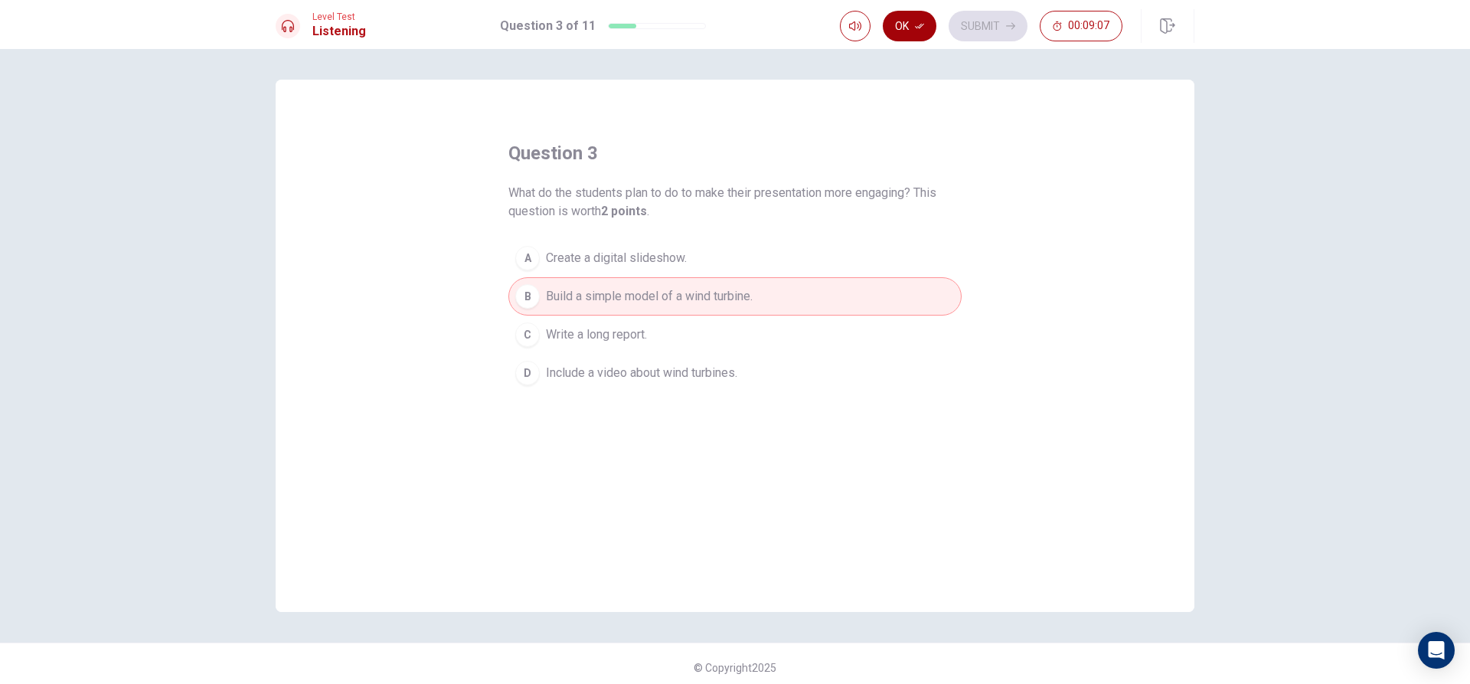
click at [897, 25] on button "Ok" at bounding box center [910, 26] width 54 height 31
click at [965, 23] on button "Submit" at bounding box center [988, 26] width 79 height 31
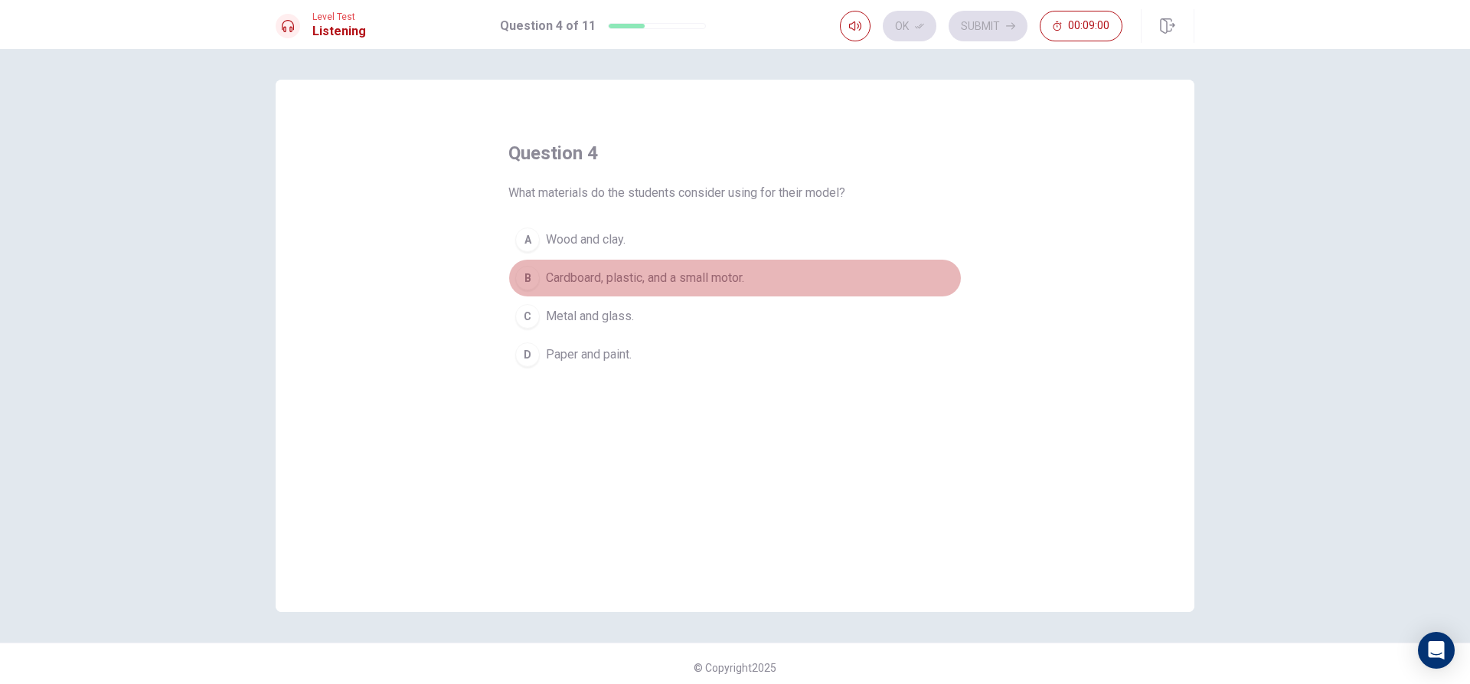
click at [645, 280] on span "Cardboard, plastic, and a small motor." at bounding box center [645, 278] width 198 height 18
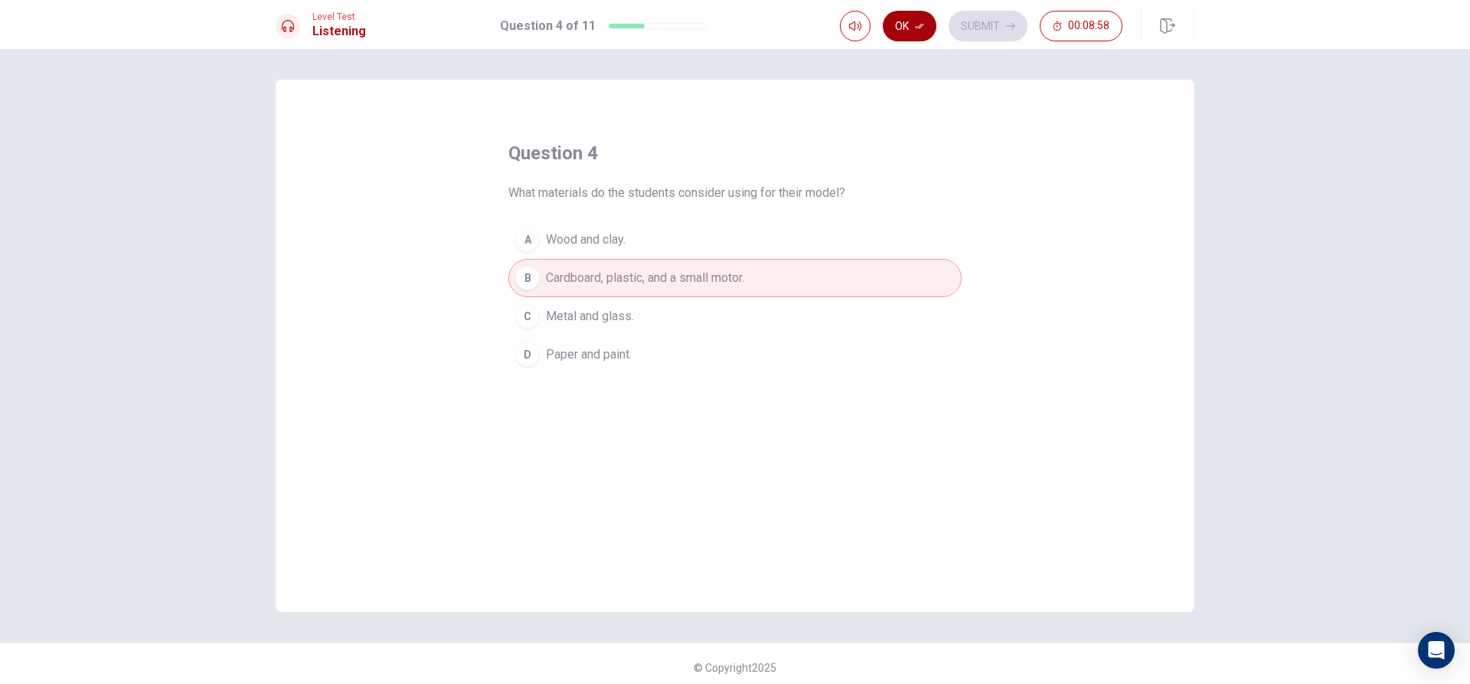
click at [897, 28] on button "Ok" at bounding box center [910, 26] width 54 height 31
click at [988, 34] on button "Submit" at bounding box center [988, 26] width 79 height 31
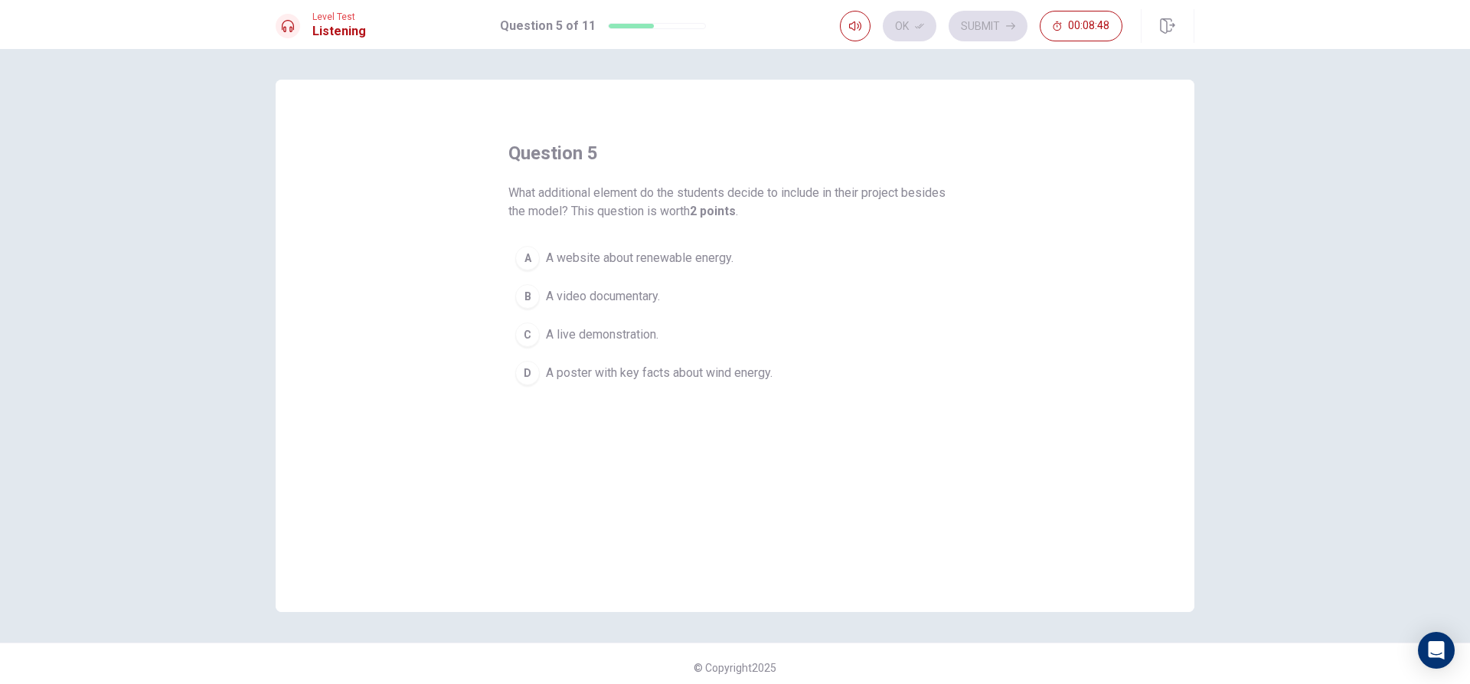
click at [768, 368] on span "A poster with key facts about wind energy." at bounding box center [659, 373] width 227 height 18
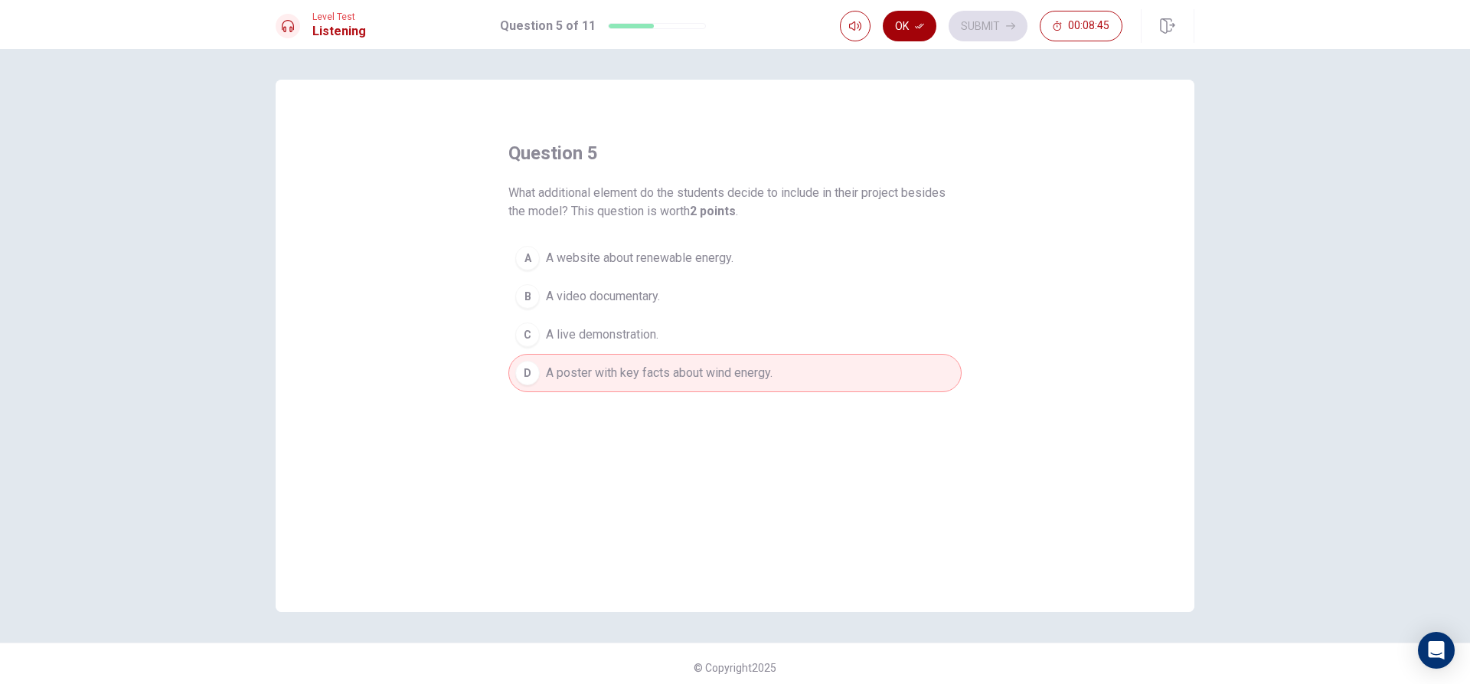
click at [912, 38] on button "Ok" at bounding box center [910, 26] width 54 height 31
click at [962, 21] on button "Submit" at bounding box center [988, 26] width 79 height 31
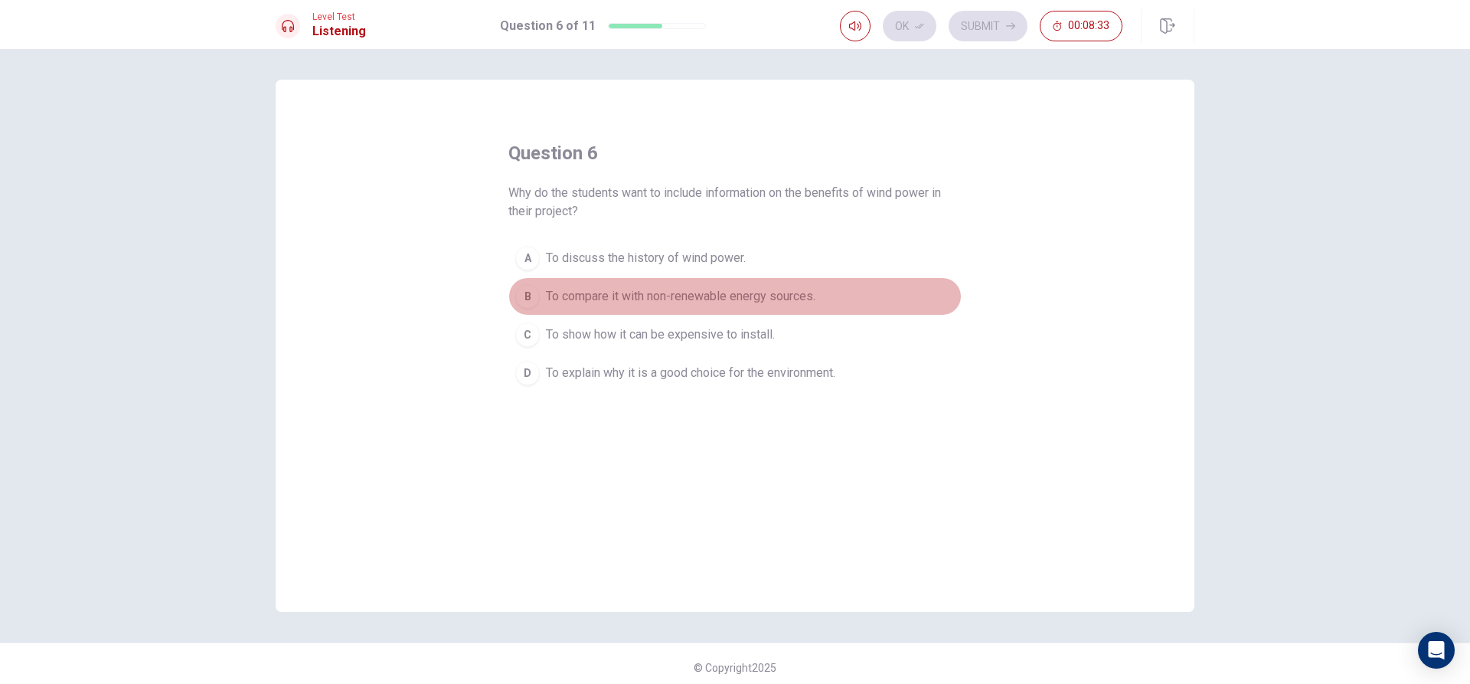
click at [652, 289] on span "To compare it with non-renewable energy sources." at bounding box center [681, 296] width 270 height 18
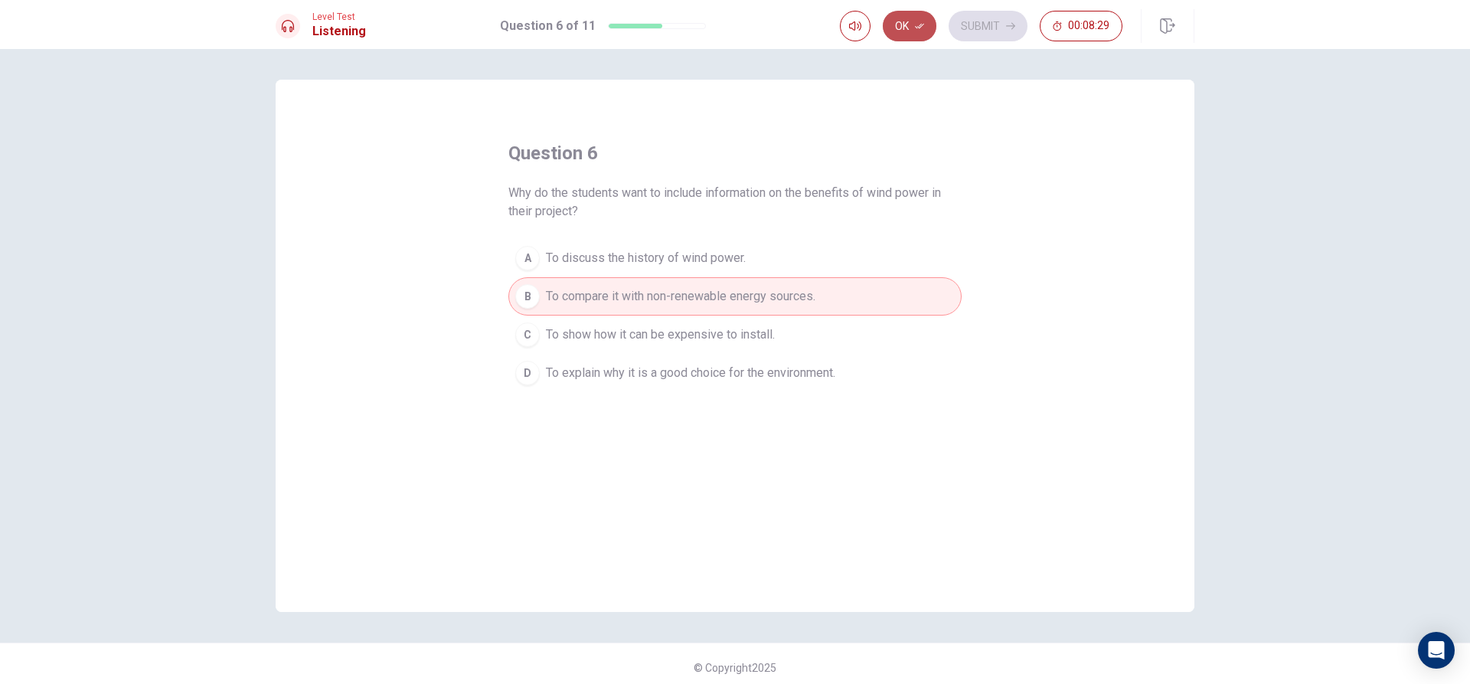
click at [916, 34] on button "Ok" at bounding box center [910, 26] width 54 height 31
click at [999, 19] on button "Submit" at bounding box center [988, 26] width 79 height 31
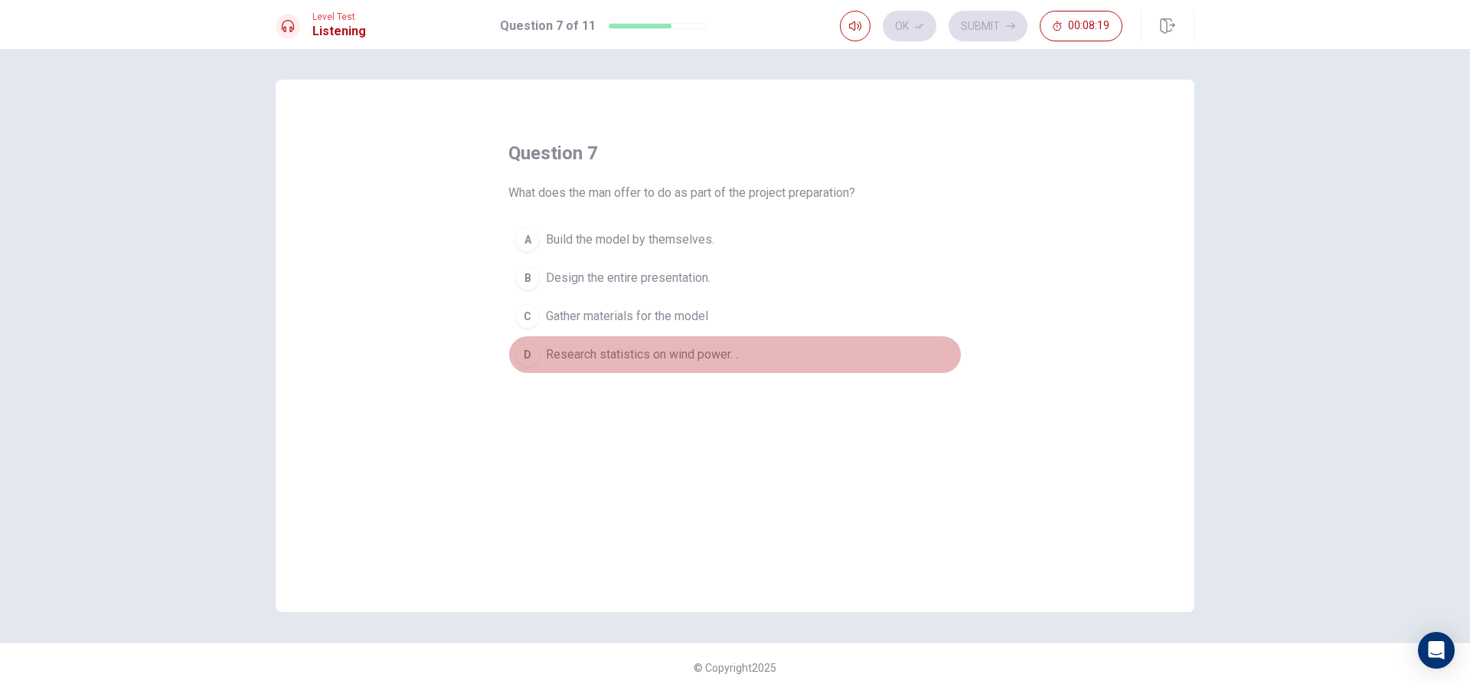
click at [678, 345] on span "Research statistics on wind power. ." at bounding box center [642, 354] width 192 height 18
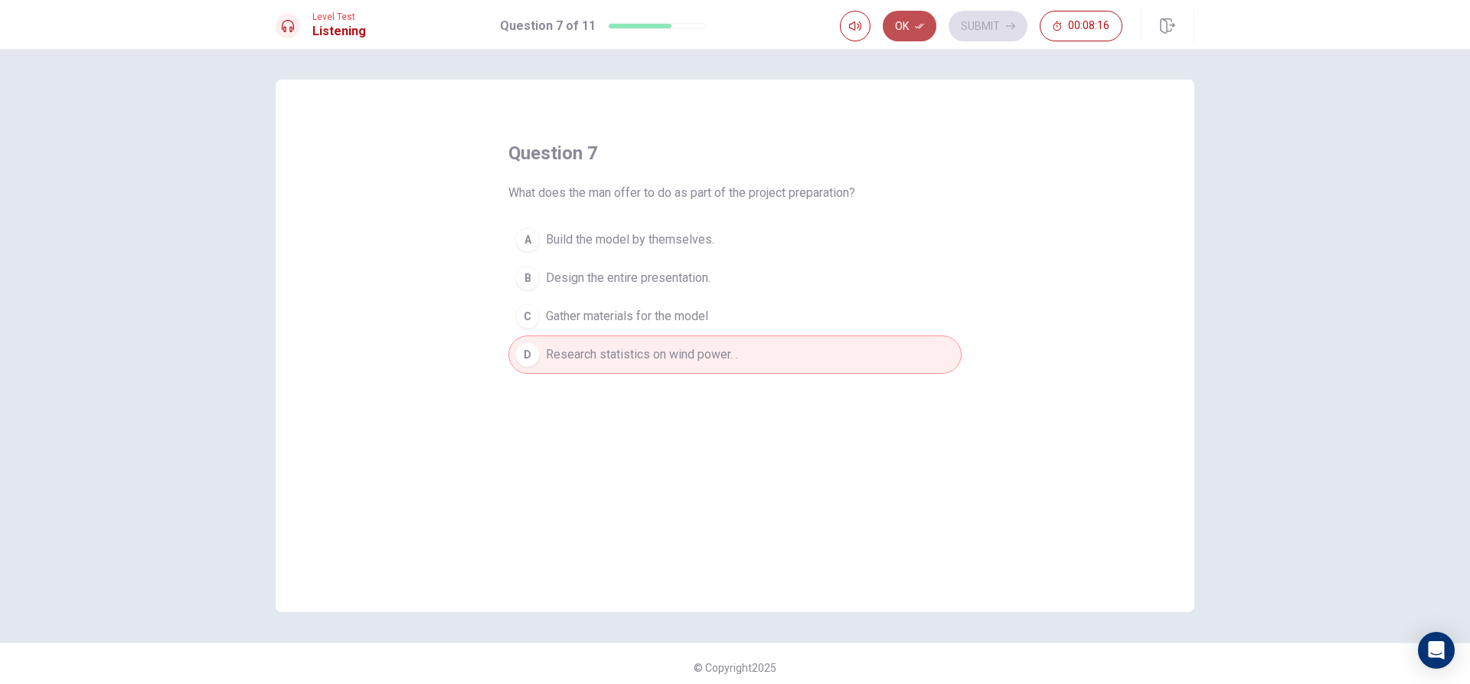
click at [913, 15] on button "Ok" at bounding box center [910, 26] width 54 height 31
click at [965, 25] on button "Submit" at bounding box center [988, 26] width 79 height 31
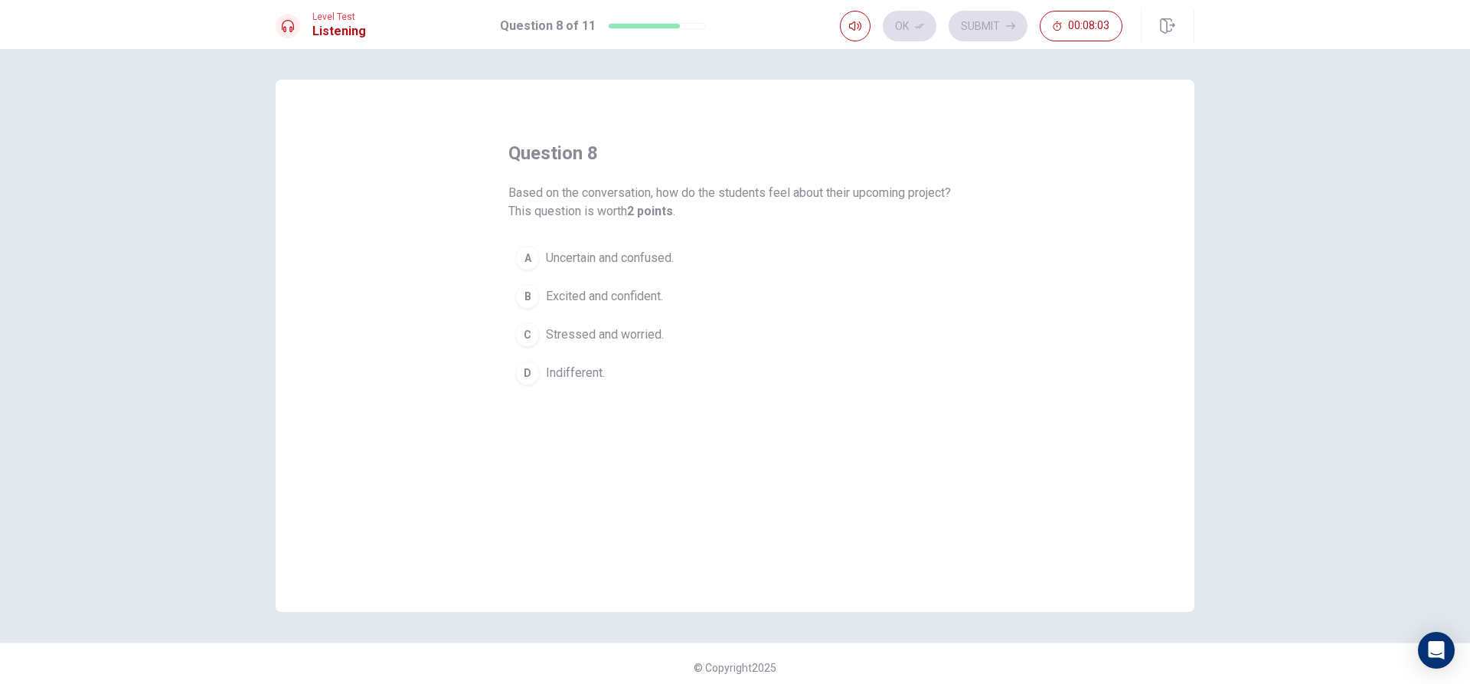
click at [619, 294] on span "Excited and confident." at bounding box center [604, 296] width 117 height 18
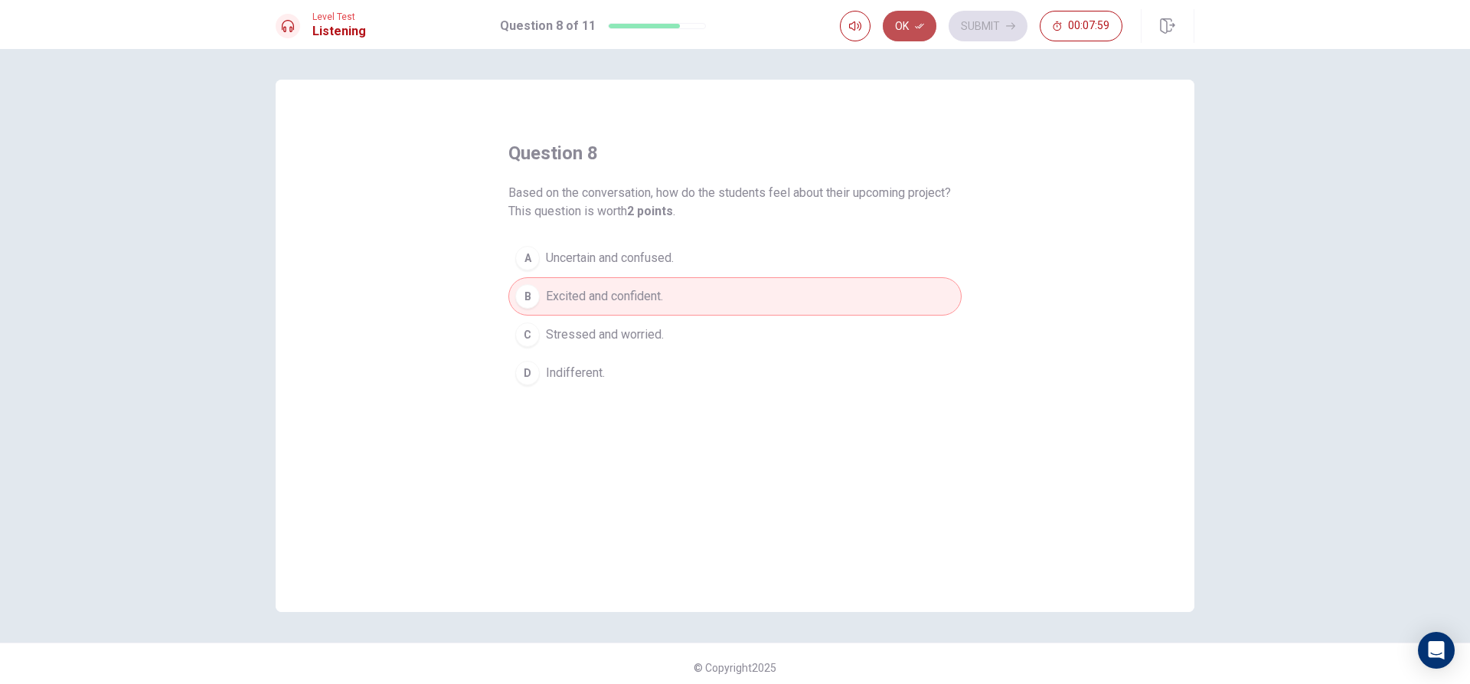
click at [900, 28] on button "Ok" at bounding box center [910, 26] width 54 height 31
click at [970, 27] on button "Submit" at bounding box center [988, 26] width 79 height 31
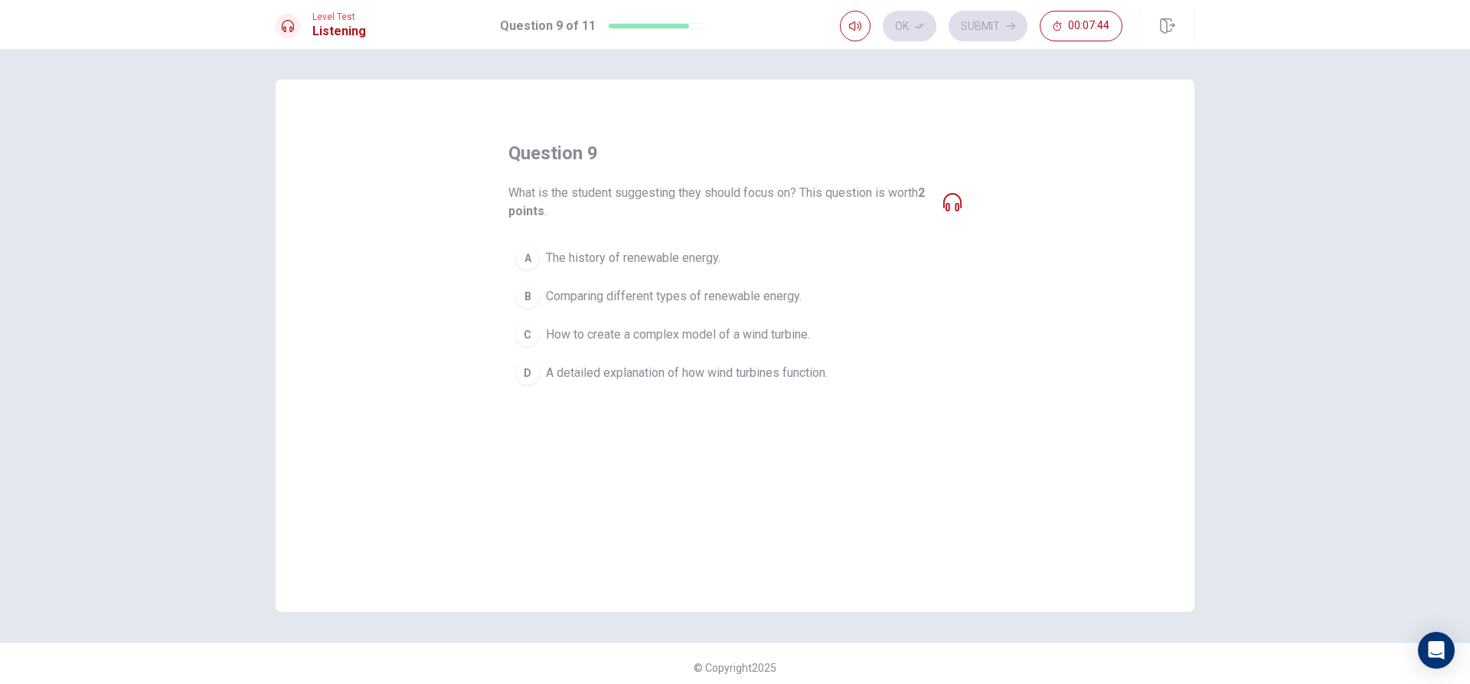
click at [685, 377] on span "A detailed explanation of how wind turbines function." at bounding box center [687, 373] width 282 height 18
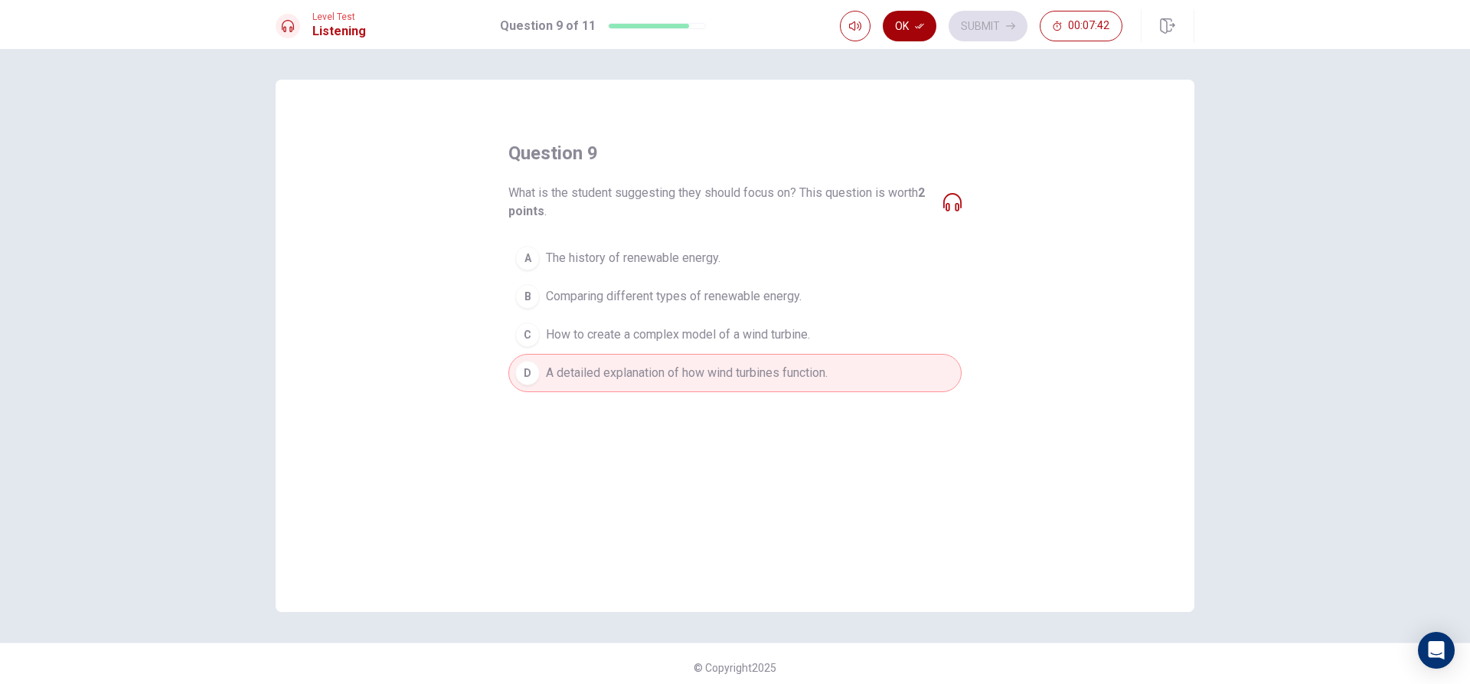
click at [905, 26] on button "Ok" at bounding box center [910, 26] width 54 height 31
click at [974, 31] on button "Submit" at bounding box center [988, 26] width 79 height 31
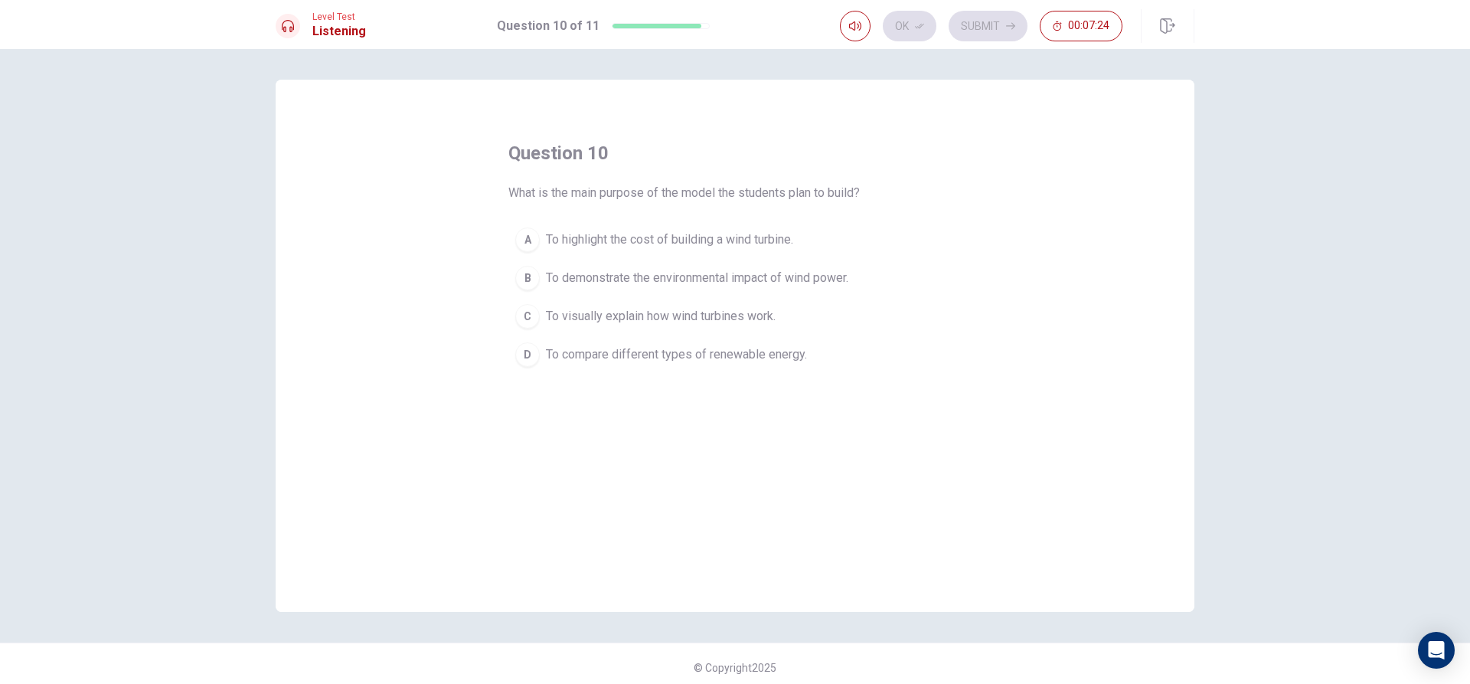
click at [668, 315] on span "To visually explain how wind turbines work." at bounding box center [661, 316] width 230 height 18
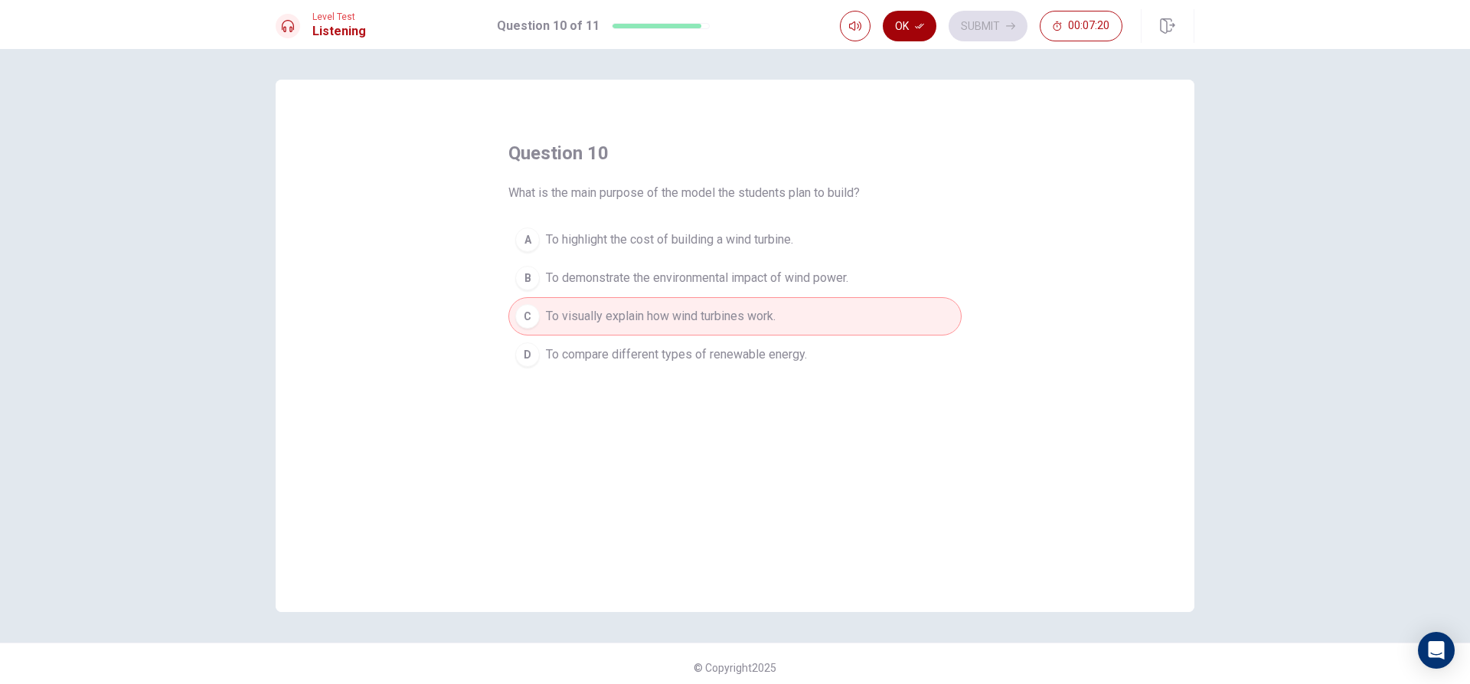
click at [908, 18] on button "Ok" at bounding box center [910, 26] width 54 height 31
click at [975, 28] on button "Submit" at bounding box center [988, 26] width 79 height 31
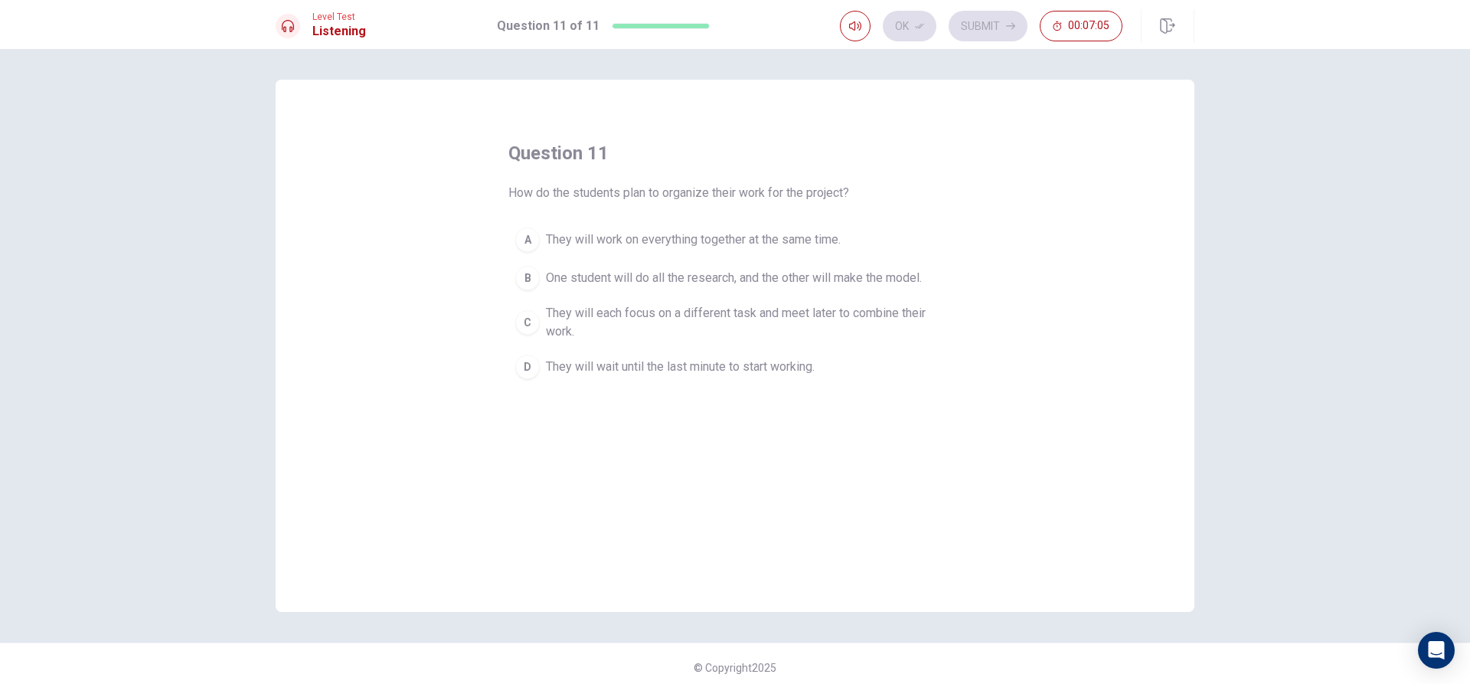
click at [778, 275] on span "One student will do all the research, and the other will make the model." at bounding box center [734, 278] width 376 height 18
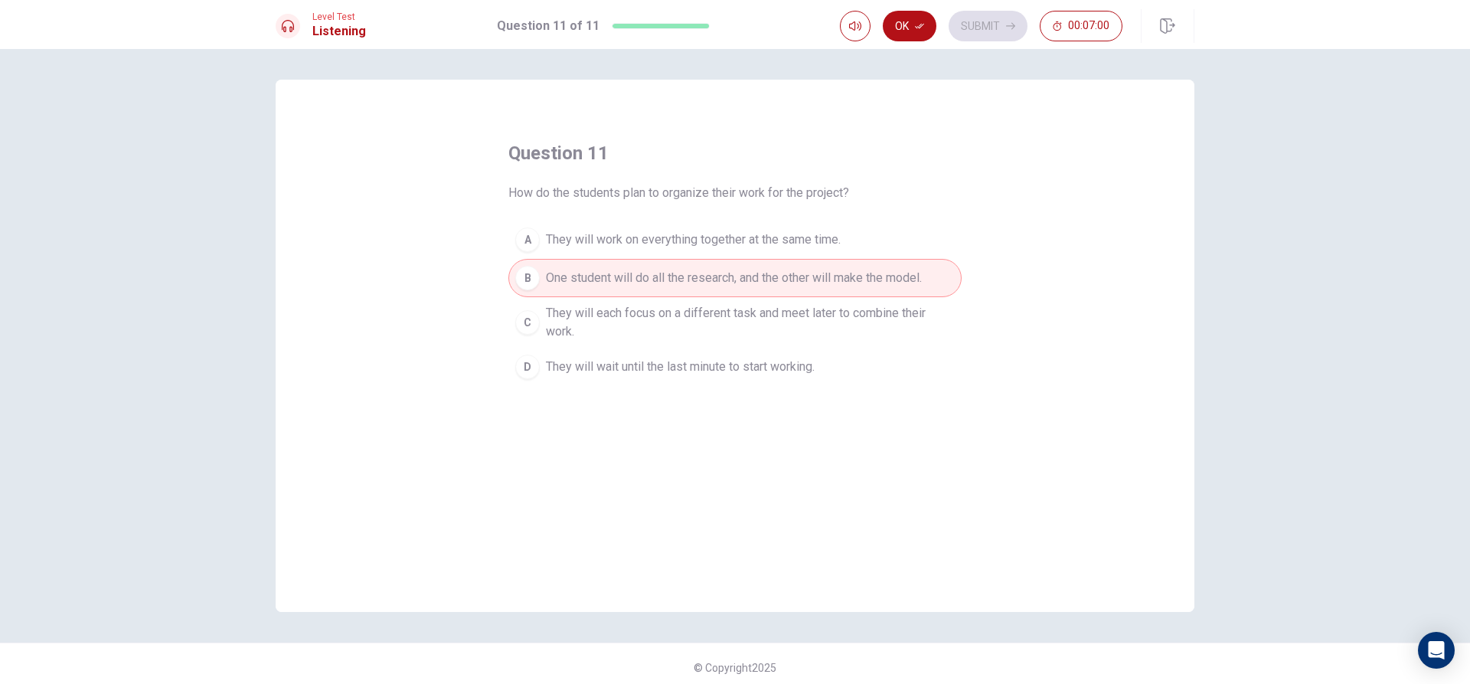
click at [723, 318] on span "They will each focus on a different task and meet later to combine their work." at bounding box center [750, 322] width 409 height 37
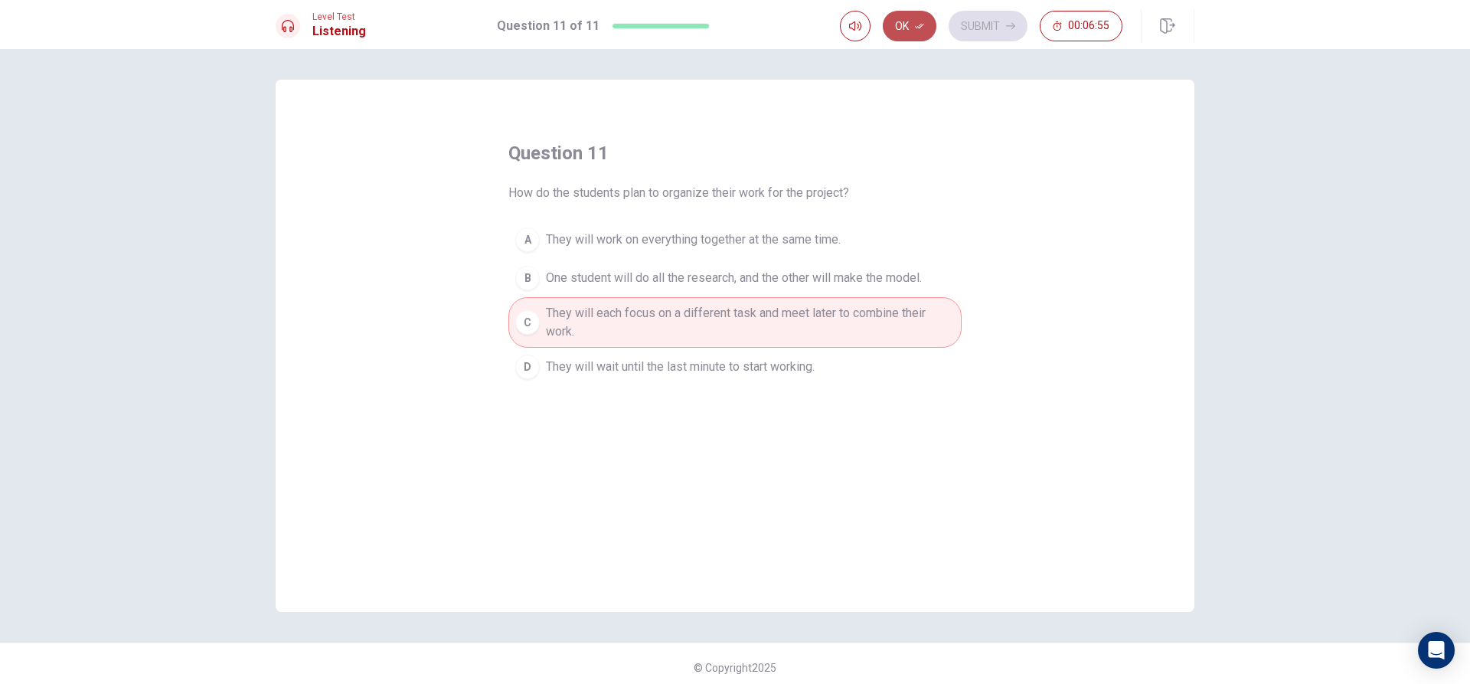
click at [920, 30] on icon "button" at bounding box center [919, 25] width 9 height 9
click at [964, 33] on button "Submit" at bounding box center [988, 26] width 79 height 31
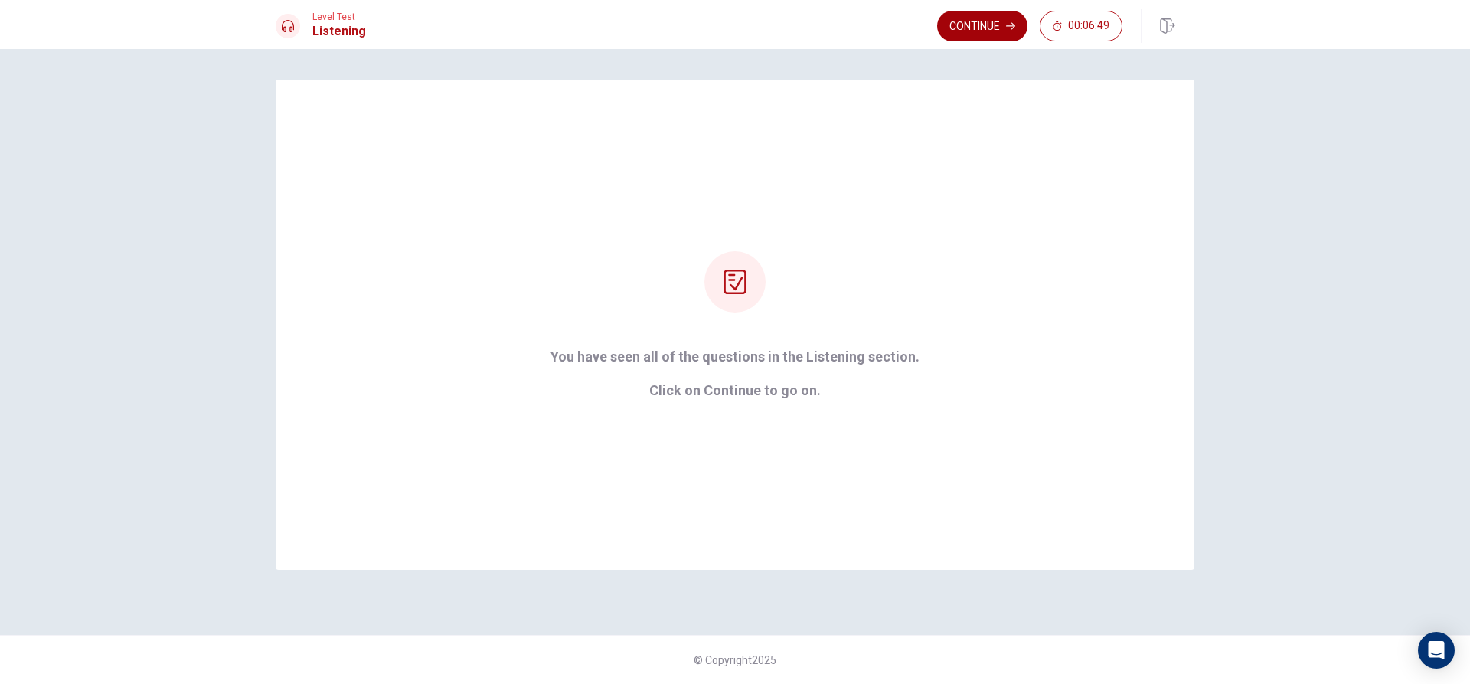
click at [995, 34] on button "Continue" at bounding box center [982, 26] width 90 height 31
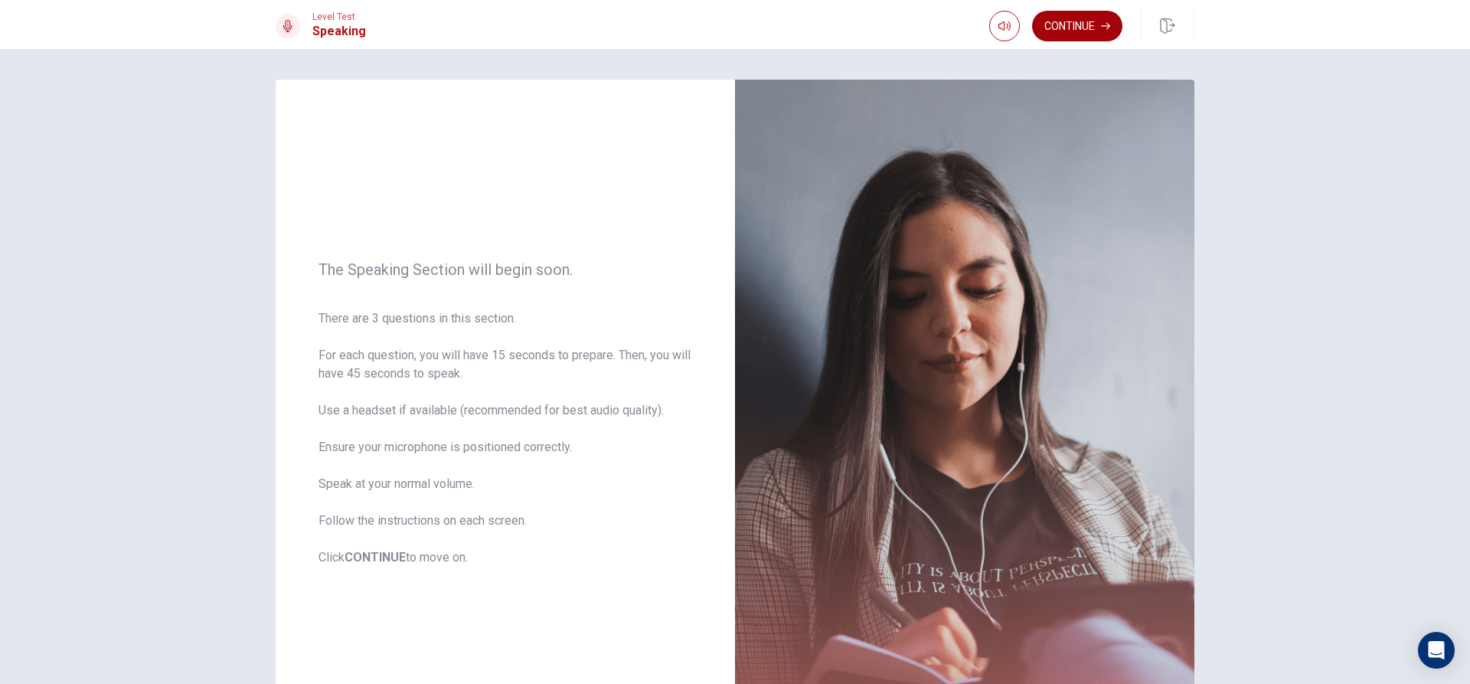
click at [1081, 19] on button "Continue" at bounding box center [1077, 26] width 90 height 31
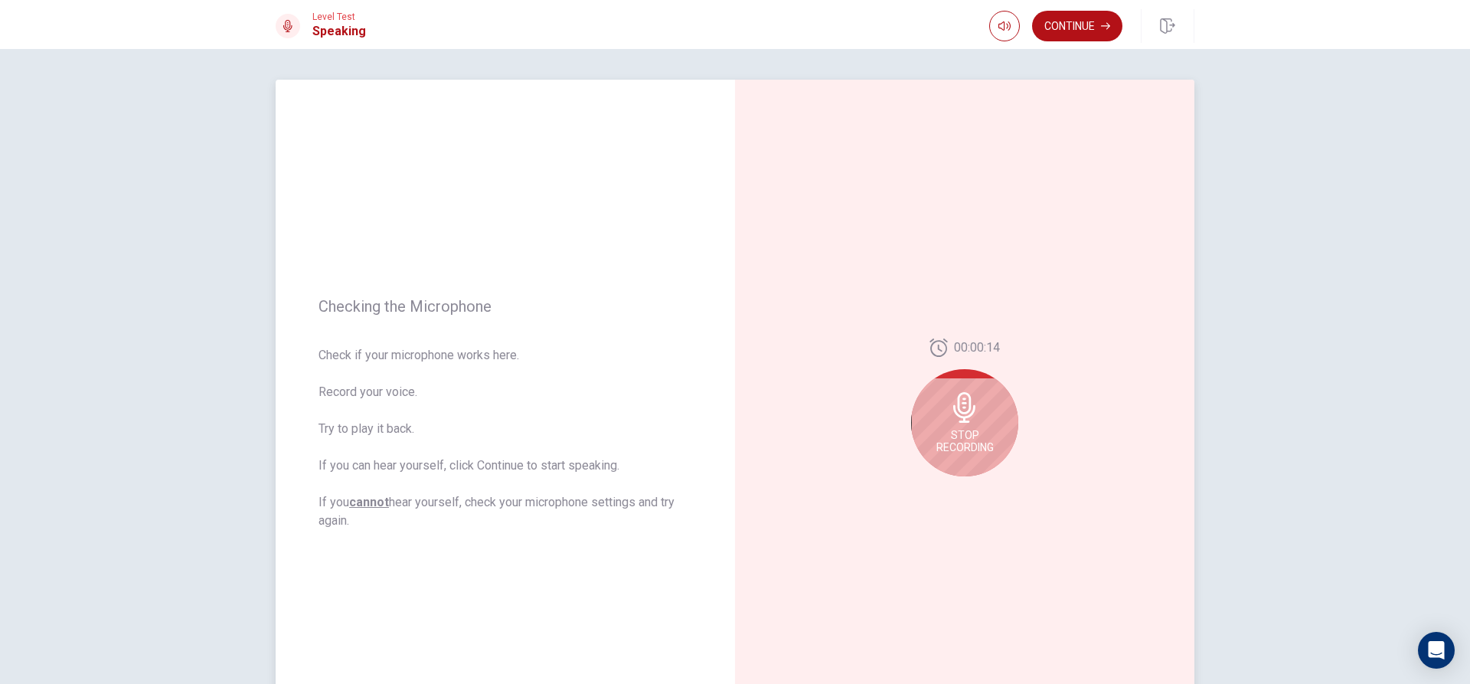
scroll to position [77, 0]
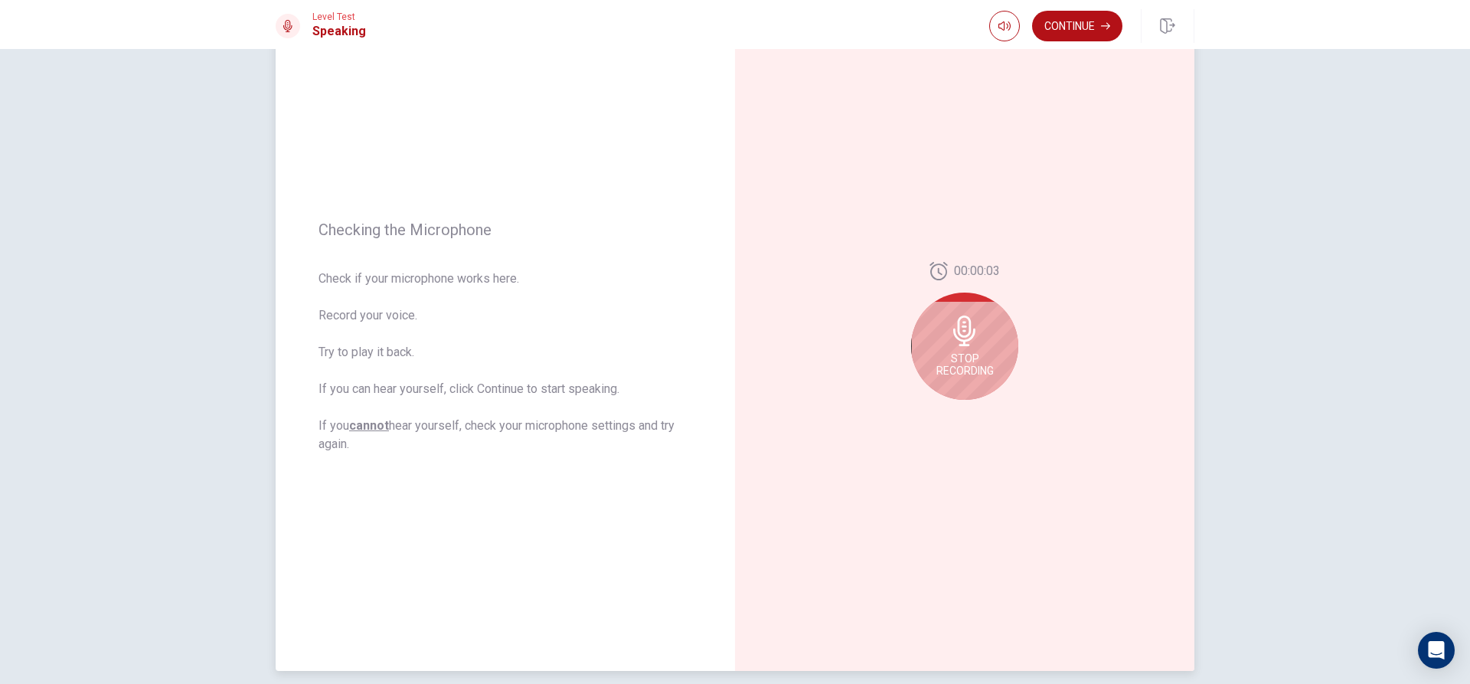
click at [982, 341] on div "Stop Recording" at bounding box center [964, 345] width 107 height 107
click at [979, 418] on button "Play Audio" at bounding box center [981, 411] width 21 height 21
click at [943, 413] on icon "Record Again" at bounding box center [947, 411] width 9 height 9
click at [972, 348] on div "Stop Recording" at bounding box center [964, 345] width 107 height 107
click at [980, 422] on button "Play Audio" at bounding box center [981, 411] width 21 height 21
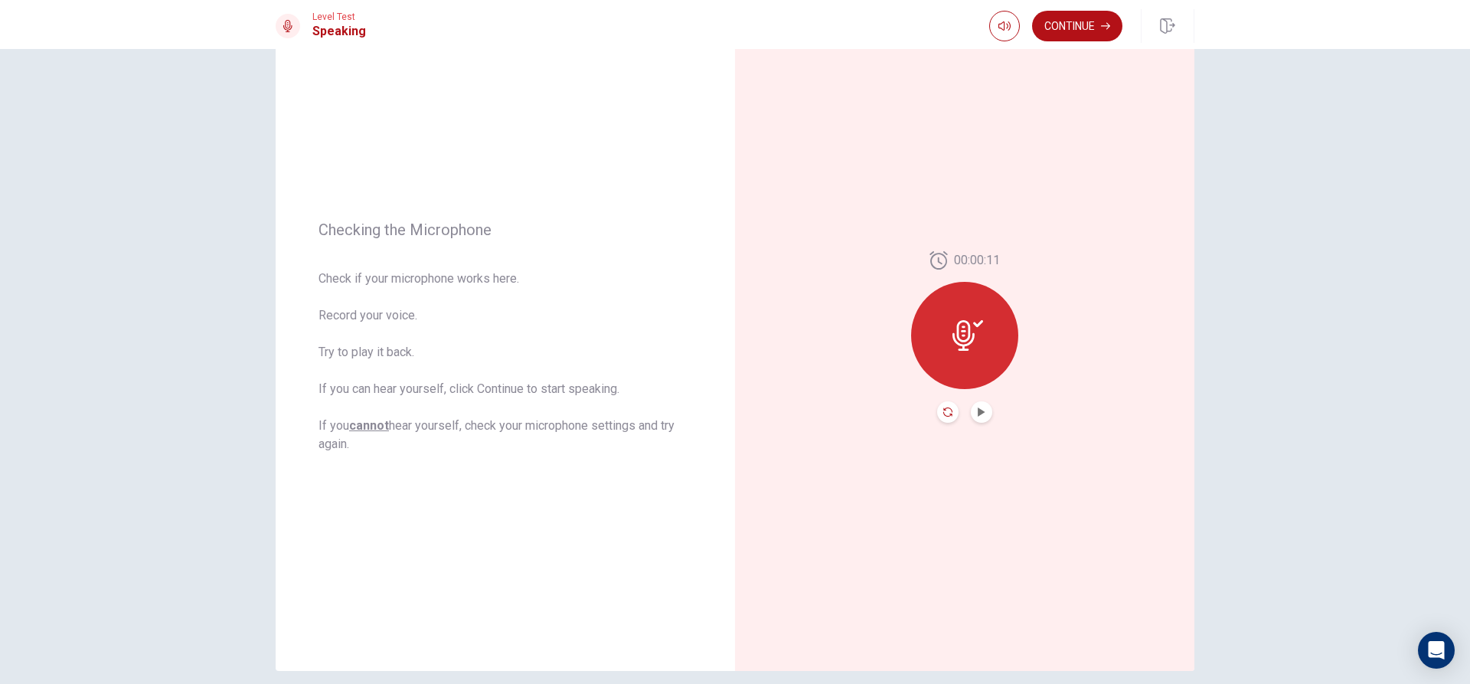
click at [947, 412] on icon "Record Again" at bounding box center [947, 411] width 9 height 9
click at [1024, 363] on div "00:00:14 Stop Recording" at bounding box center [964, 337] width 459 height 668
click at [1005, 363] on div "Stop Recording" at bounding box center [964, 345] width 107 height 107
click at [982, 407] on button "Play Audio" at bounding box center [981, 411] width 21 height 21
click at [943, 408] on icon "Record Again" at bounding box center [947, 411] width 9 height 9
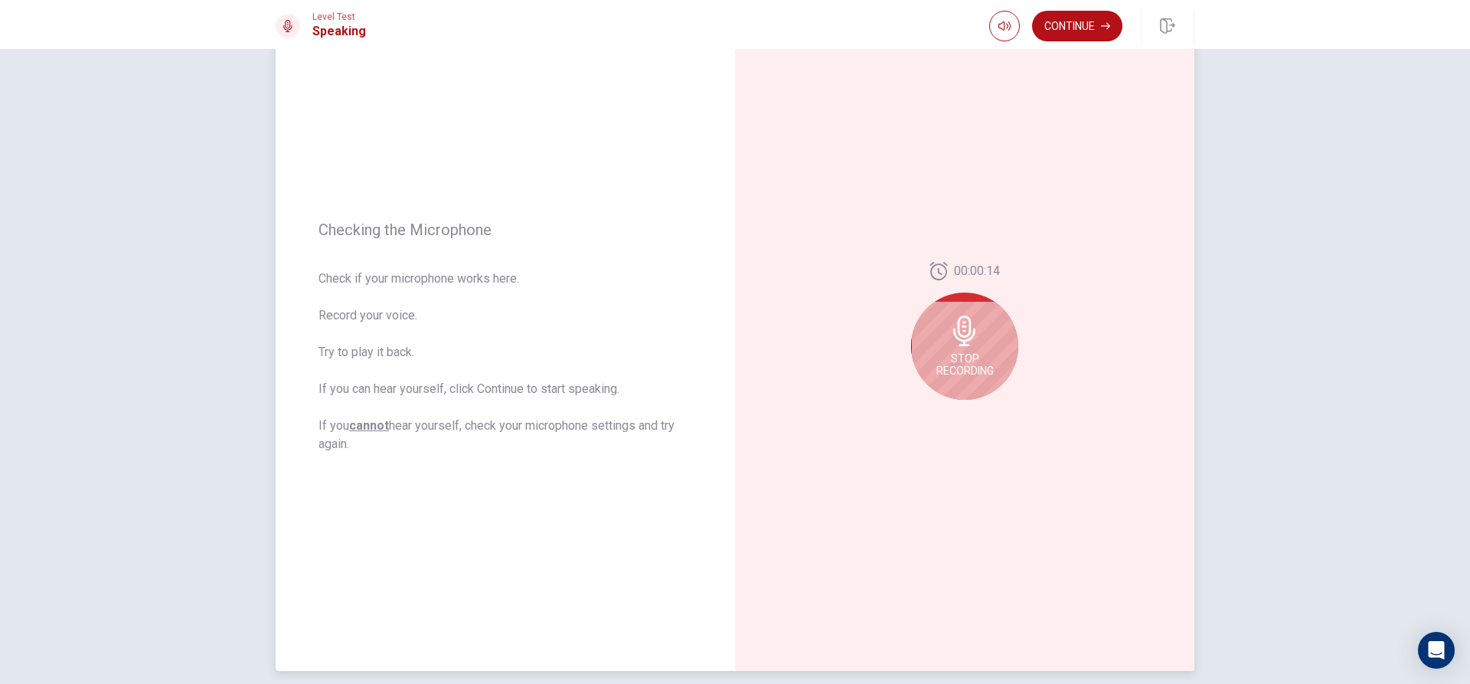
click at [965, 342] on icon at bounding box center [964, 330] width 31 height 31
click at [962, 353] on div at bounding box center [964, 335] width 107 height 107
click at [978, 410] on icon "Play Audio" at bounding box center [981, 411] width 7 height 9
click at [965, 413] on div at bounding box center [964, 411] width 55 height 21
click at [973, 411] on button "Play Audio" at bounding box center [981, 411] width 21 height 21
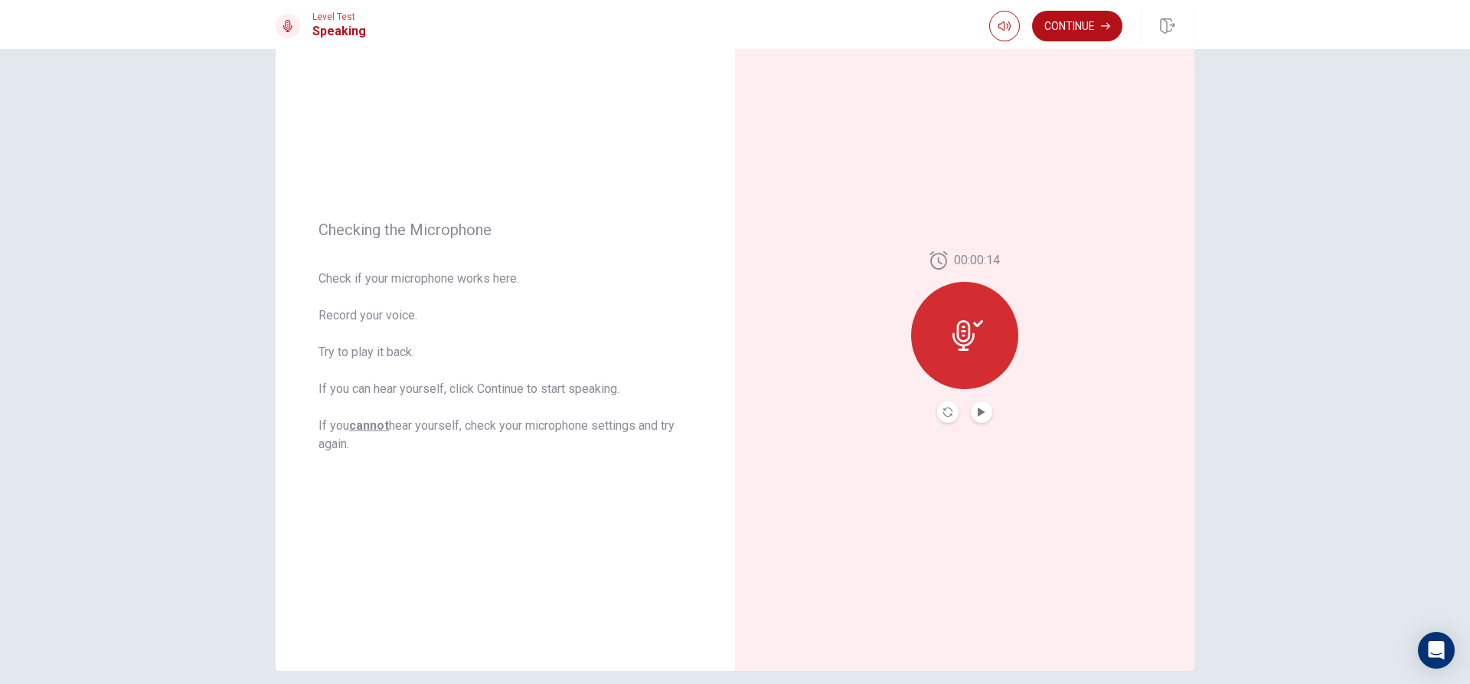
click at [941, 417] on button "Record Again" at bounding box center [947, 411] width 21 height 21
click at [982, 331] on div "Stop Recording" at bounding box center [964, 345] width 107 height 107
click at [973, 407] on button "Play Audio" at bounding box center [981, 411] width 21 height 21
click at [943, 413] on icon "Record Again" at bounding box center [947, 411] width 9 height 9
click at [965, 335] on icon at bounding box center [964, 330] width 22 height 31
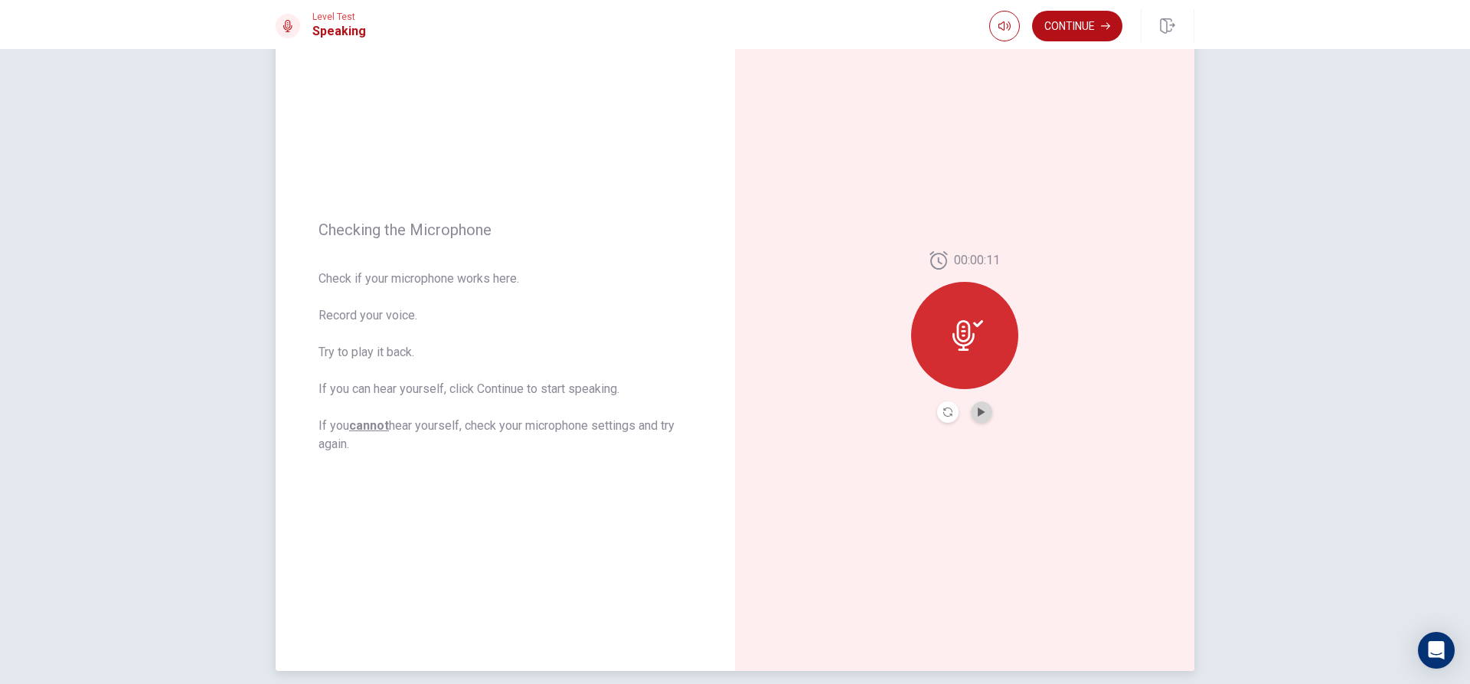
click at [983, 414] on button "Play Audio" at bounding box center [981, 411] width 21 height 21
click at [946, 410] on icon "Record Again" at bounding box center [947, 411] width 9 height 9
click at [959, 359] on span "Stop Recording" at bounding box center [964, 364] width 57 height 25
click at [980, 414] on icon "Play Audio" at bounding box center [981, 411] width 9 height 9
click at [1089, 18] on button "Continue" at bounding box center [1077, 26] width 90 height 31
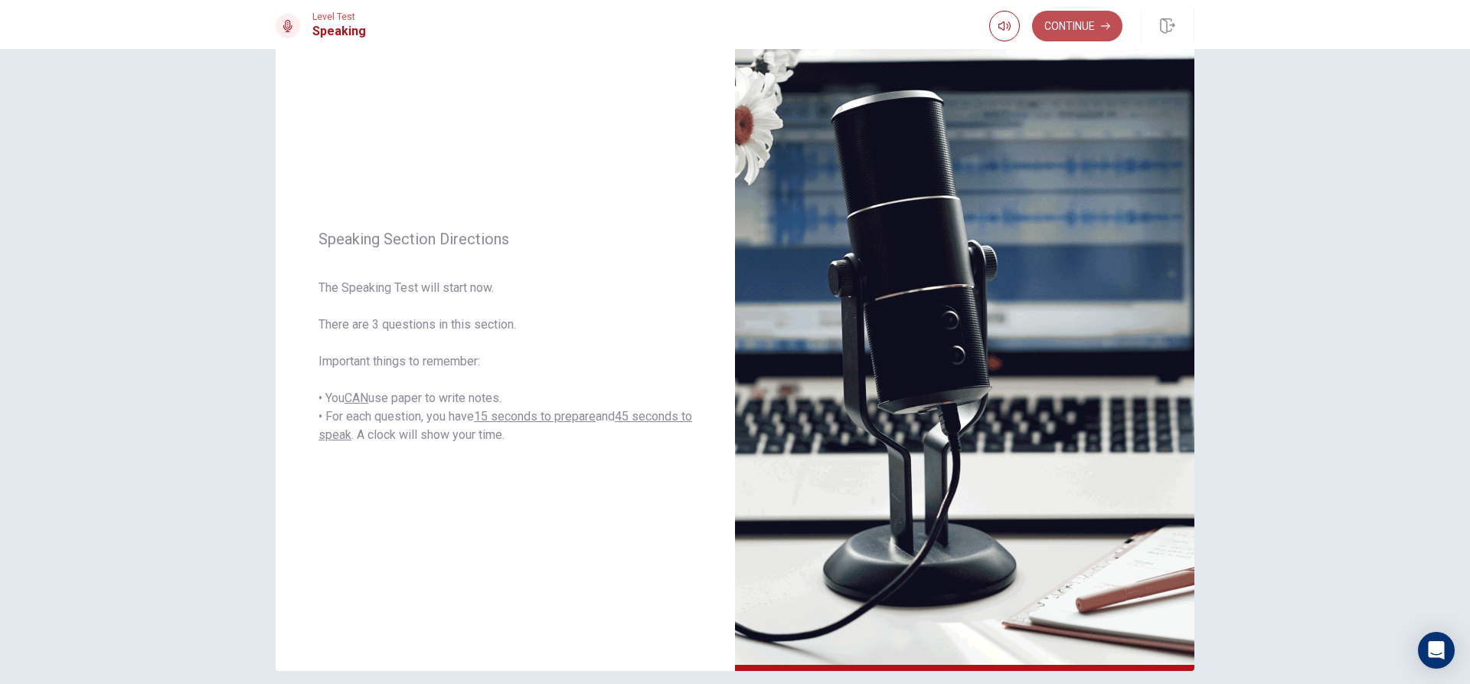
click at [1068, 28] on button "Continue" at bounding box center [1077, 26] width 90 height 31
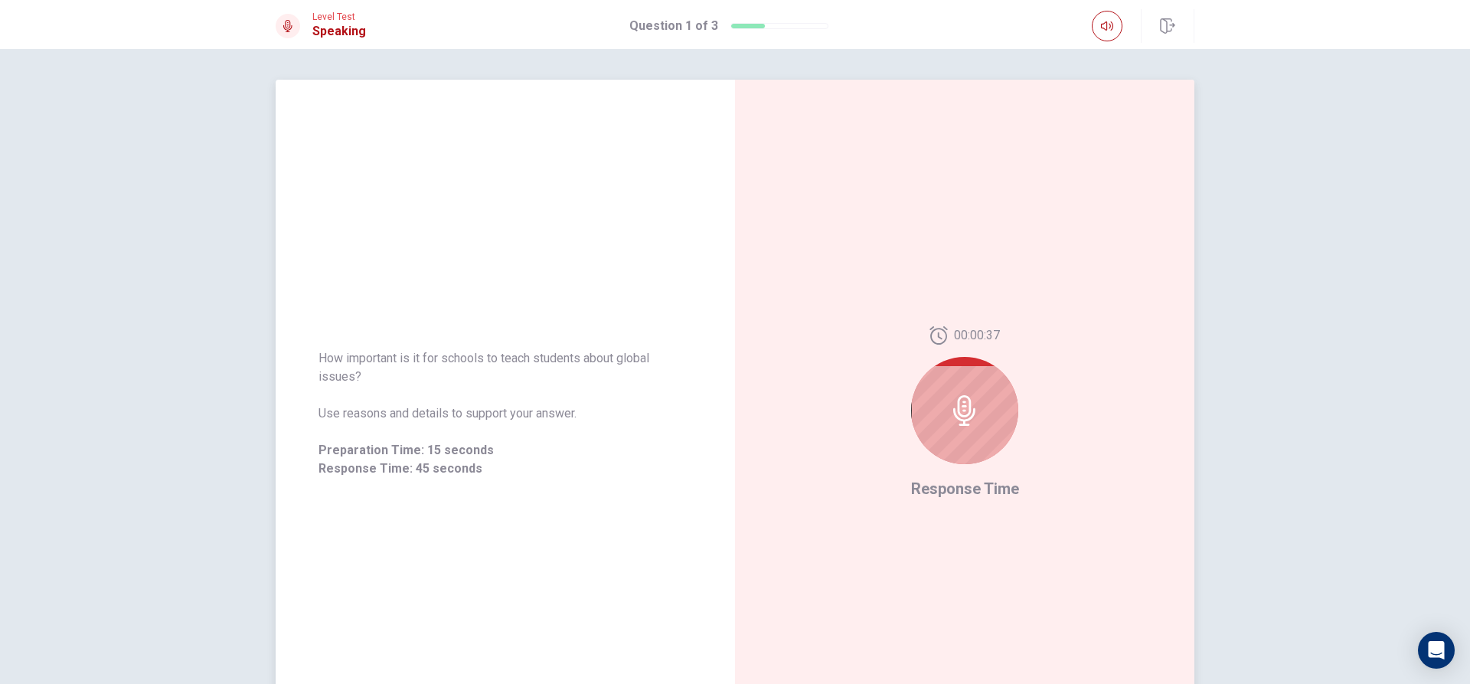
click at [969, 410] on icon at bounding box center [964, 410] width 31 height 31
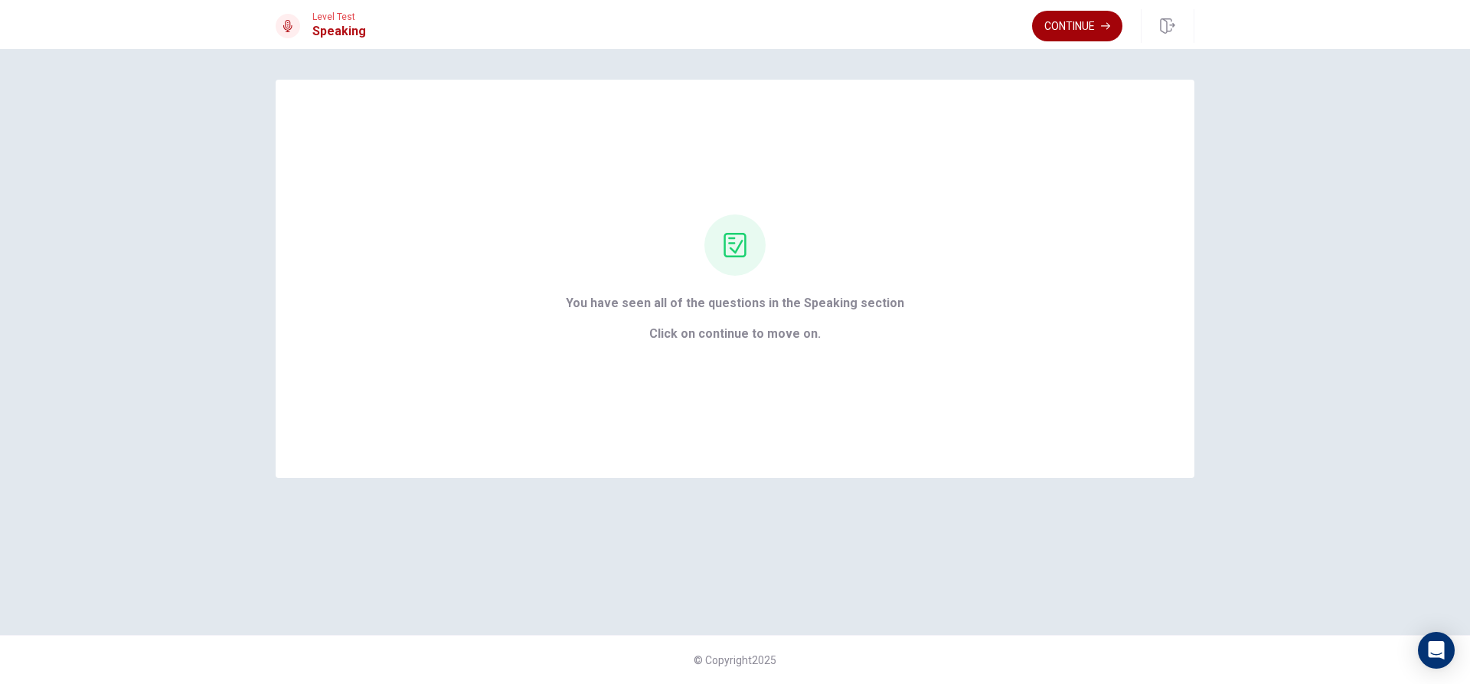
click at [1063, 21] on button "Continue" at bounding box center [1077, 26] width 90 height 31
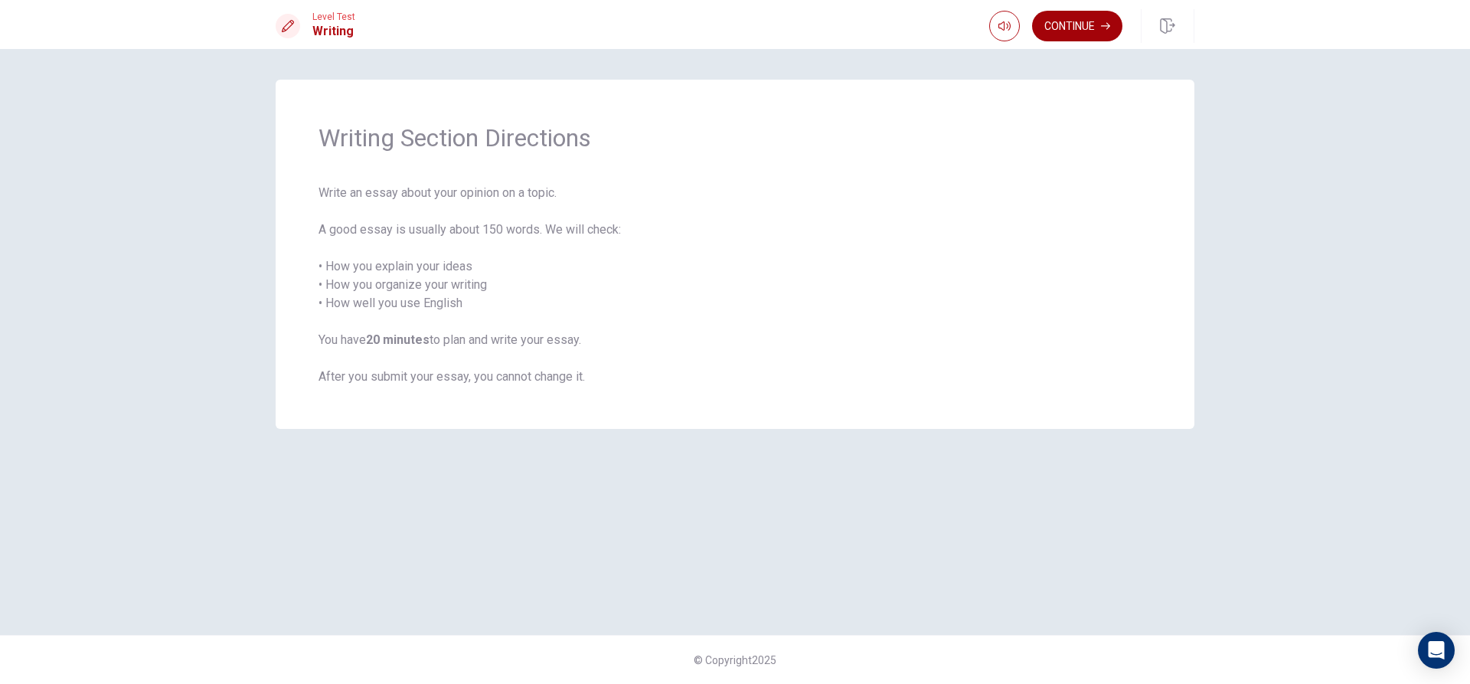
click at [1077, 33] on button "Continue" at bounding box center [1077, 26] width 90 height 31
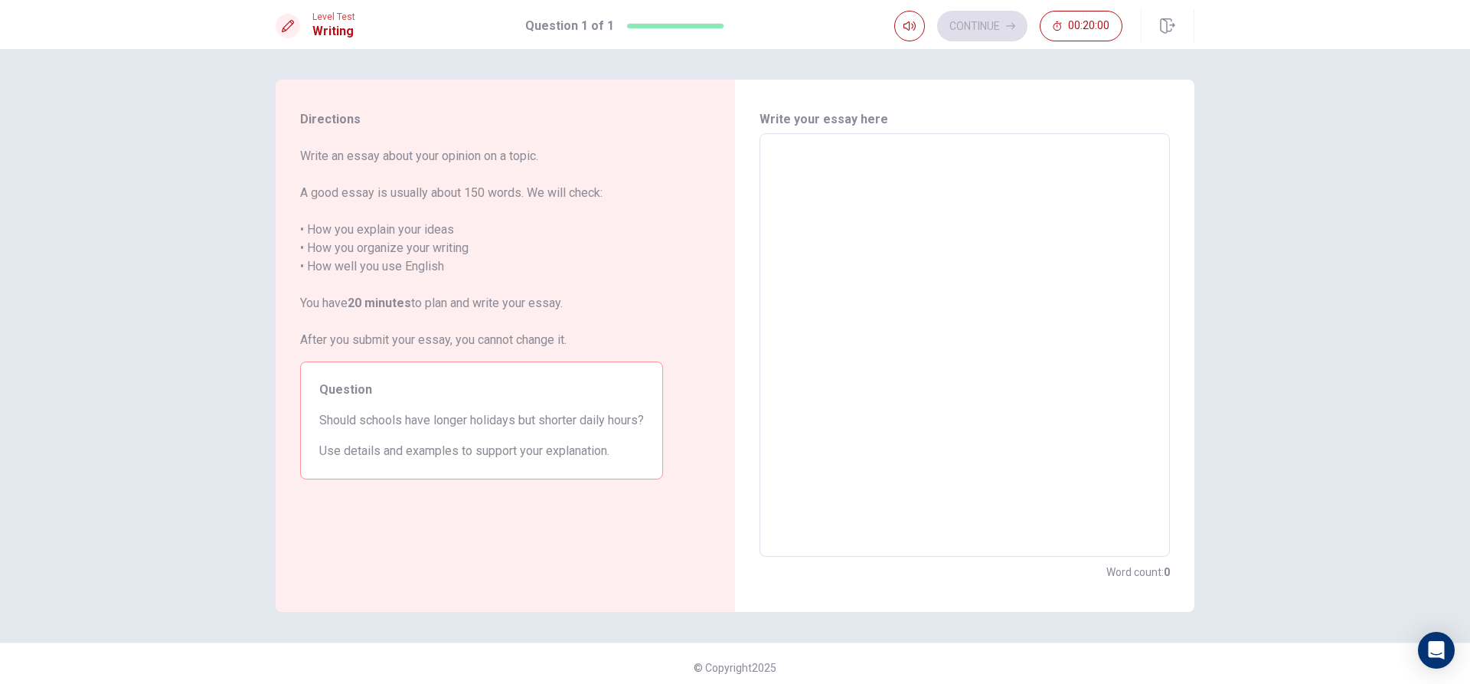
click at [880, 178] on textarea at bounding box center [964, 345] width 389 height 398
type textarea "i"
type textarea "x"
type textarea "in"
type textarea "x"
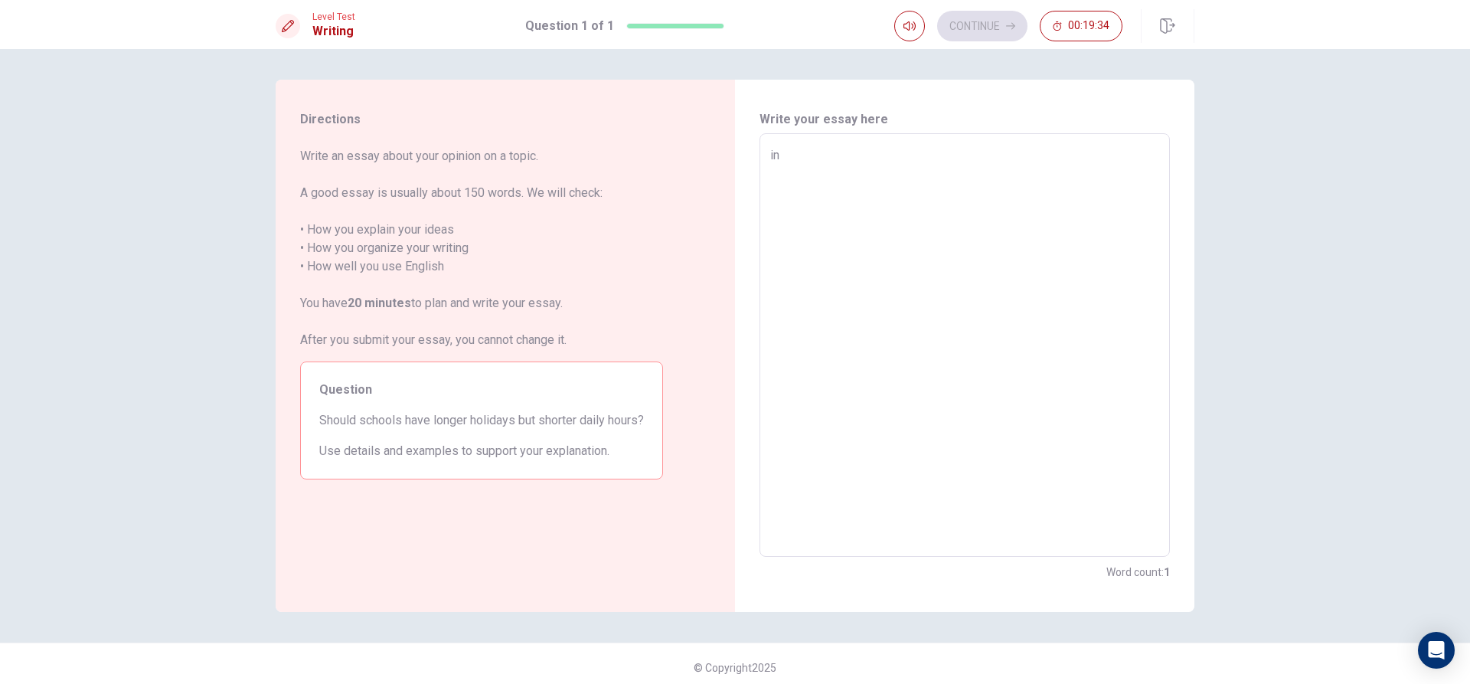
type textarea "in"
type textarea "x"
type textarea "in"
type textarea "x"
type textarea "i"
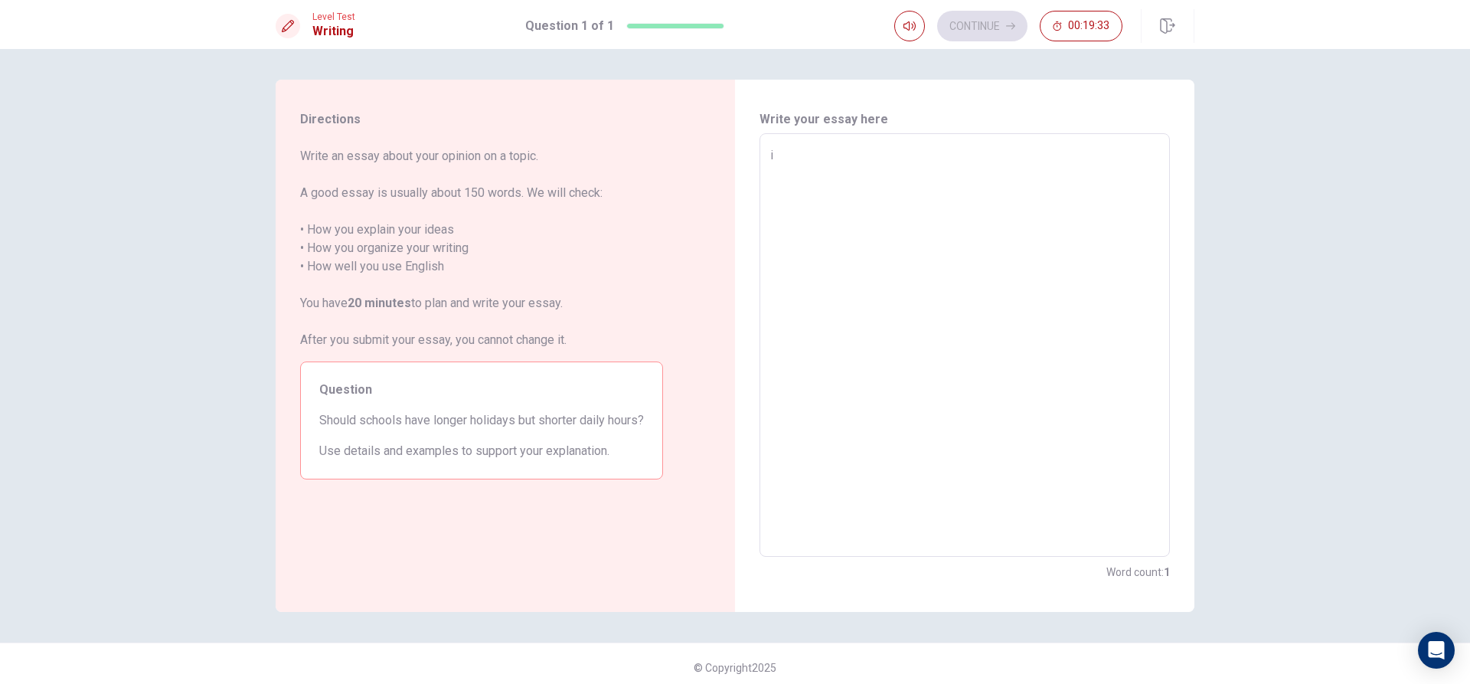
type textarea "x"
type textarea "I"
type textarea "x"
type textarea "In"
type textarea "x"
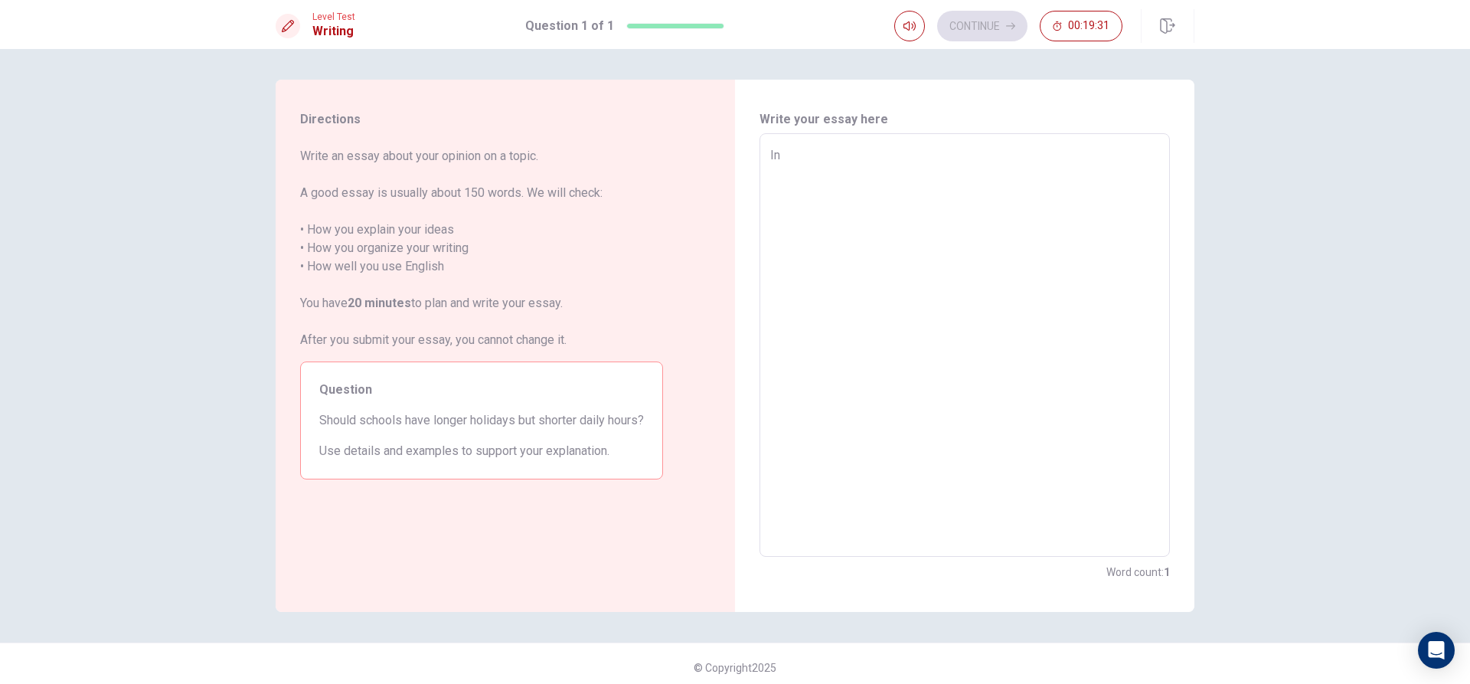
type textarea "In"
type textarea "x"
type textarea "In m"
type textarea "x"
type textarea "In my"
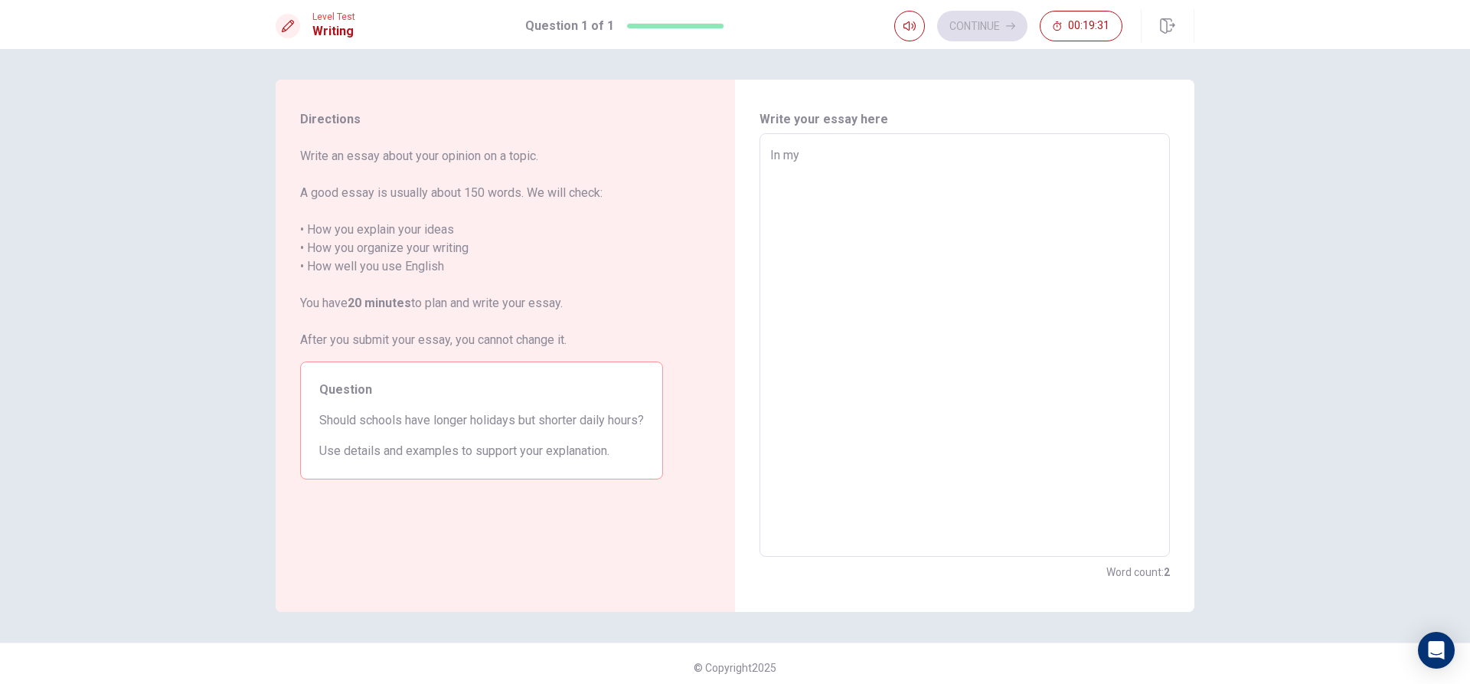
type textarea "x"
type textarea "In my"
type textarea "x"
type textarea "In my o"
type textarea "x"
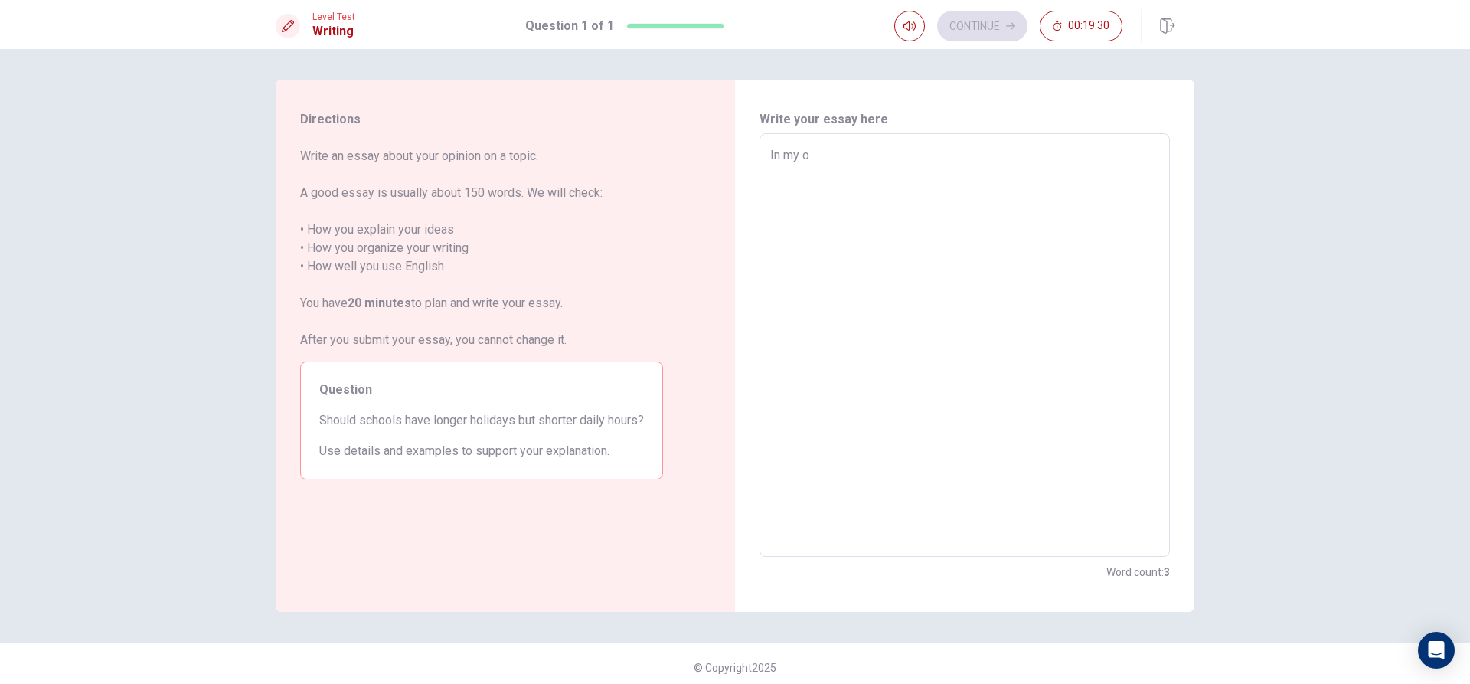
type textarea "In my op"
type textarea "x"
type textarea "In my opi"
type textarea "x"
type textarea "In my opio"
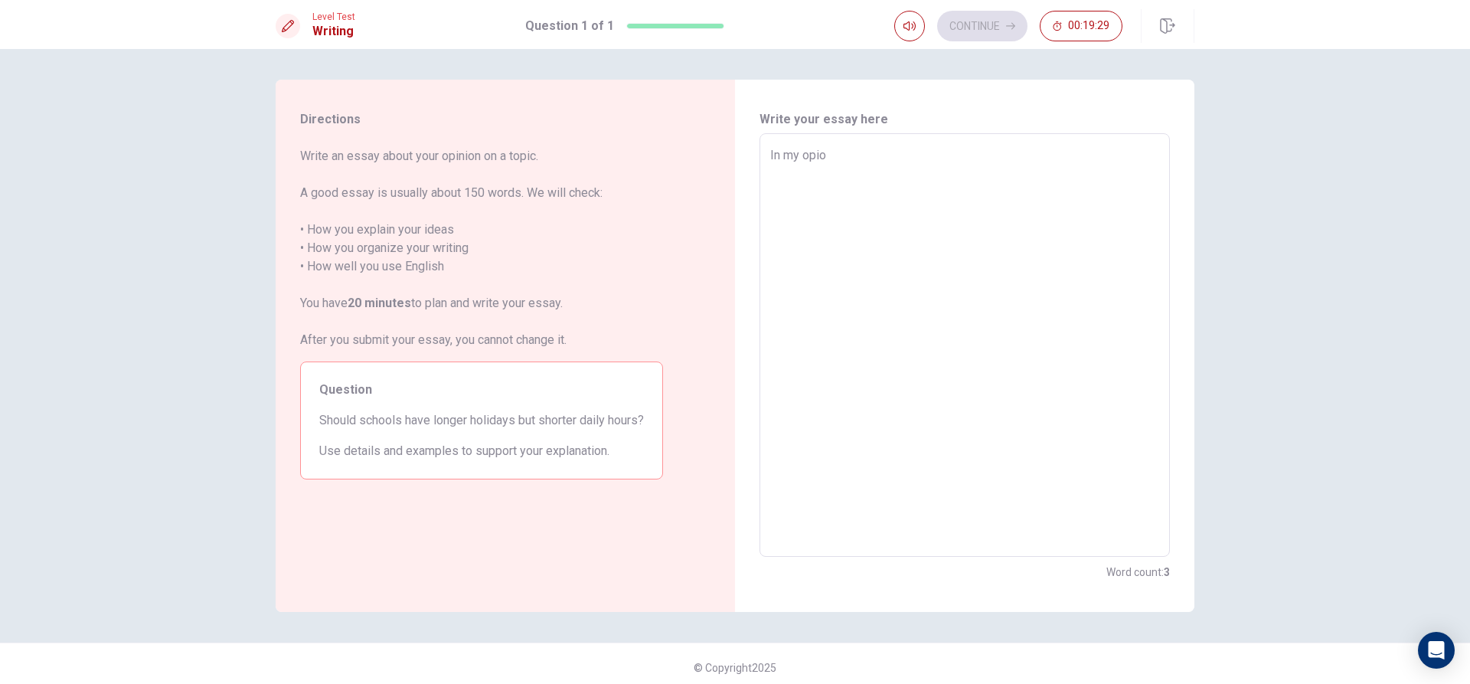
type textarea "x"
type textarea "In my opiou"
type textarea "x"
type textarea "In my opioun"
type textarea "x"
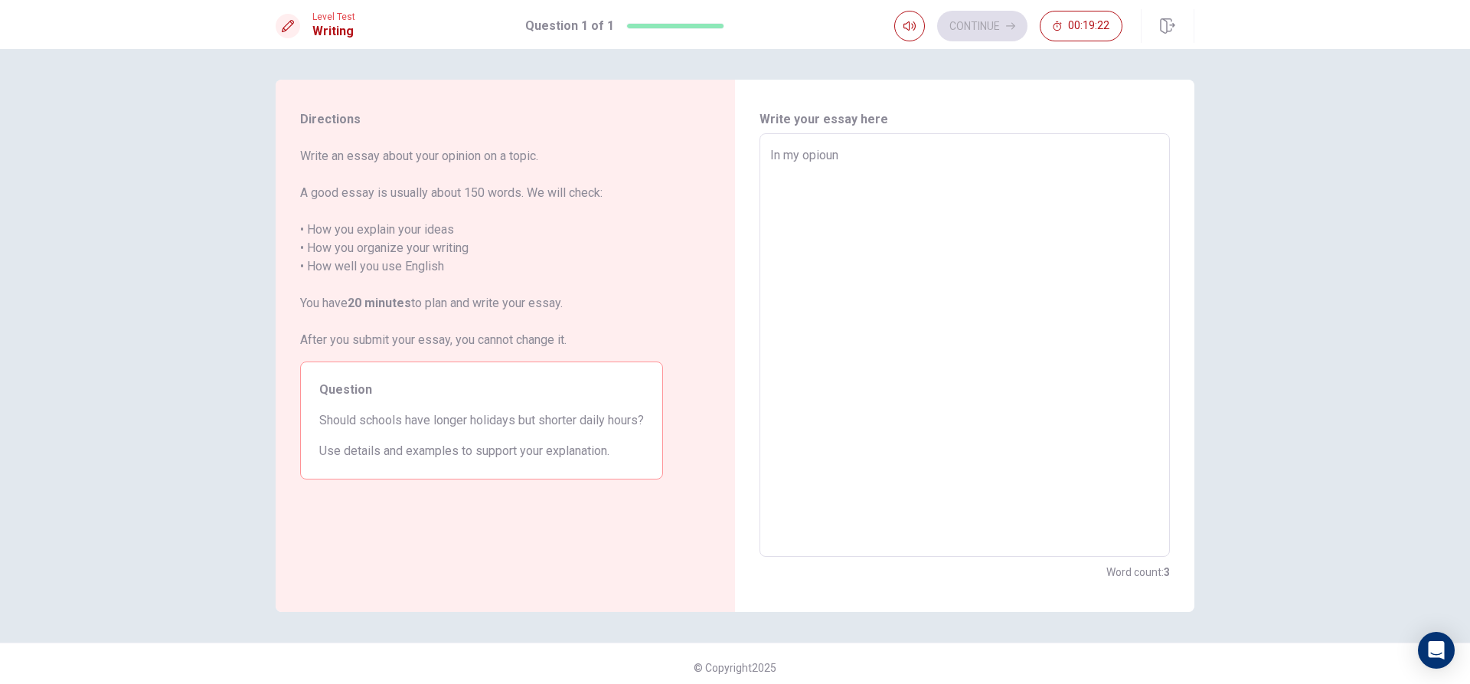
type textarea "In my opiou"
type textarea "x"
type textarea "In my opio"
type textarea "x"
type textarea "In my opi"
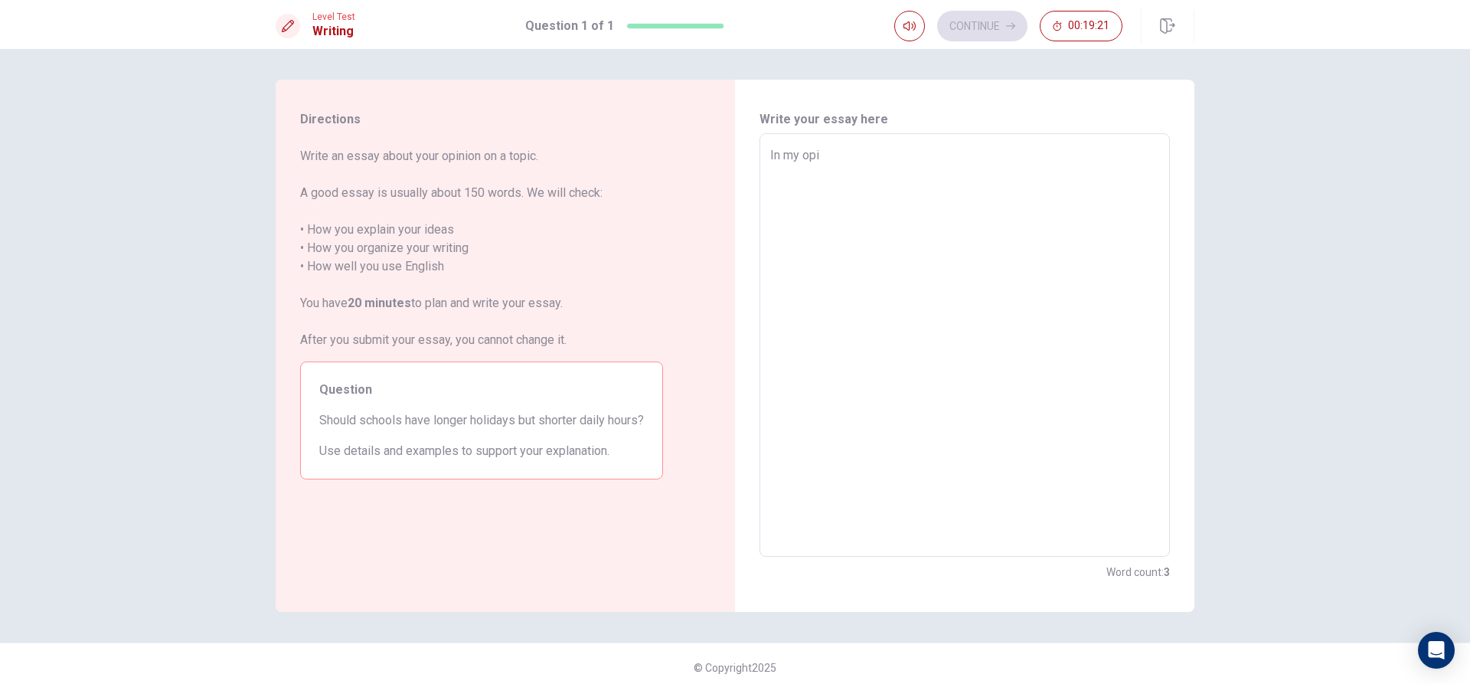
type textarea "x"
type textarea "In my opin"
type textarea "x"
type textarea "In my opini"
type textarea "x"
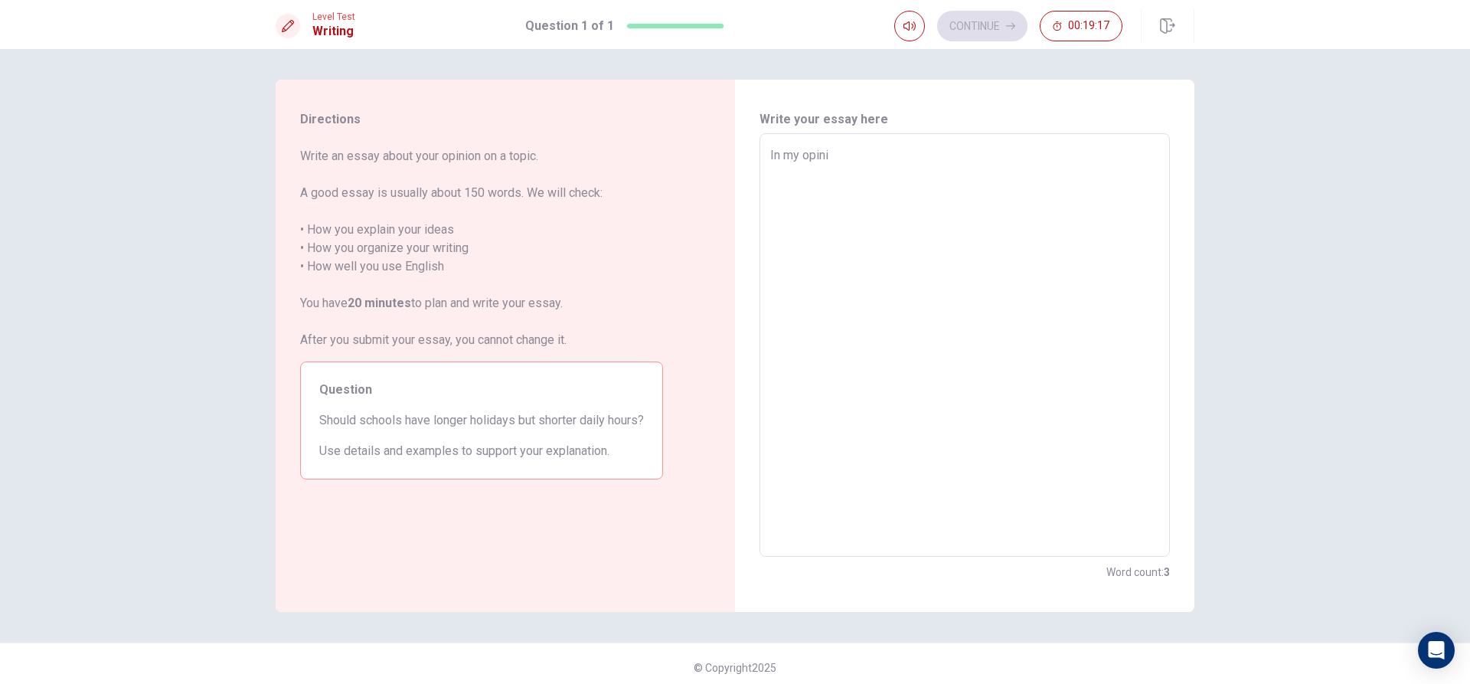
type textarea "In my opinio"
type textarea "x"
type textarea "In my opinion"
type textarea "x"
type textarea "In my opinion"
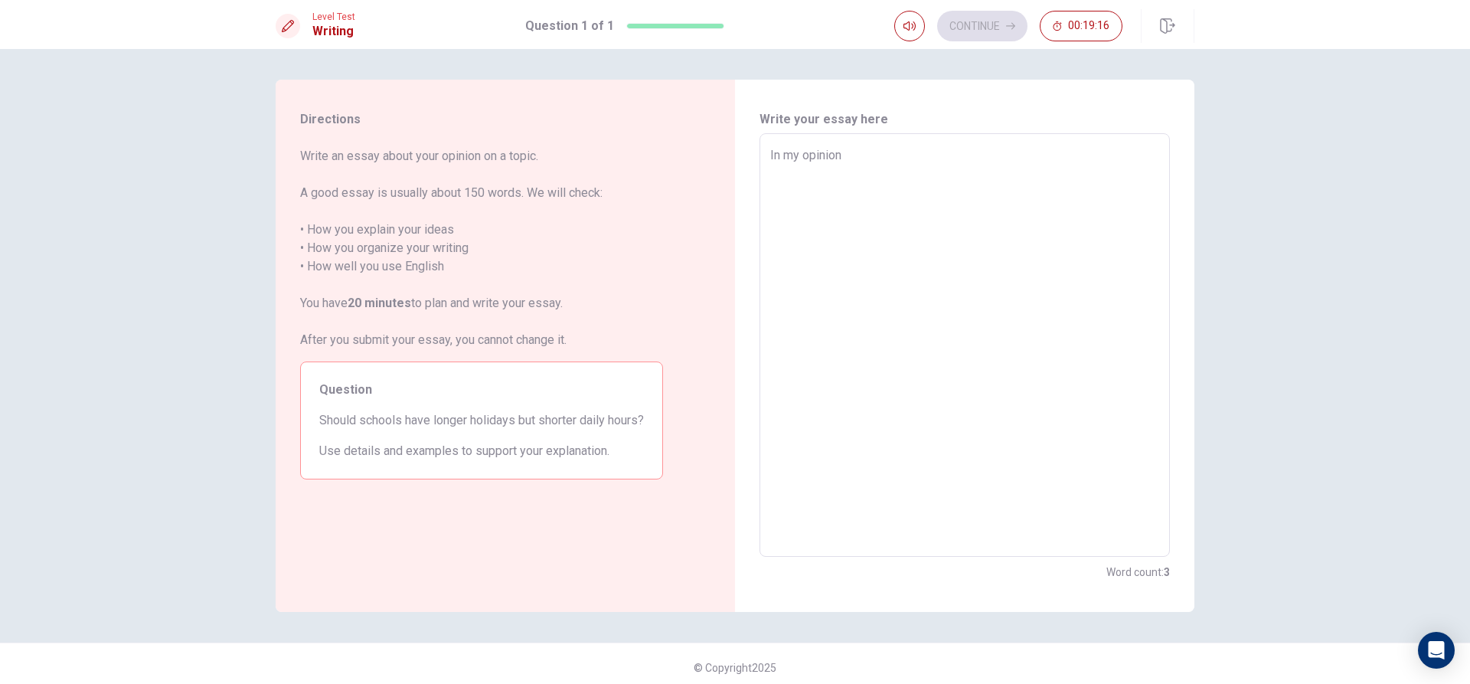
type textarea "x"
type textarea "In my opinion t"
type textarea "x"
type textarea "In my opinion th"
type textarea "x"
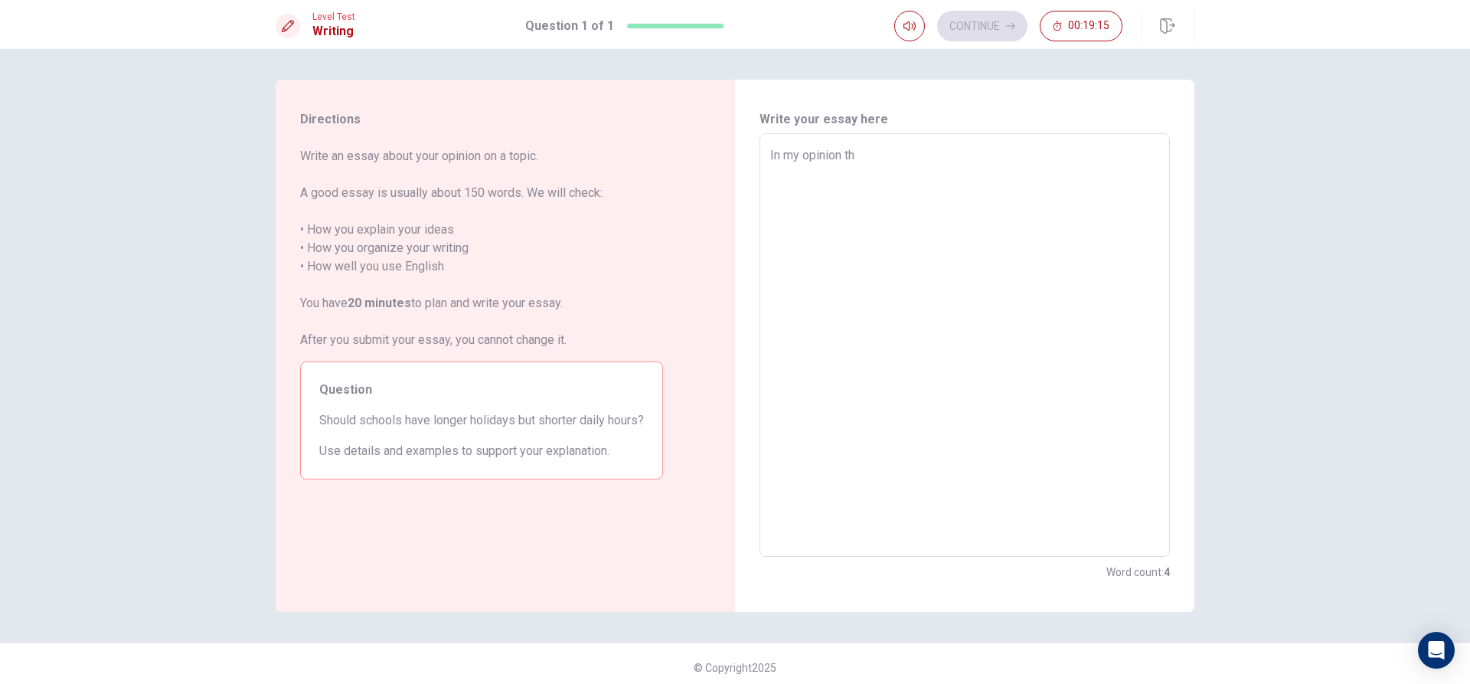
type textarea "In my opinion th"
type textarea "x"
type textarea "In my opinion th"
type textarea "x"
type textarea "In my opinion the"
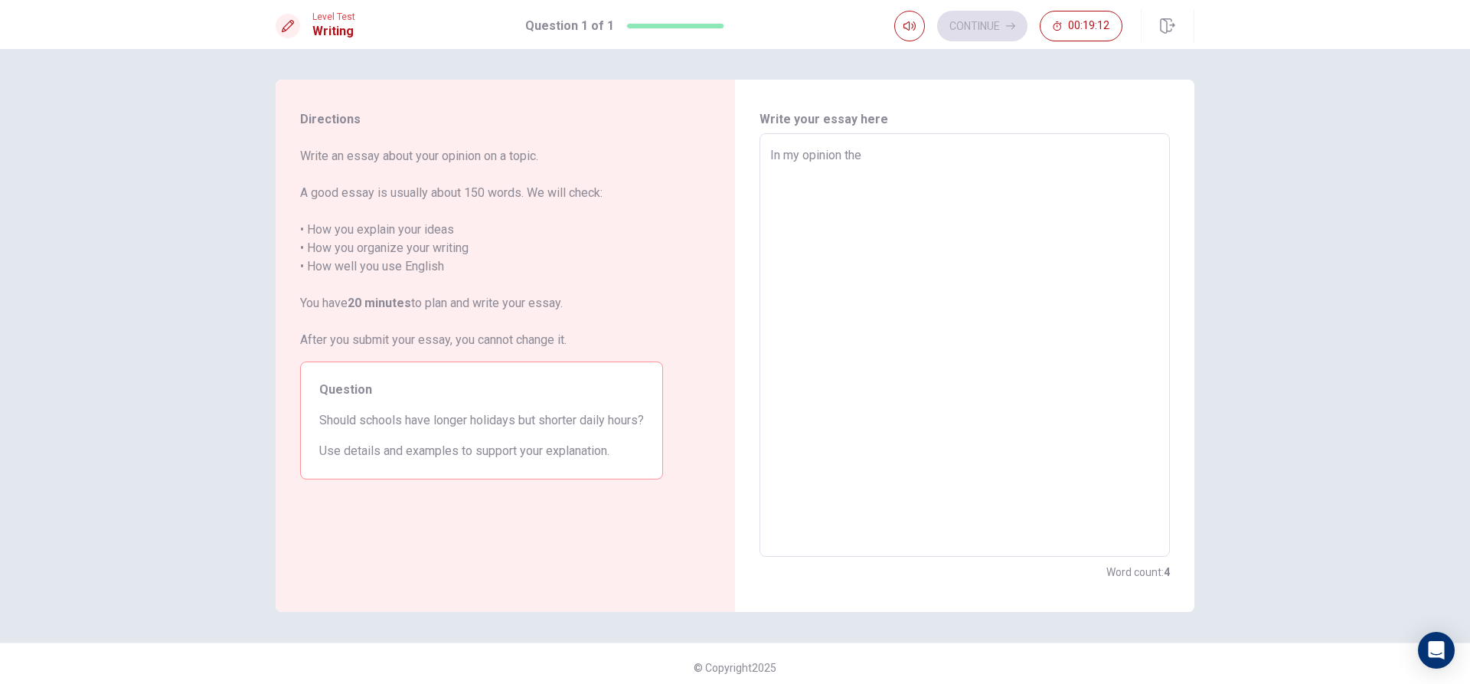
type textarea "x"
type textarea "In my opinion the"
type textarea "x"
type textarea "In my opinion the s"
type textarea "x"
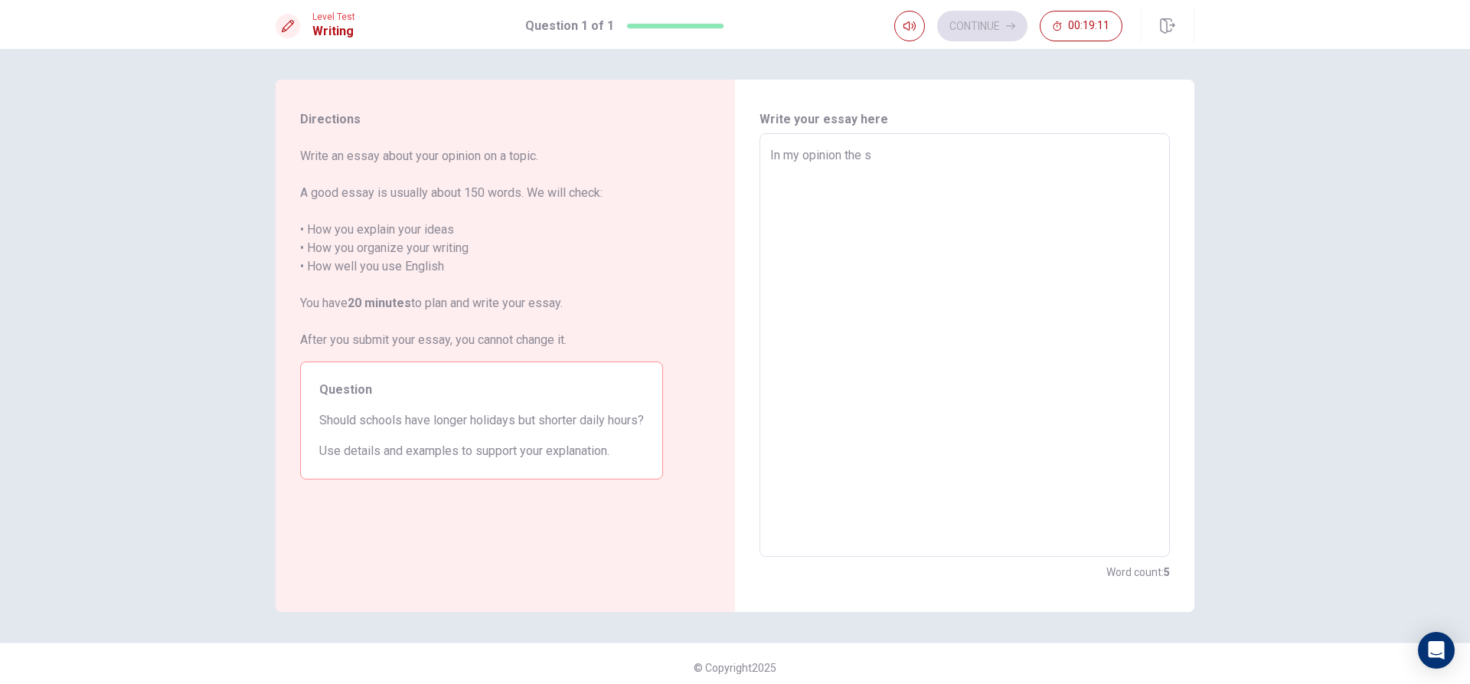
type textarea "In my opinion the sc"
type textarea "x"
type textarea "In my opinion the sch"
type textarea "x"
type textarea "In my opinion the scho"
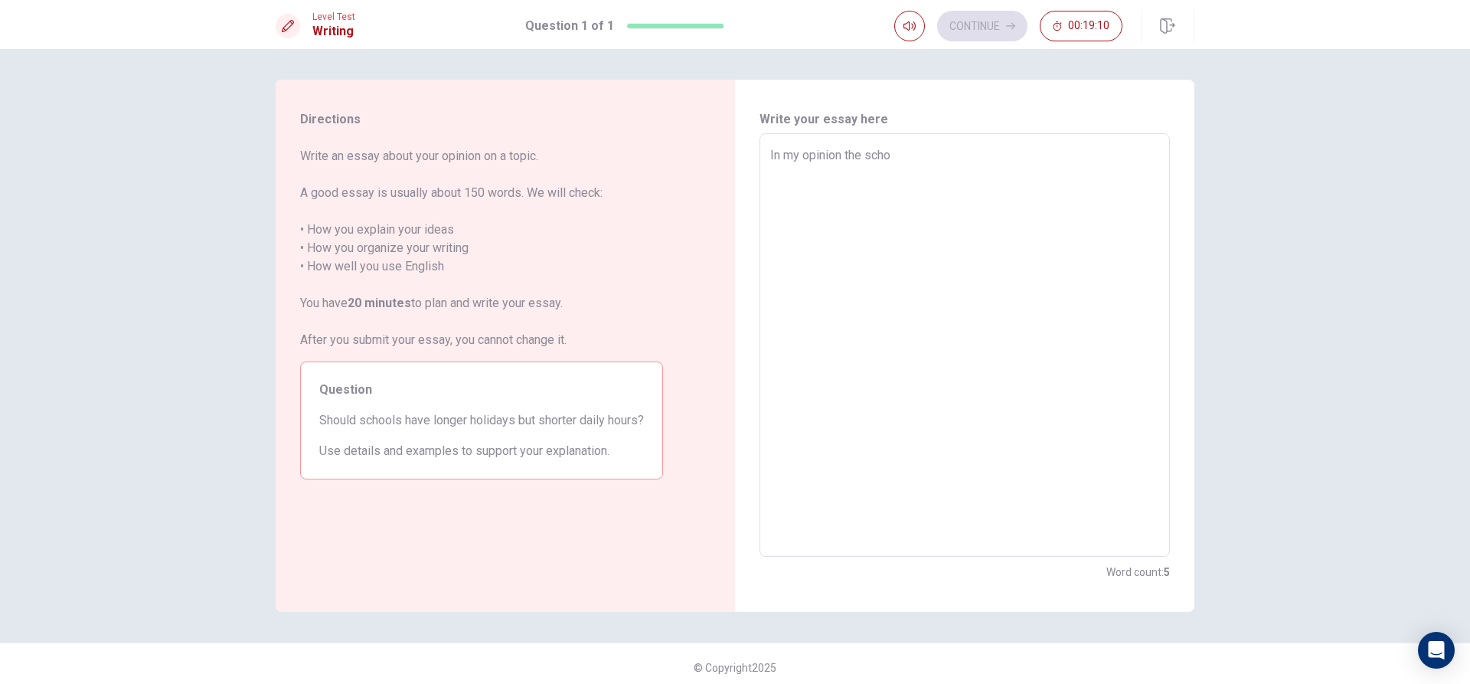
type textarea "x"
type textarea "In my opinion the schoo"
type textarea "x"
type textarea "In my opinion the school"
type textarea "x"
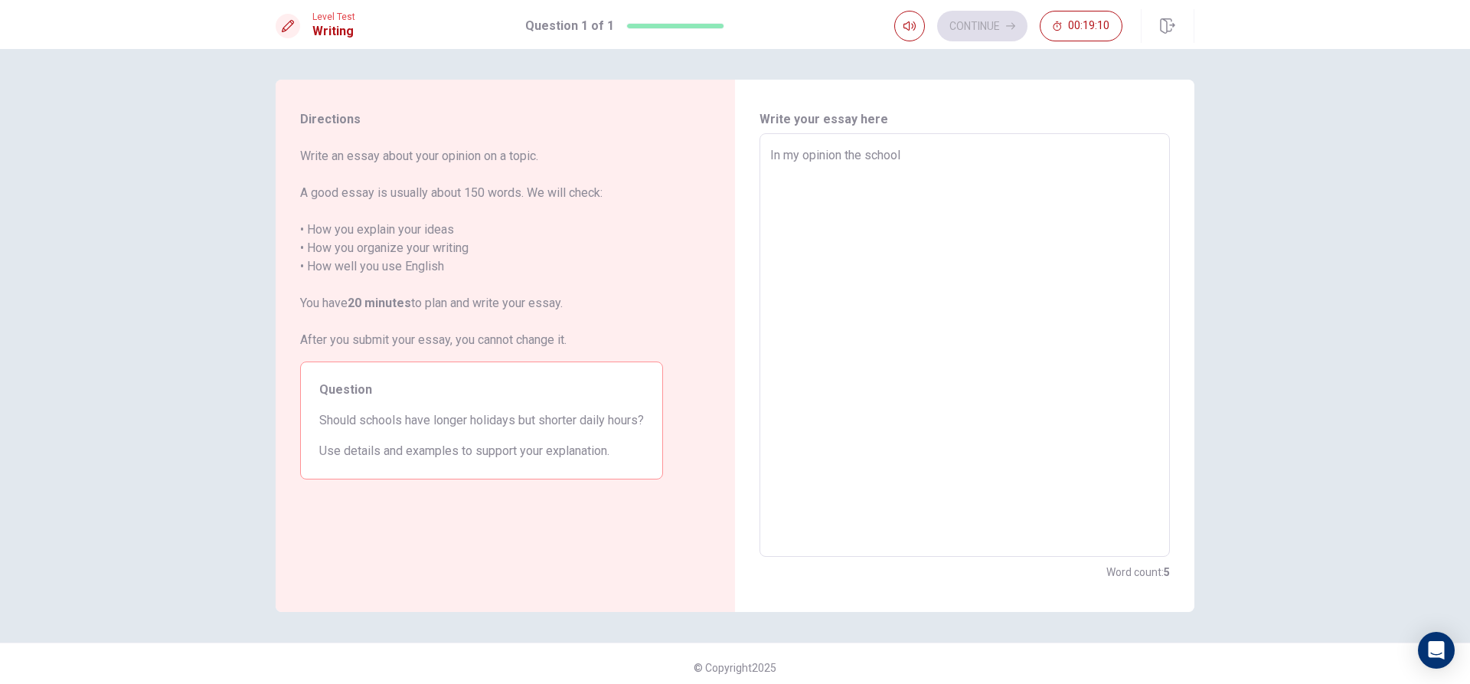
type textarea "In my opinion the school"
type textarea "x"
type textarea "In my opinion the school s"
type textarea "x"
type textarea "In my opinion the school sh"
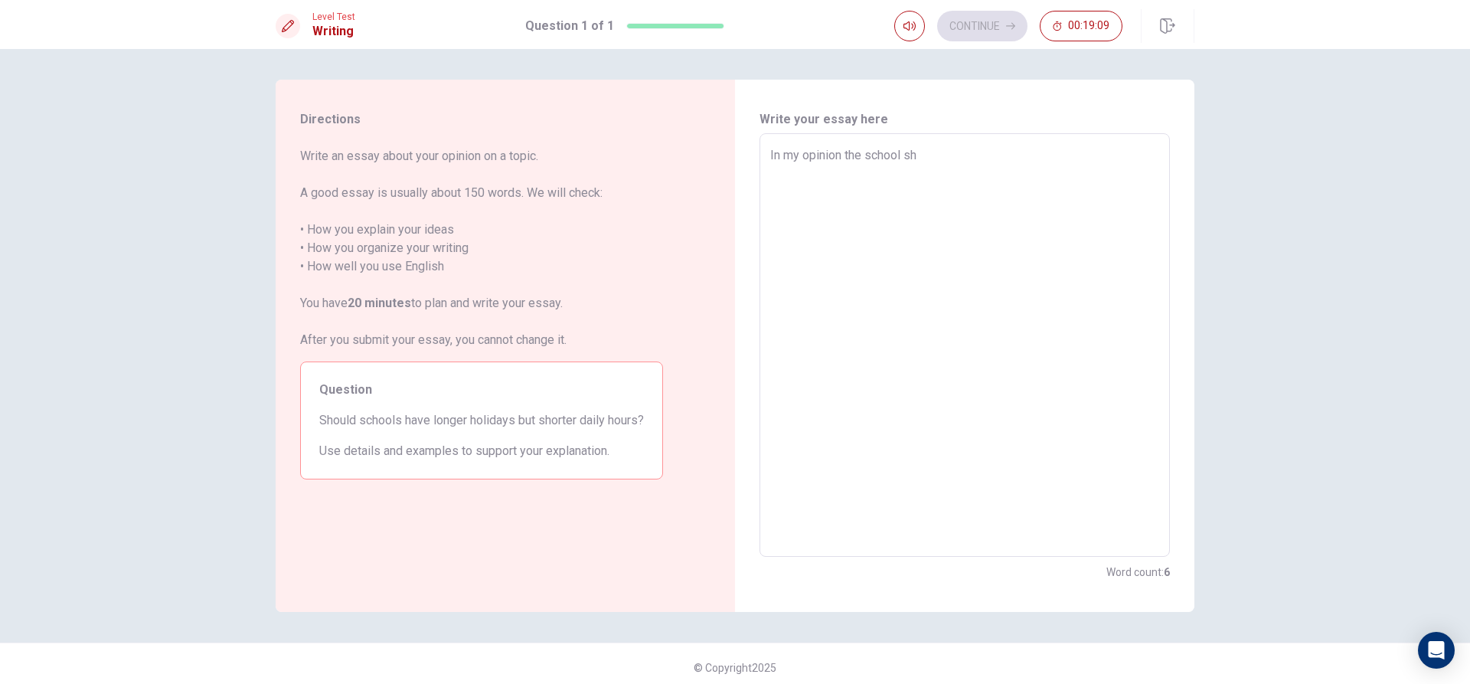
type textarea "x"
type textarea "In my opinion the school sho"
type textarea "x"
type textarea "In my opinion the school shou"
type textarea "x"
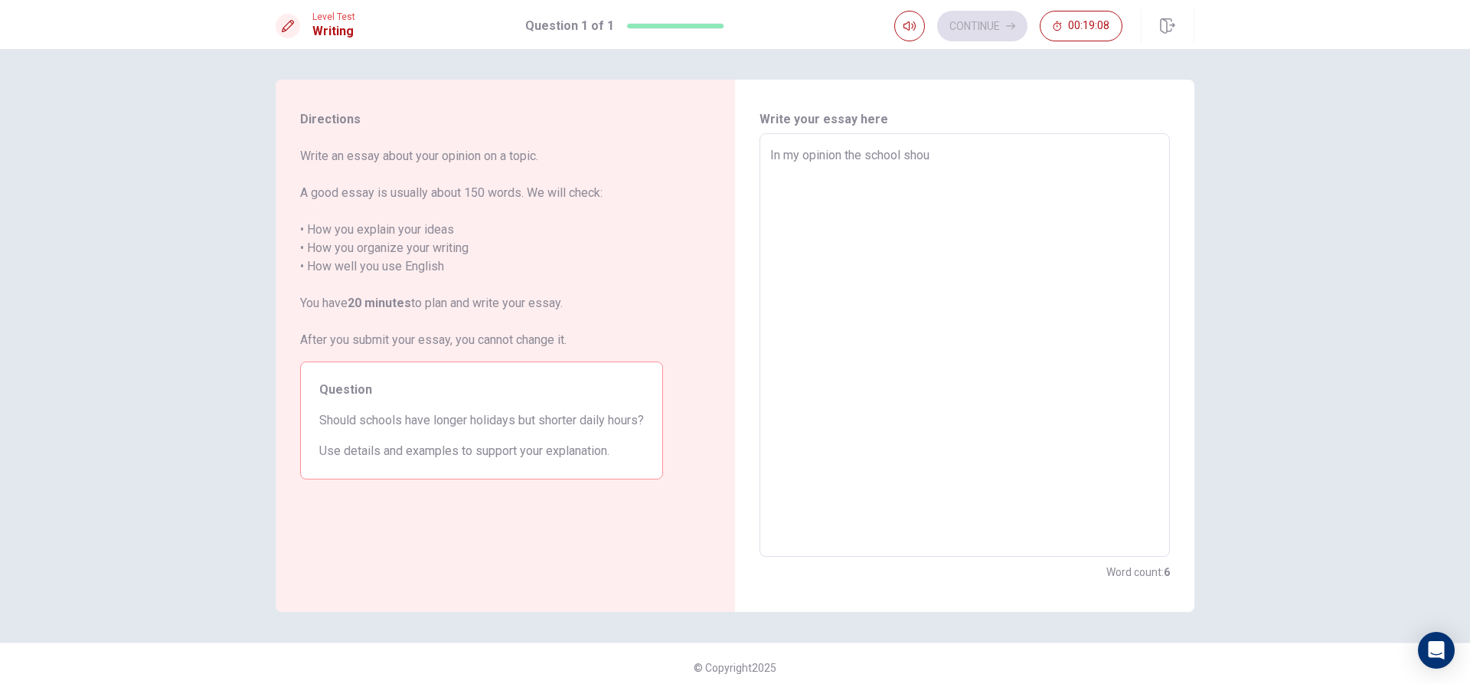
type textarea "In my opinion the school shoul"
type textarea "x"
type textarea "In my opinion the school should"
type textarea "x"
type textarea "In my opinion the school should"
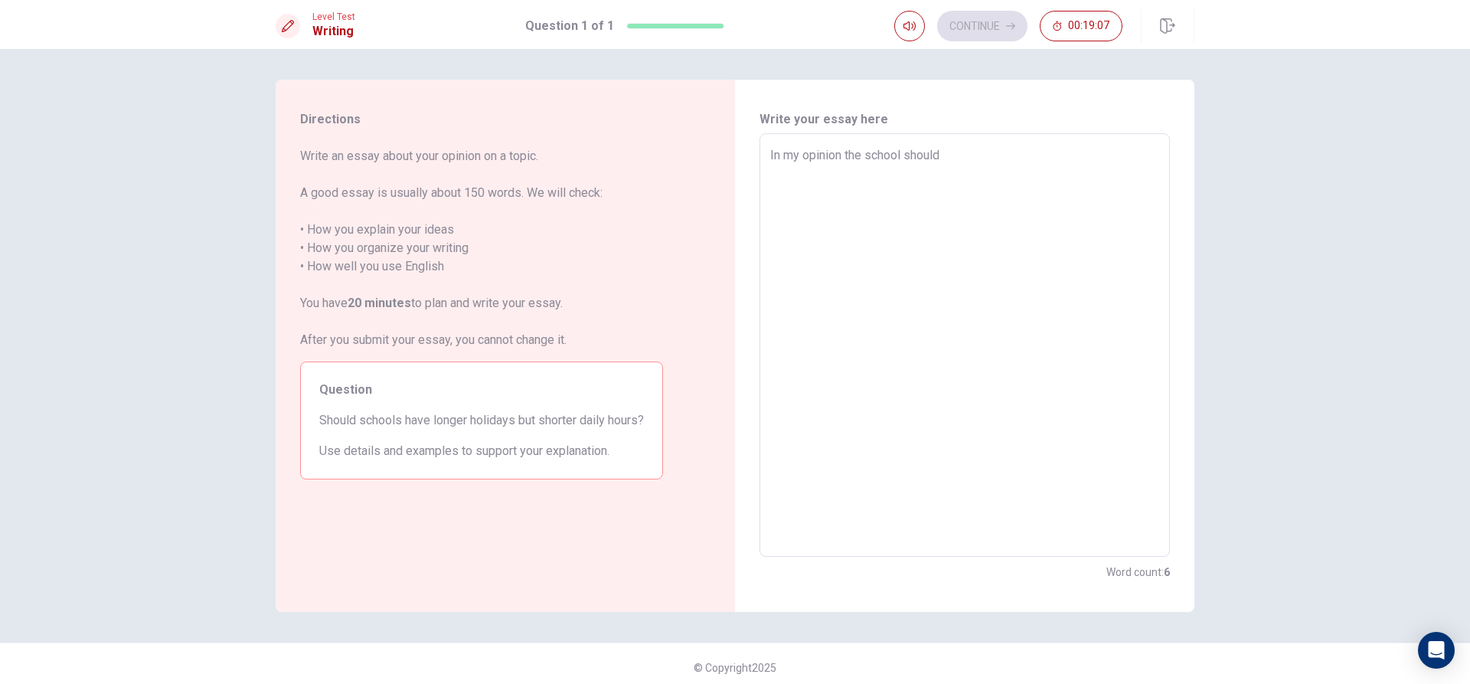
type textarea "x"
type textarea "In my opinion the school should h"
type textarea "x"
type textarea "In my opinion the school should ha"
type textarea "x"
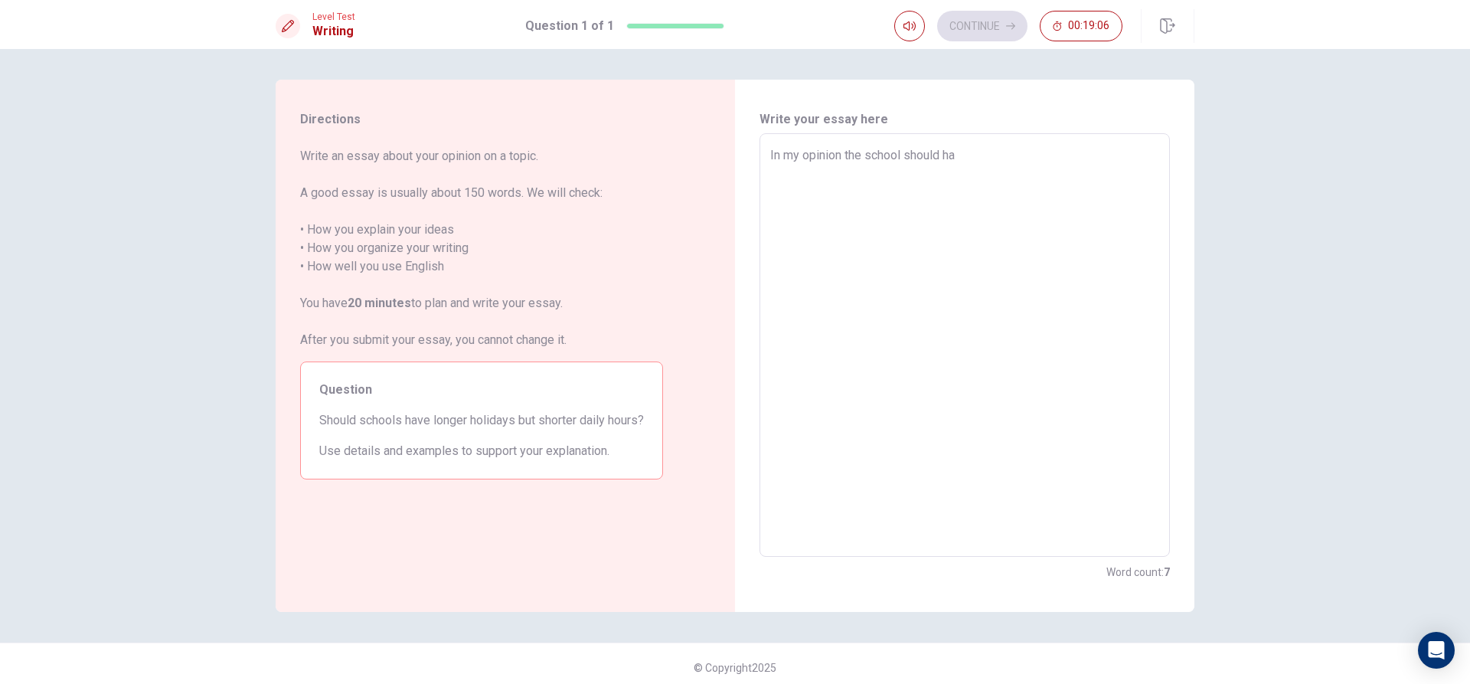
type textarea "In my opinion the school should hav"
type textarea "x"
type textarea "In my opinion the school should have"
type textarea "x"
type textarea "In my opinion the school should have"
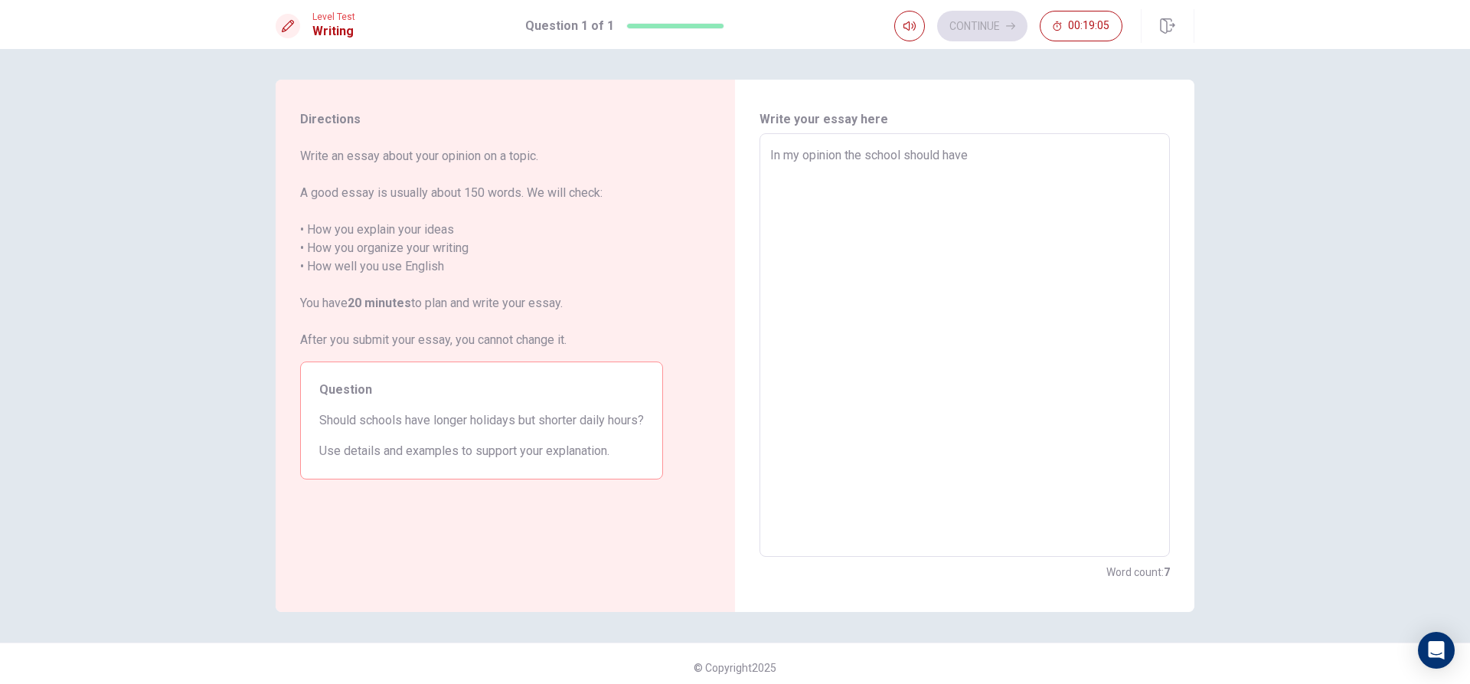
type textarea "x"
type textarea "In my opinion the school should have a"
type textarea "x"
type textarea "In my opinion the school should have aa"
type textarea "x"
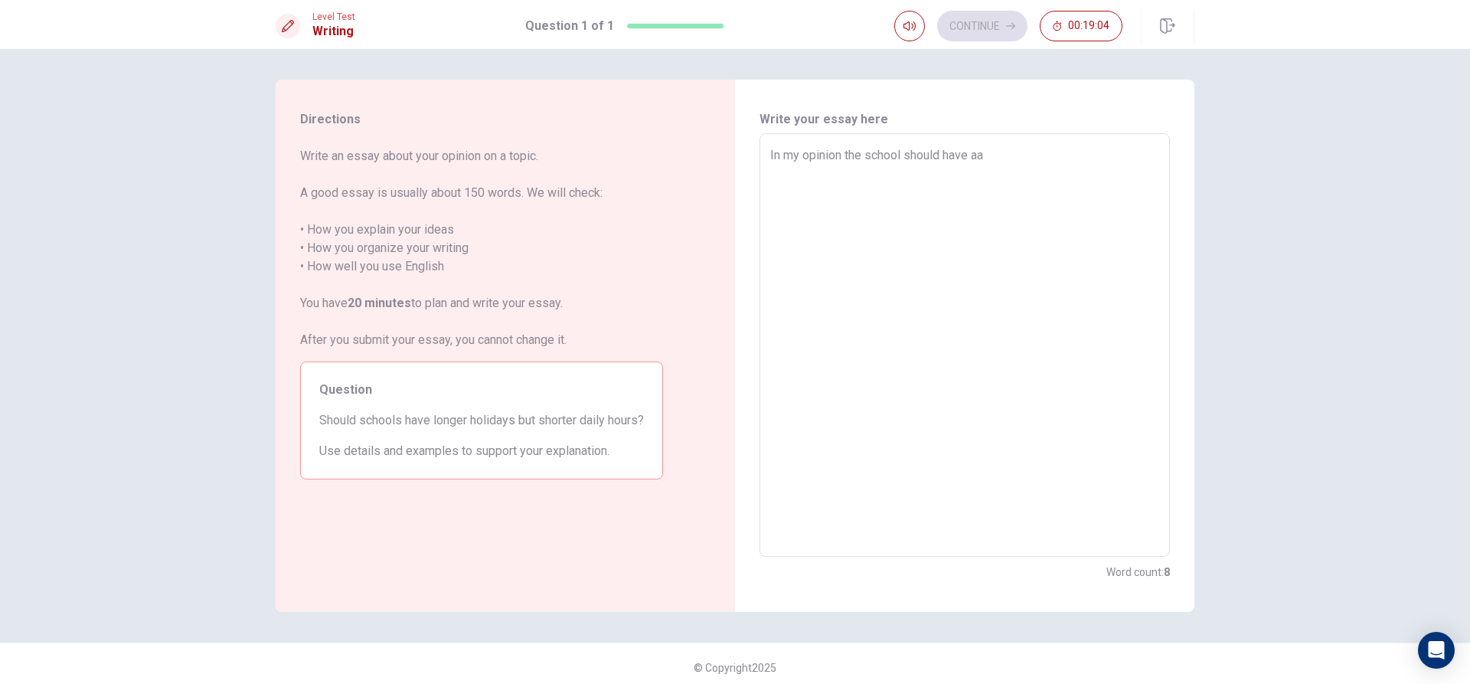
type textarea "In my opinion the school should have a"
type textarea "x"
type textarea "In my opinion the school should have a"
type textarea "x"
type textarea "In my opinion the school should have a l"
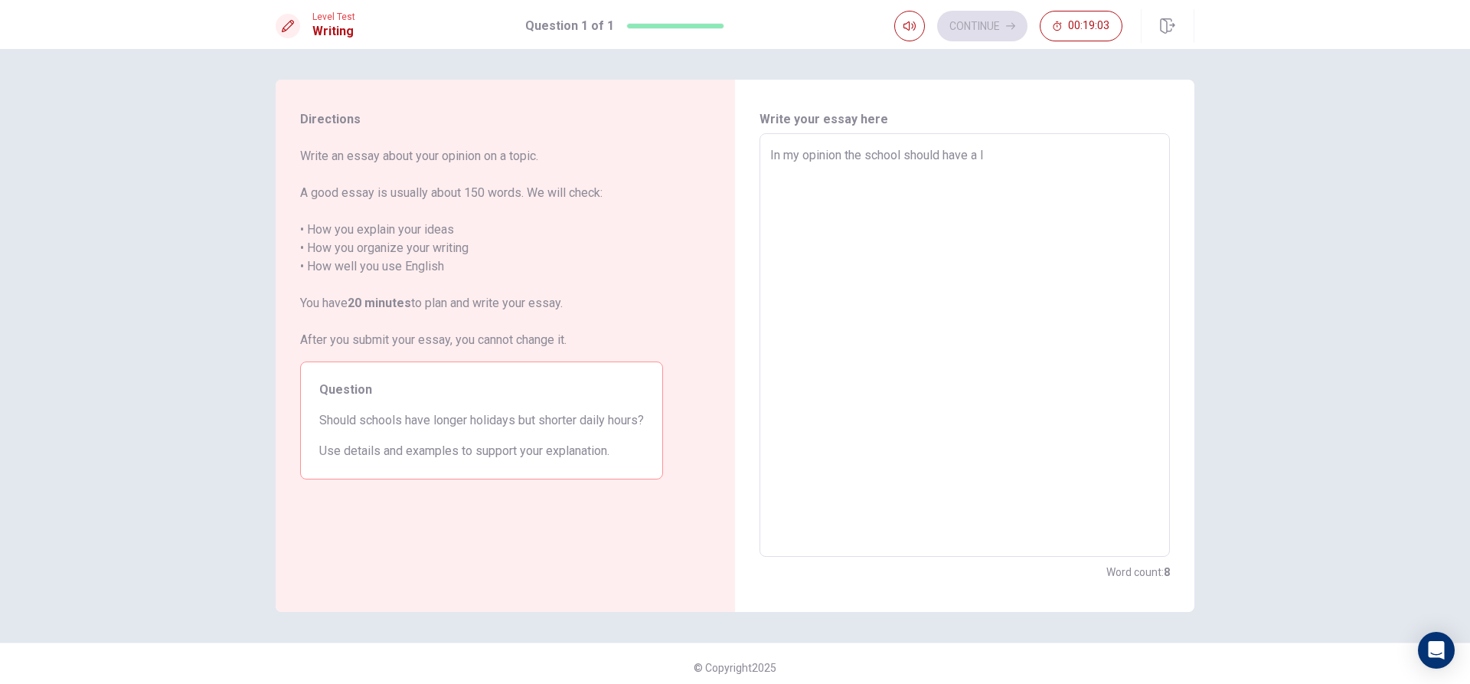
type textarea "x"
type textarea "In my opinion the school should have a lo"
type textarea "x"
type textarea "In my opinion the school should have a lon"
type textarea "x"
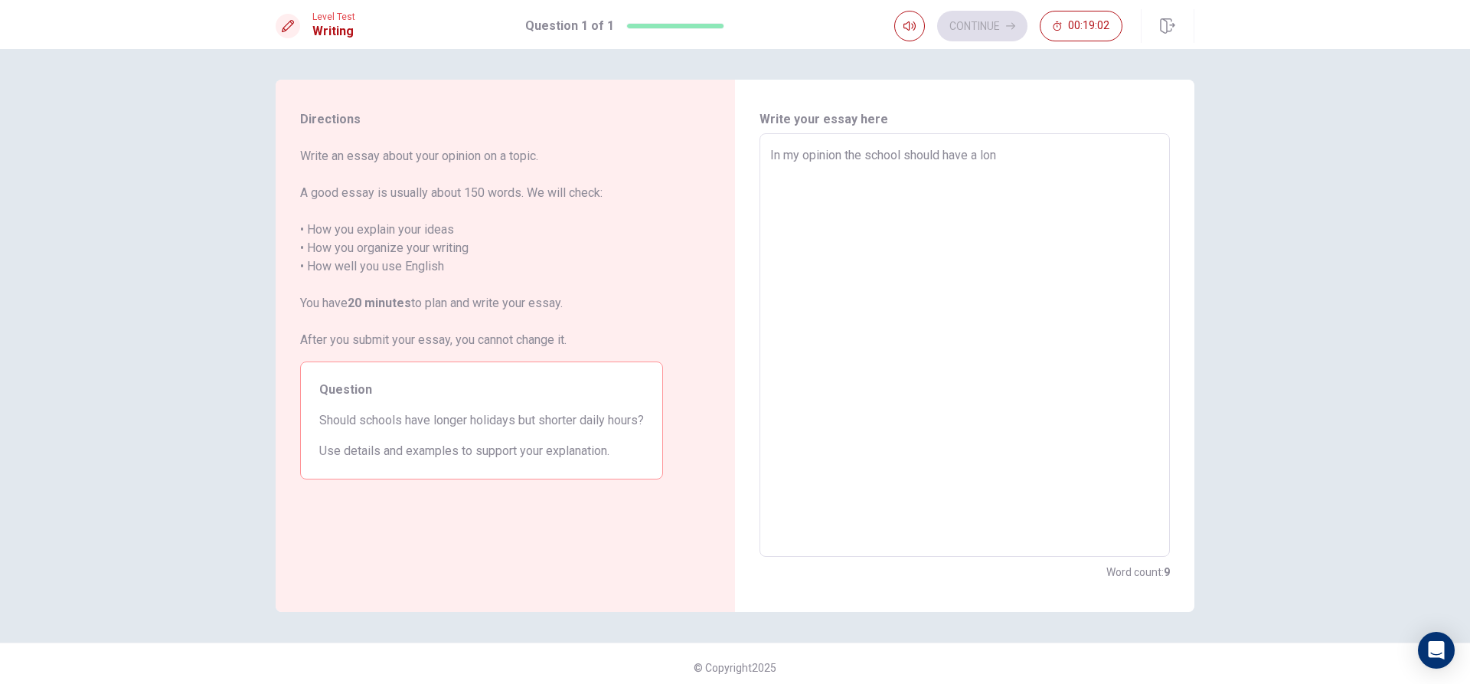
type textarea "In my opinion the school should have a long"
type textarea "x"
type textarea "In my opinion the school should have a longe"
type textarea "x"
type textarea "In my opinion the school should have a longer"
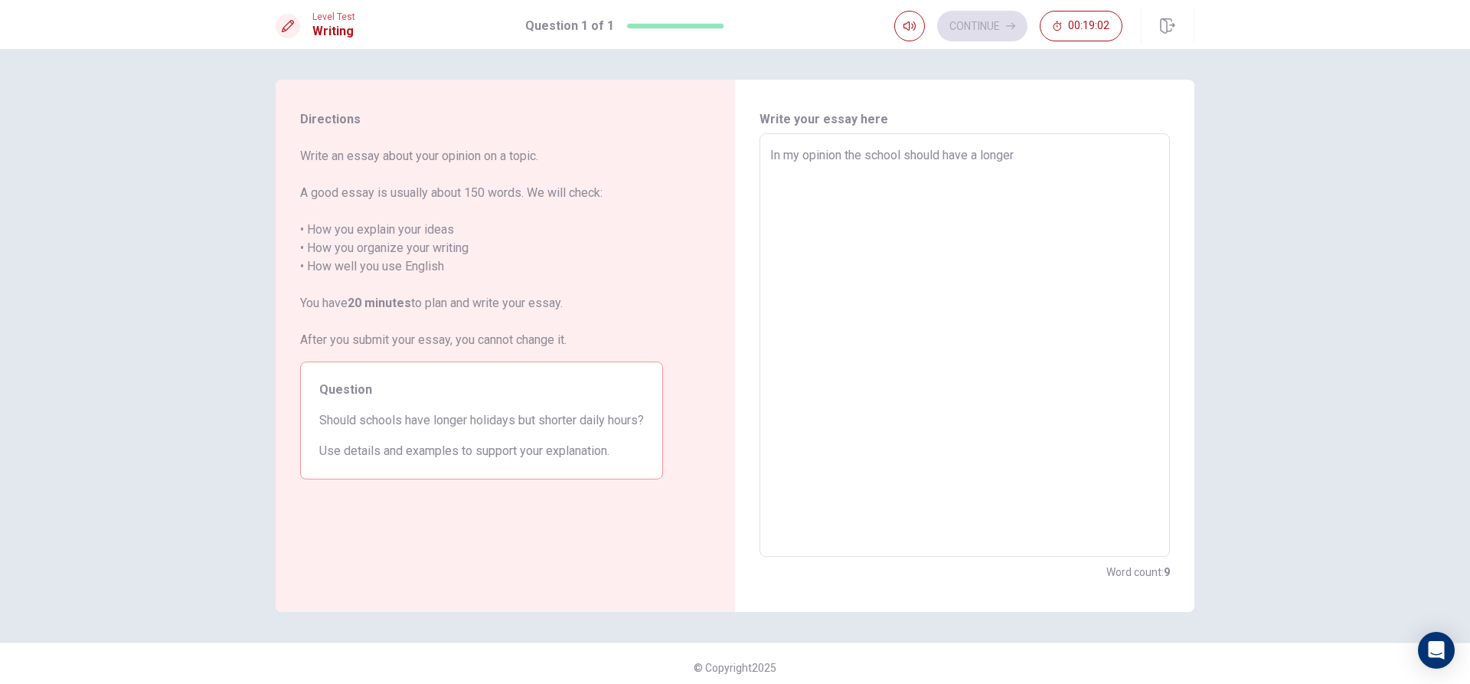
type textarea "x"
type textarea "In my opinion the school should have a longer"
type textarea "x"
type textarea "In my opinion the school should have a longer h"
type textarea "x"
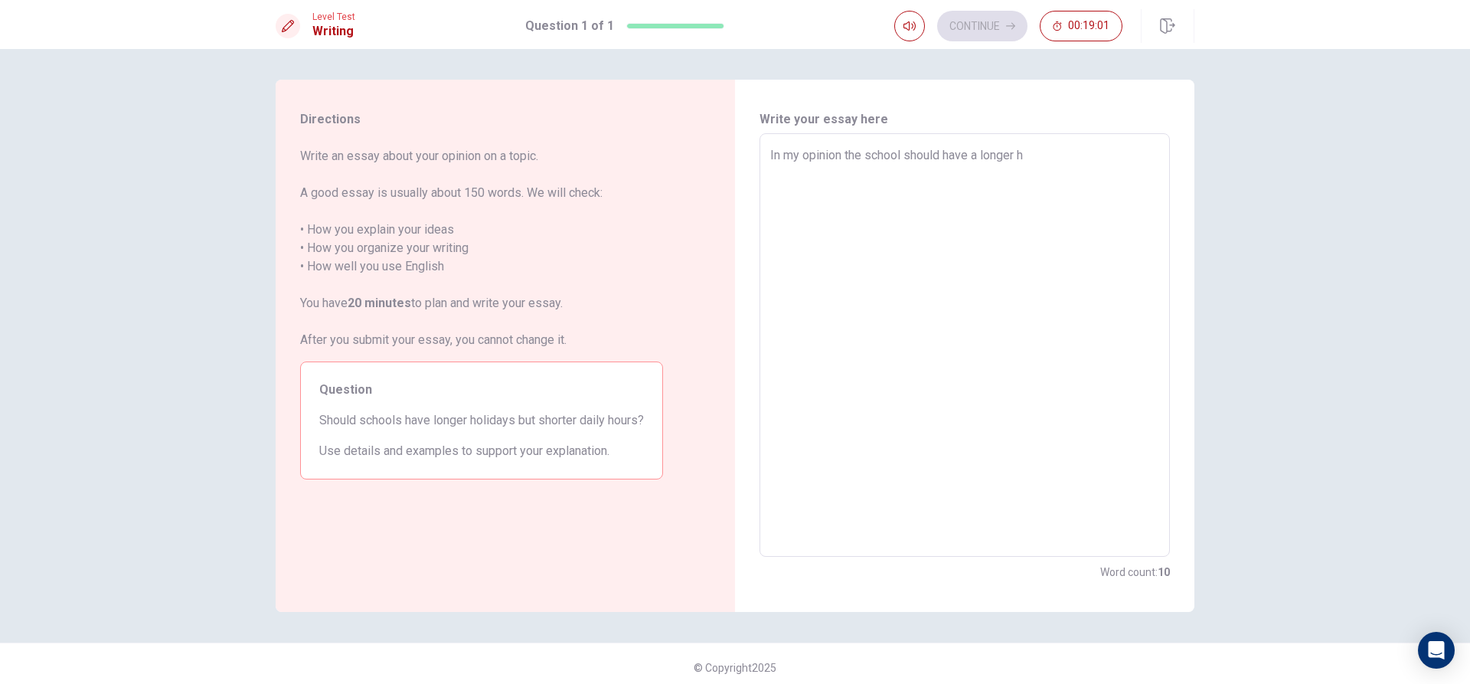
type textarea "In my opinion the school should have a longer ho"
type textarea "x"
type textarea "In my opinion the school should have a longer hol"
type textarea "x"
type textarea "In my opinion the school should have a longer holo"
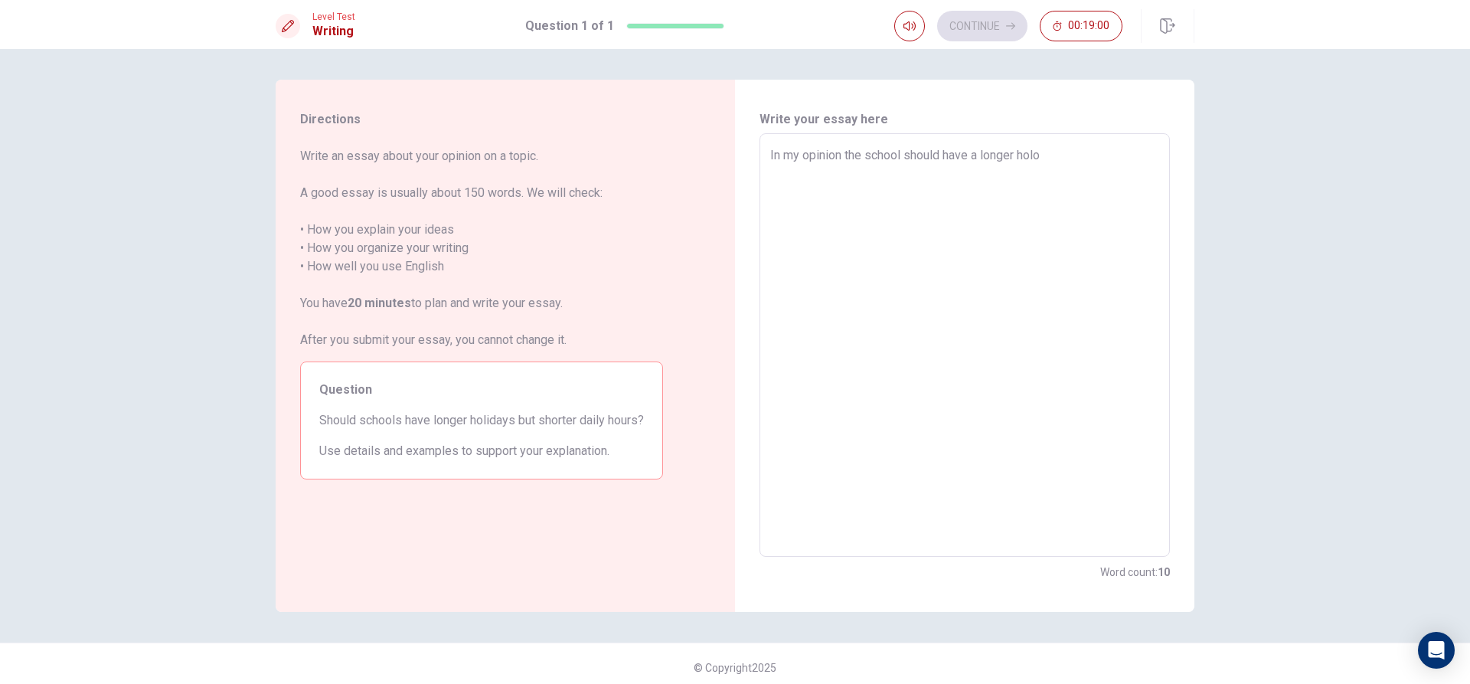
type textarea "x"
type textarea "In my opinion the school should have a longer hol"
type textarea "x"
type textarea "In my opinion the school should have a longer holi"
type textarea "x"
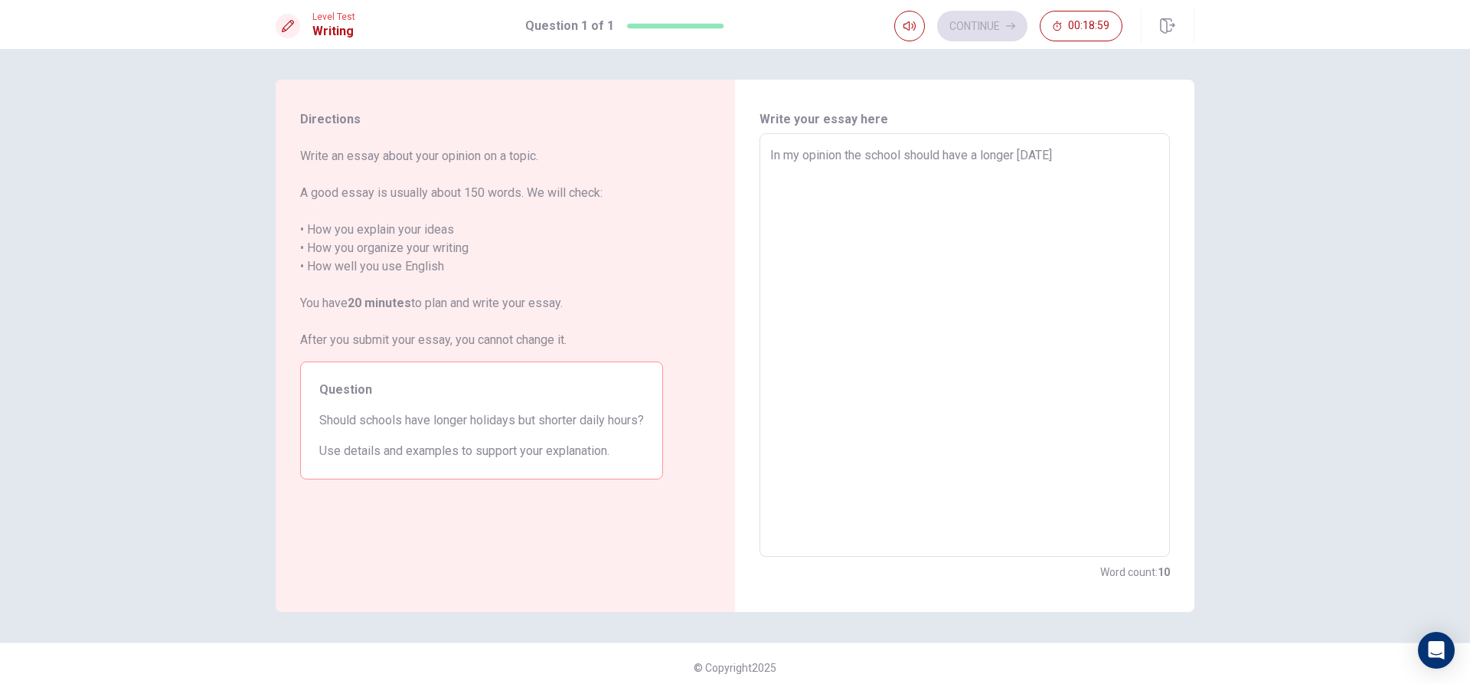
type textarea "In my opinion the school should have a longer holid"
type textarea "x"
type textarea "In my opinion the school should have a longer holida"
type textarea "x"
type textarea "In my opinion the school should have a longer holiday"
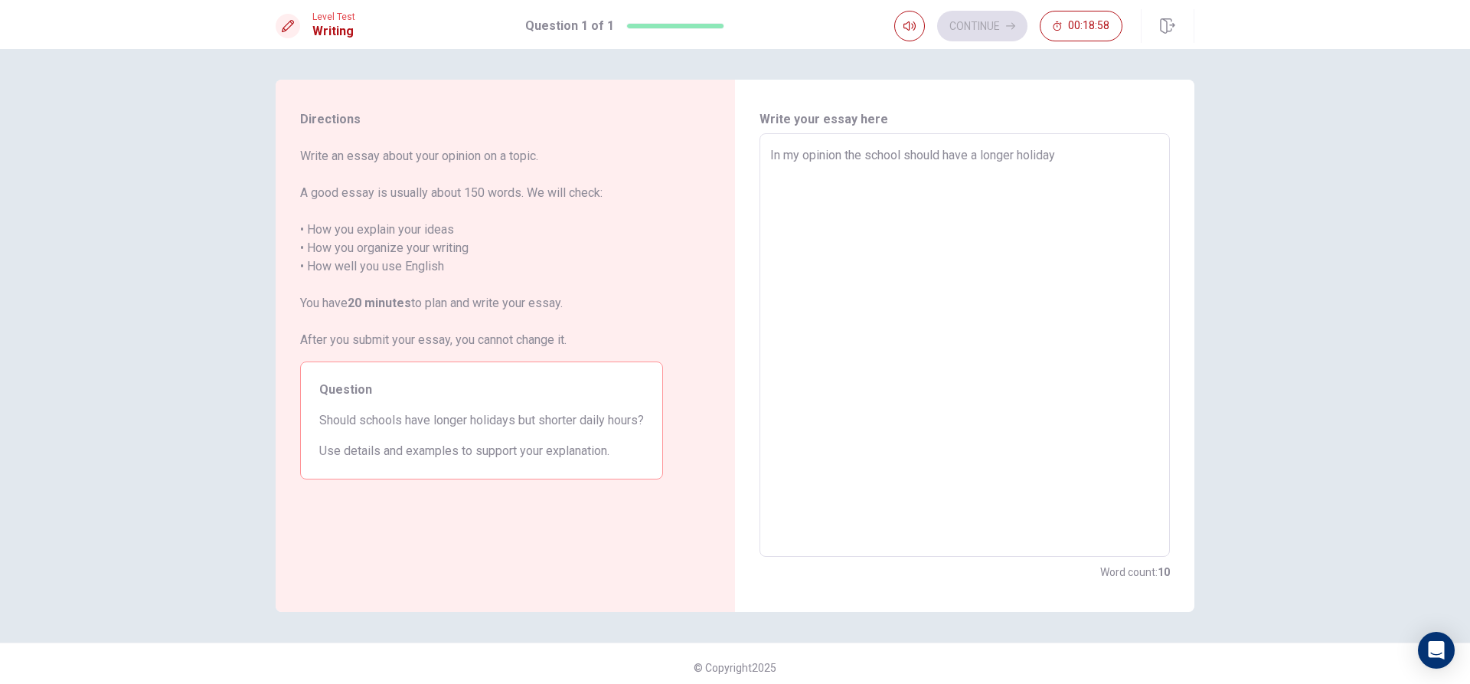
type textarea "x"
type textarea "In my opinion the school should have a longer holidays"
type textarea "x"
type textarea "In my opinion the school should have a longer holidays"
type textarea "x"
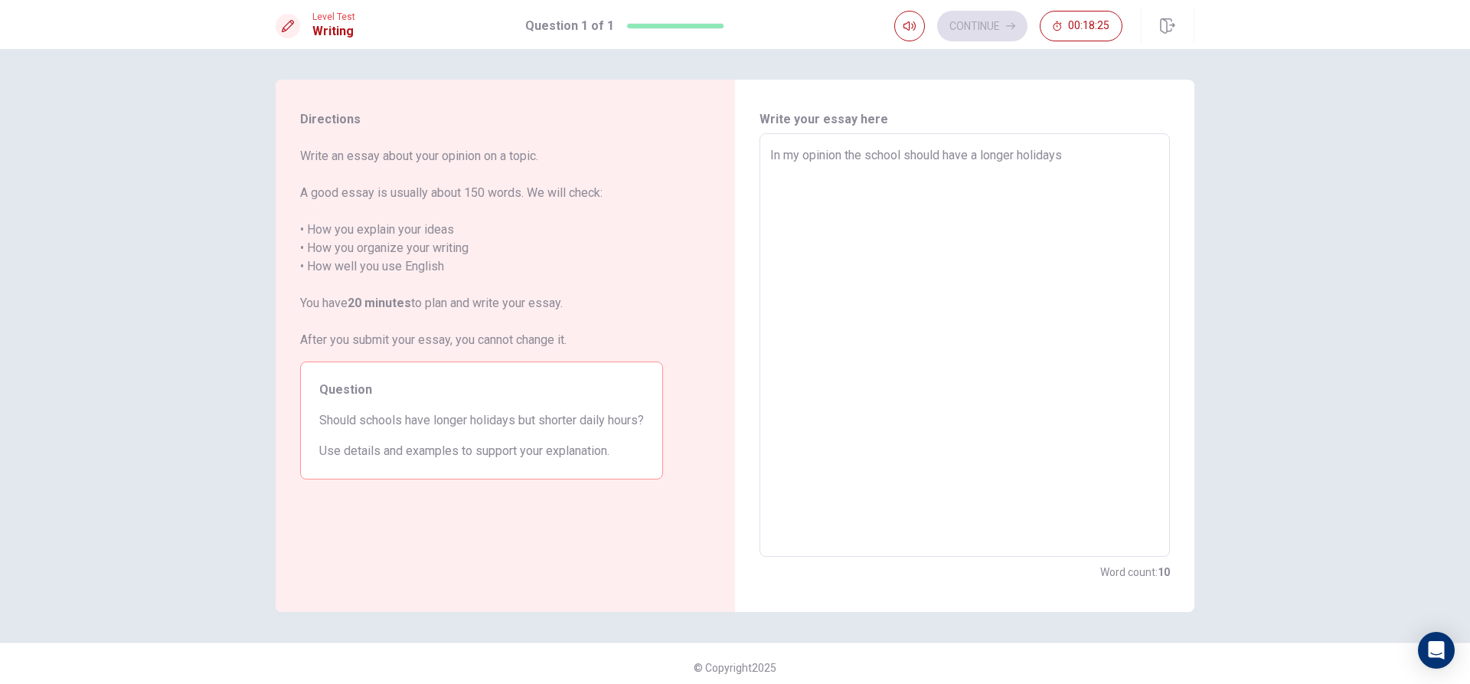
type textarea "In my opinion the school should have a longer holidays b"
type textarea "x"
type textarea "In my opinion the school should have a longer holidays be"
type textarea "x"
type textarea "In my opinion the school should have a longer holidays bec"
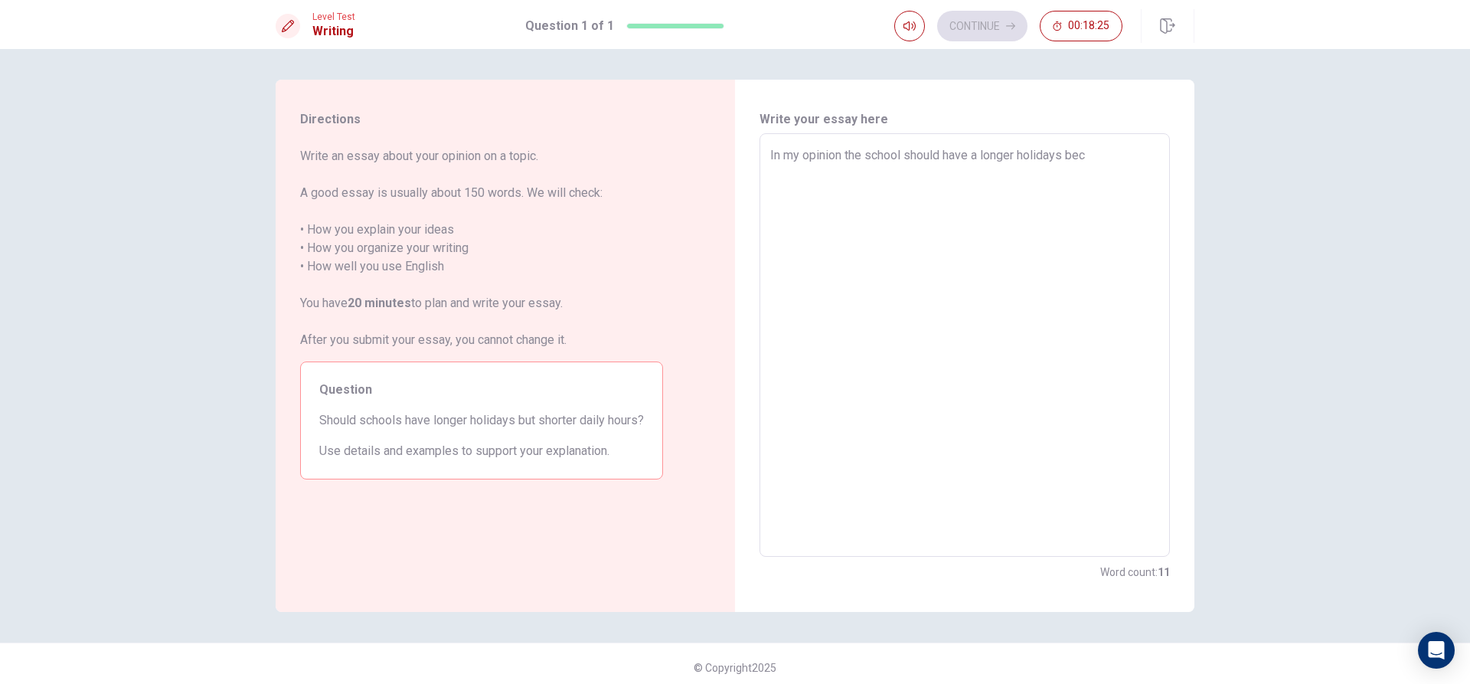
type textarea "x"
type textarea "In my opinion the school should have a longer holidays beca"
type textarea "x"
type textarea "In my opinion the school should have a longer holidays becau"
type textarea "x"
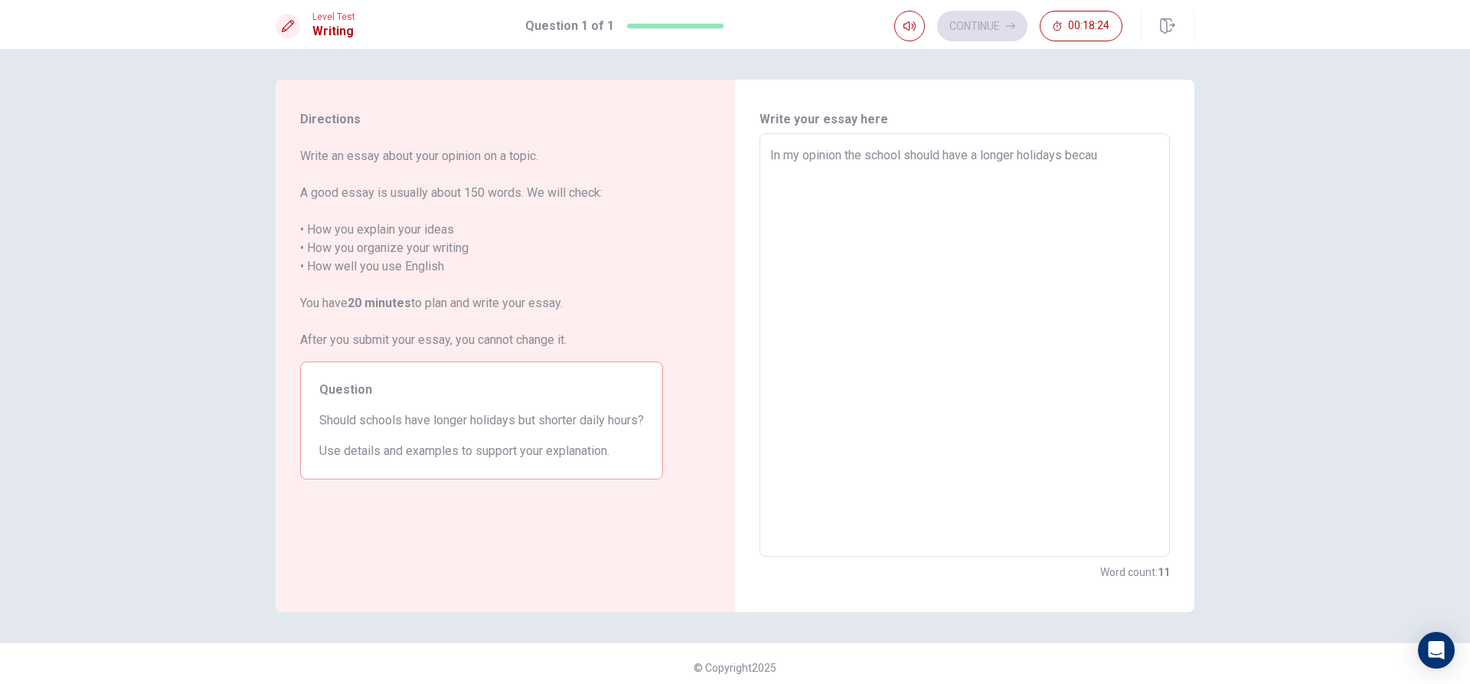
type textarea "In my opinion the school should have a longer holidays becaus"
type textarea "x"
type textarea "In my opinion the school should have a longer holidays because"
type textarea "x"
type textarea "In my opinion the school should have a longer holidays because"
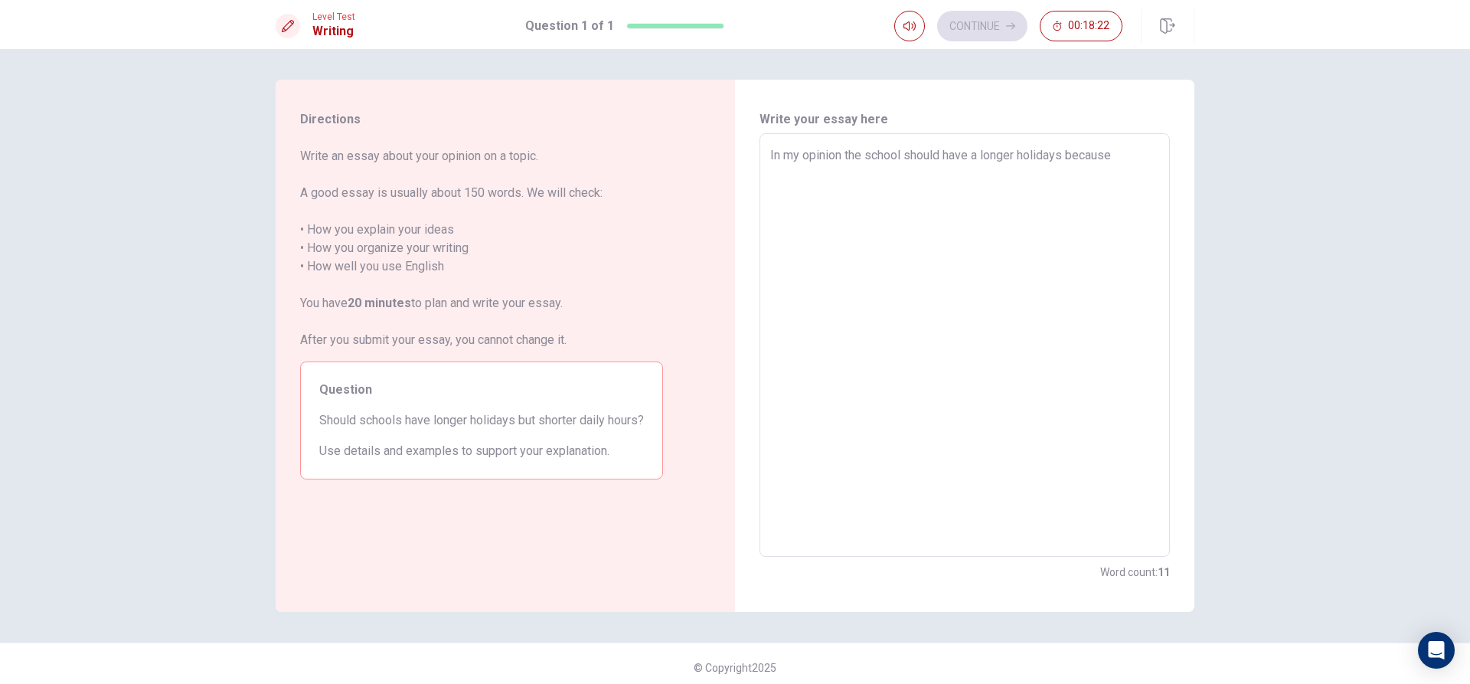
type textarea "x"
type textarea "In my opinion the school should have a longer holidays because s"
type textarea "x"
type textarea "In my opinion the school should have a longer holidays because so"
type textarea "x"
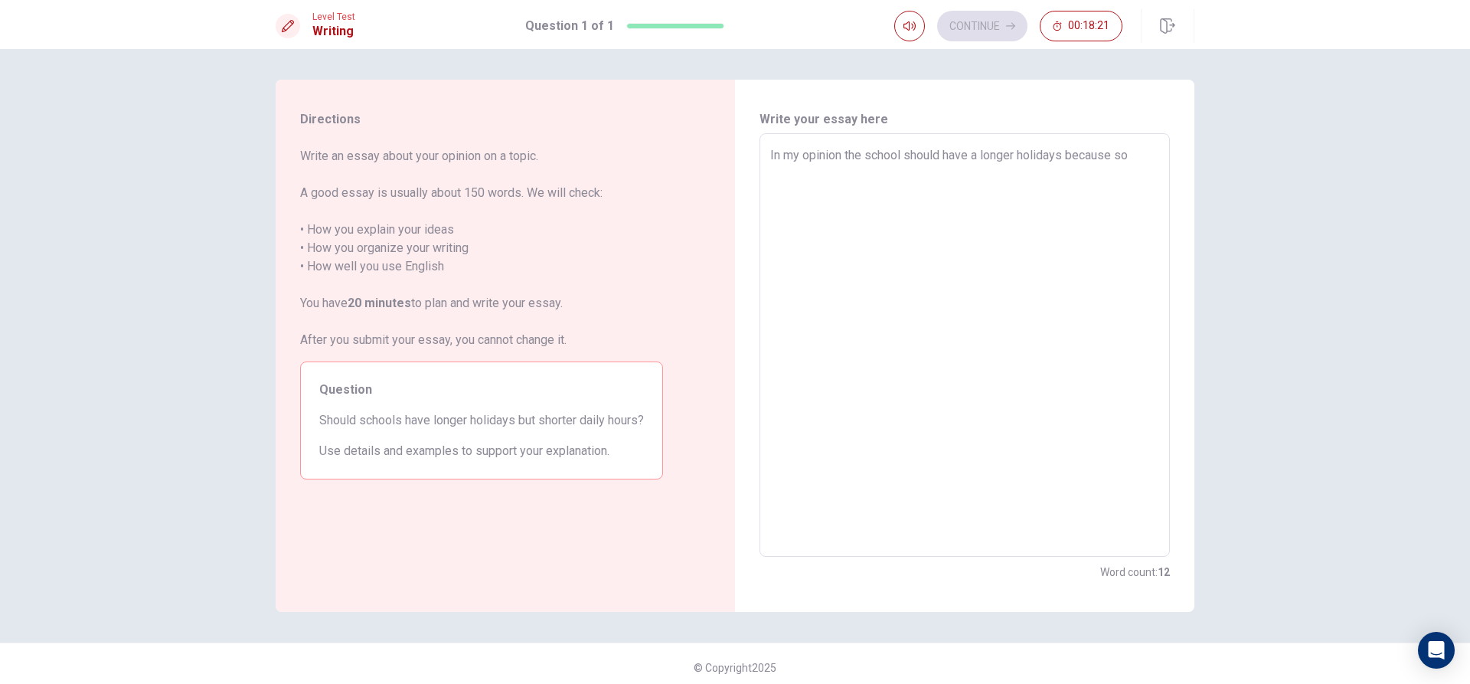
type textarea "In my opinion the school should have a longer holidays because som"
type textarea "x"
type textarea "In my opinion the school should have a longer holidays because some"
type textarea "x"
type textarea "In my opinion the school should have a longer holidays because some"
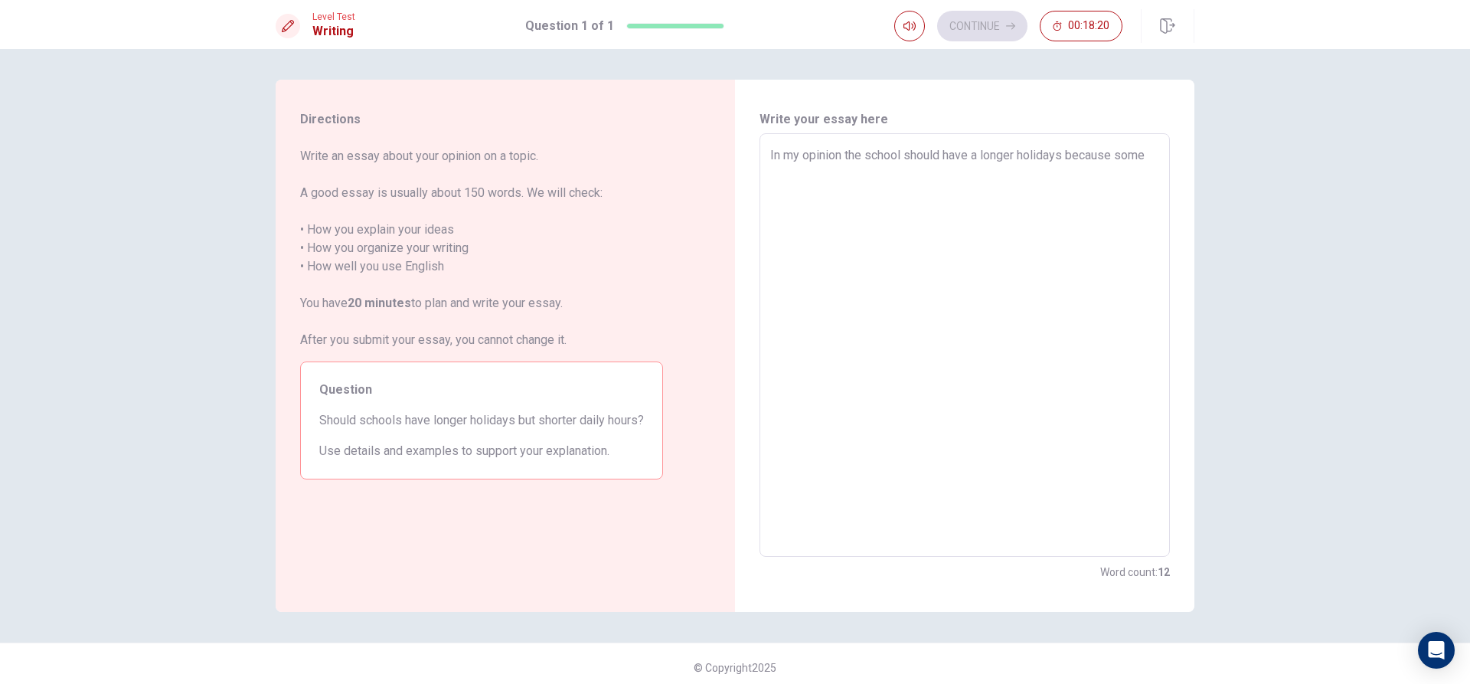
type textarea "x"
type textarea "In my opinion the school should have a longer holidays because some"
type textarea "x"
type textarea "In my opinion the school should have a longer holidays because som"
type textarea "x"
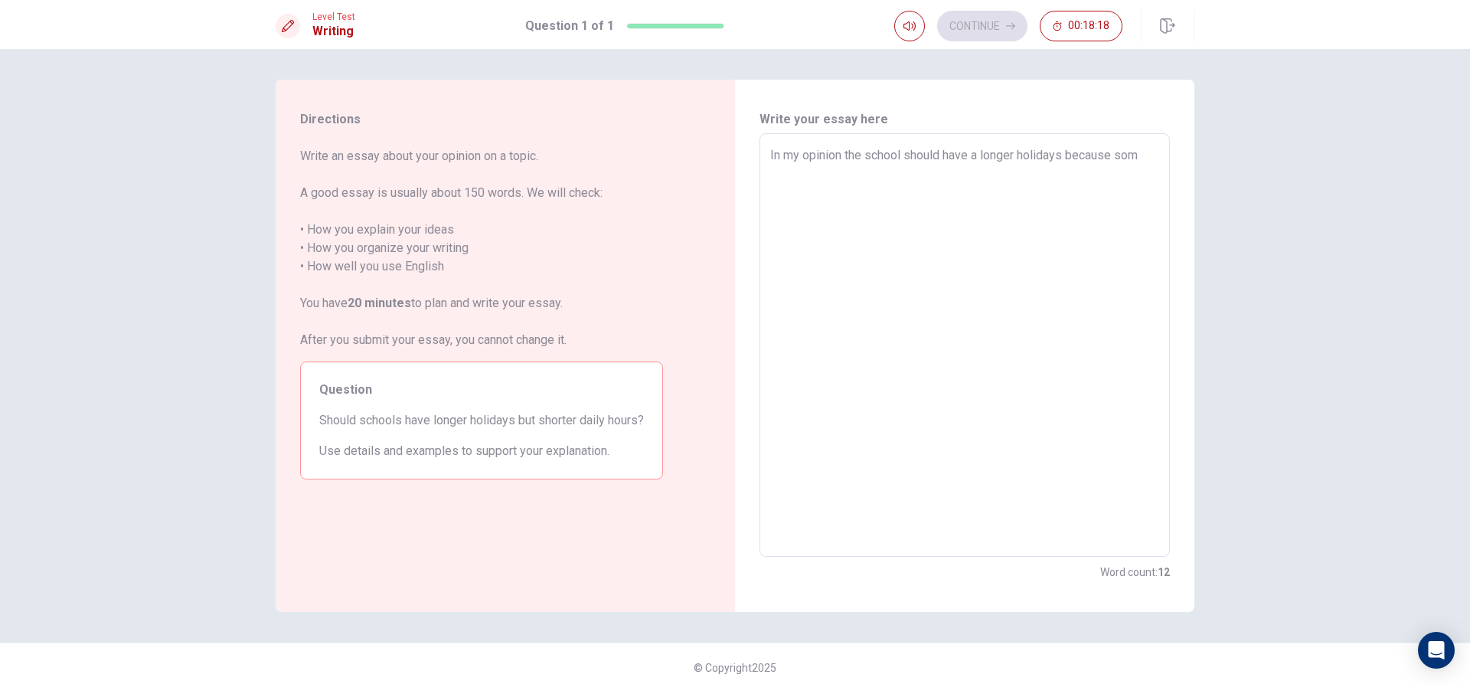
type textarea "In my opinion the school should have a longer holidays because so"
type textarea "x"
type textarea "In my opinion the school should have a longer holidays because s"
type textarea "x"
type textarea "In my opinion the school should have a longer holidays because"
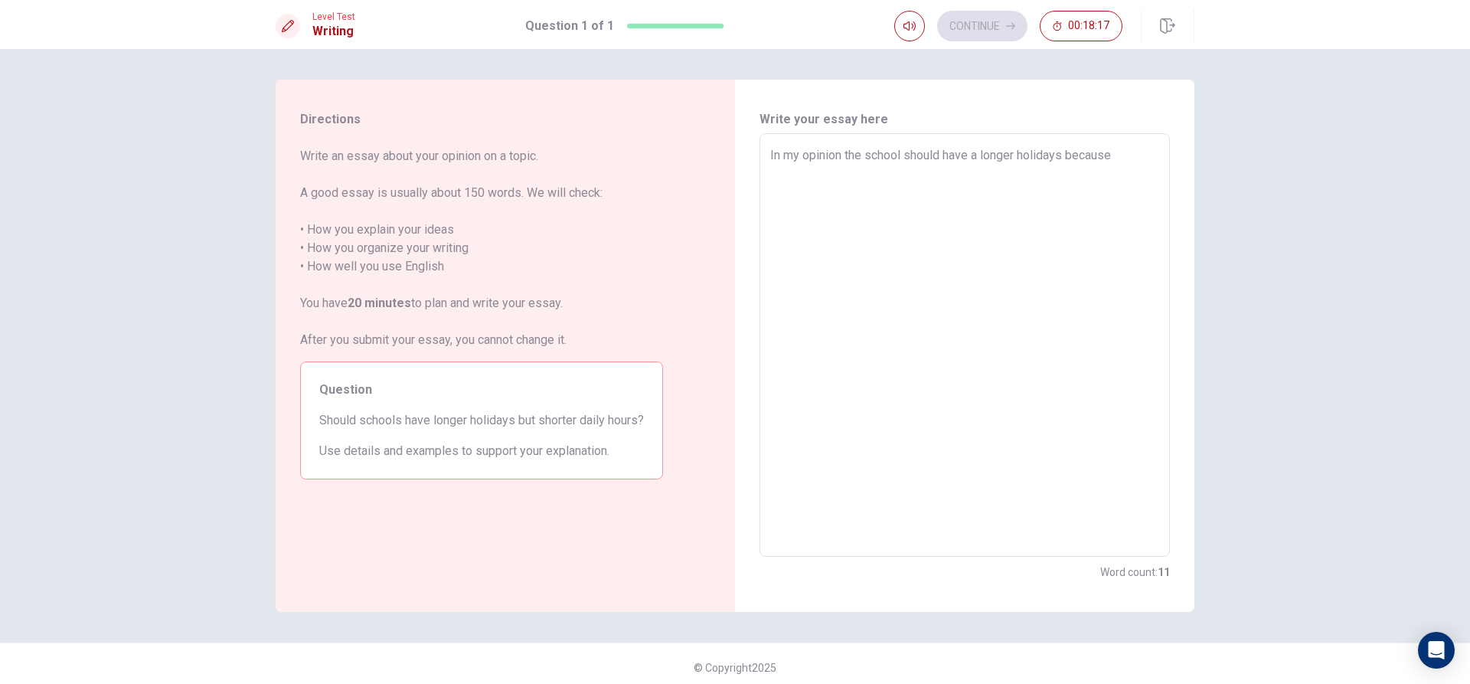
type textarea "x"
type textarea "In my opinion the school should have a longer holidays because t"
type textarea "x"
type textarea "In my opinion the school should have a longer holidays because th"
type textarea "x"
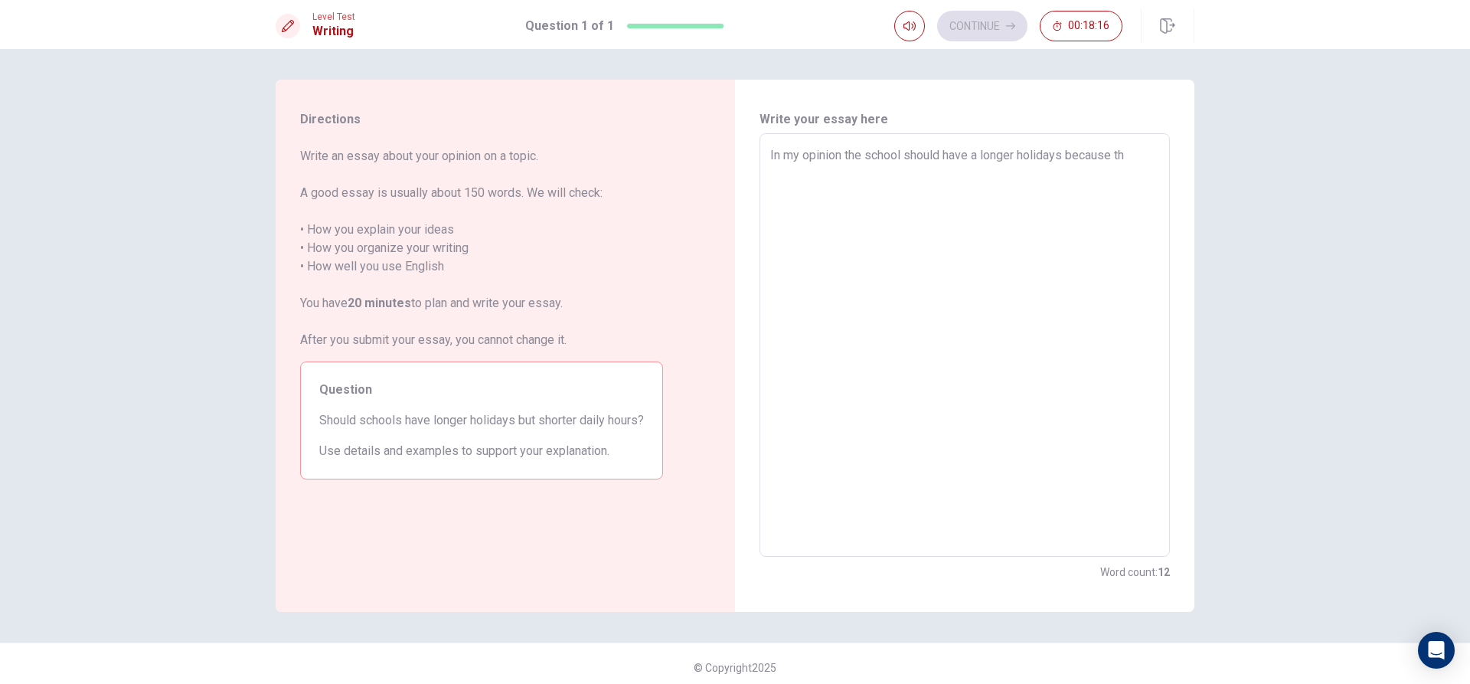
type textarea "In my opinion the school should have a longer holidays because the"
type textarea "x"
type textarea "In my opinion the school should have a longer holidays because the"
type textarea "x"
type textarea "In my opinion the school should have a longer holidays because the w"
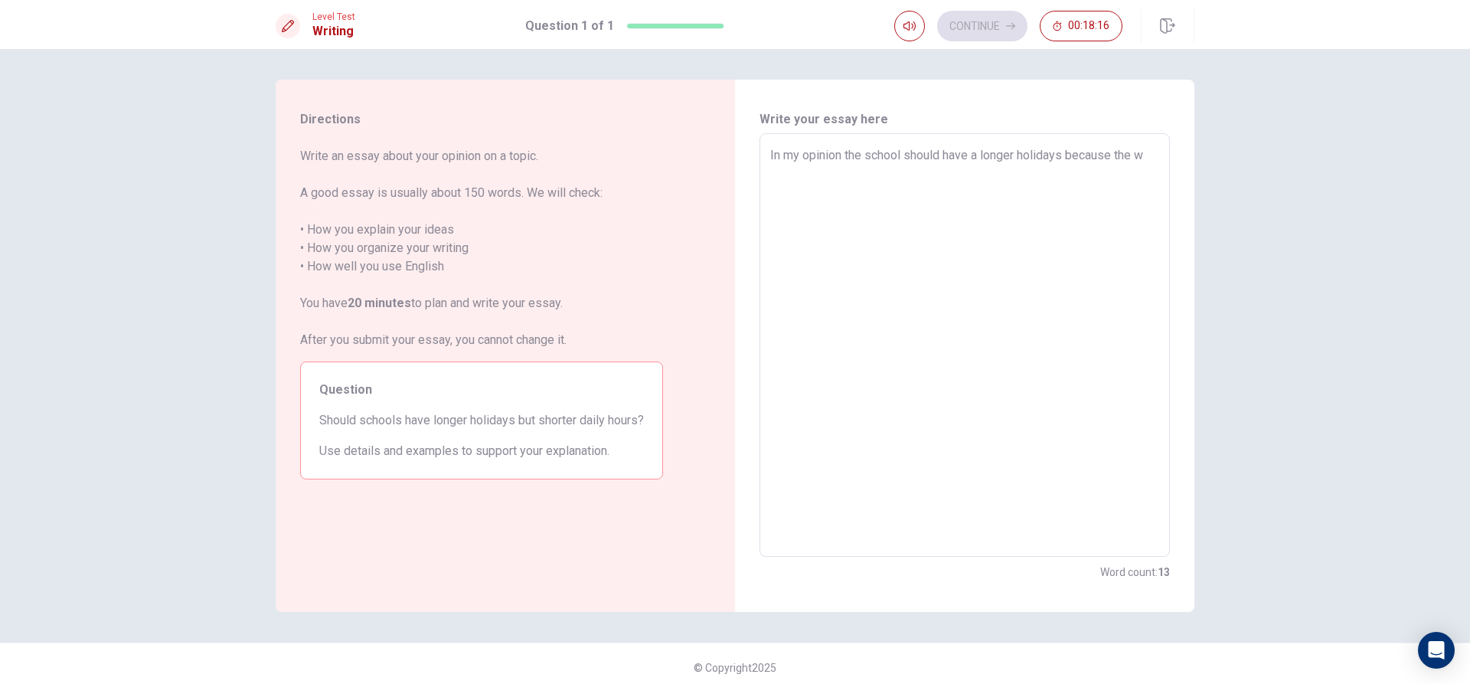
type textarea "x"
type textarea "In my opinion the school should have a longer holidays because the we"
type textarea "x"
type textarea "In my opinion the school should have a longer holidays because the wee"
type textarea "x"
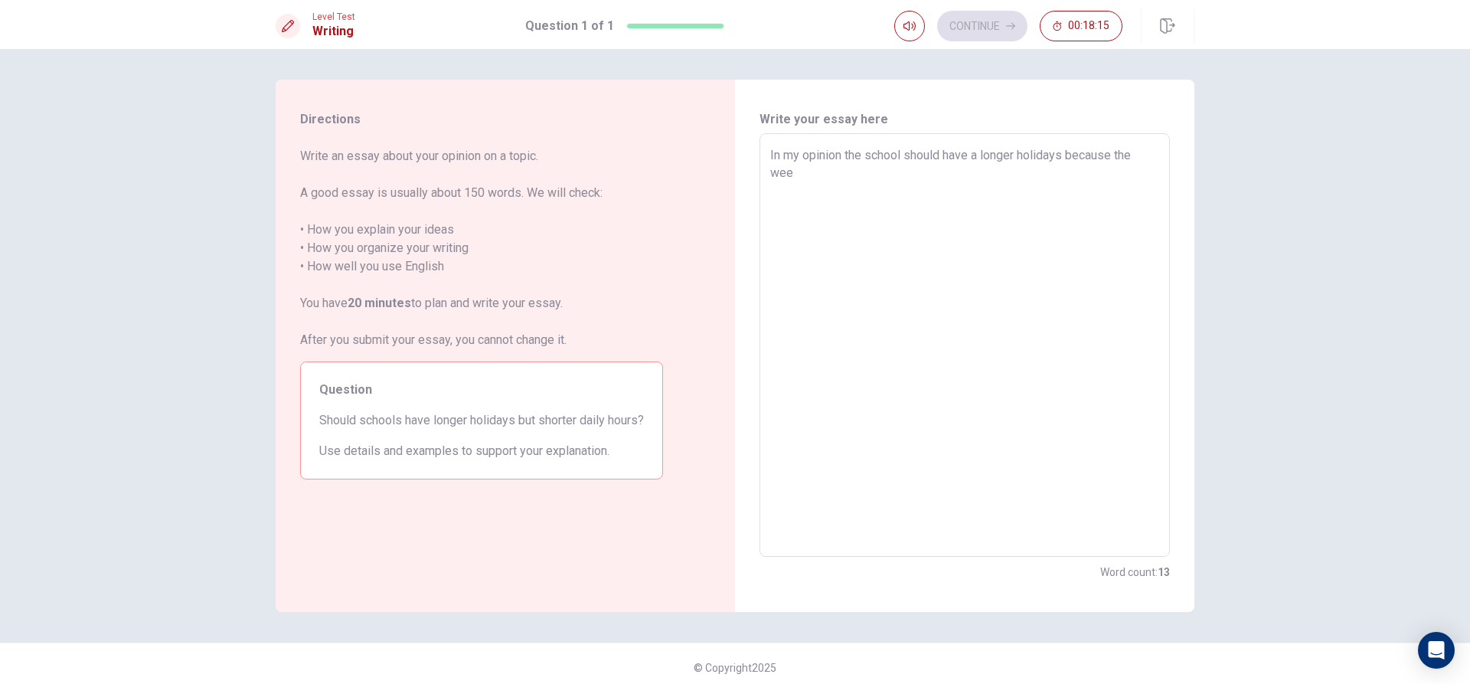
type textarea "In my opinion the school should have a longer holidays because the week"
type textarea "x"
type textarea "In my opinion the school should have a longer holidays because the weeke"
type textarea "x"
type textarea "In my opinion the school should have a longer holidays because the weeken"
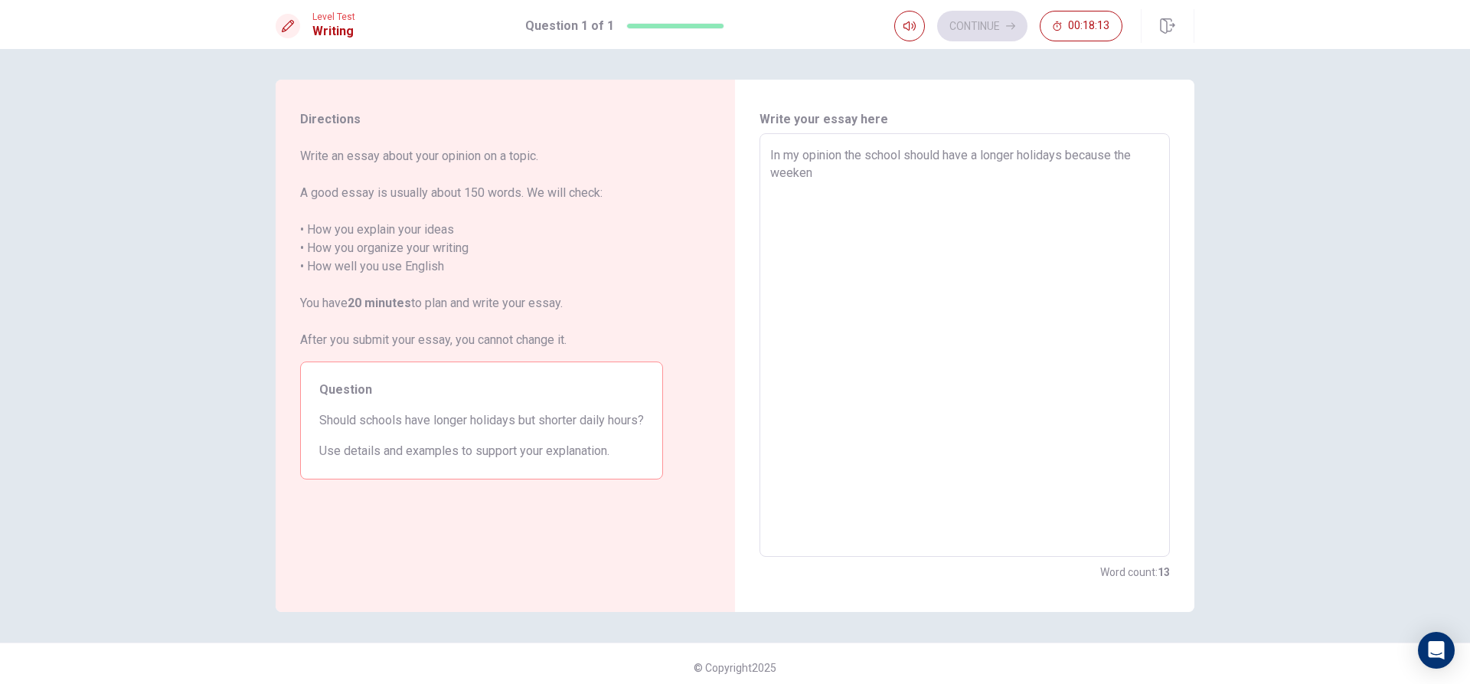
type textarea "x"
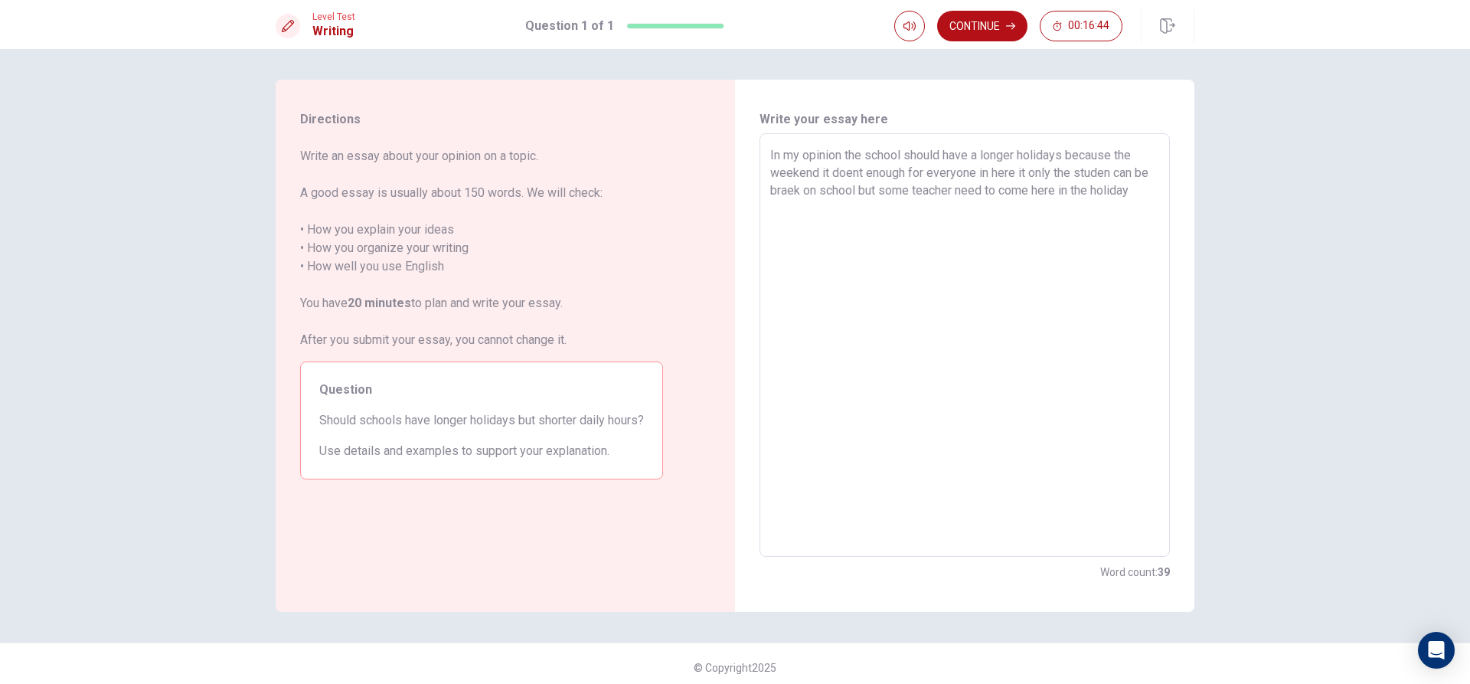
click at [1064, 154] on textarea "In my opinion the school should have a longer holidays because the weekend it d…" at bounding box center [964, 345] width 389 height 398
click at [922, 224] on textarea "In my opinion the school should have a longer holidays but no shorter hour beca…" at bounding box center [964, 345] width 389 height 398
click at [983, 225] on textarea "In my opinion the school should have a longer holidays but no shorter hour beca…" at bounding box center [964, 345] width 389 height 398
click at [1128, 228] on textarea "In my opinion the school should have a longer holidays but no shorter hour beca…" at bounding box center [964, 345] width 389 height 398
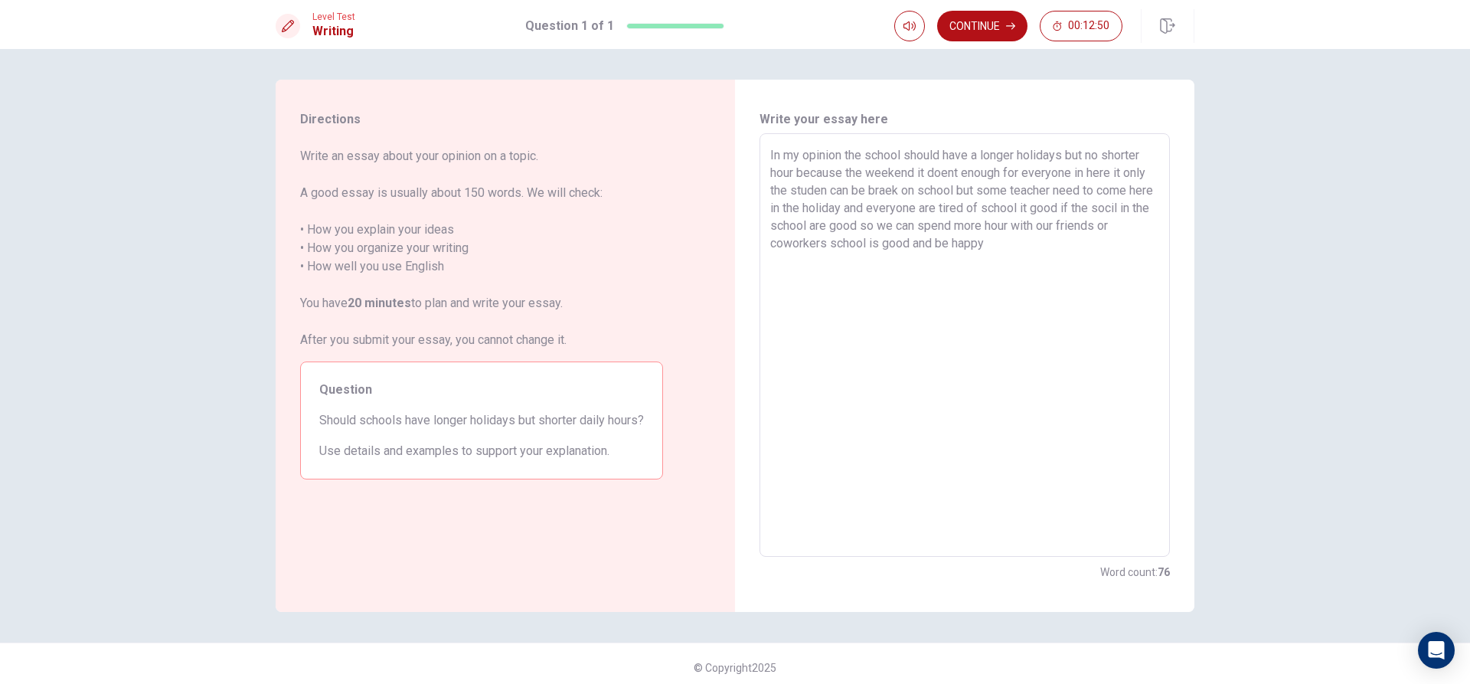
drag, startPoint x: 875, startPoint y: 241, endPoint x: 864, endPoint y: 247, distance: 13.0
click at [864, 247] on textarea "In my opinion the school should have a longer holidays but no shorter hour beca…" at bounding box center [964, 345] width 389 height 398
click at [1019, 248] on textarea "In my opinion the school should have a longer holidays but no shorter hour beca…" at bounding box center [964, 345] width 389 height 398
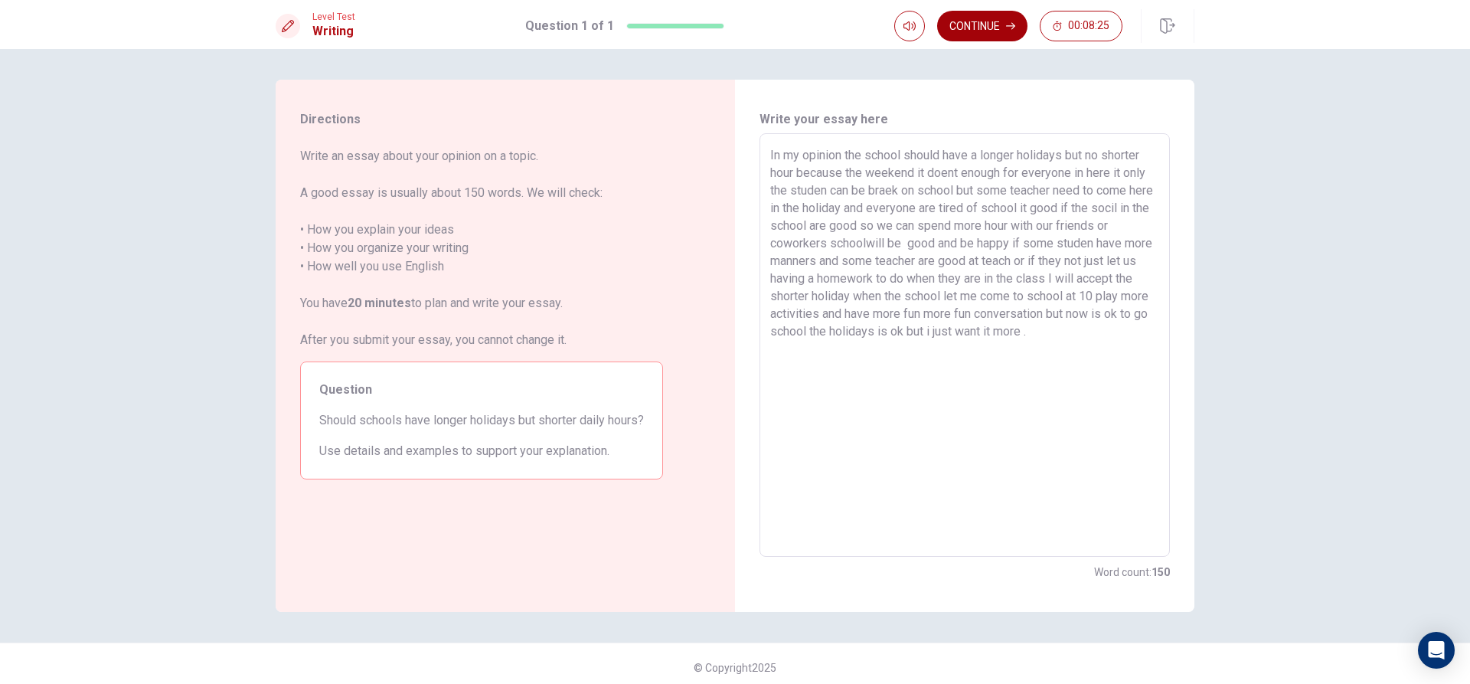
click at [1000, 27] on button "Continue" at bounding box center [982, 26] width 90 height 31
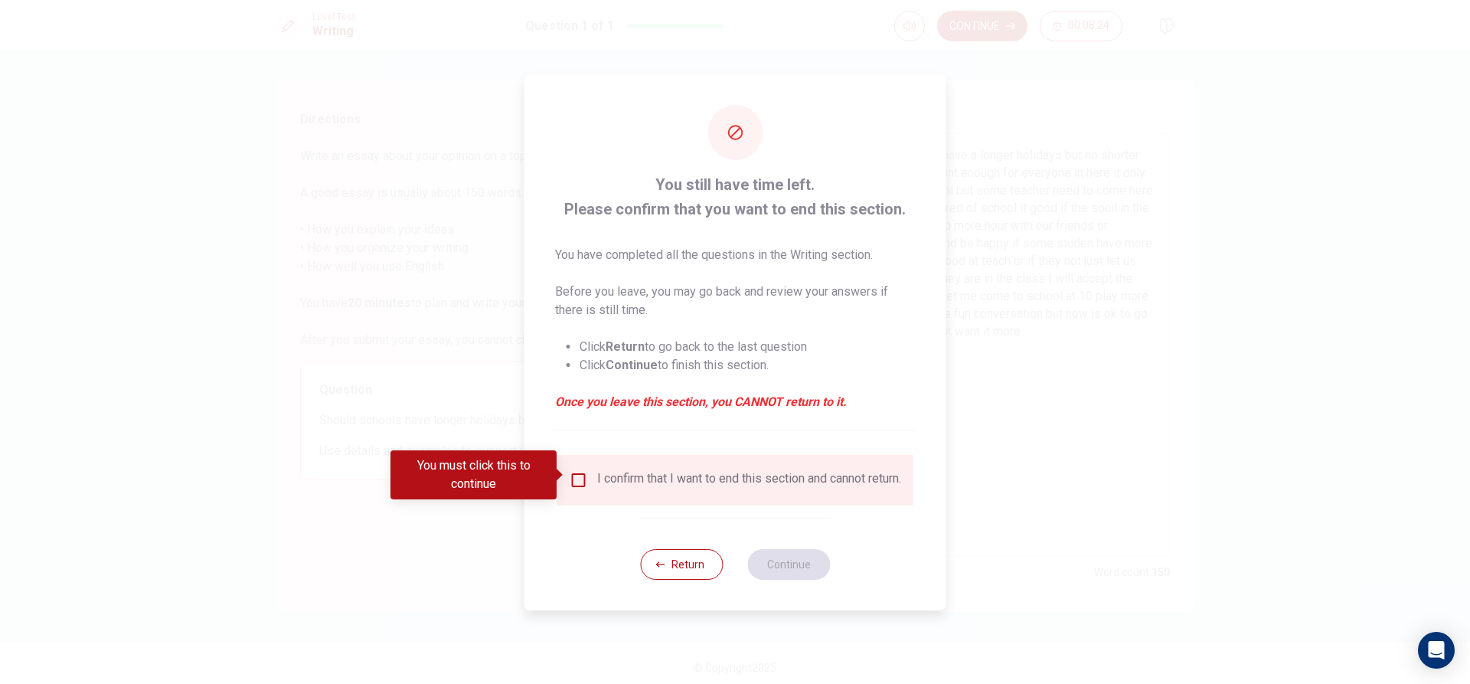
click at [579, 474] on input "You must click this to continue" at bounding box center [579, 480] width 18 height 18
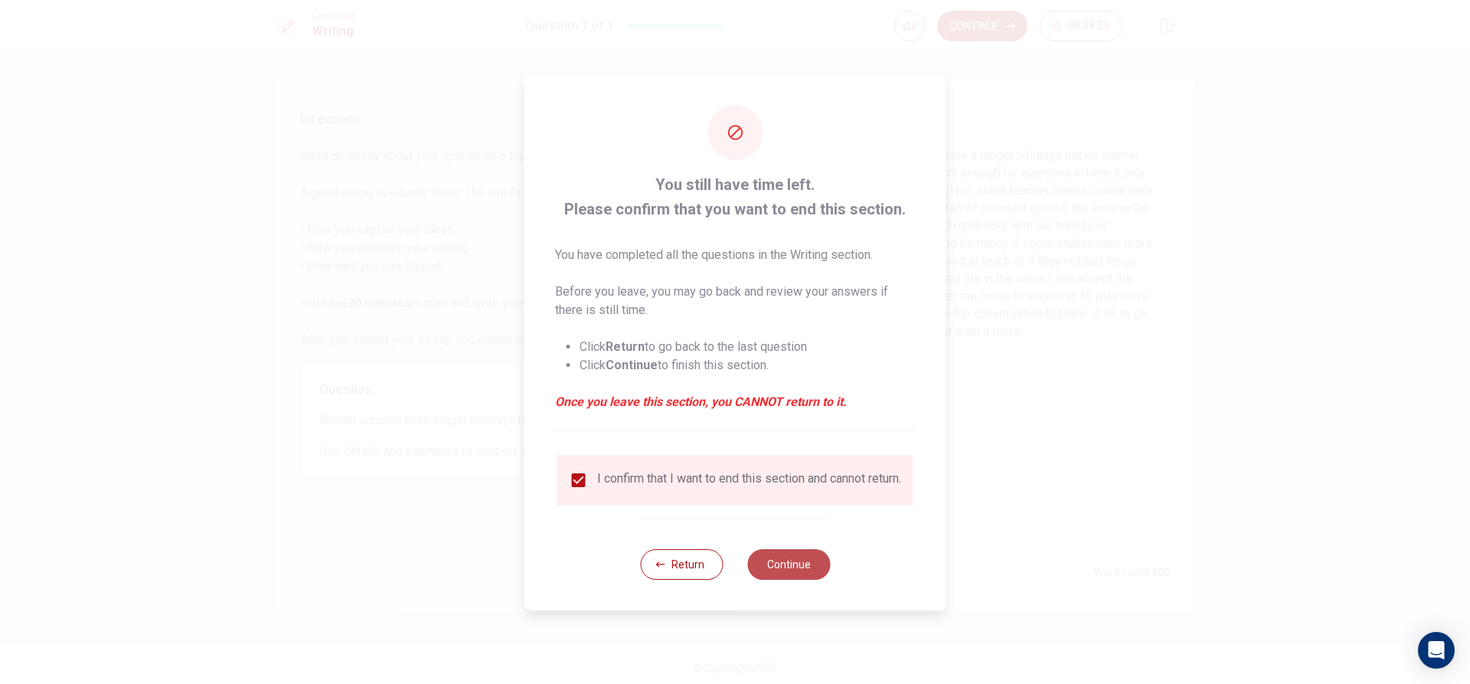
click at [782, 561] on button "Continue" at bounding box center [788, 564] width 83 height 31
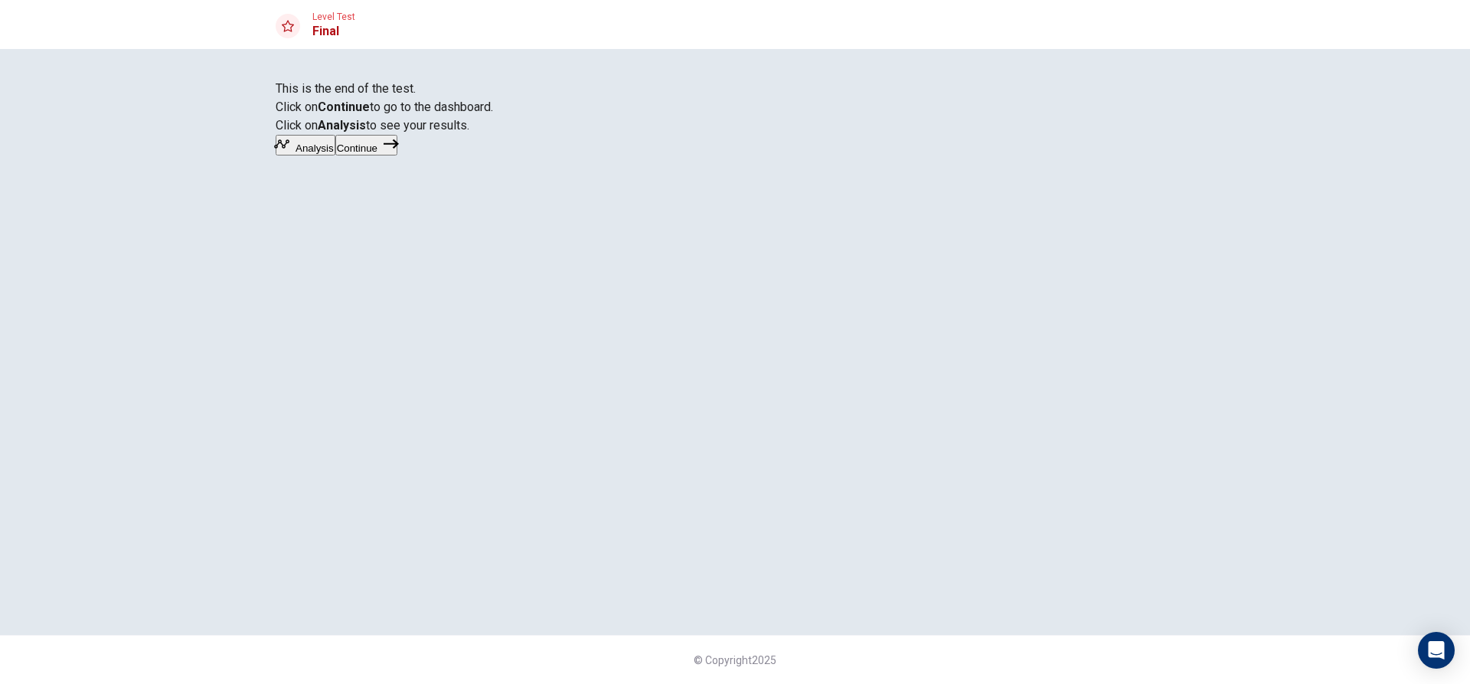
click at [397, 155] on button "Continue" at bounding box center [366, 145] width 62 height 21
